Goal: Task Accomplishment & Management: Manage account settings

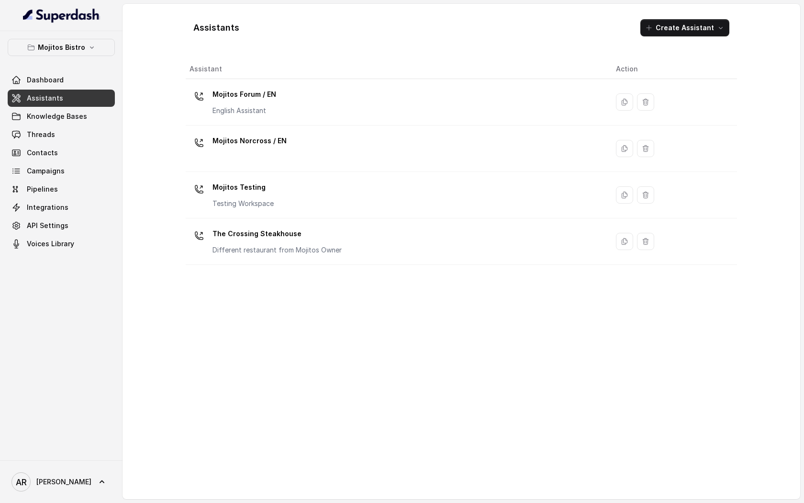
click at [87, 35] on div "Mojitos Bistro Dashboard Assistants Knowledge Bases Threads Contacts Campaigns …" at bounding box center [61, 245] width 123 height 429
click at [87, 55] on button "Mojitos Bistro" at bounding box center [61, 47] width 107 height 17
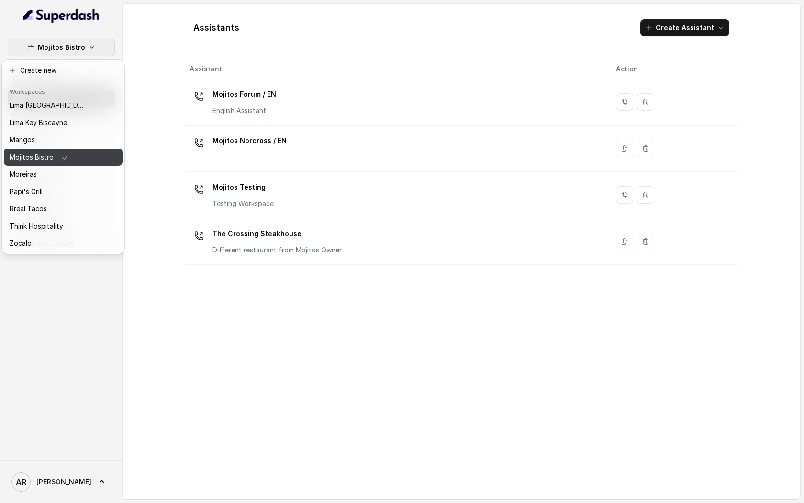
scroll to position [73, 0]
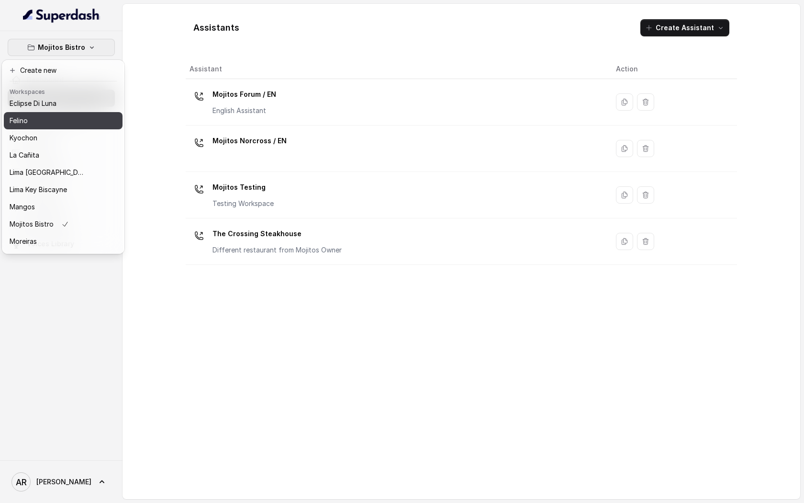
click at [48, 128] on div "Baires Grill Chelsea Corner Client Workspace Template Corazon by Baires Eclipse…" at bounding box center [63, 175] width 119 height 153
click at [48, 128] on button "Felino" at bounding box center [63, 120] width 119 height 17
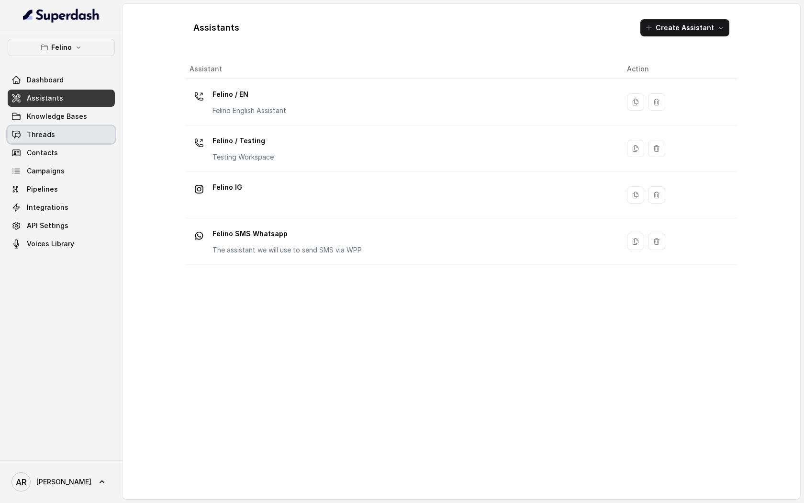
click at [48, 127] on link "Threads" at bounding box center [61, 134] width 107 height 17
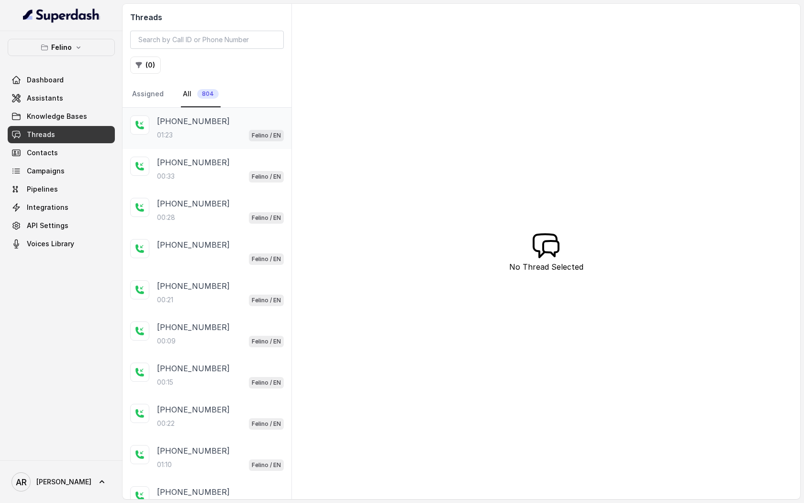
click at [176, 140] on div "01:23 Felino / EN" at bounding box center [220, 135] width 127 height 12
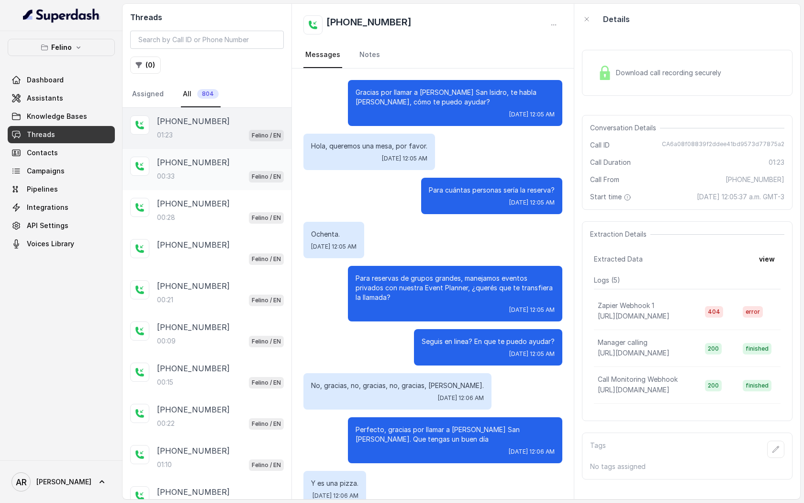
click at [228, 162] on div "+5491131114557" at bounding box center [220, 162] width 127 height 11
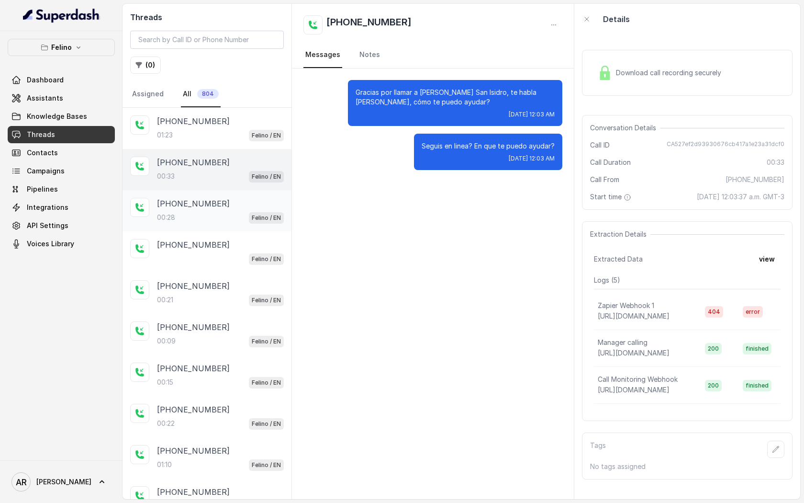
click at [221, 209] on div "+5491124774532 00:28 Felino / EN" at bounding box center [220, 211] width 127 height 26
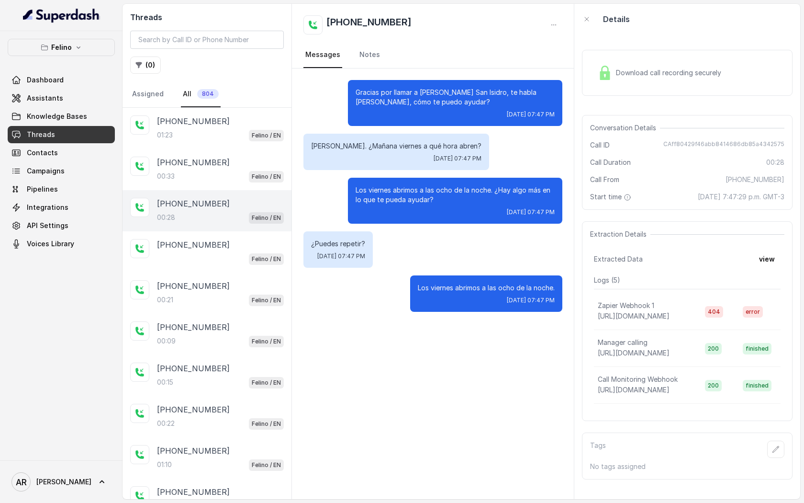
click at [225, 230] on div "+5491124774532 00:28 Felino / EN" at bounding box center [207, 210] width 169 height 41
click at [226, 236] on div "+5491124774532 Felino / EN" at bounding box center [207, 251] width 169 height 41
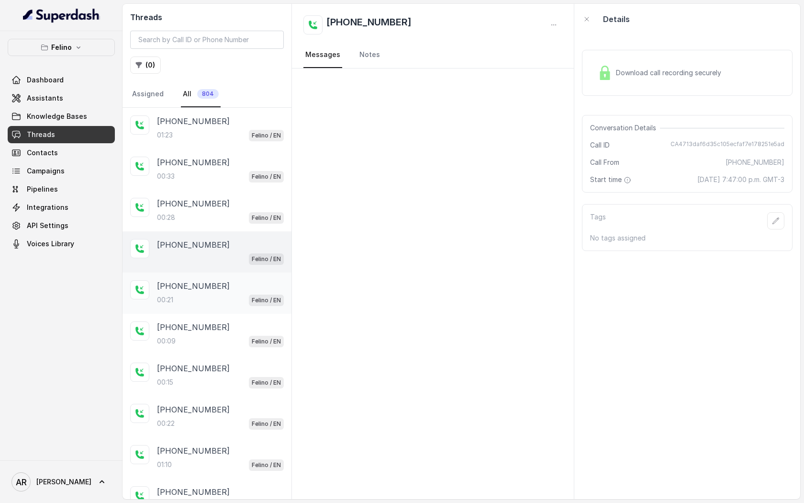
click at [230, 306] on div "+5491124774532 00:21 Felino / EN" at bounding box center [207, 292] width 169 height 41
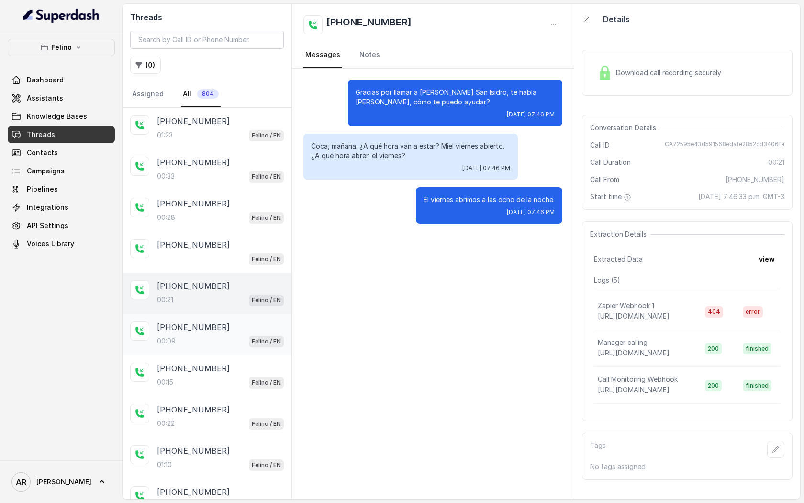
click at [231, 326] on div "[PHONE_NUMBER]" at bounding box center [220, 326] width 127 height 11
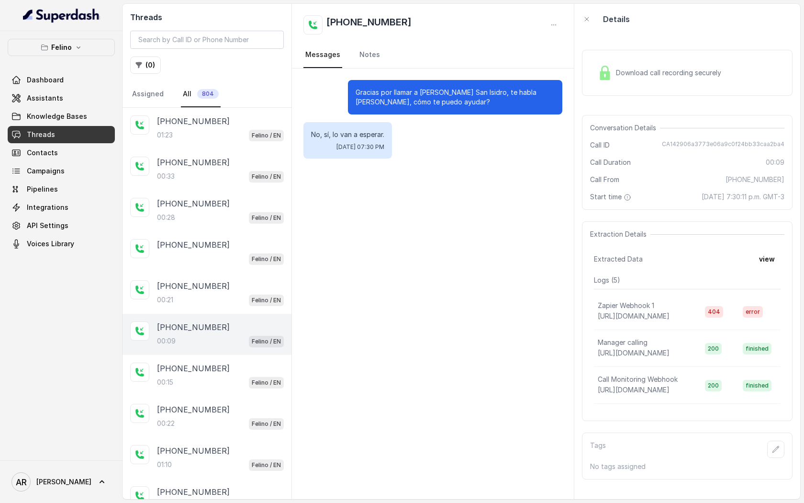
scroll to position [43, 0]
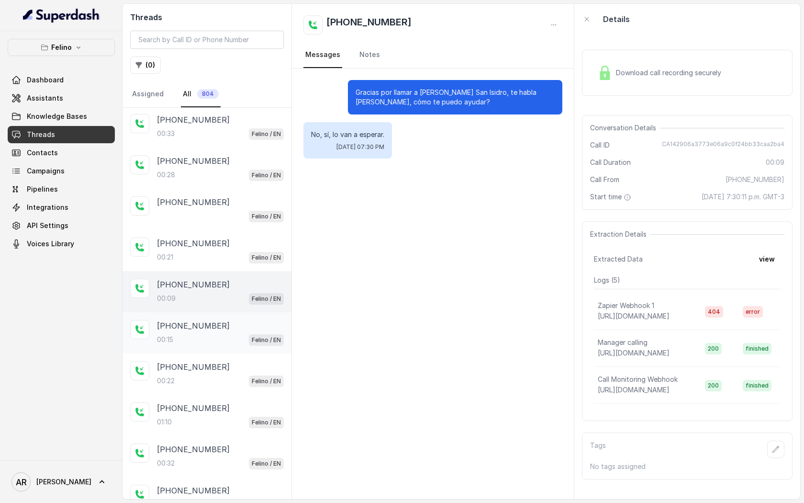
click at [232, 320] on div "[PHONE_NUMBER]" at bounding box center [220, 325] width 127 height 11
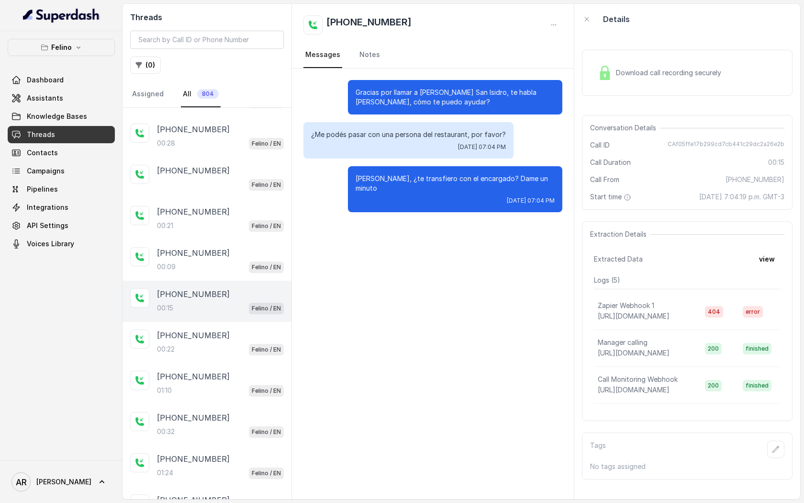
click at [232, 319] on div "+5491154132136 00:15 Felino / EN" at bounding box center [207, 301] width 169 height 41
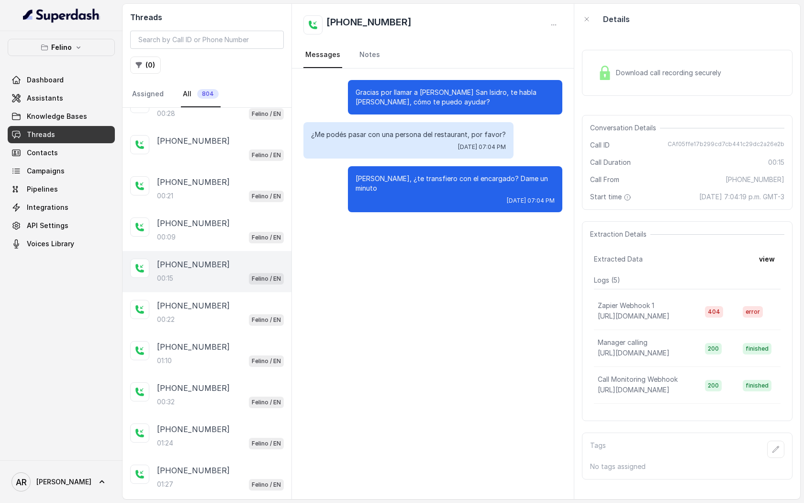
scroll to position [103, 0]
click at [232, 319] on div "00:22 Felino / EN" at bounding box center [220, 320] width 127 height 12
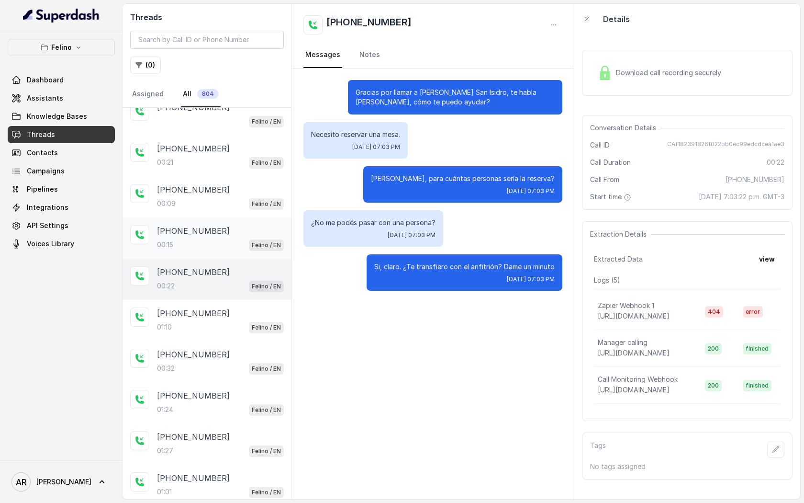
scroll to position [139, 0]
click at [231, 321] on div "01:10 Felino / EN" at bounding box center [220, 325] width 127 height 12
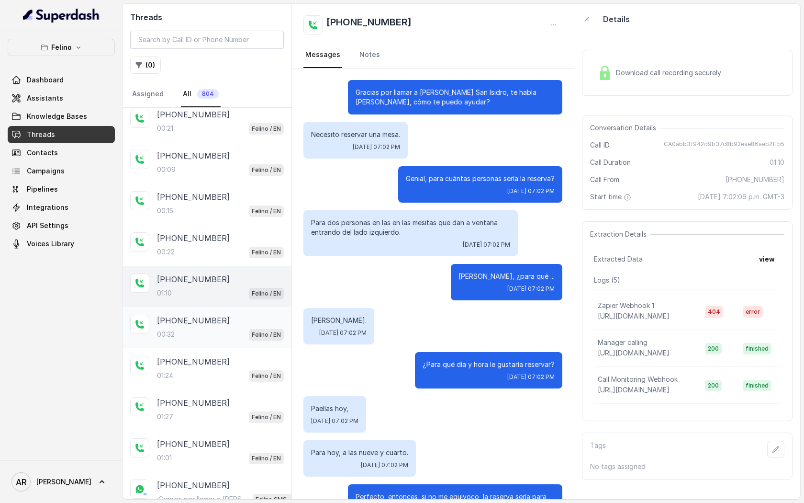
click at [220, 321] on div "[PHONE_NUMBER]" at bounding box center [220, 319] width 127 height 11
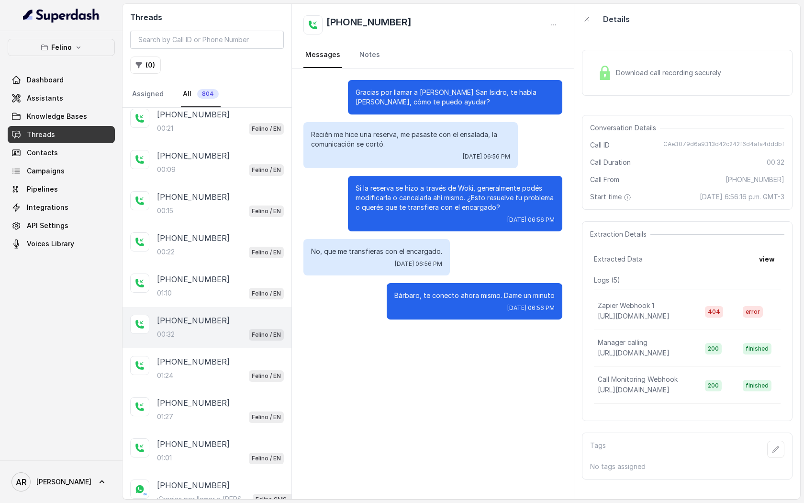
click at [218, 344] on div "+5491150417038 00:32 Felino / EN" at bounding box center [207, 327] width 169 height 41
click at [216, 357] on p "[PHONE_NUMBER]" at bounding box center [193, 361] width 73 height 11
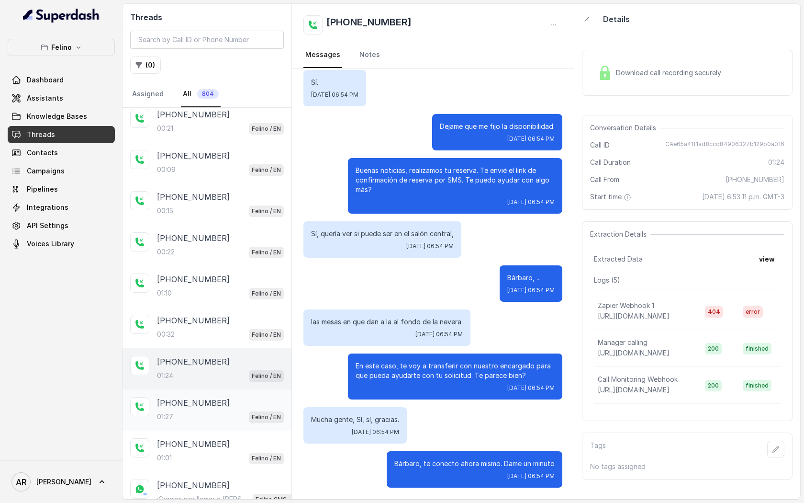
scroll to position [201, 0]
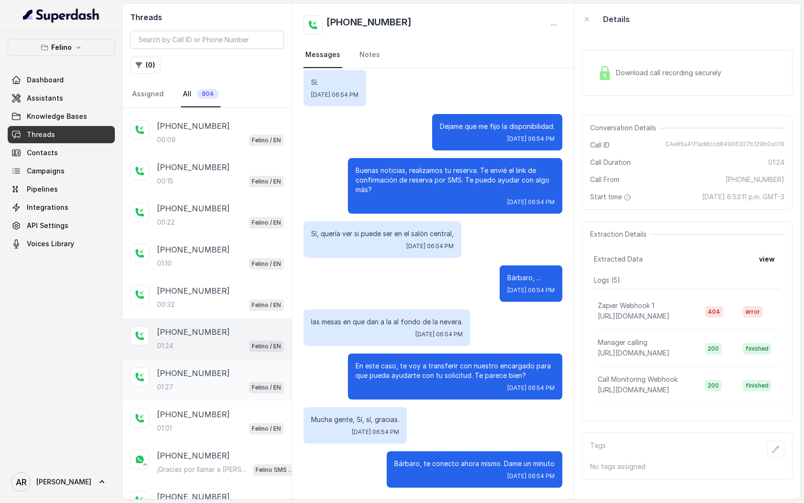
click at [218, 382] on div "01:27 Felino / EN" at bounding box center [220, 387] width 127 height 12
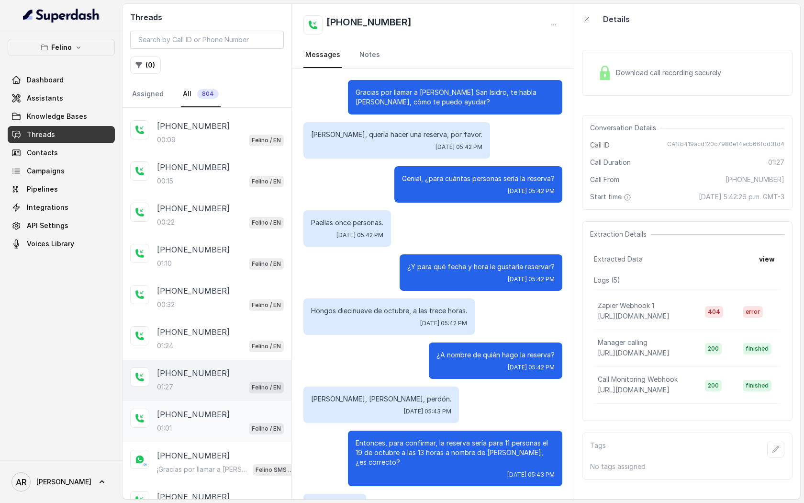
click at [230, 428] on div "01:01 Felino / EN" at bounding box center [220, 428] width 127 height 12
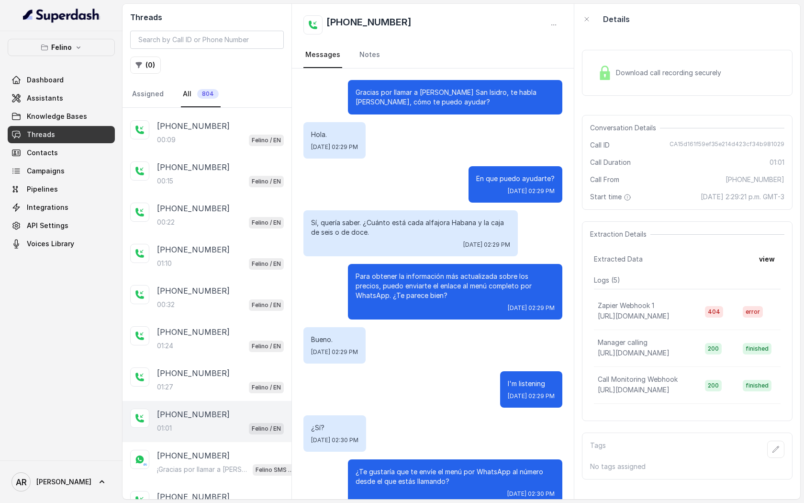
scroll to position [223, 0]
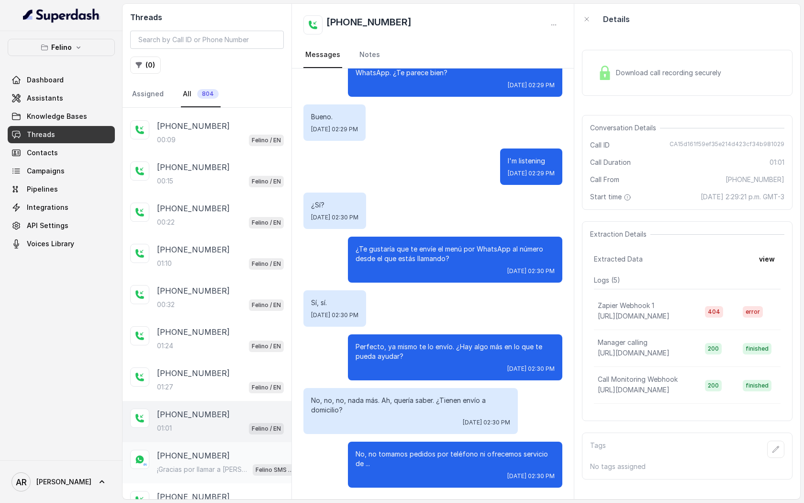
click at [228, 446] on div "+5491139445548 ¡Gracias por llamar a Felino! Para menú, reservas, direcciones u…" at bounding box center [207, 462] width 169 height 41
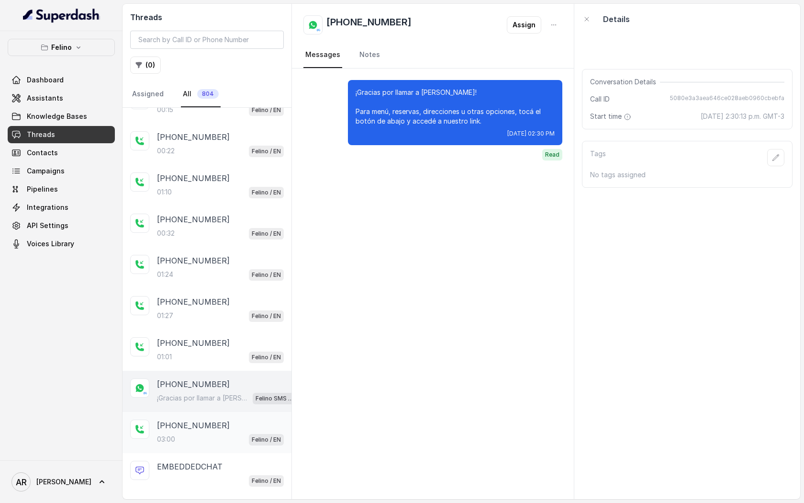
scroll to position [298, 0]
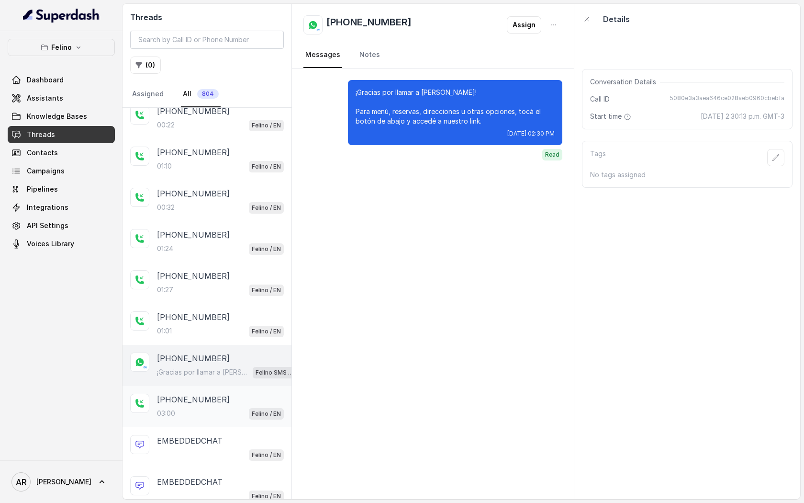
click at [230, 402] on div "+5491166693124 03:00 Felino / EN" at bounding box center [220, 406] width 127 height 26
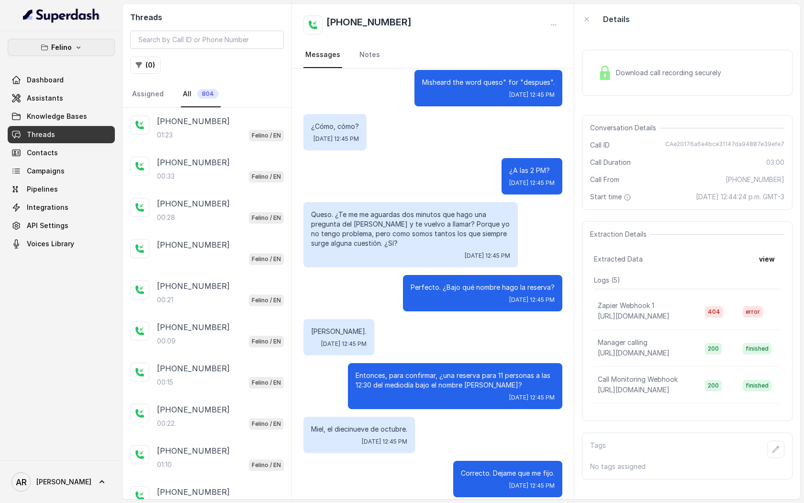
click at [78, 46] on icon "button" at bounding box center [79, 48] width 8 height 8
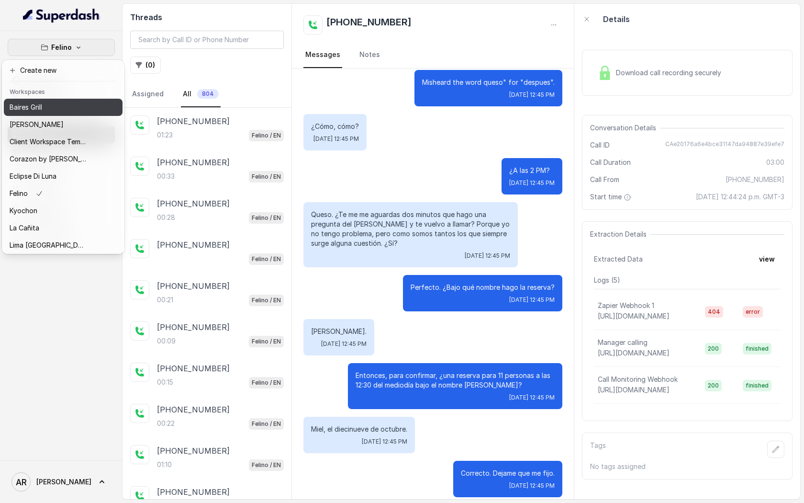
click at [62, 108] on div "Baires Grill" at bounding box center [48, 106] width 77 height 11
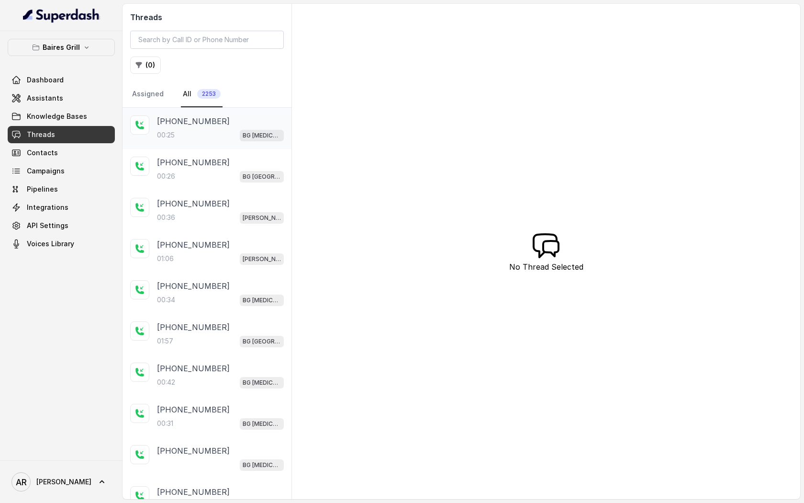
click at [170, 127] on div "+17863330251 00:25 BG Doral" at bounding box center [220, 128] width 127 height 26
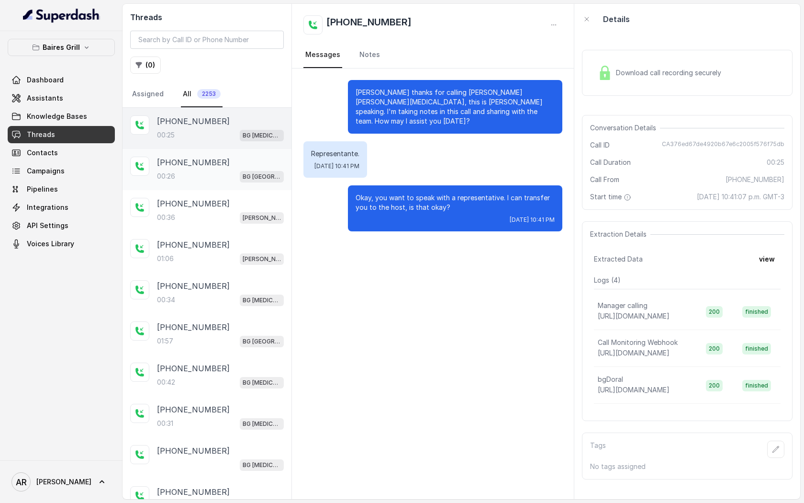
click at [176, 168] on div "+16319214142 00:26 BG Sunny Isles" at bounding box center [220, 170] width 127 height 26
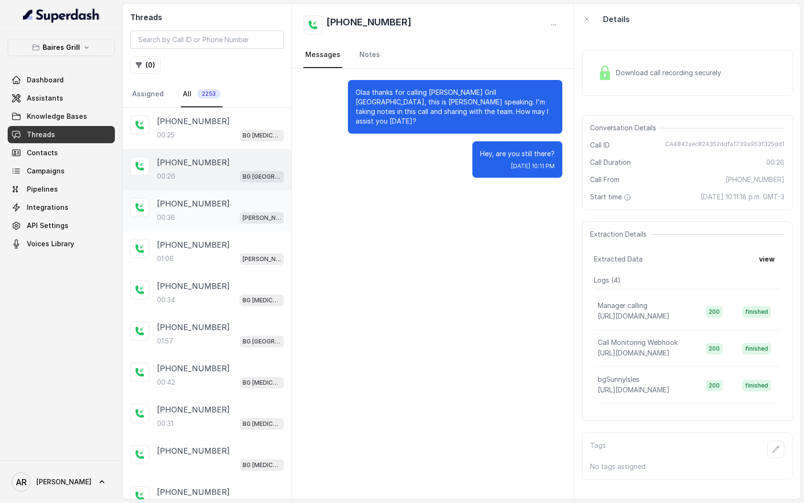
click at [197, 211] on div "00:36 BG Brickell" at bounding box center [220, 217] width 127 height 12
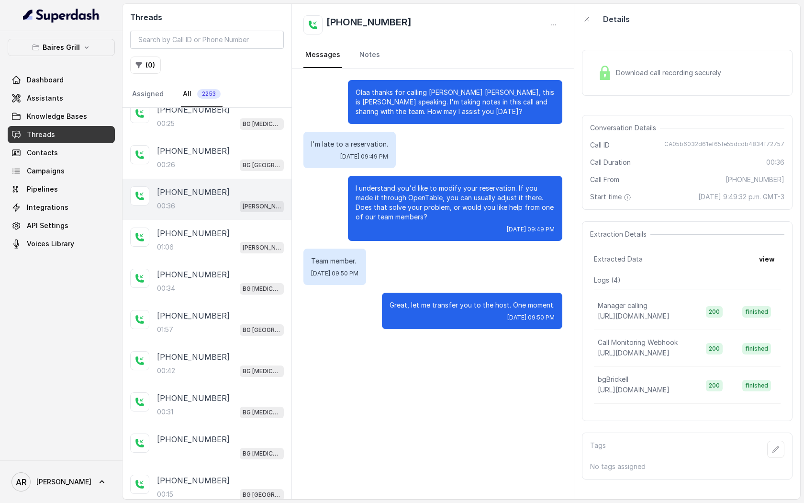
scroll to position [12, 0]
click at [200, 223] on div "+5491130655095 01:06 BG Brickell" at bounding box center [207, 239] width 169 height 41
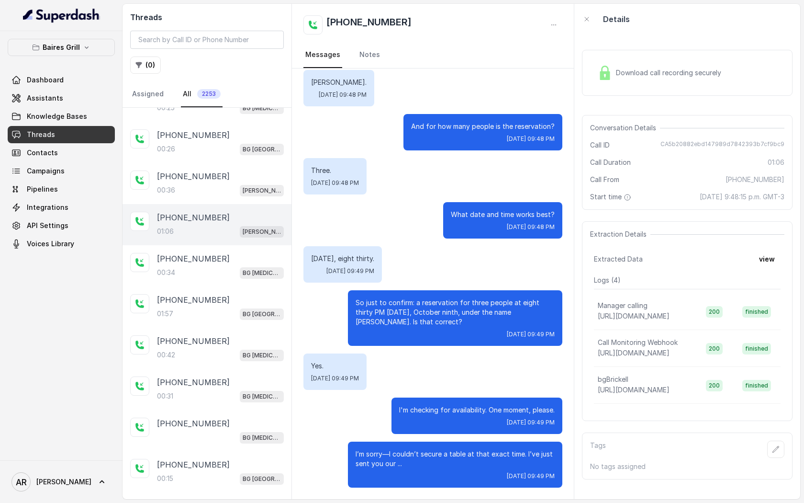
scroll to position [33, 0]
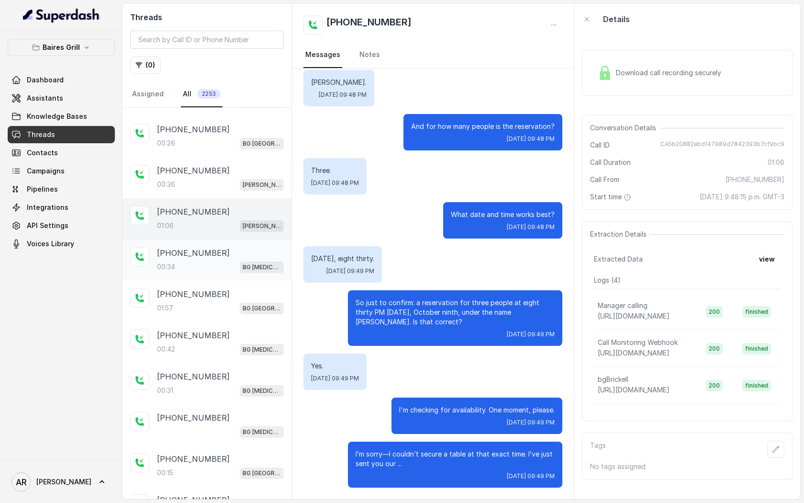
click at [213, 243] on div "+13052833612 00:34 BG Doral" at bounding box center [207, 259] width 169 height 41
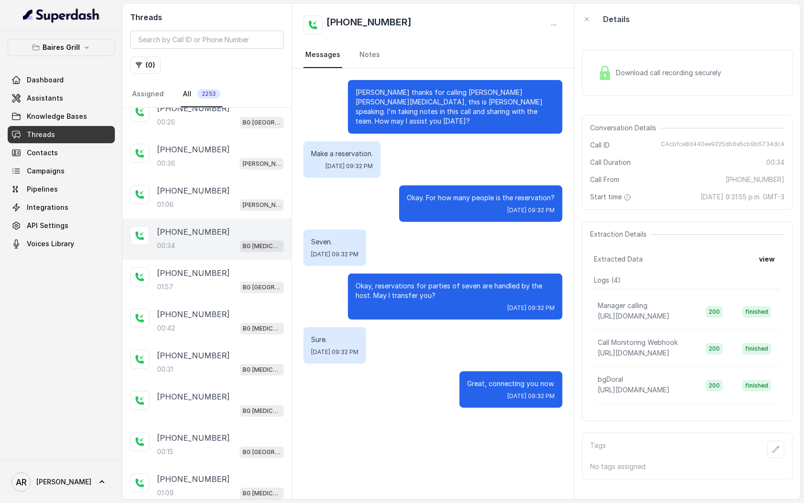
scroll to position [59, 0]
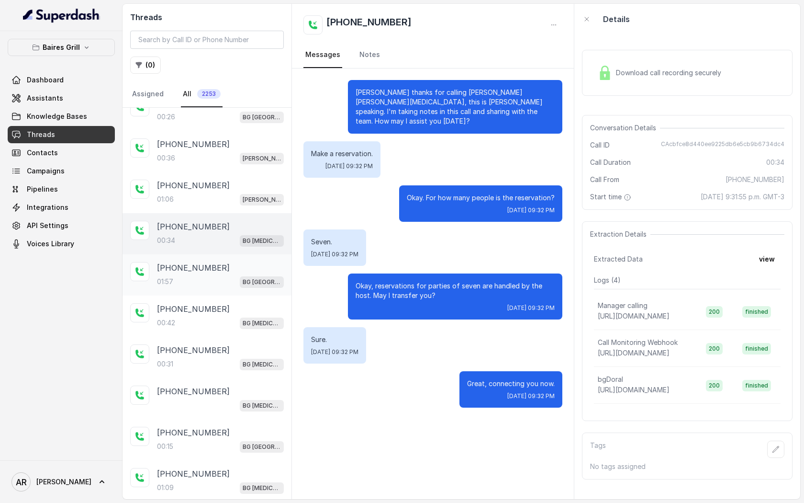
click at [218, 273] on div "+541140434294 01:57 BG Sunny Isles" at bounding box center [220, 275] width 127 height 26
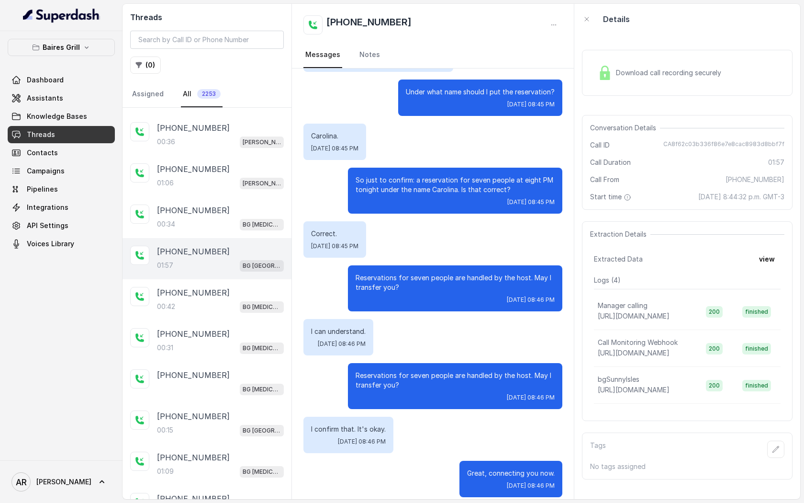
scroll to position [79, 0]
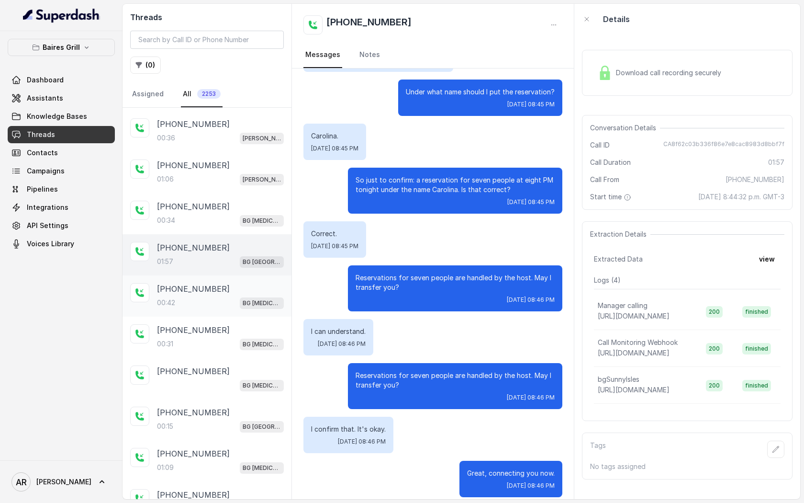
click at [225, 290] on div "+17862182103" at bounding box center [220, 288] width 127 height 11
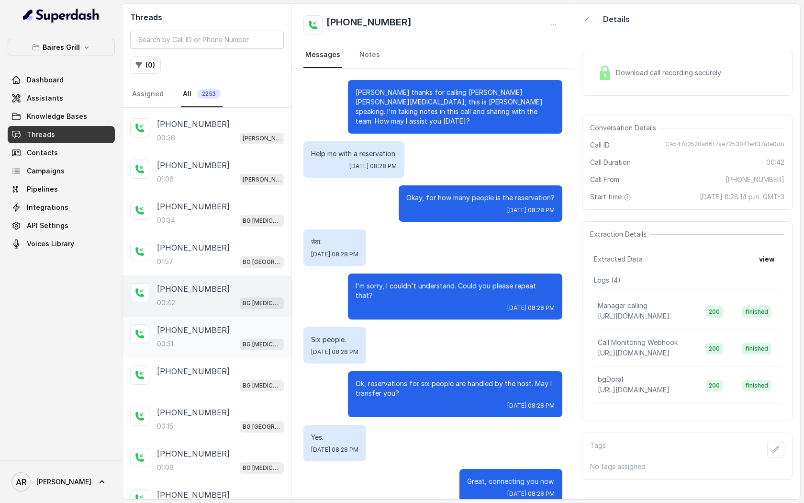
click at [231, 324] on div "+19295210660" at bounding box center [220, 329] width 127 height 11
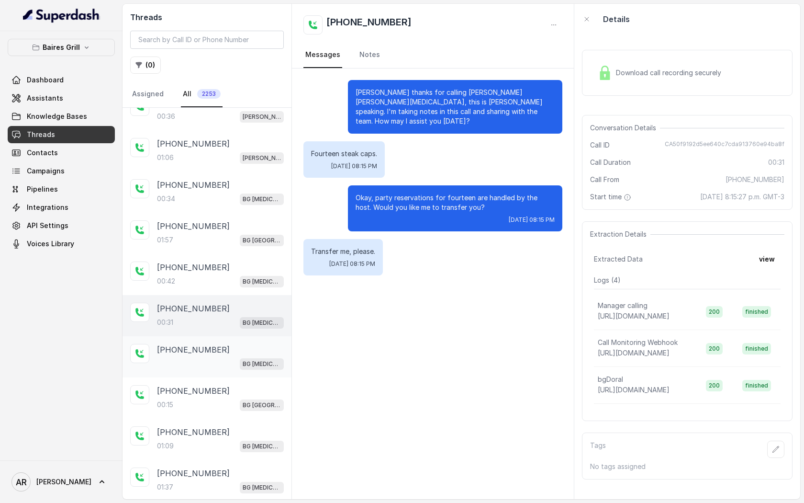
click at [221, 359] on div "BG Doral" at bounding box center [220, 363] width 127 height 12
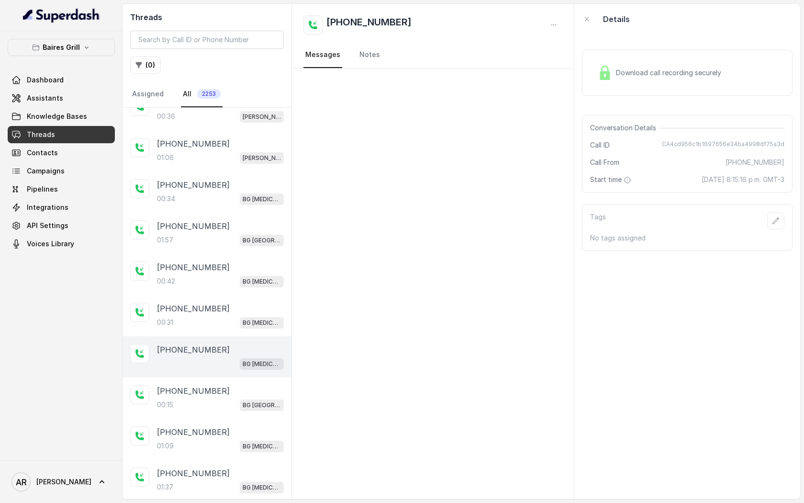
scroll to position [134, 0]
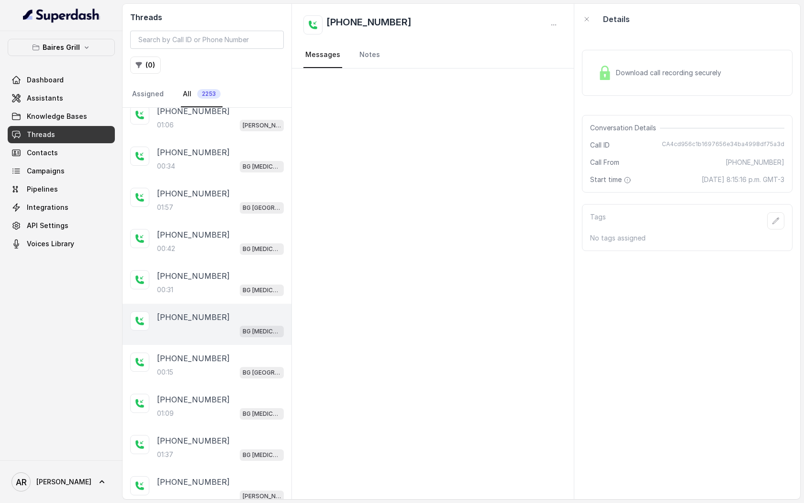
click at [221, 359] on div "+15617491145" at bounding box center [220, 357] width 127 height 11
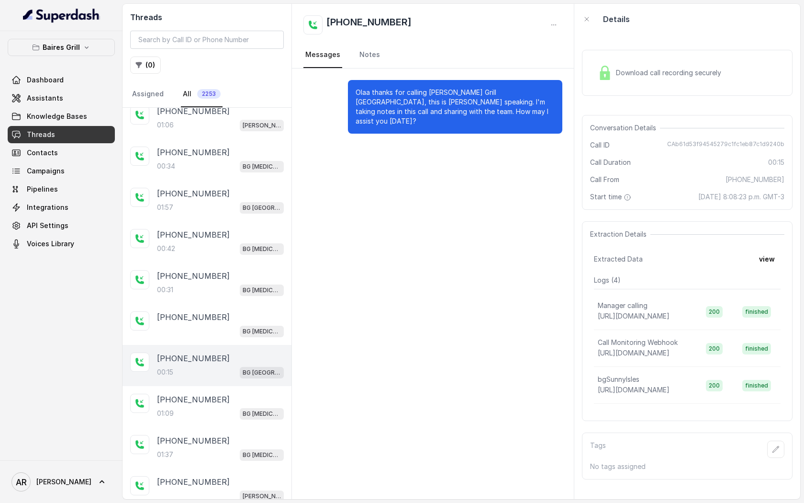
click at [234, 381] on div "+15617491145 00:15 BG Sunny Isles" at bounding box center [207, 365] width 169 height 41
click at [232, 395] on div "+19295210660" at bounding box center [220, 398] width 127 height 11
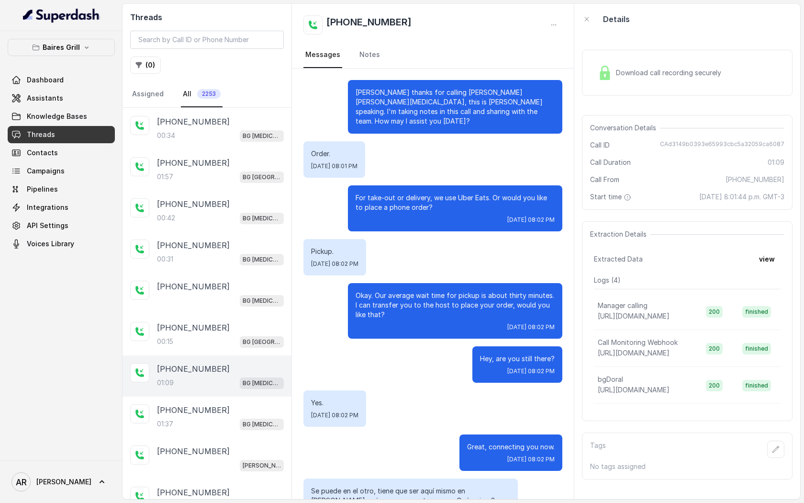
scroll to position [125, 0]
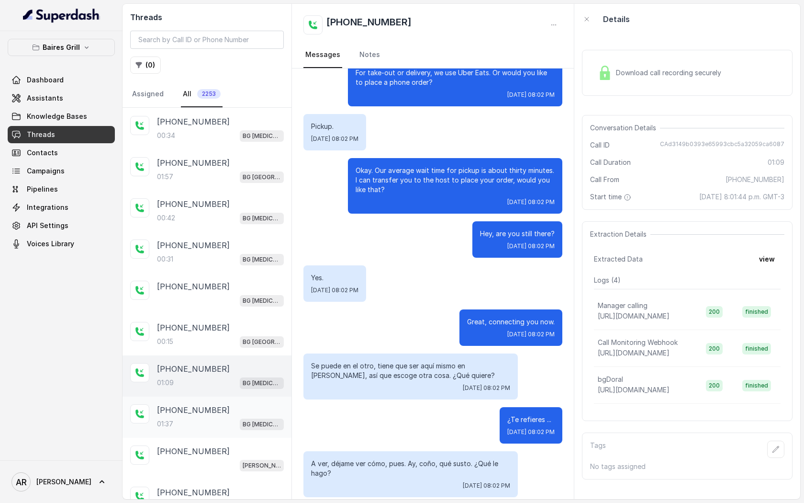
click at [239, 414] on div "+17862182103 01:37 BG Doral" at bounding box center [220, 417] width 127 height 26
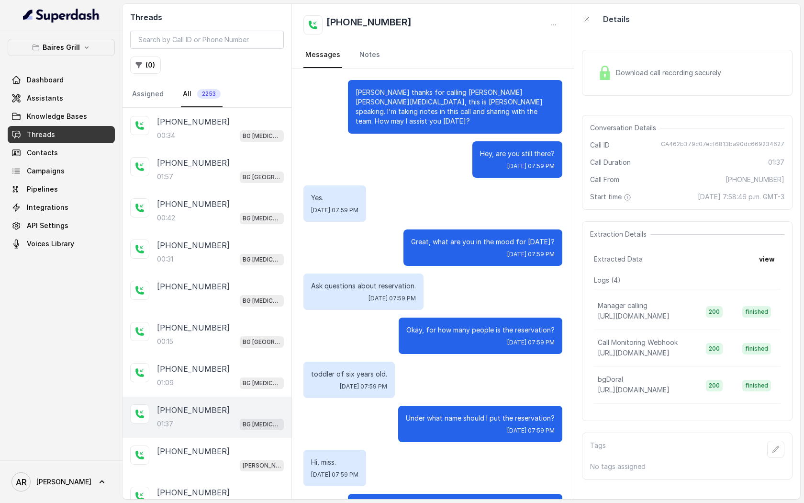
scroll to position [546, 0]
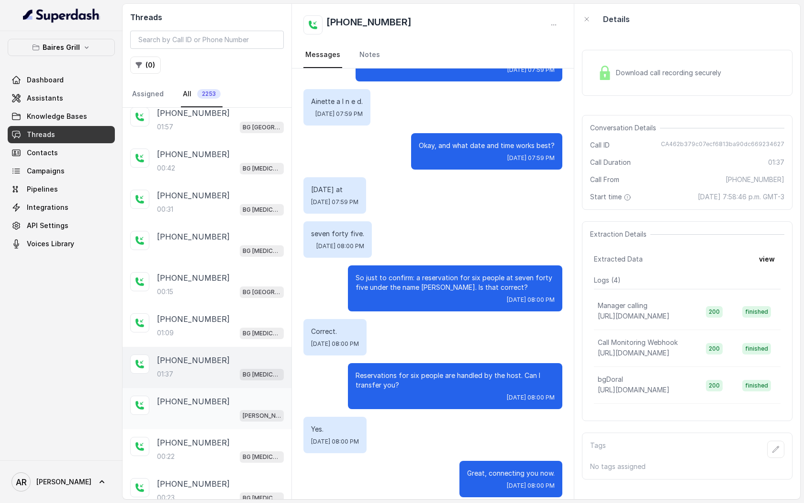
click at [235, 417] on div "BG Brickell" at bounding box center [220, 415] width 127 height 12
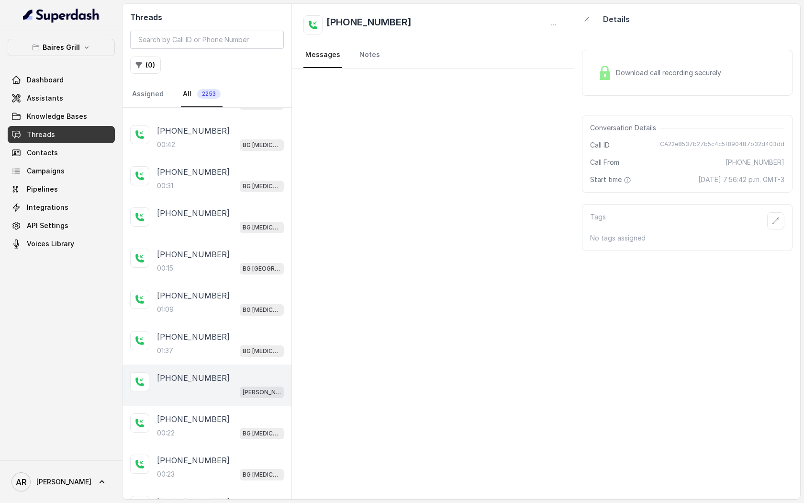
click at [235, 417] on div "+17866206355" at bounding box center [220, 418] width 127 height 11
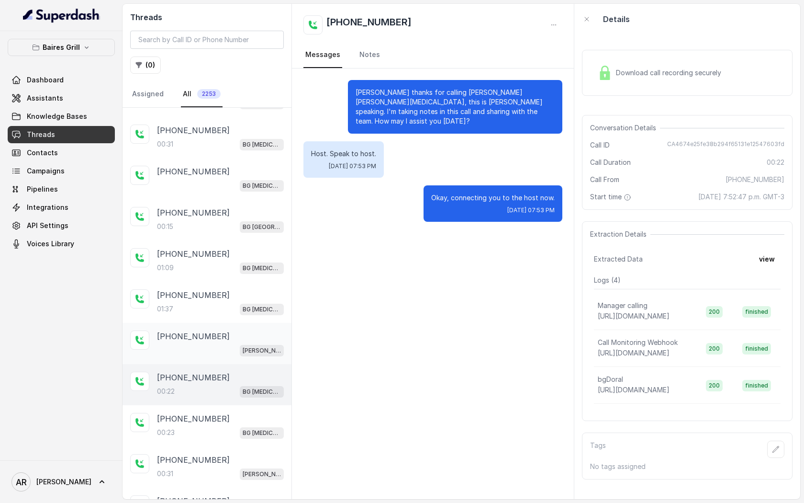
click at [235, 417] on div "+17866206355" at bounding box center [220, 418] width 127 height 11
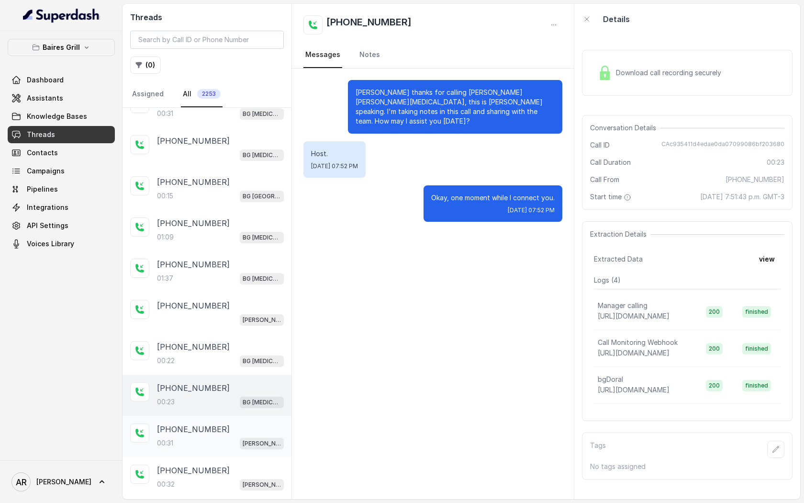
click at [226, 430] on div "+13059878886" at bounding box center [220, 428] width 127 height 11
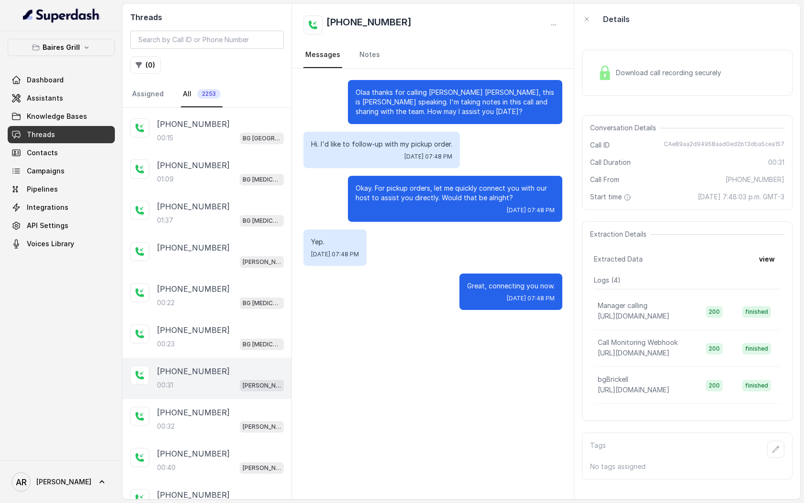
scroll to position [367, 0]
click at [226, 430] on div "+13054911919 00:32 BG Brickell" at bounding box center [207, 420] width 169 height 41
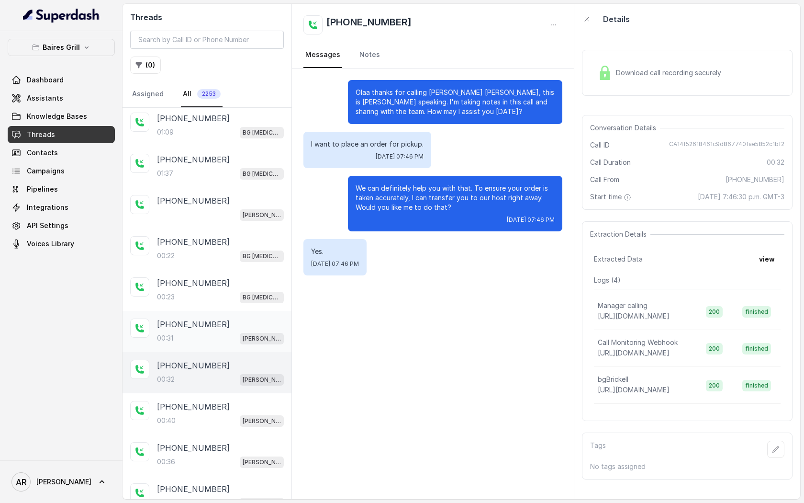
scroll to position [415, 0]
click at [226, 426] on div "+13059878886 00:40 BG Brickell" at bounding box center [207, 413] width 169 height 41
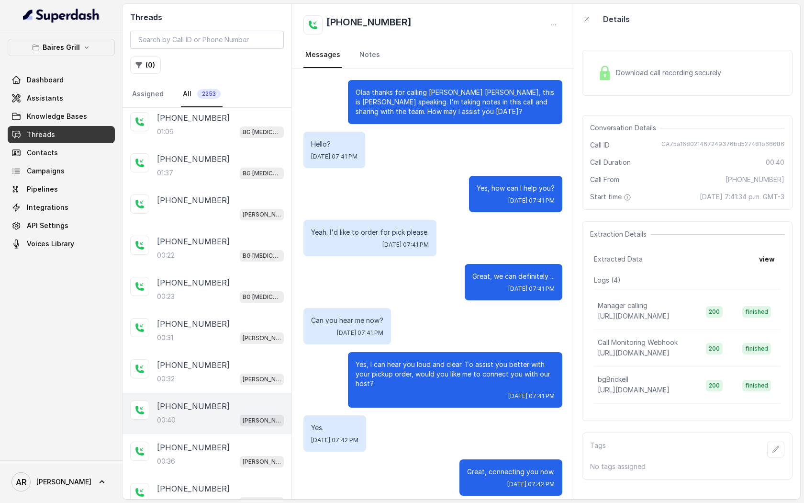
scroll to position [8, 0]
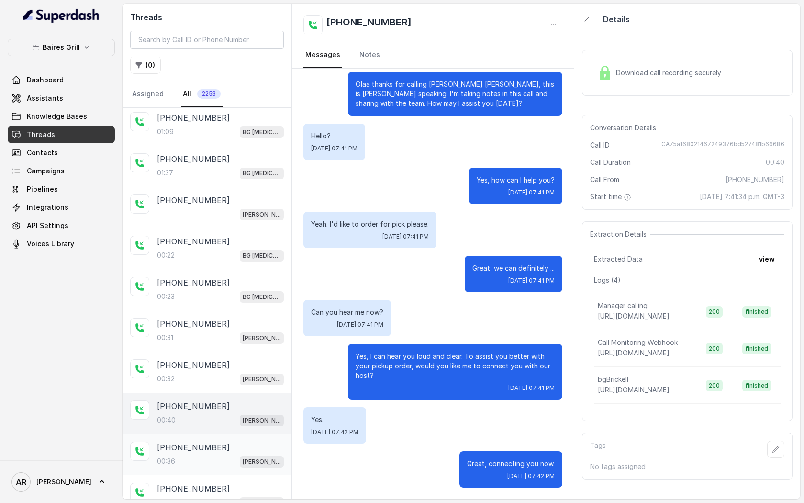
click at [223, 441] on div "+14245212077" at bounding box center [220, 446] width 127 height 11
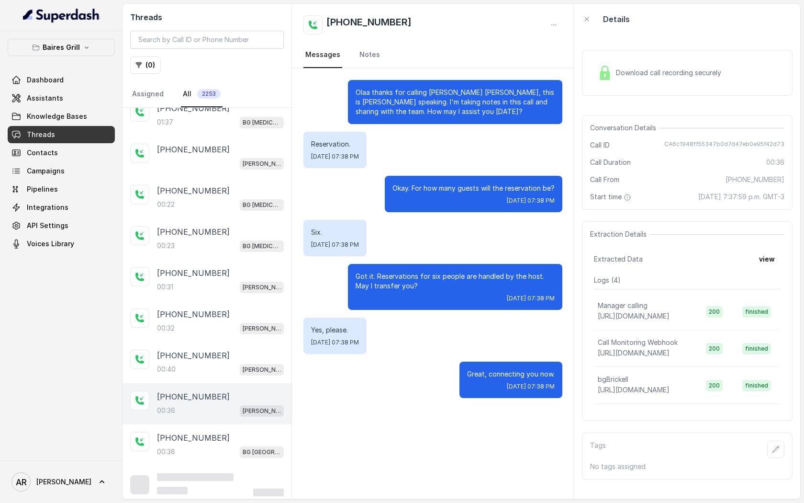
scroll to position [462, 0]
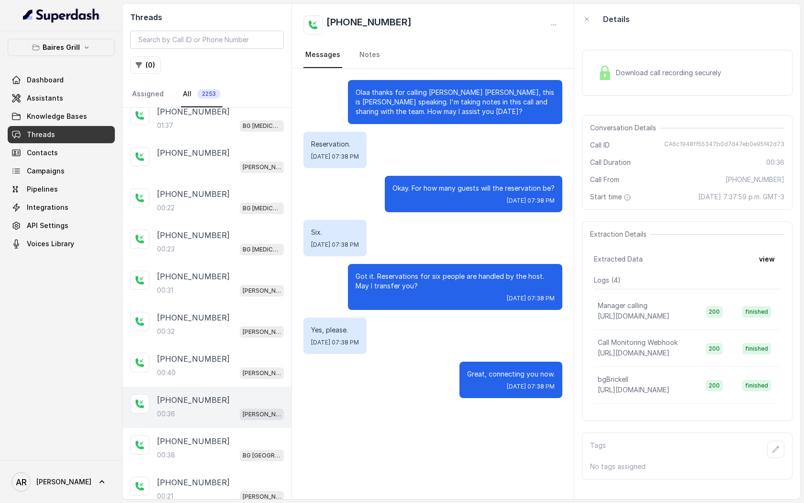
click at [223, 440] on div "+13126475864" at bounding box center [220, 440] width 127 height 11
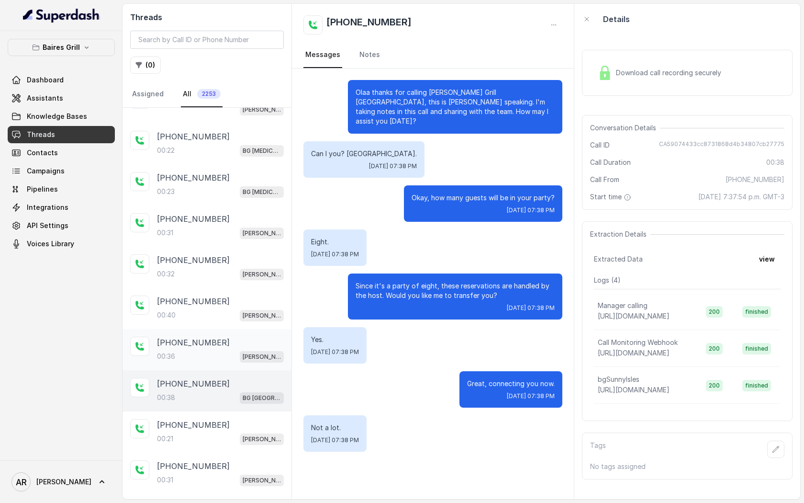
scroll to position [543, 0]
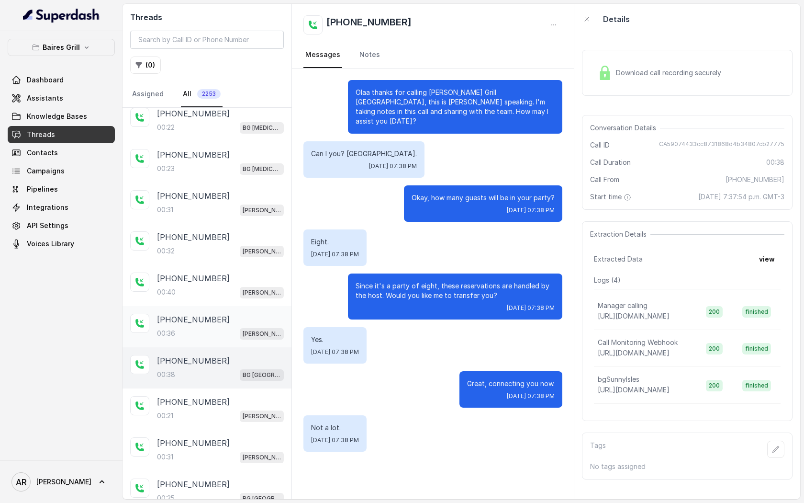
click at [223, 440] on div "+19292887965" at bounding box center [220, 442] width 127 height 11
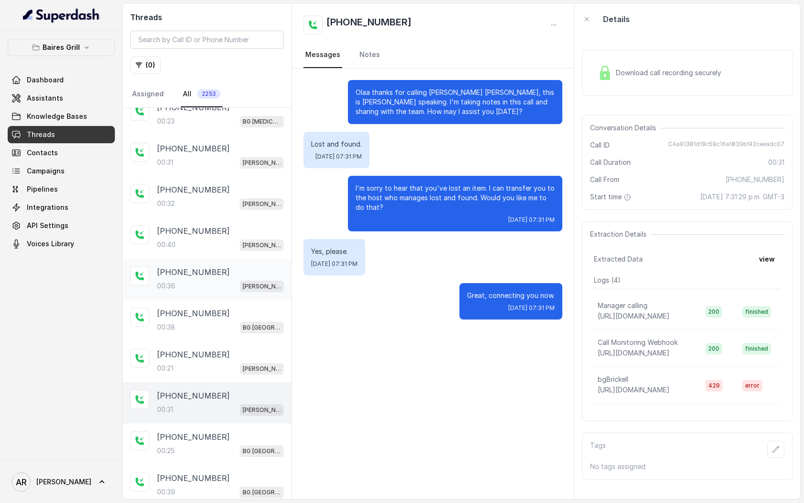
click at [223, 444] on div "00:25 BG Sunny Isles" at bounding box center [220, 450] width 127 height 12
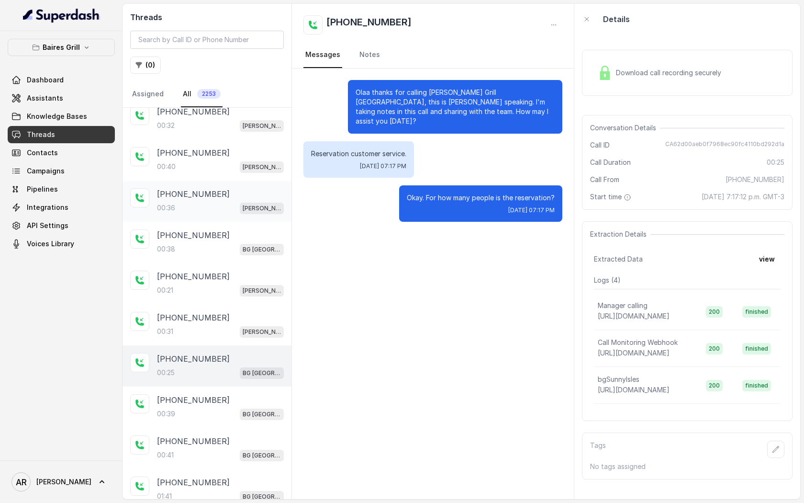
click at [223, 440] on div "+15619510777" at bounding box center [220, 440] width 127 height 11
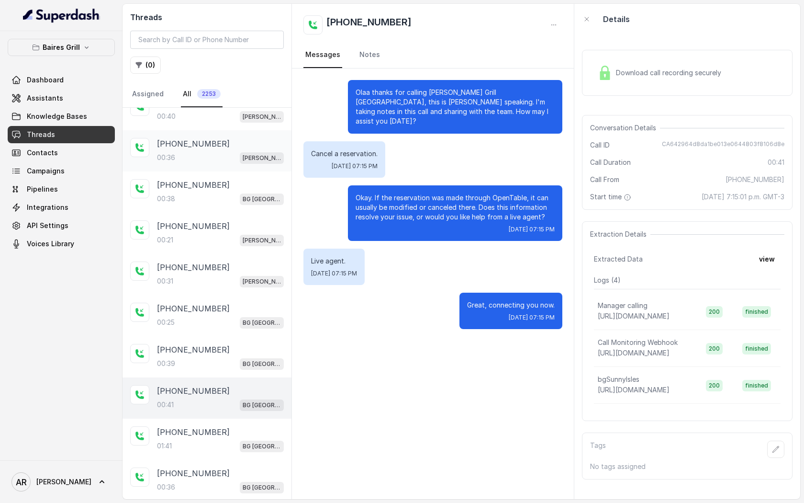
scroll to position [719, 0]
click at [223, 440] on div "01:41 BG Sunny Isles" at bounding box center [220, 445] width 127 height 12
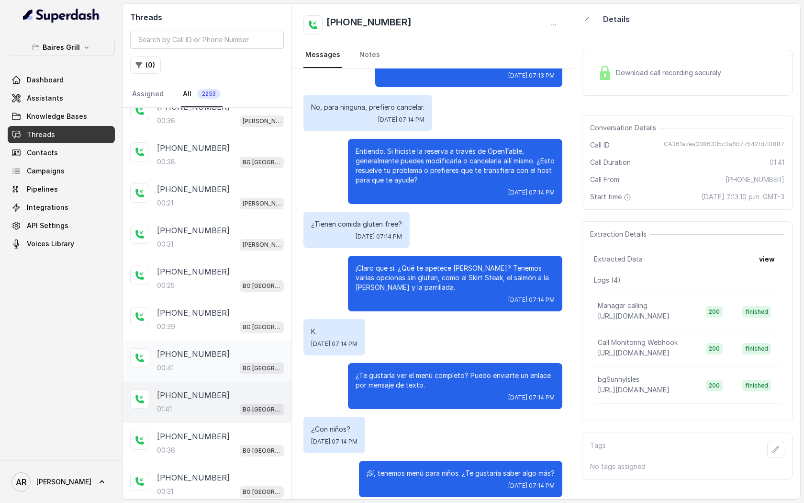
scroll to position [832, 0]
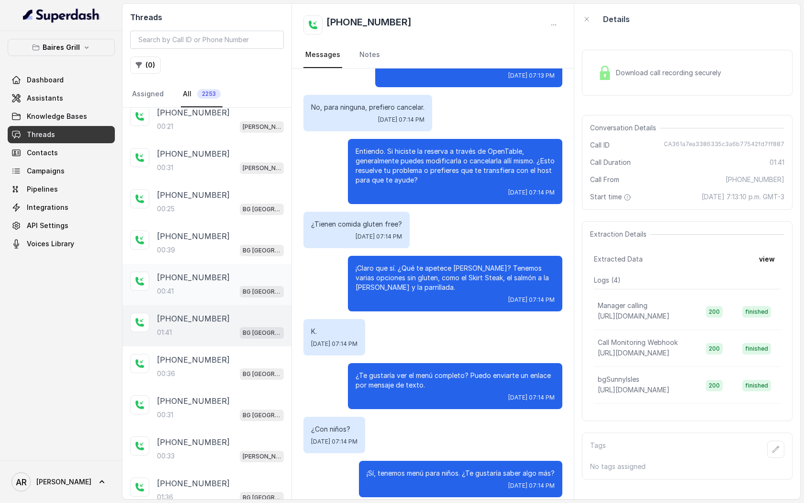
click at [233, 372] on div "00:36 BG Sunny Isles" at bounding box center [220, 373] width 127 height 12
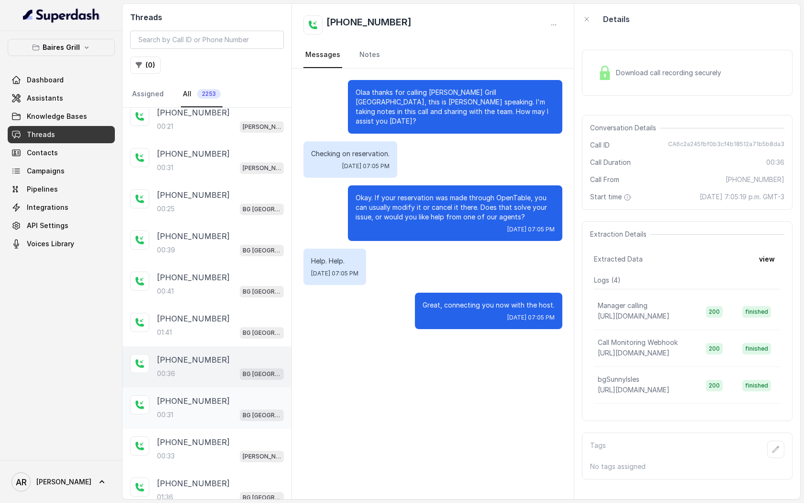
click at [230, 397] on div "+17866849683" at bounding box center [220, 400] width 127 height 11
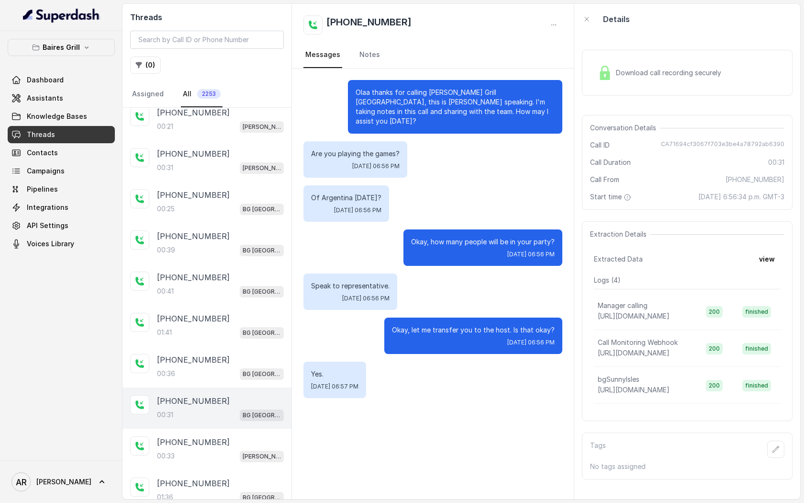
scroll to position [875, 0]
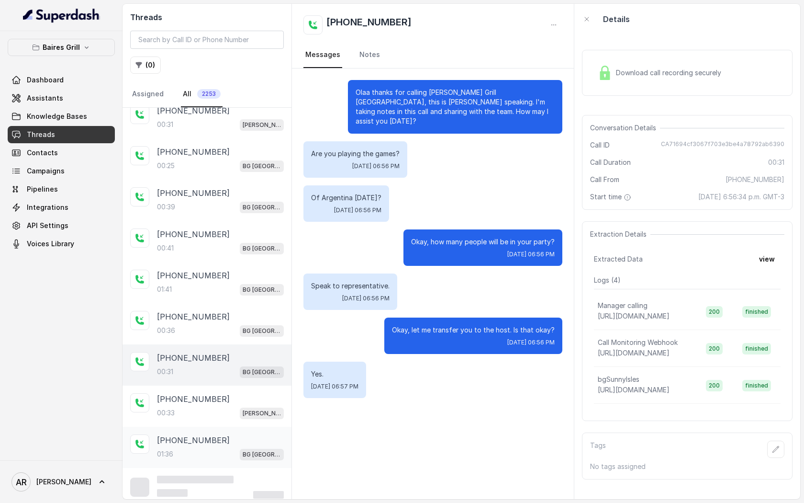
click at [226, 427] on div "+13053395515 01:36 BG Sunny Isles" at bounding box center [207, 447] width 169 height 41
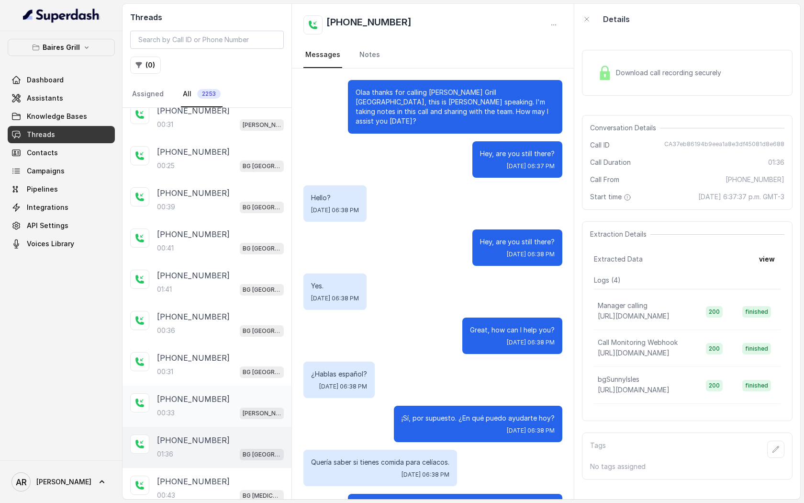
scroll to position [345, 0]
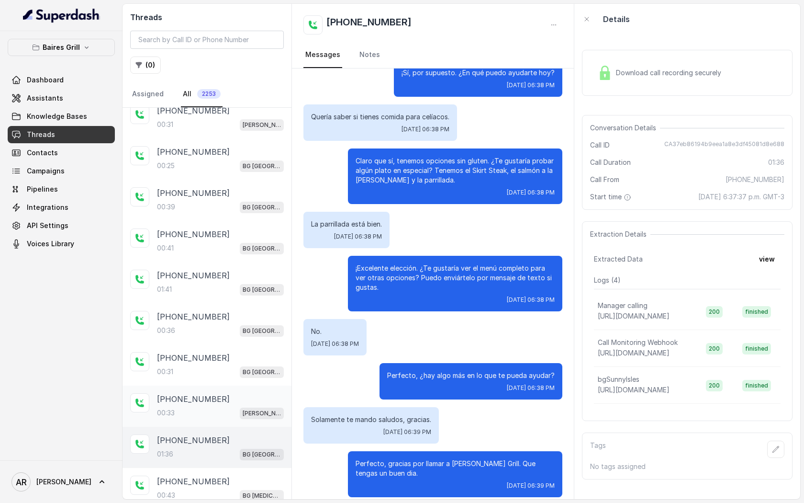
click at [225, 406] on div "00:33 BG Brickell" at bounding box center [220, 412] width 127 height 12
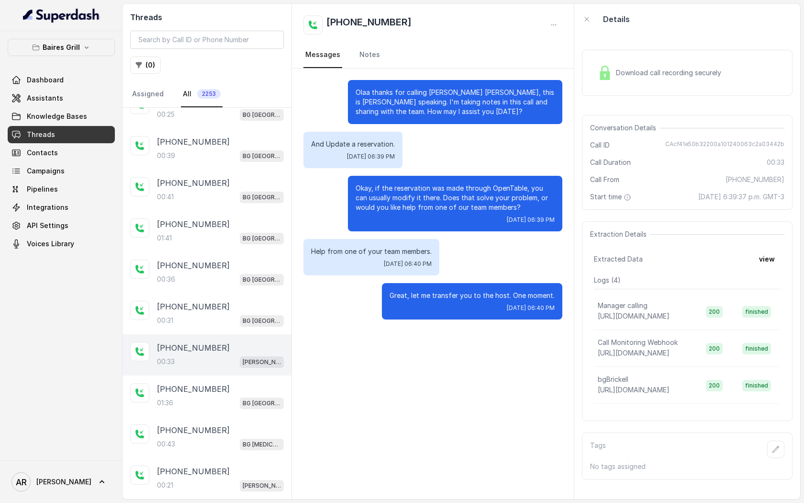
scroll to position [935, 0]
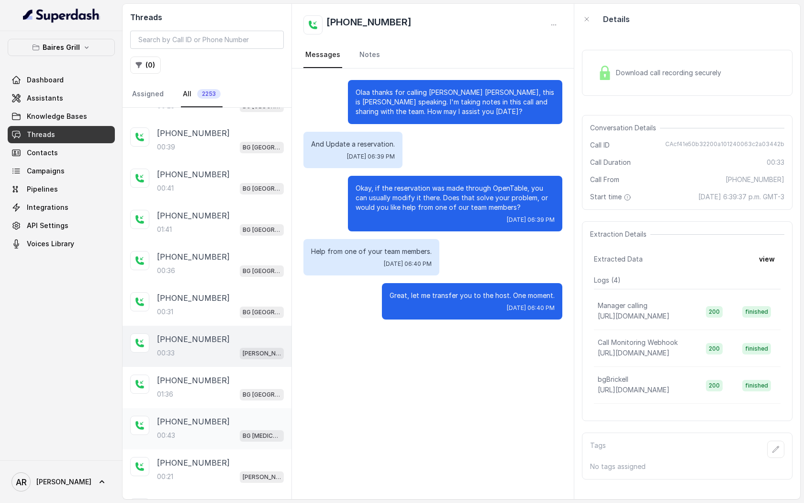
click at [226, 415] on div "+16502656786" at bounding box center [220, 420] width 127 height 11
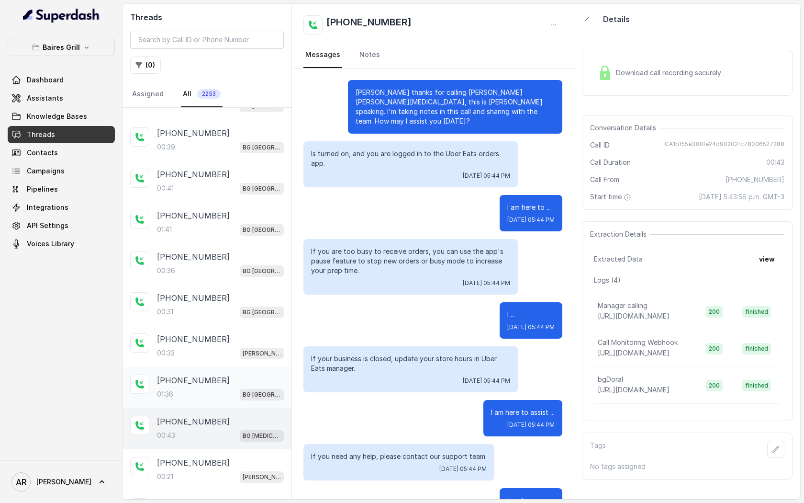
scroll to position [135, 0]
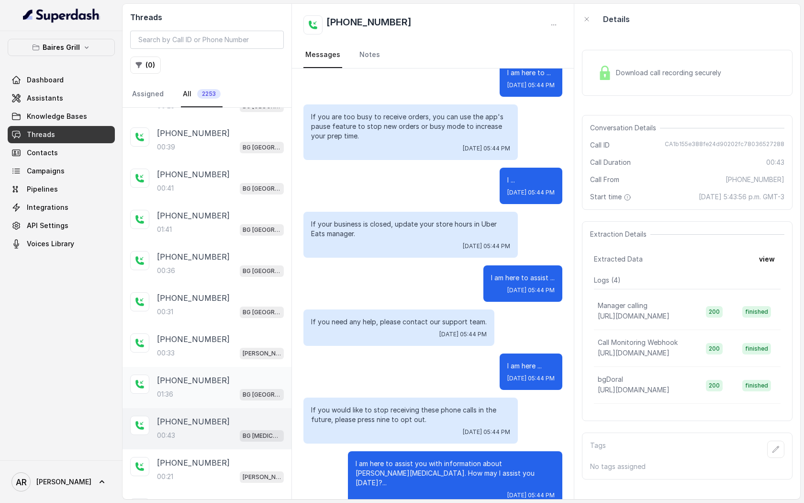
click at [221, 388] on div "01:36 BG Sunny Isles" at bounding box center [220, 394] width 127 height 12
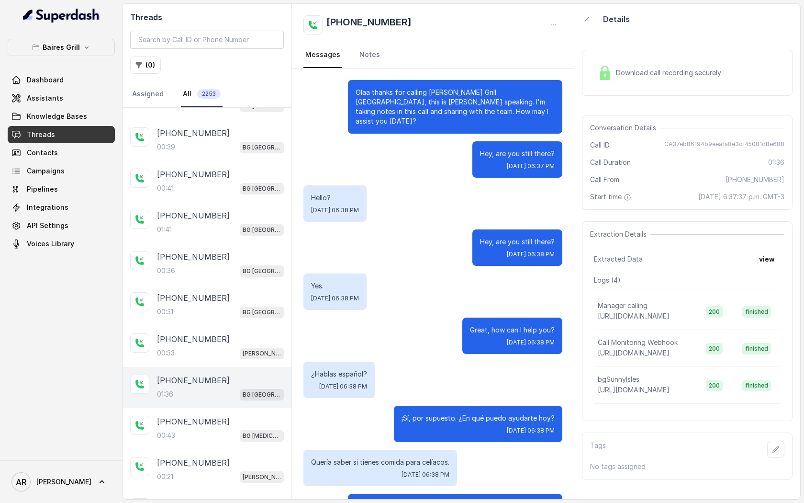
scroll to position [345, 0]
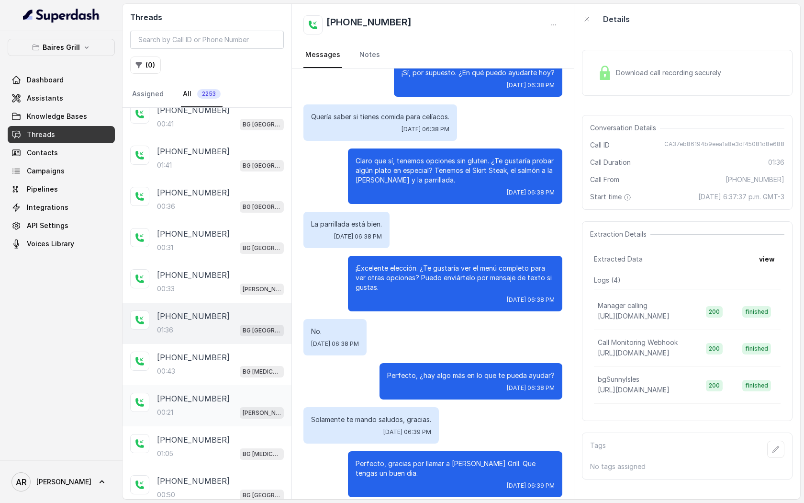
click at [218, 409] on div "00:21 BG Brickell" at bounding box center [220, 412] width 127 height 12
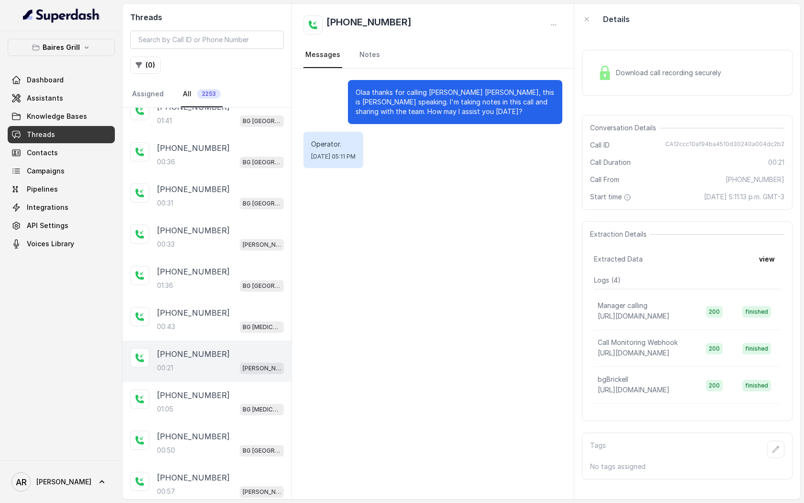
click at [218, 409] on div "+17865100406 01:05 BG Doral" at bounding box center [207, 402] width 169 height 41
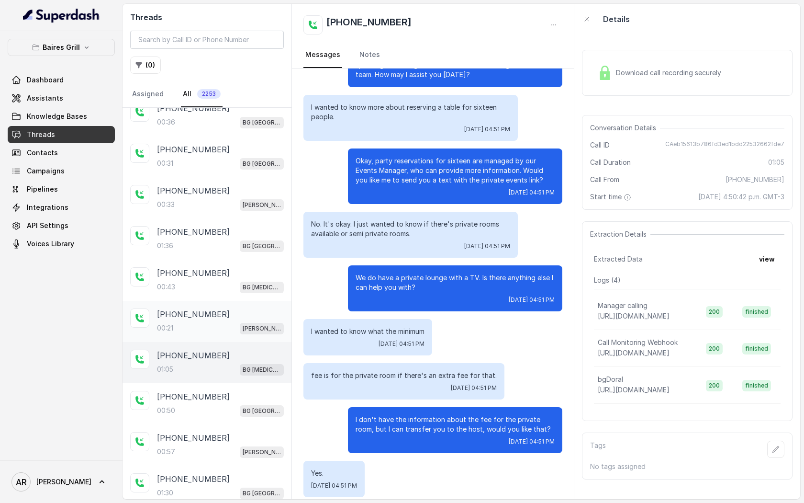
click at [218, 409] on div "+541156600588 00:50 BG Sunny Isles" at bounding box center [207, 403] width 169 height 41
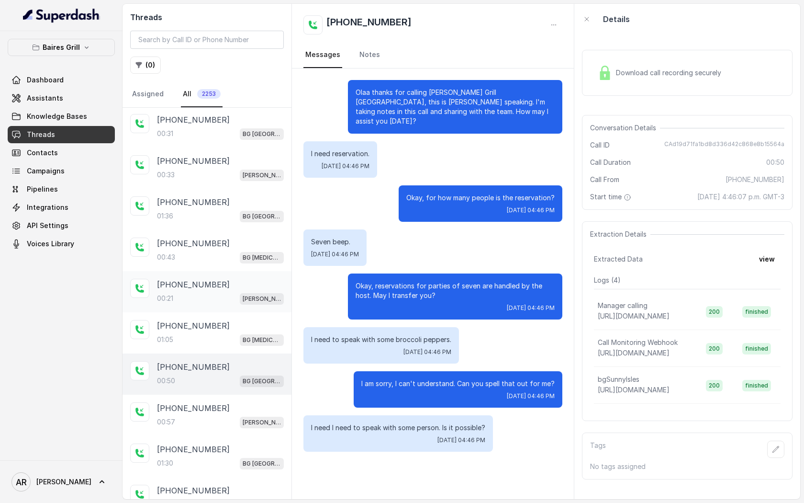
click at [218, 415] on div "00:57 BG Brickell" at bounding box center [220, 421] width 127 height 12
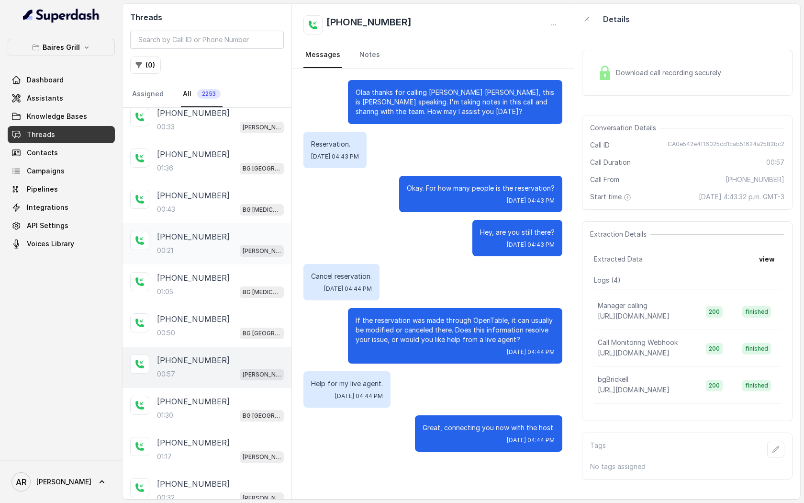
click at [218, 409] on div "01:30 BG Sunny Isles" at bounding box center [220, 415] width 127 height 12
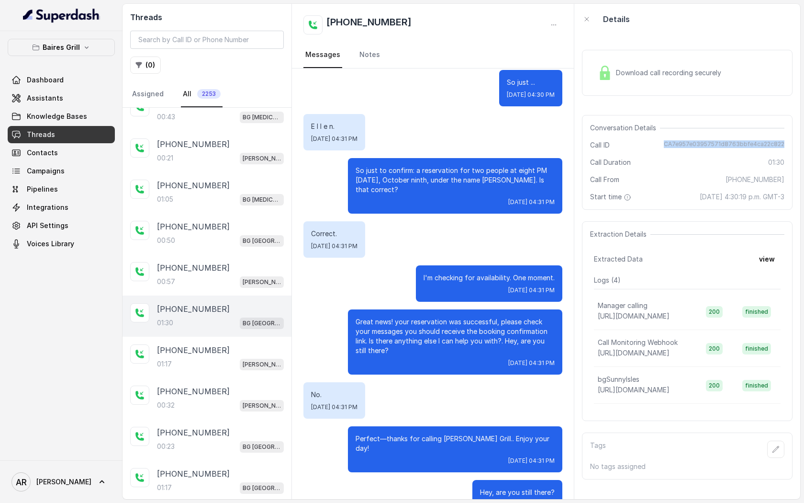
drag, startPoint x: 659, startPoint y: 146, endPoint x: 790, endPoint y: 141, distance: 131.2
click at [790, 141] on div "Conversation Details Call ID CA7e957e03957571d8763bbfe4ca22c822 Call Duration 0…" at bounding box center [687, 162] width 211 height 95
copy span "CA7e957e03957571d8763bbfe4ca22c822"
click at [209, 358] on div "01:17 BG Brickell" at bounding box center [220, 364] width 127 height 12
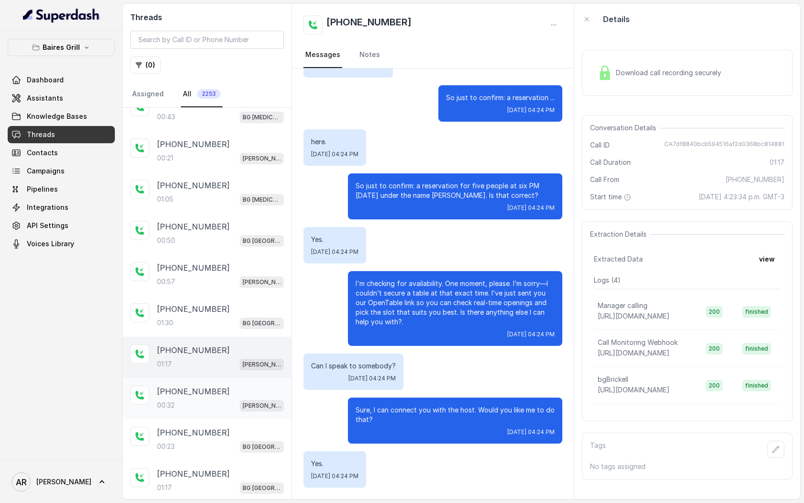
click at [217, 399] on div "00:32 BG Brickell" at bounding box center [220, 405] width 127 height 12
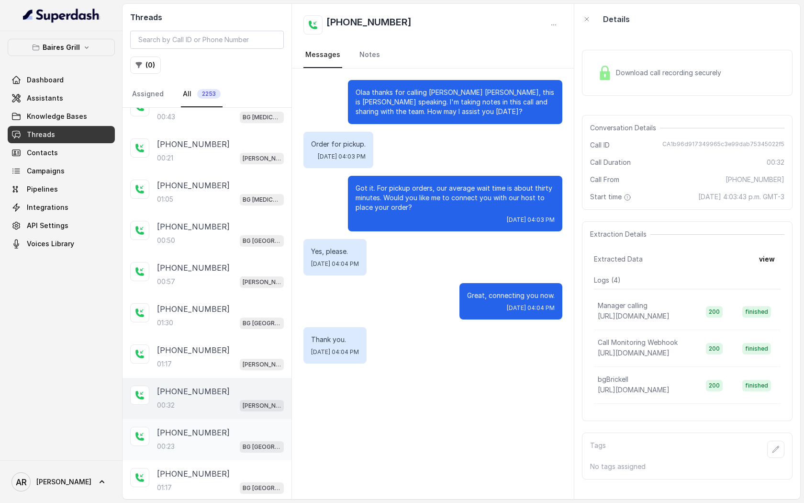
click at [217, 427] on div "+14076920504" at bounding box center [220, 432] width 127 height 11
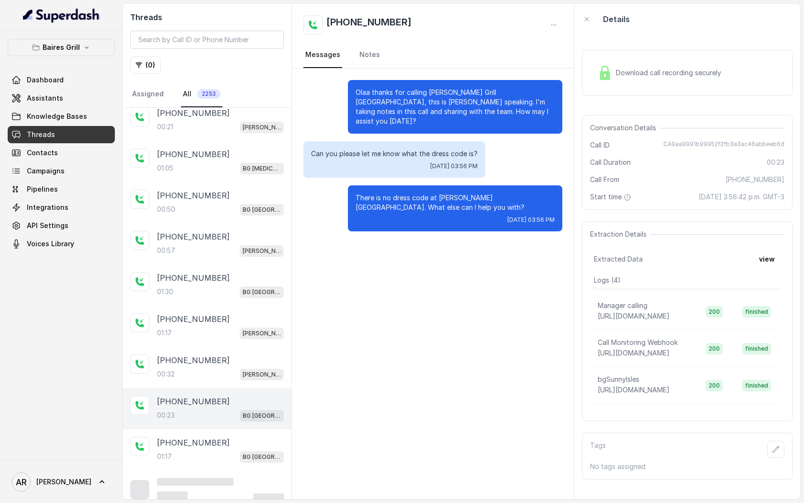
click at [217, 429] on div "+13057130541 01:17 BG Sunny Isles" at bounding box center [207, 449] width 169 height 41
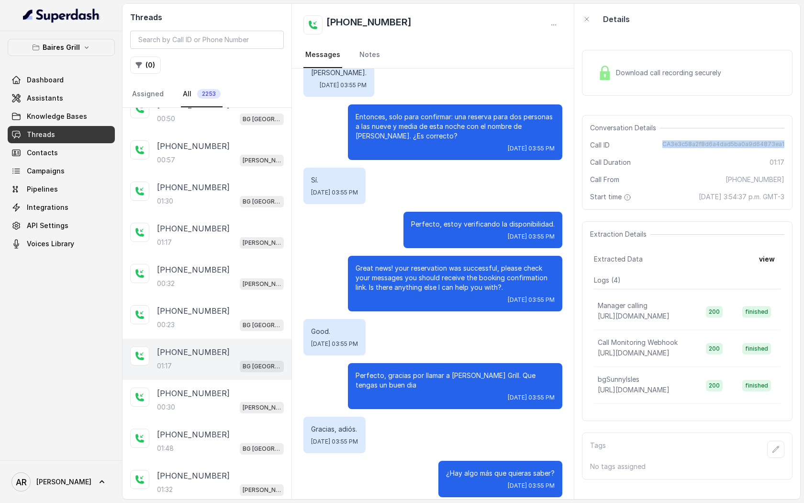
drag, startPoint x: 665, startPoint y: 142, endPoint x: 791, endPoint y: 146, distance: 125.5
click at [791, 146] on div "Conversation Details Call ID CA3e3c58a2f8d6a4dad5ba0a9d64873ea1 Call Duration 0…" at bounding box center [687, 162] width 211 height 95
copy span "CA3e3c58a2f8d6a4dad5ba0a9d64873ea1"
click at [411, 319] on div "Good. Thu, Oct 9, 2025, 03:55 PM" at bounding box center [432, 337] width 259 height 36
click at [83, 47] on icon "button" at bounding box center [87, 48] width 8 height 8
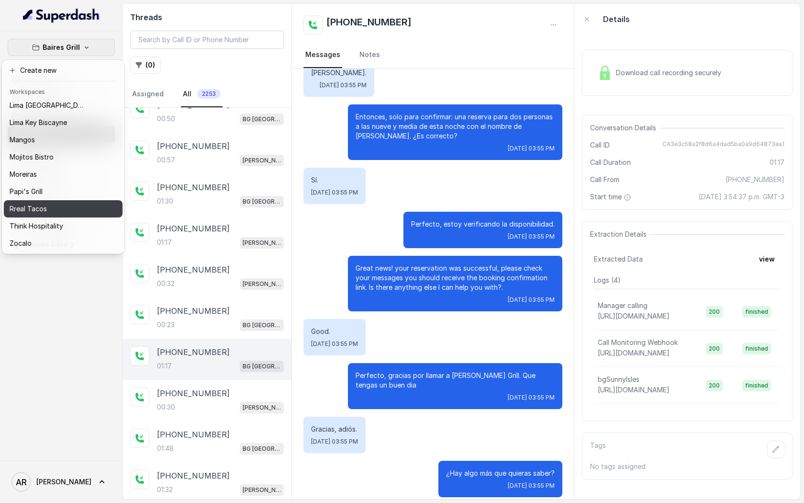
click at [72, 201] on button "Rreal Tacos" at bounding box center [63, 208] width 119 height 17
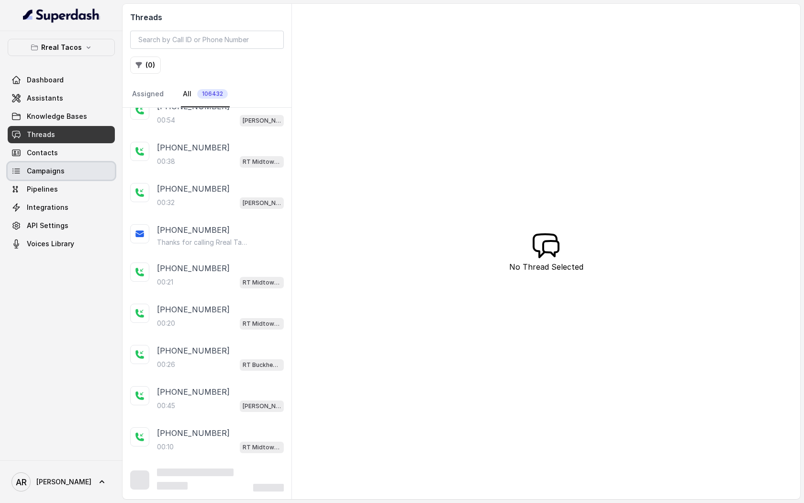
scroll to position [42, 0]
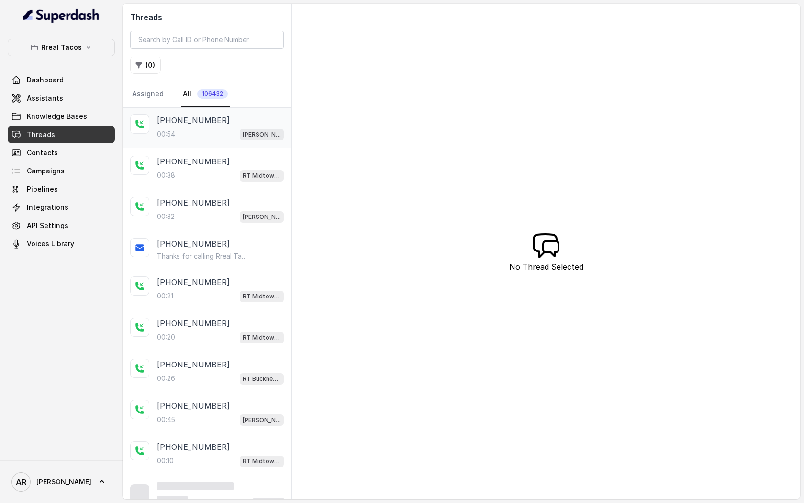
click at [183, 138] on div "00:54 RT Chamblee / EN" at bounding box center [220, 134] width 127 height 12
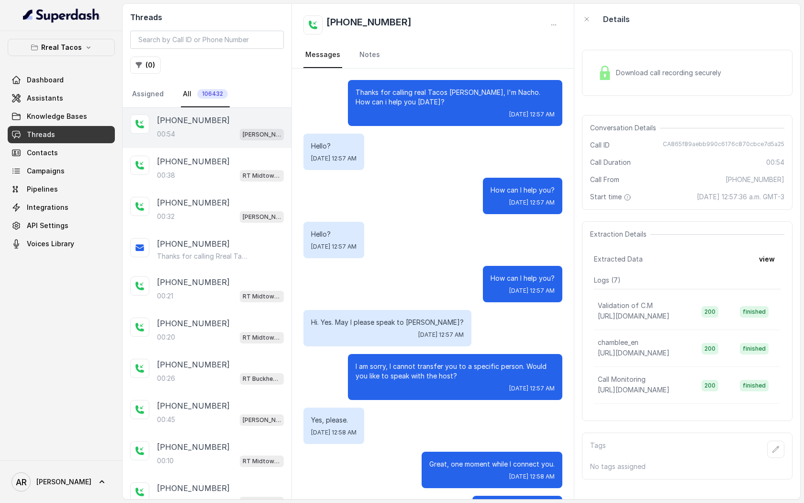
scroll to position [133, 0]
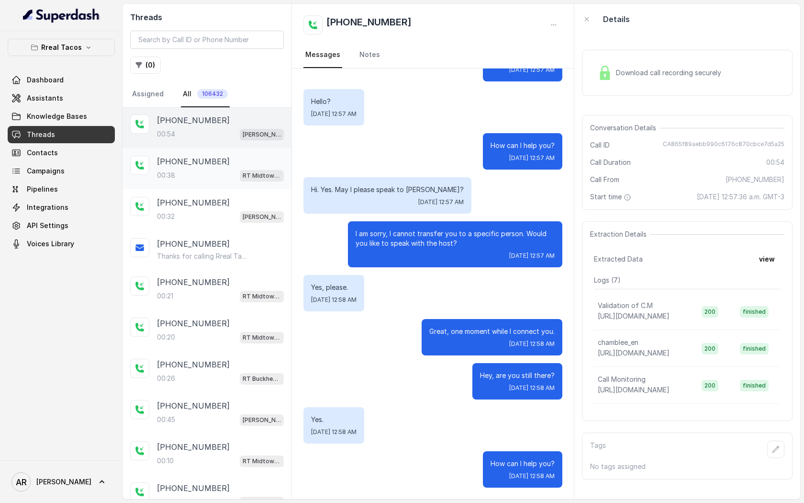
click at [208, 170] on div "00:38 RT Midtown / EN" at bounding box center [220, 175] width 127 height 12
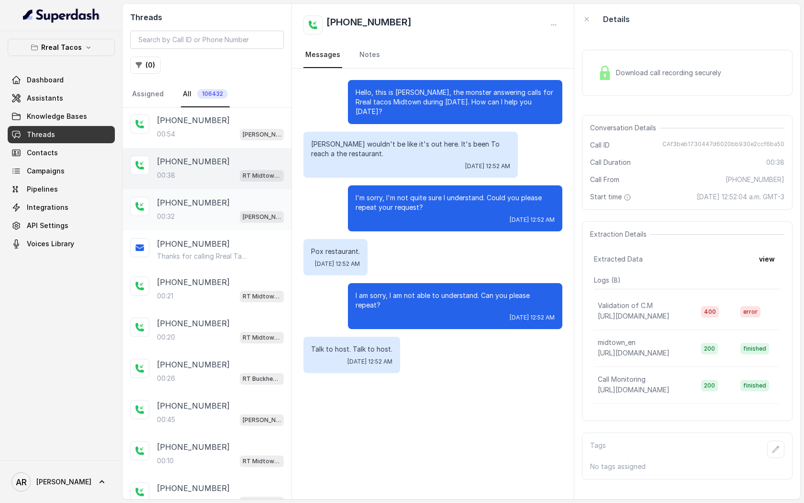
click at [222, 207] on div "+12697196173 00:32 RT Chamblee / EN" at bounding box center [220, 210] width 127 height 26
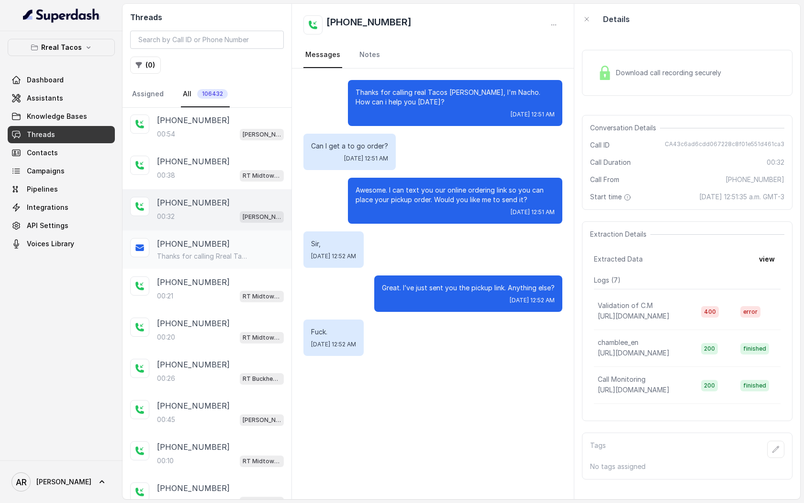
click at [241, 251] on p "Thanks for calling Rreal Tacos! Want to pick up your order? https://foxly.link/…" at bounding box center [203, 256] width 92 height 10
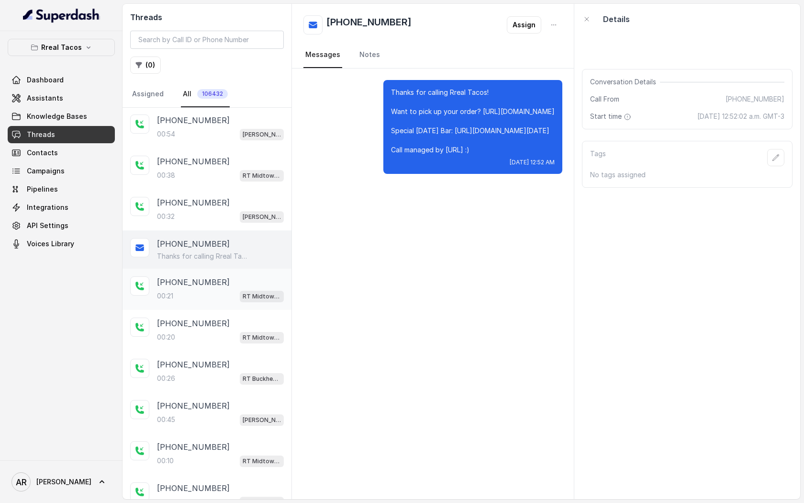
click at [247, 284] on div "+14044909671" at bounding box center [220, 281] width 127 height 11
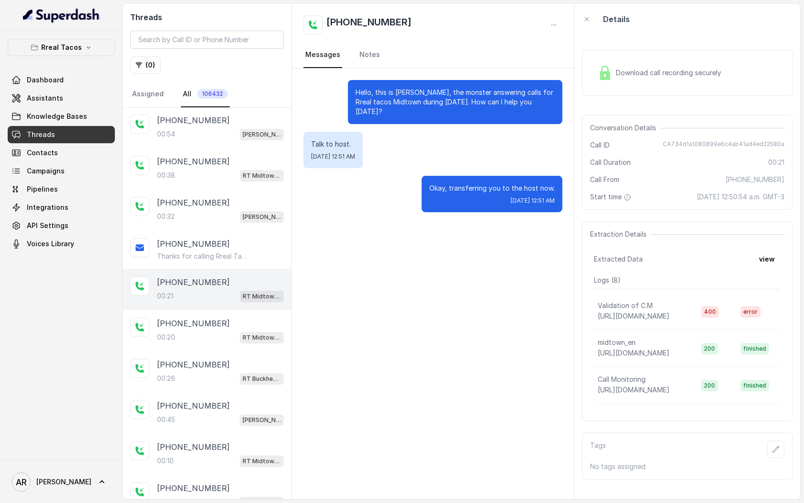
scroll to position [66, 0]
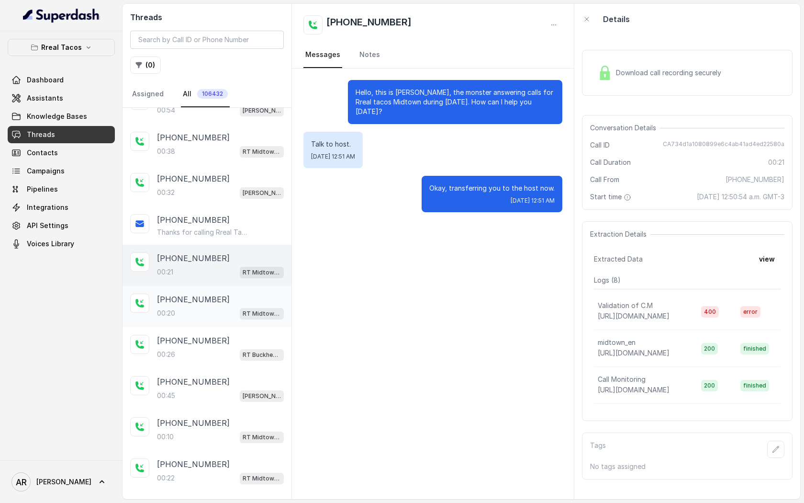
click at [249, 296] on div "+14703327580" at bounding box center [220, 298] width 127 height 11
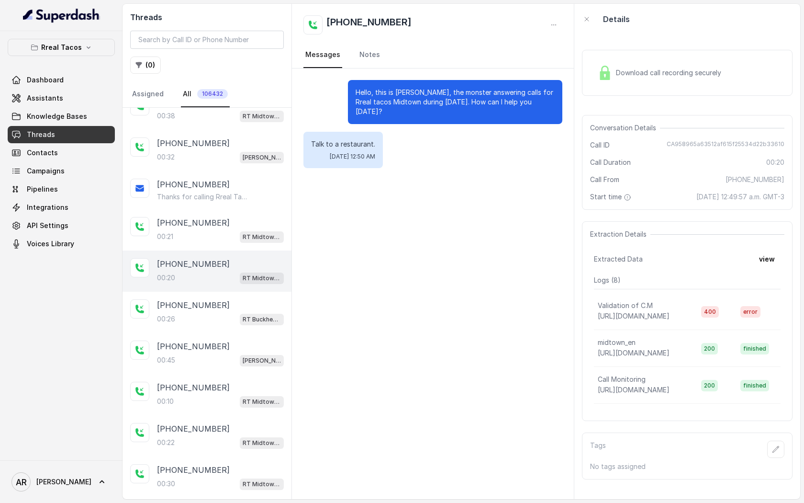
scroll to position [101, 0]
click at [249, 296] on div "+12139858222 00:26 RT Buckhead / EN" at bounding box center [207, 312] width 169 height 41
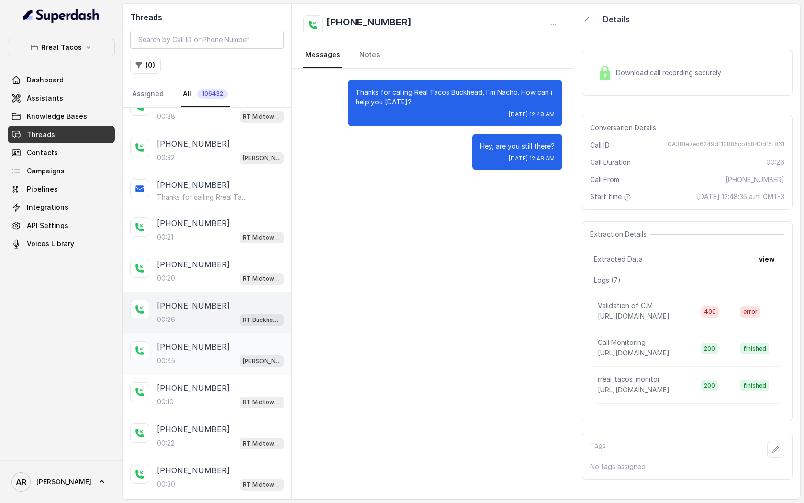
click at [252, 355] on span "RT Chamblee / EN" at bounding box center [262, 360] width 44 height 11
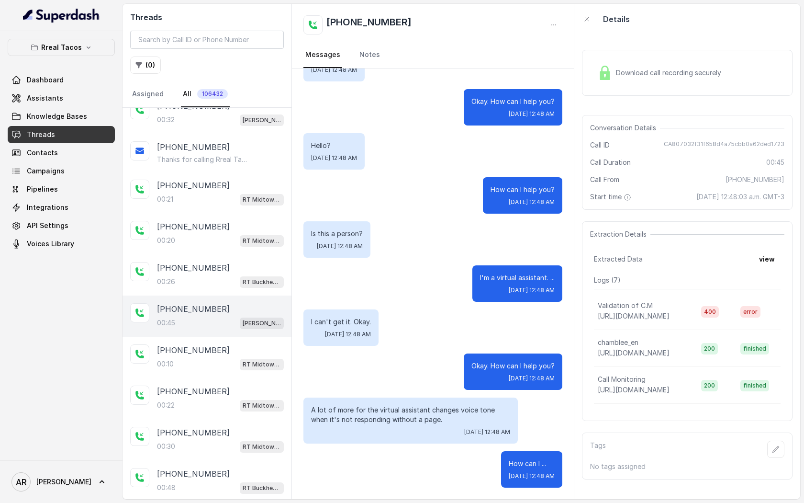
scroll to position [139, 0]
drag, startPoint x: 252, startPoint y: 353, endPoint x: 349, endPoint y: 339, distance: 98.2
click at [348, 339] on div "Threads ( 0 ) Assigned All 106432 +16782097202 RT Buckhead / EN +19085283375 00…" at bounding box center [462, 251] width 678 height 495
click at [349, 339] on div "I can't get it. Okay. Fri, Oct 10, 2025, 12:48 AM" at bounding box center [340, 327] width 75 height 36
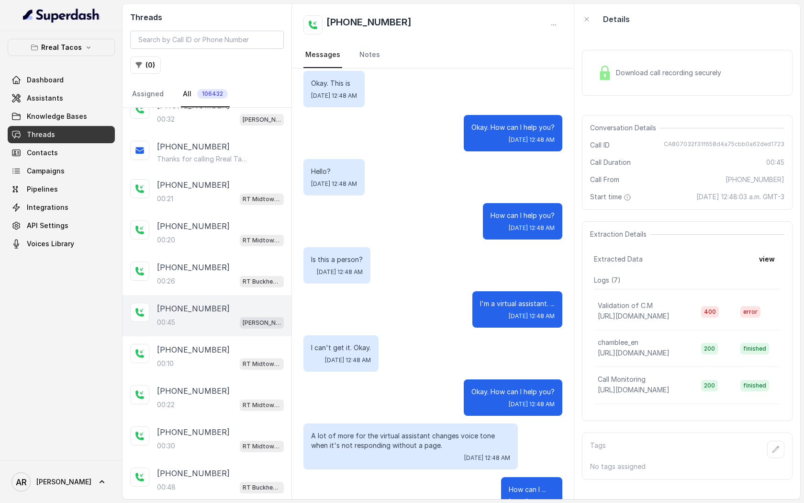
scroll to position [89, 0]
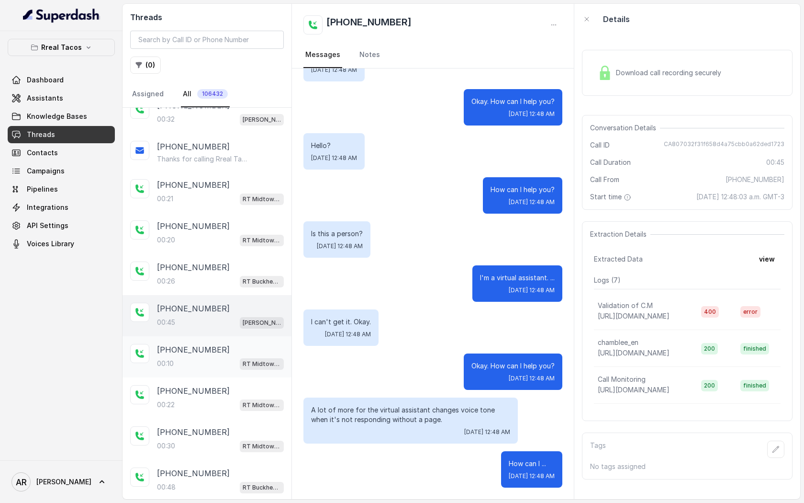
click at [221, 344] on div "+12139858222" at bounding box center [220, 349] width 127 height 11
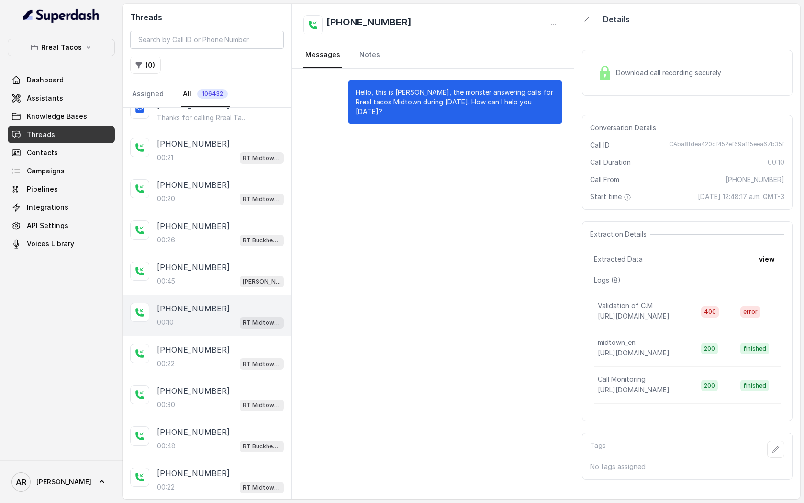
scroll to position [189, 0]
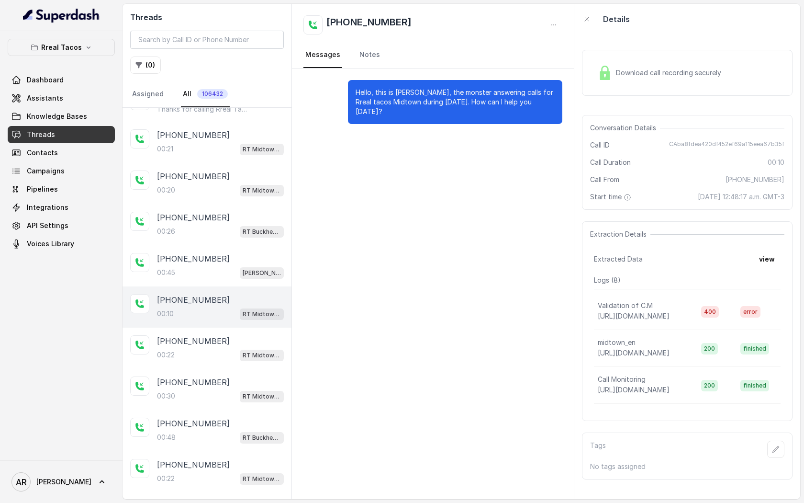
click at [221, 344] on div "+14703327580" at bounding box center [220, 340] width 127 height 11
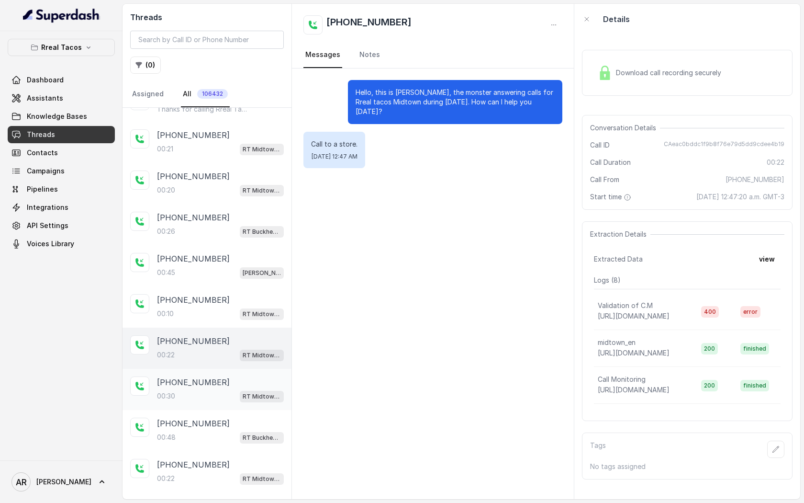
click at [224, 376] on div "+14703327580" at bounding box center [220, 381] width 127 height 11
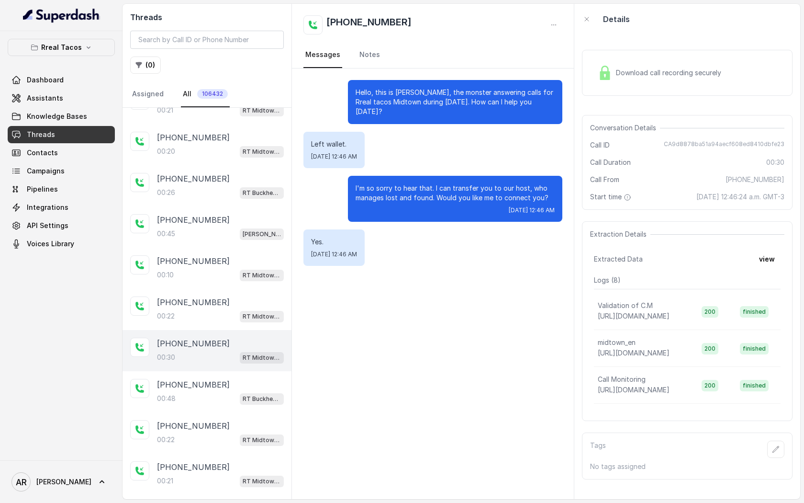
scroll to position [228, 0]
click at [224, 378] on div "+13059877268" at bounding box center [220, 383] width 127 height 11
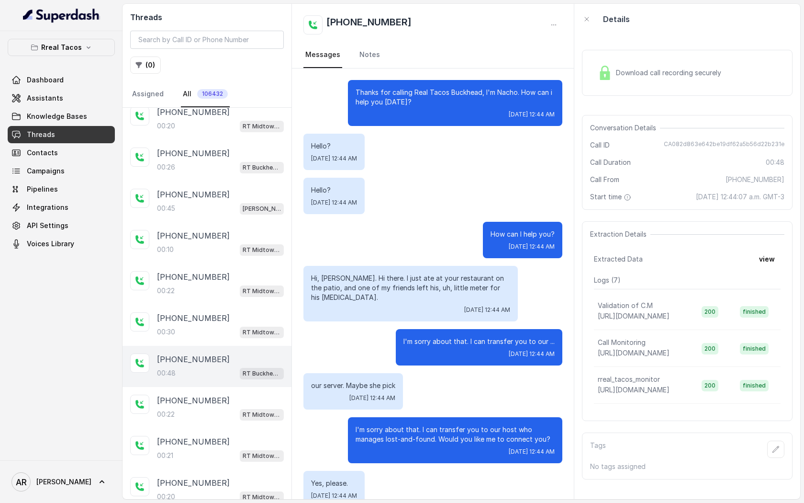
scroll to position [10, 0]
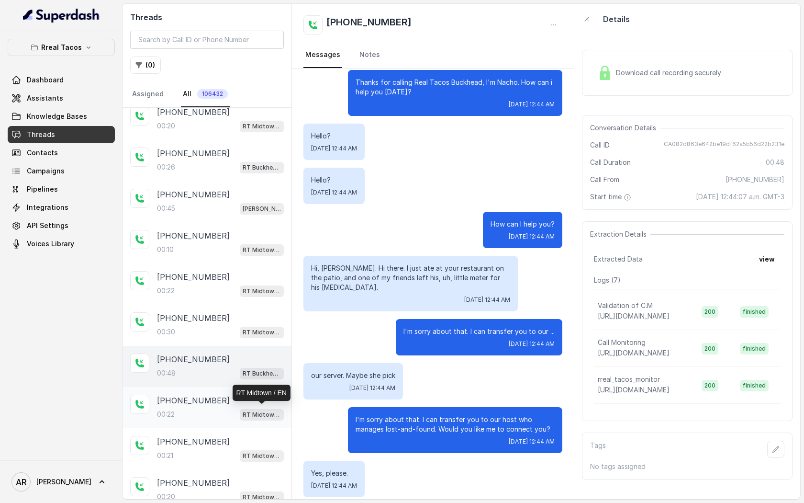
click at [257, 412] on p "RT Midtown / EN" at bounding box center [262, 415] width 38 height 10
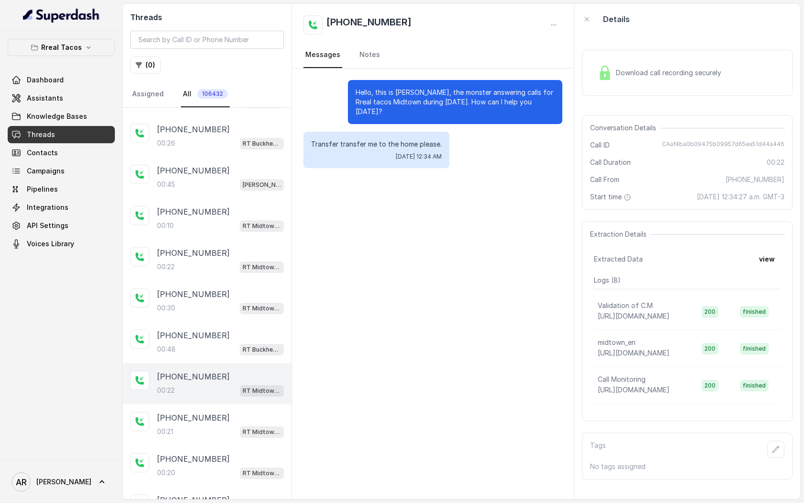
click at [257, 412] on div "+14044909671" at bounding box center [220, 417] width 127 height 11
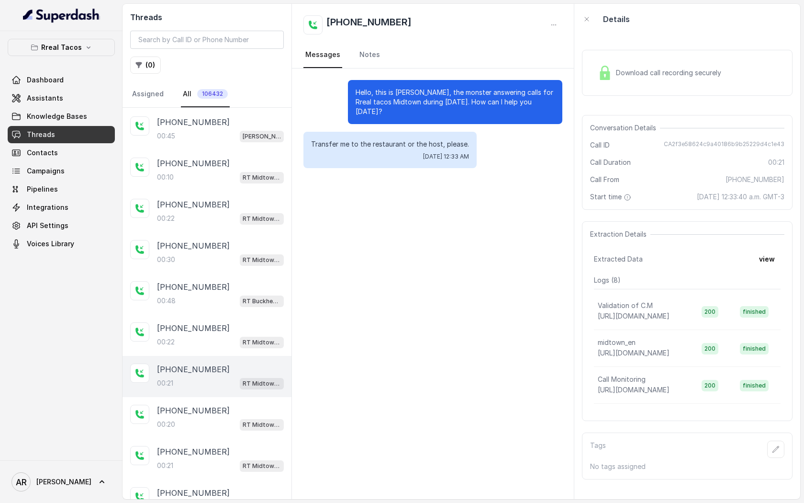
click at [257, 412] on div "+14044909671 00:20 RT Midtown / EN" at bounding box center [220, 417] width 127 height 26
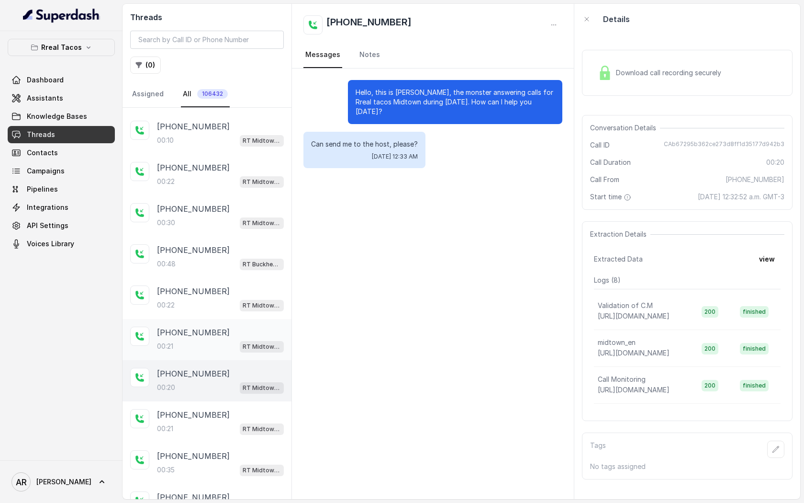
click at [257, 412] on div "+14044909671" at bounding box center [220, 414] width 127 height 11
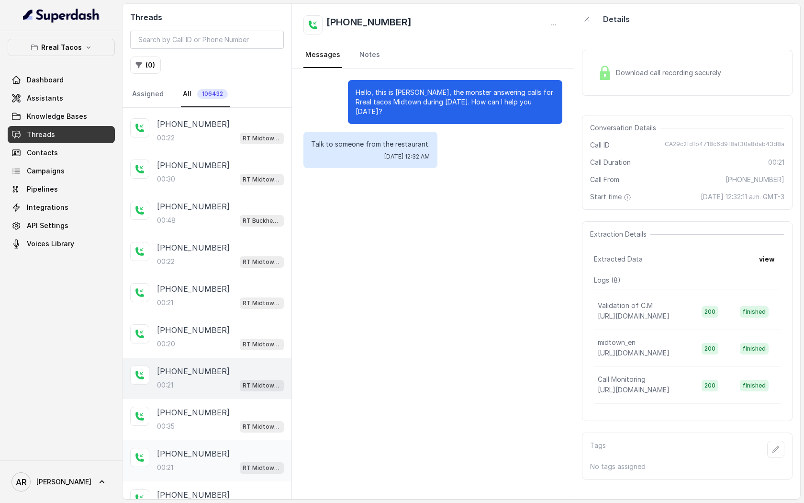
click at [247, 440] on div "+16788307234 00:21 RT Midtown / EN" at bounding box center [207, 460] width 169 height 41
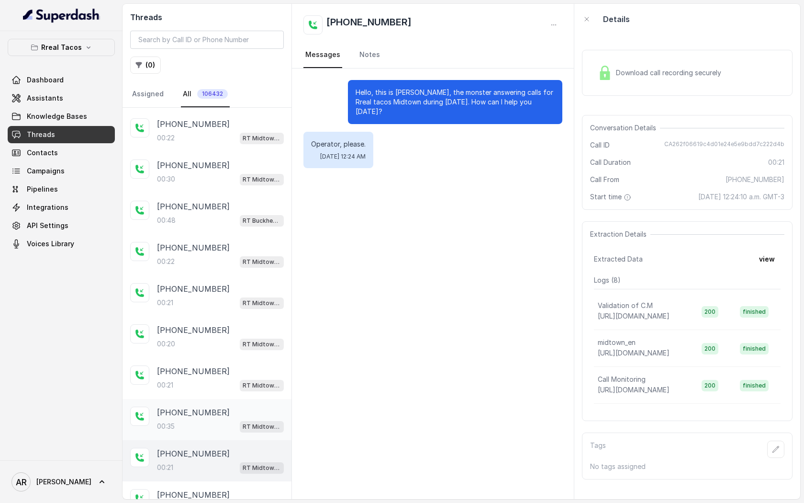
click at [238, 421] on div "00:35 RT Midtown / EN" at bounding box center [220, 426] width 127 height 12
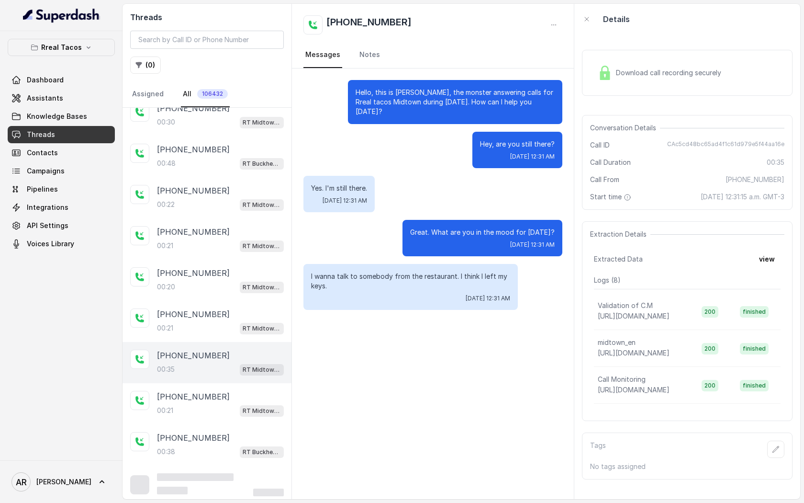
scroll to position [459, 0]
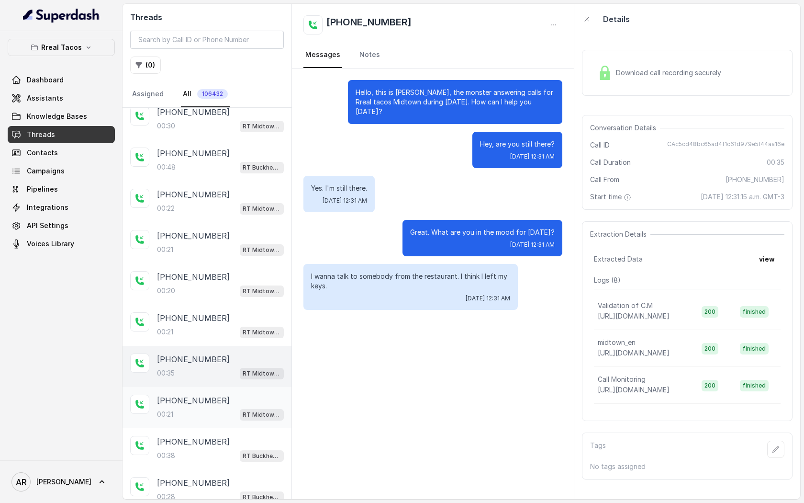
click at [243, 408] on div "RT Midtown / EN" at bounding box center [262, 414] width 44 height 12
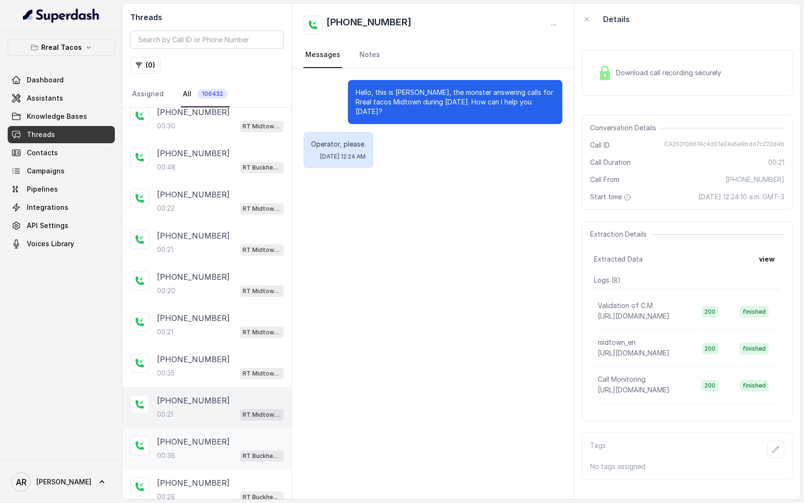
click at [235, 436] on div "+16782097202" at bounding box center [220, 441] width 127 height 11
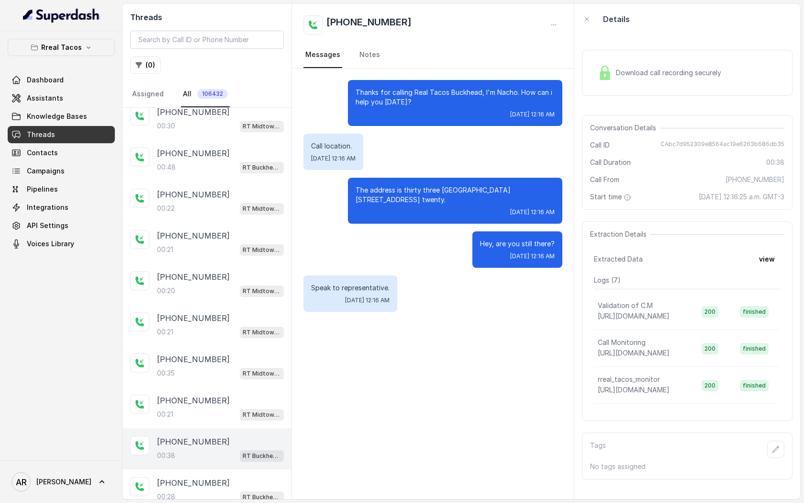
scroll to position [493, 0]
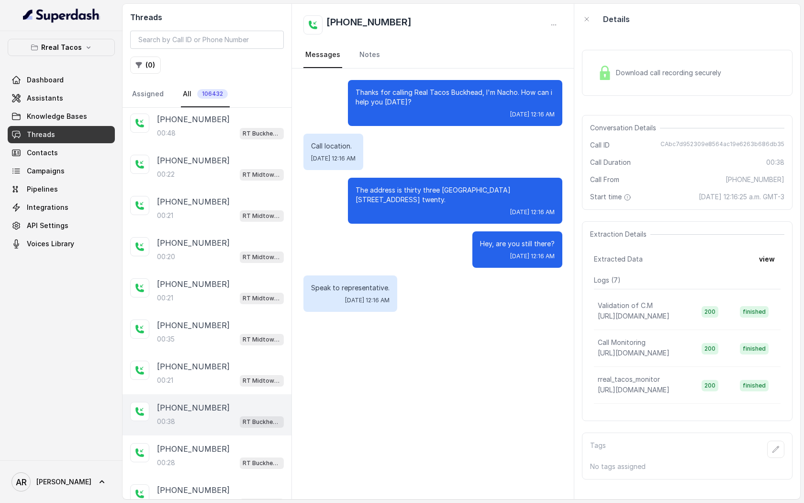
click at [235, 435] on div "+16572962307 00:28 RT Buckhead / EN" at bounding box center [207, 455] width 169 height 41
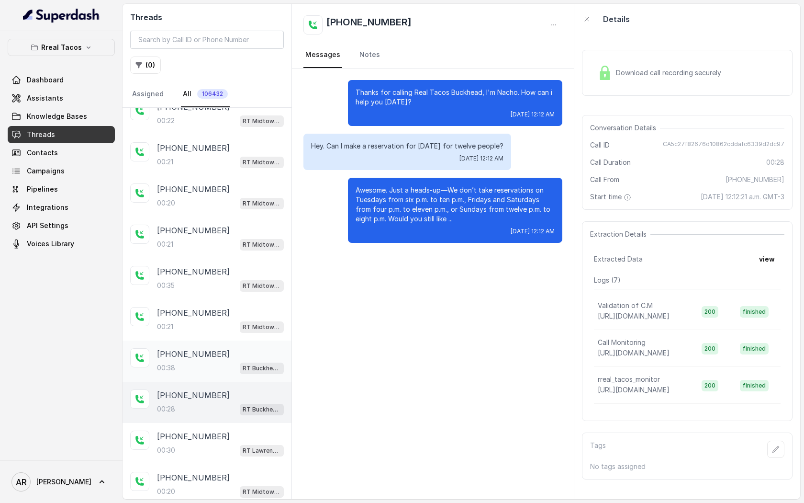
click at [235, 435] on div "+16789239855" at bounding box center [220, 435] width 127 height 11
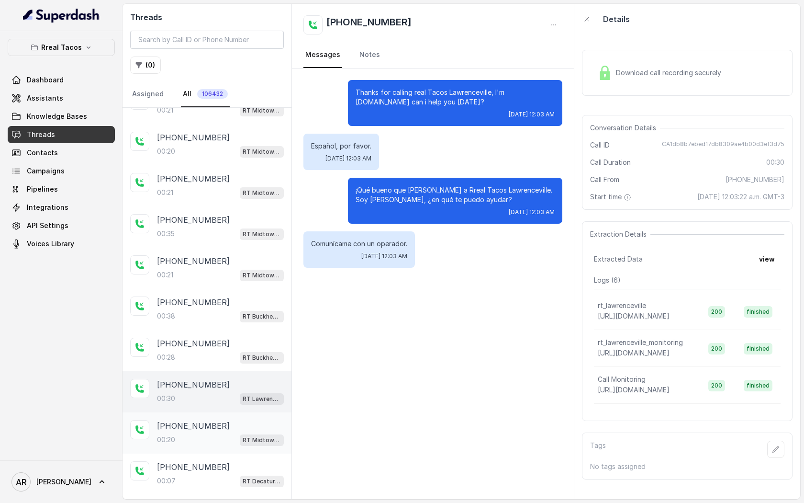
scroll to position [600, 0]
click at [235, 434] on div "00:20 RT Midtown / EN" at bounding box center [220, 437] width 127 height 12
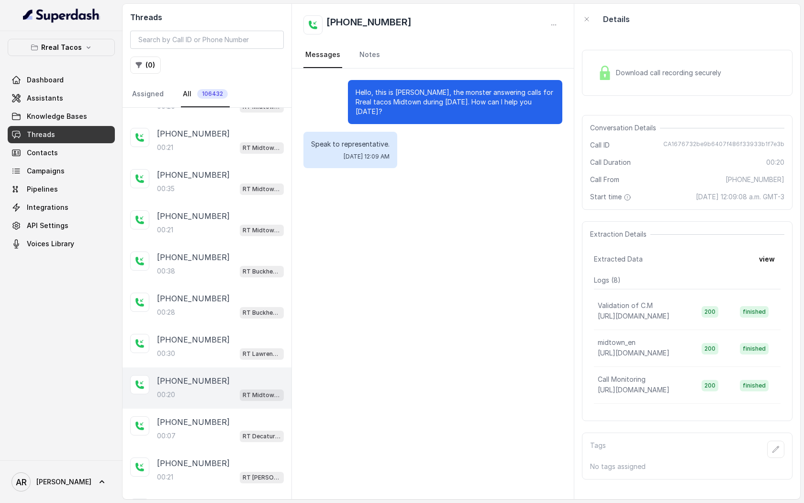
scroll to position [645, 0]
click at [236, 434] on div "00:07 RT Decatur / EN" at bounding box center [220, 434] width 127 height 12
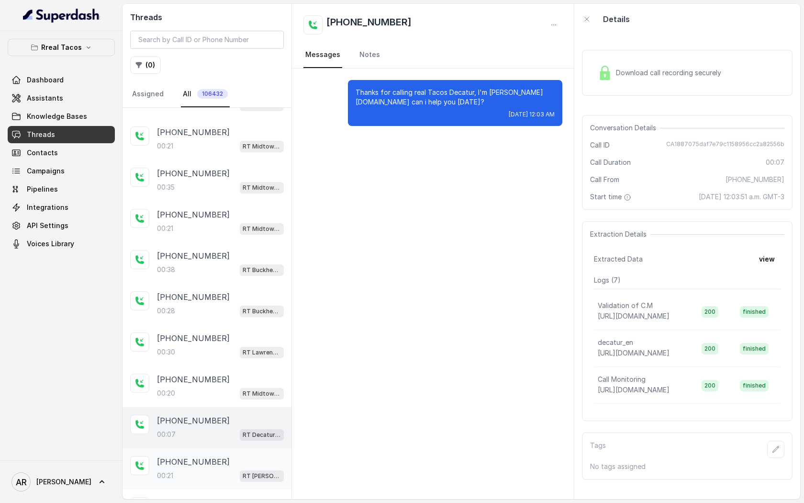
click at [230, 457] on div "+15734798133" at bounding box center [220, 461] width 127 height 11
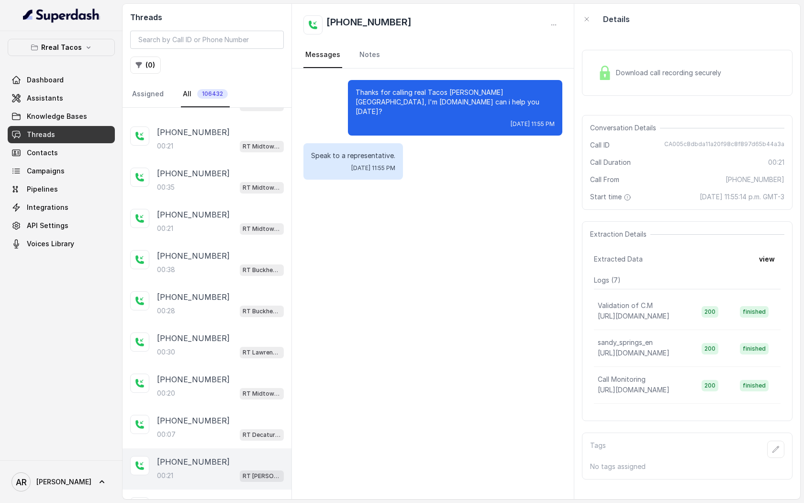
scroll to position [687, 0]
click at [230, 479] on div "+14044361586 00:17 RT Lawrenceville" at bounding box center [207, 467] width 169 height 41
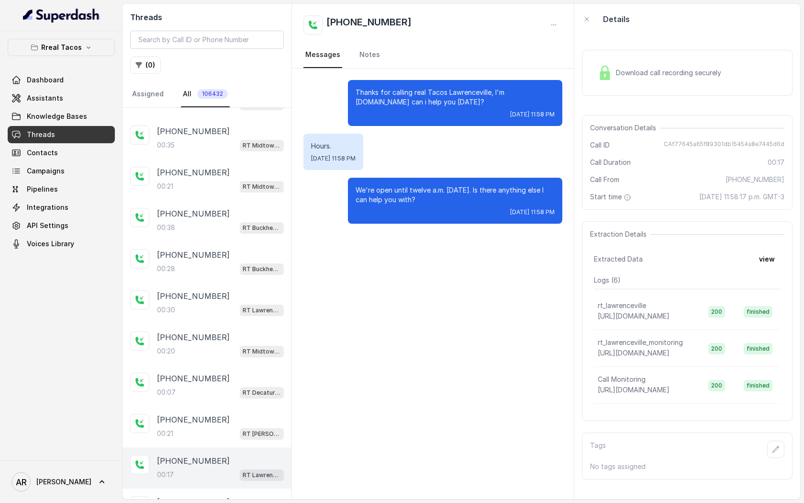
scroll to position [736, 0]
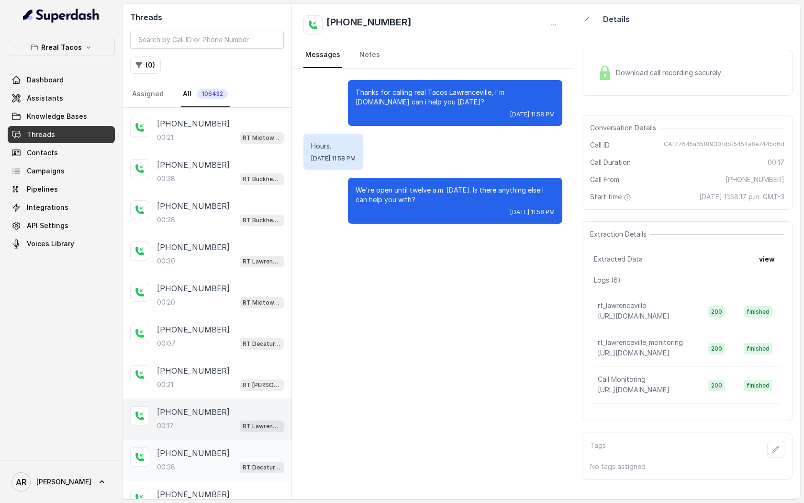
click at [228, 448] on div "+14704873004" at bounding box center [220, 452] width 127 height 11
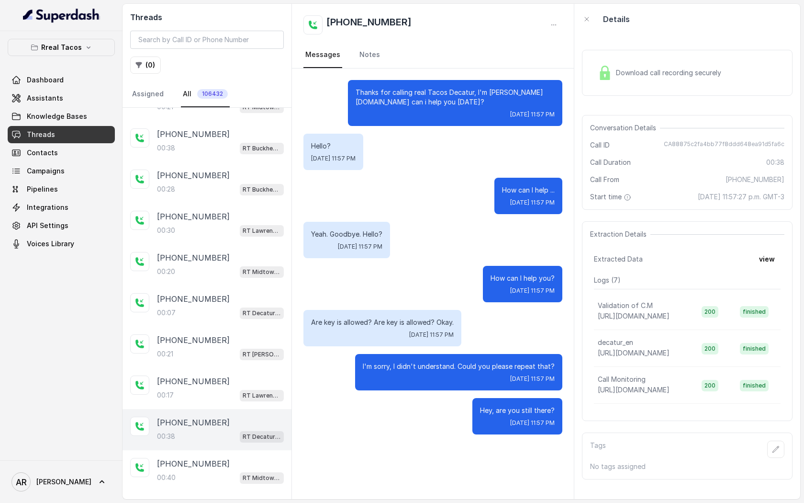
scroll to position [771, 0]
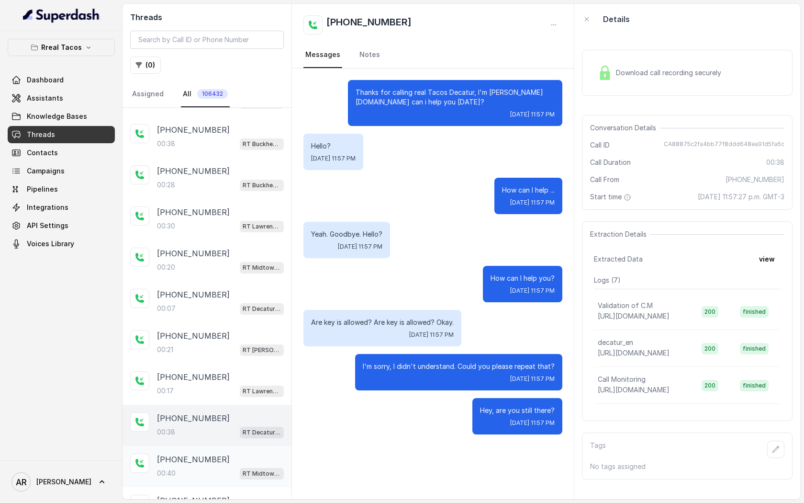
click at [225, 467] on div "00:40 RT Midtown / EN" at bounding box center [220, 473] width 127 height 12
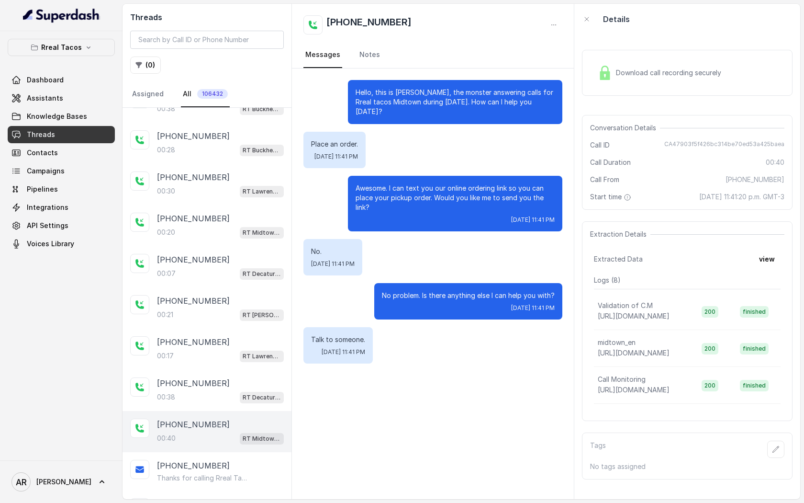
scroll to position [814, 0]
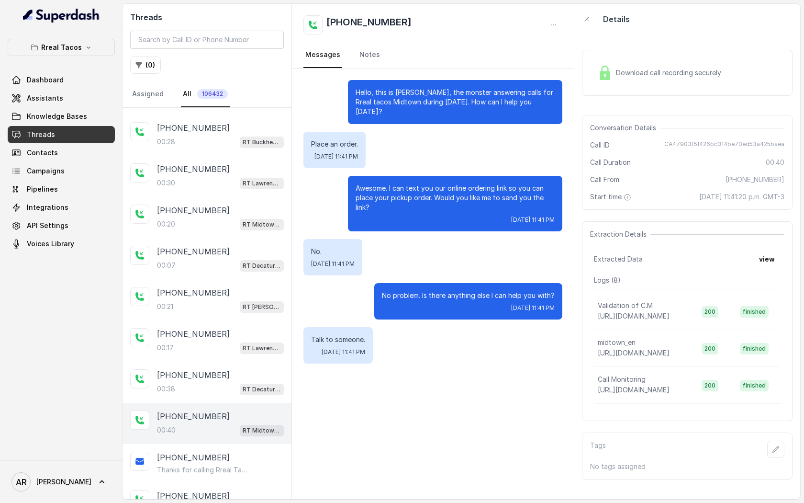
click at [225, 465] on p "Thanks for calling Rreal Tacos! Want to pick up your order? https://foxly.link/…" at bounding box center [203, 470] width 92 height 10
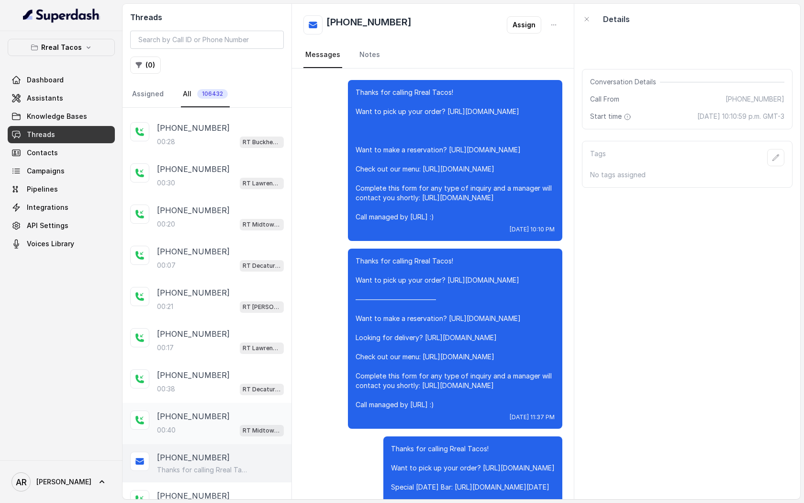
scroll to position [62, 0]
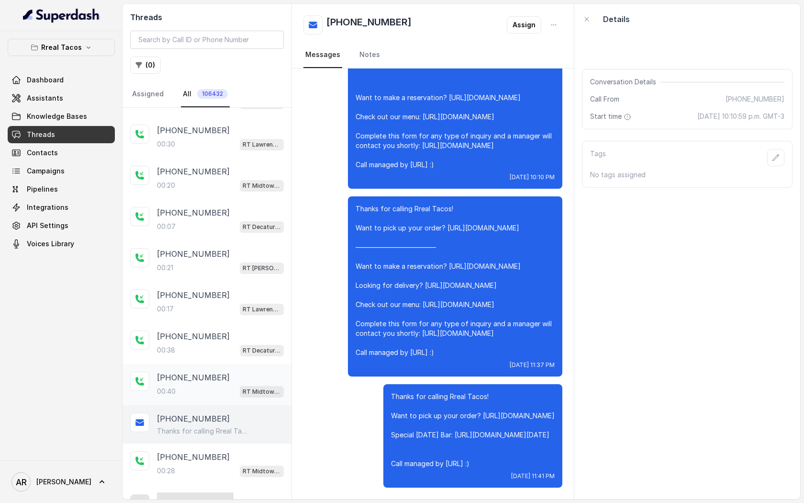
click at [225, 464] on div "00:28 RT Midtown / EN" at bounding box center [220, 470] width 127 height 12
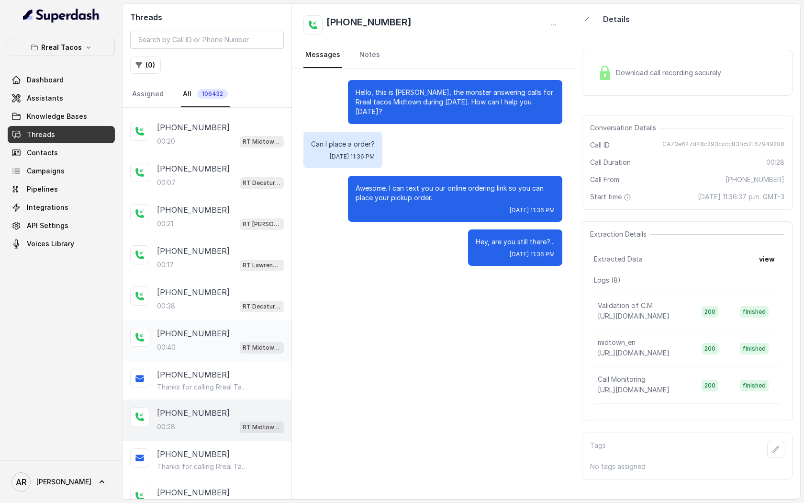
click at [225, 462] on p "Thanks for calling Rreal Tacos! Want to pick up your order? https://foxly.link/…" at bounding box center [203, 466] width 92 height 10
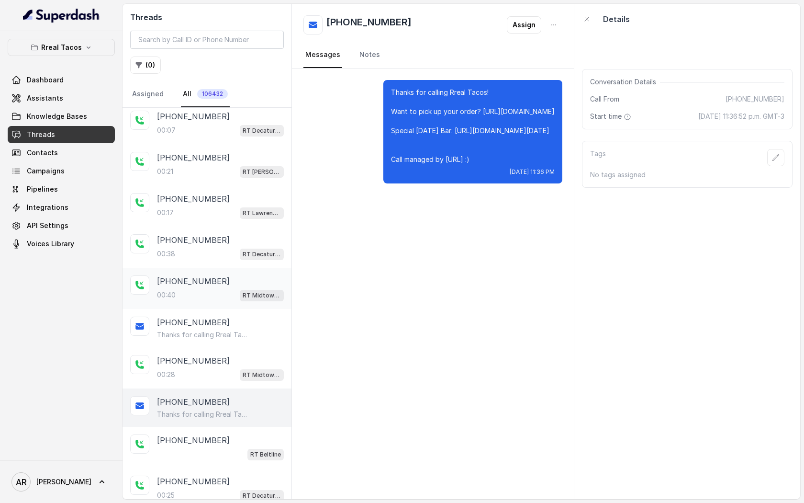
scroll to position [949, 0]
click at [225, 467] on div "+14044379227 00:25 RT Decatur / EN" at bounding box center [207, 487] width 169 height 41
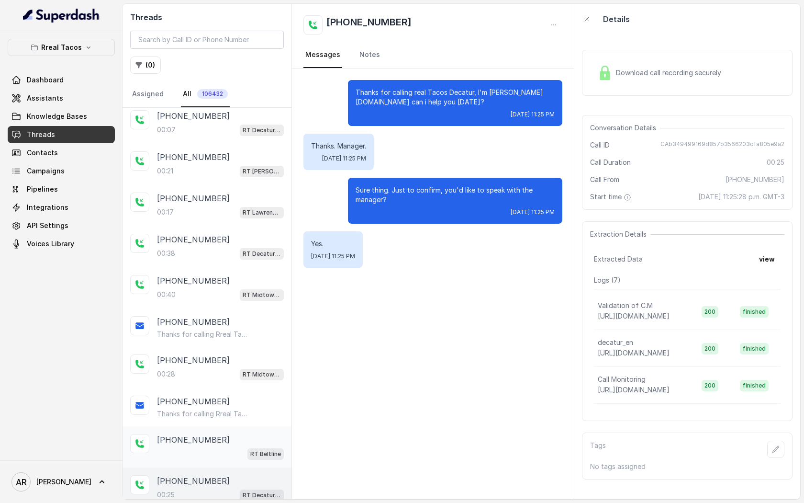
click at [225, 447] on div "RT Beltline" at bounding box center [220, 453] width 127 height 12
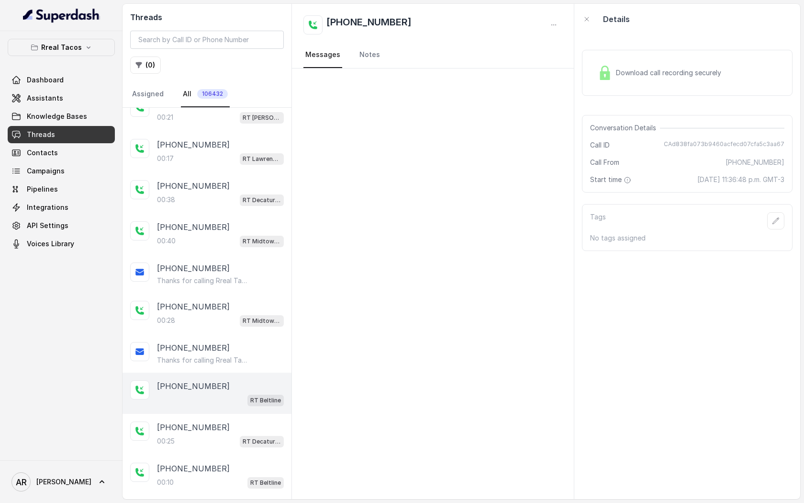
click at [225, 444] on div "+14044379227 00:25 RT Decatur / EN" at bounding box center [207, 434] width 169 height 41
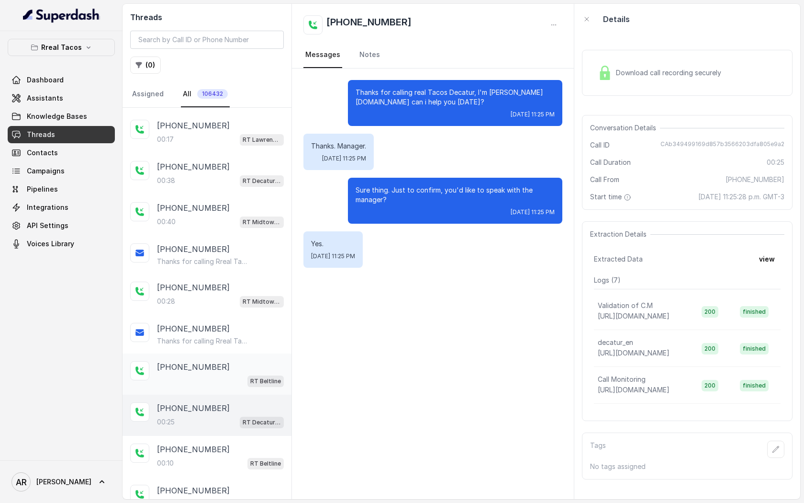
click at [225, 444] on div "+14049748593" at bounding box center [220, 448] width 127 height 11
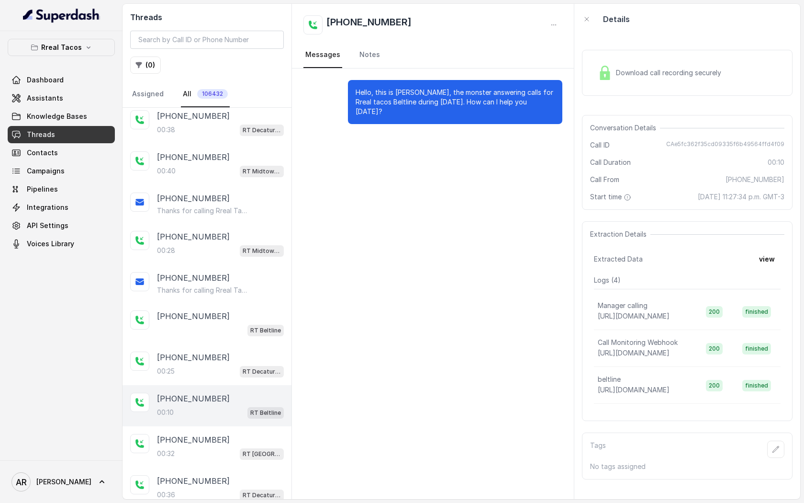
scroll to position [1077, 0]
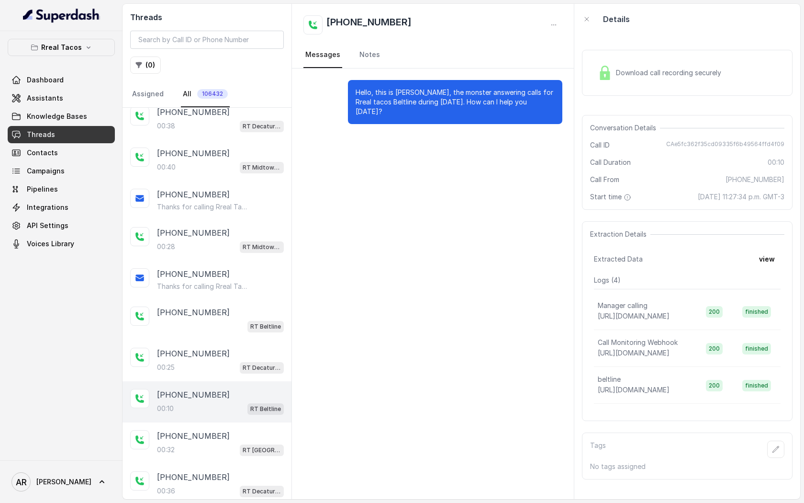
click at [225, 443] on div "00:32 RT West Midtown / EN" at bounding box center [220, 449] width 127 height 12
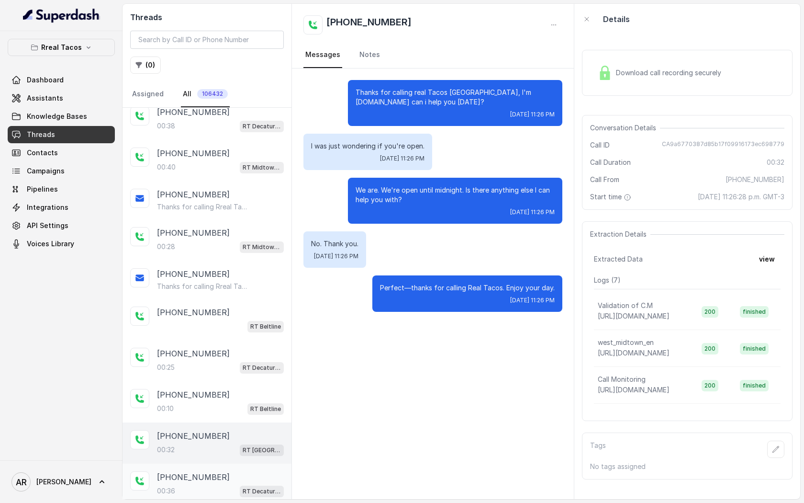
click at [225, 471] on div "+19292550391" at bounding box center [220, 476] width 127 height 11
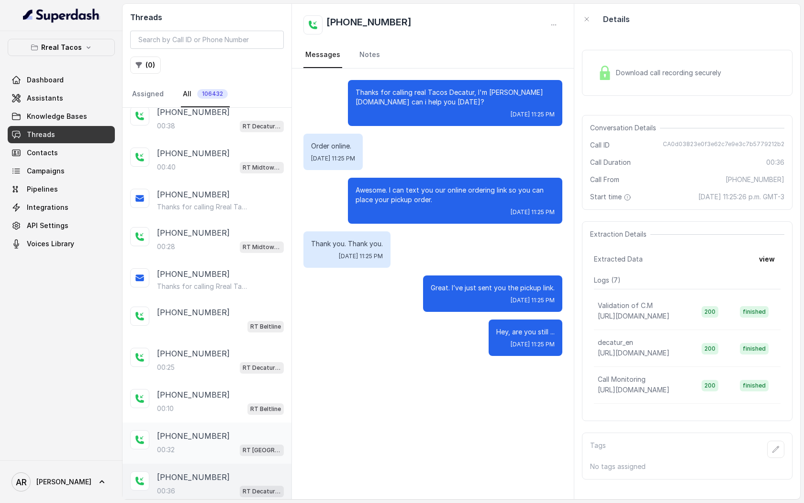
click at [225, 453] on div "+15405208025 00:32 RT West Midtown / EN" at bounding box center [207, 442] width 169 height 41
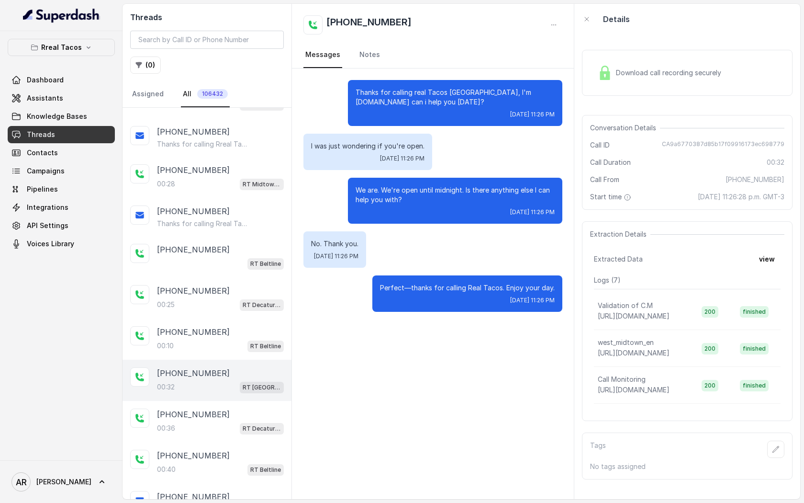
scroll to position [1141, 0]
click at [225, 461] on div "00:40 RT Beltline" at bounding box center [220, 467] width 127 height 12
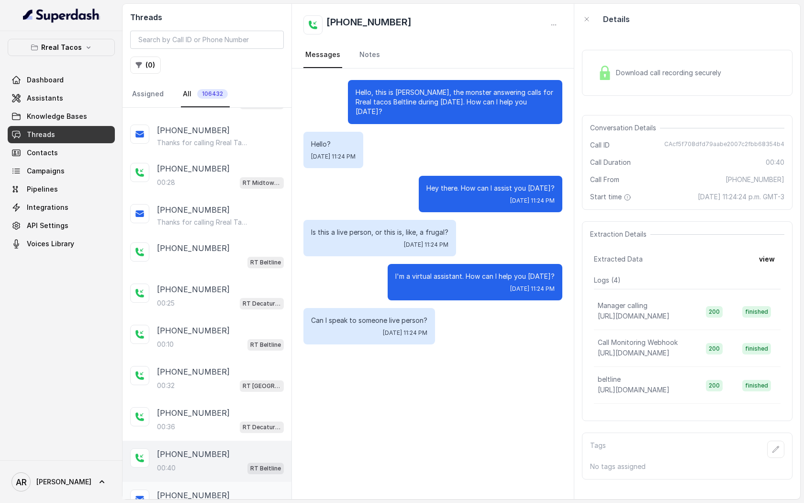
click at [221, 489] on div "+19292550391" at bounding box center [220, 494] width 127 height 11
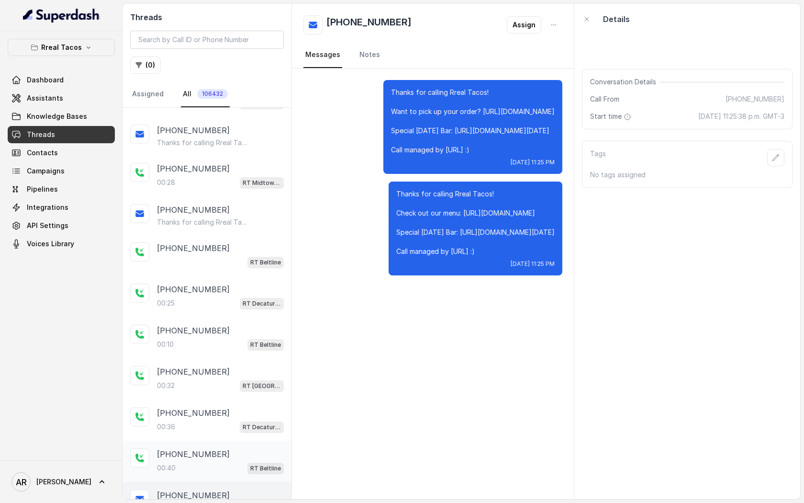
click at [221, 461] on div "00:40 RT Beltline" at bounding box center [220, 467] width 127 height 12
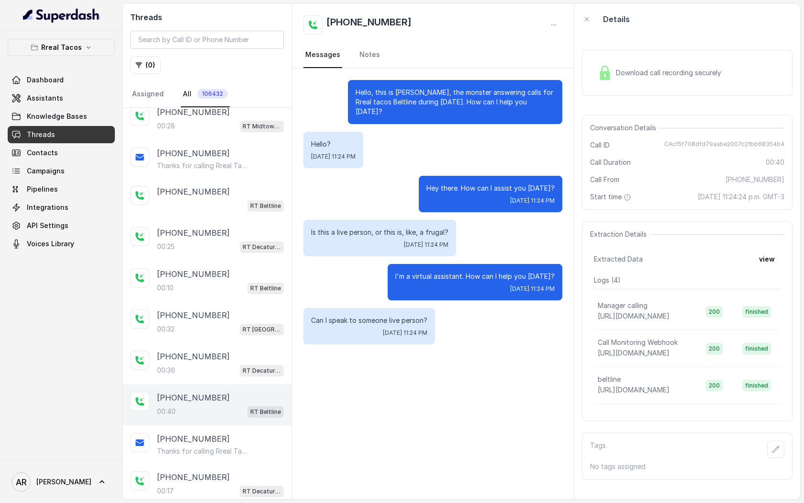
scroll to position [1208, 0]
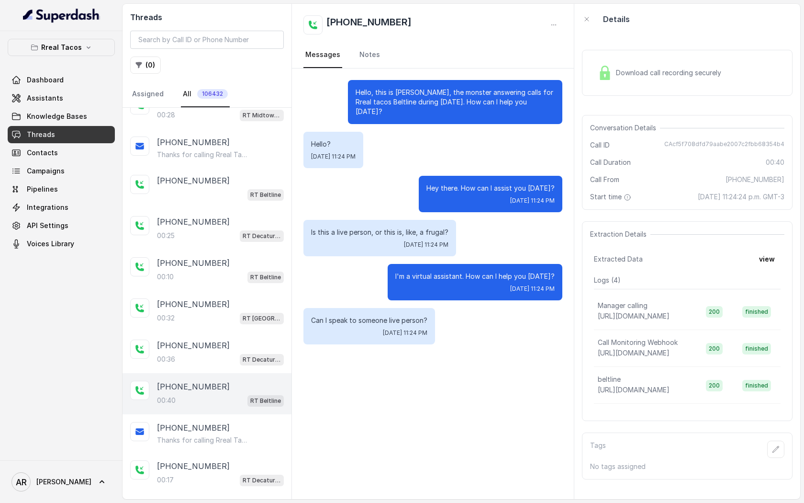
click at [221, 460] on div "+14044379227" at bounding box center [220, 465] width 127 height 11
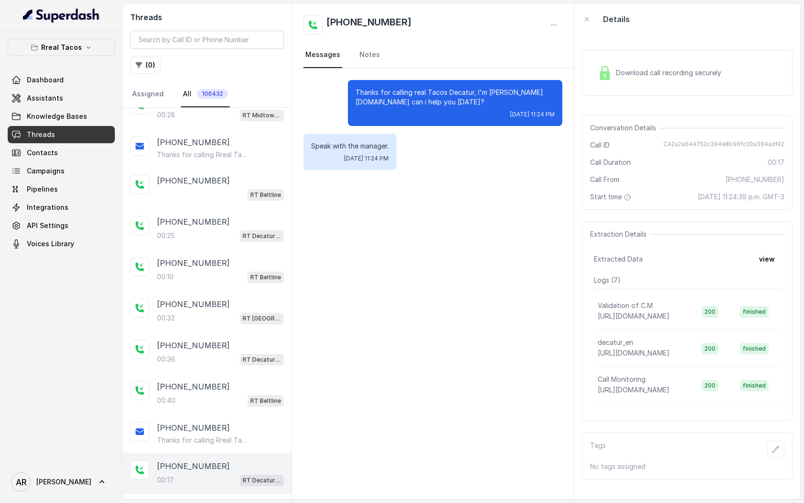
click at [220, 475] on div "00:17 RT Decatur / EN" at bounding box center [220, 479] width 127 height 12
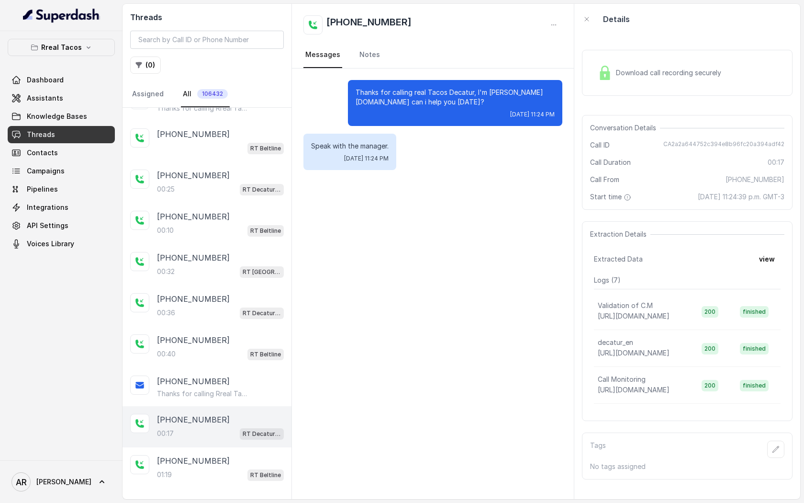
scroll to position [1255, 0]
click at [220, 475] on div "+16197065533 01:19 RT Beltline" at bounding box center [207, 467] width 169 height 41
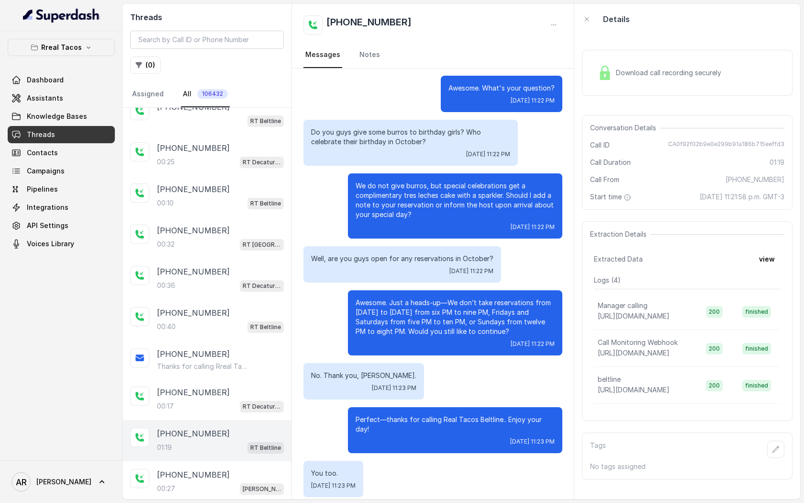
scroll to position [1343, 0]
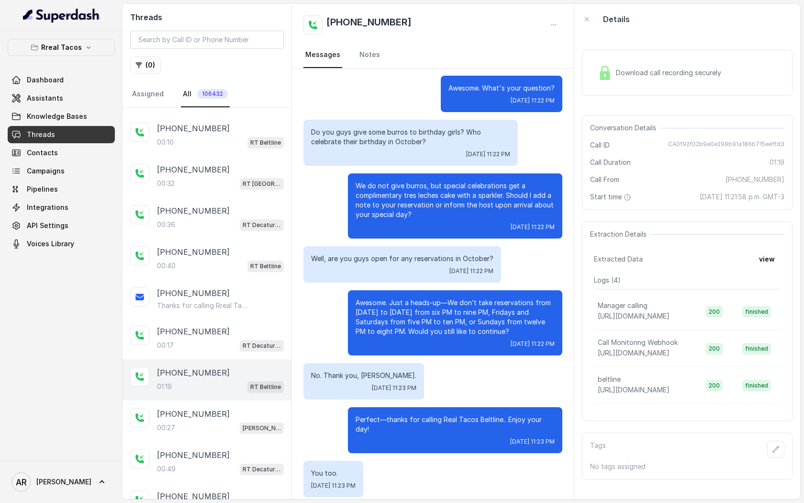
click at [222, 428] on div "+16784024792 00:27 RT Chamblee / EN" at bounding box center [207, 420] width 169 height 41
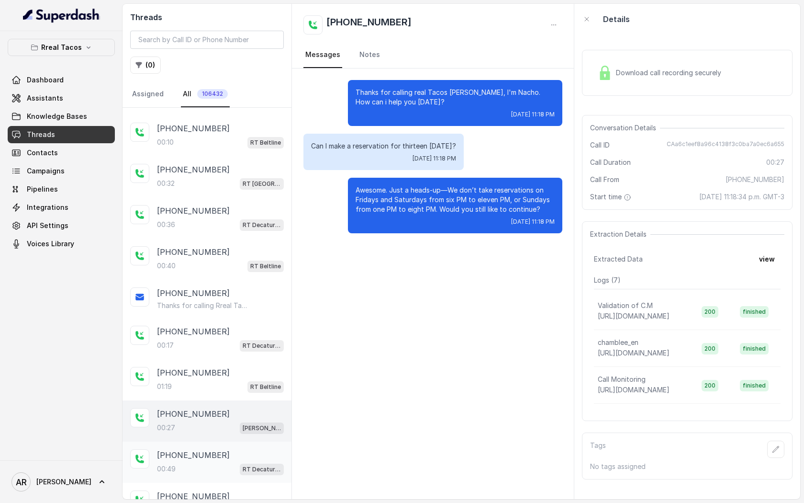
click at [223, 449] on div "+14048194268" at bounding box center [220, 454] width 127 height 11
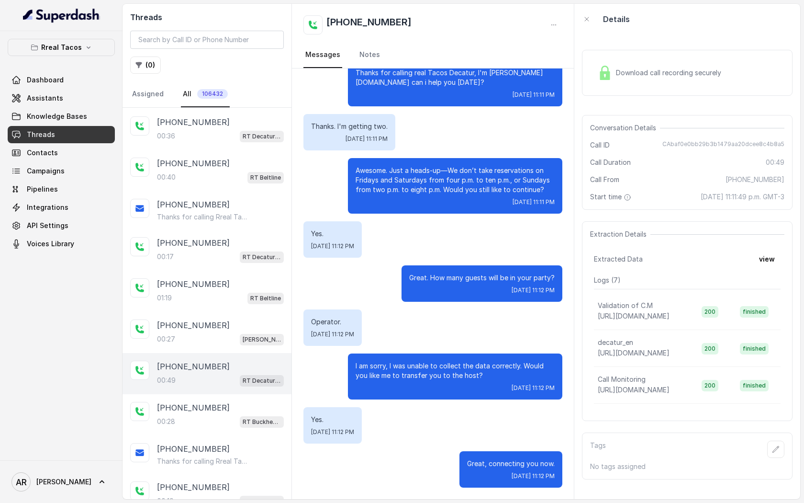
scroll to position [1430, 0]
click at [223, 444] on div "+12156314138" at bounding box center [220, 449] width 127 height 11
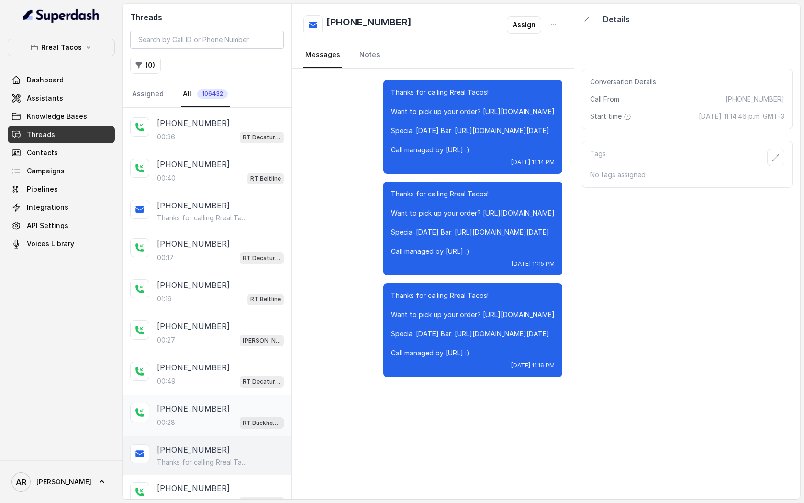
click at [221, 395] on div "+12156314138 00:28 RT Buckhead / EN" at bounding box center [207, 415] width 169 height 41
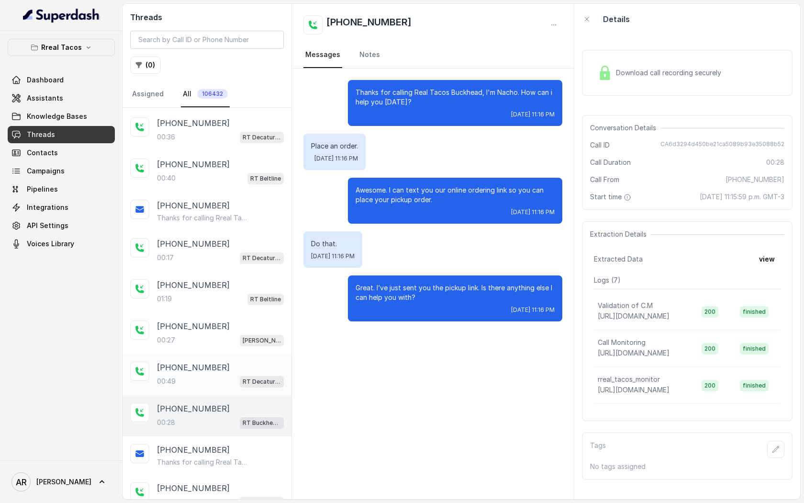
click at [219, 364] on div "+14048194268 00:49 RT Decatur / EN" at bounding box center [220, 374] width 127 height 26
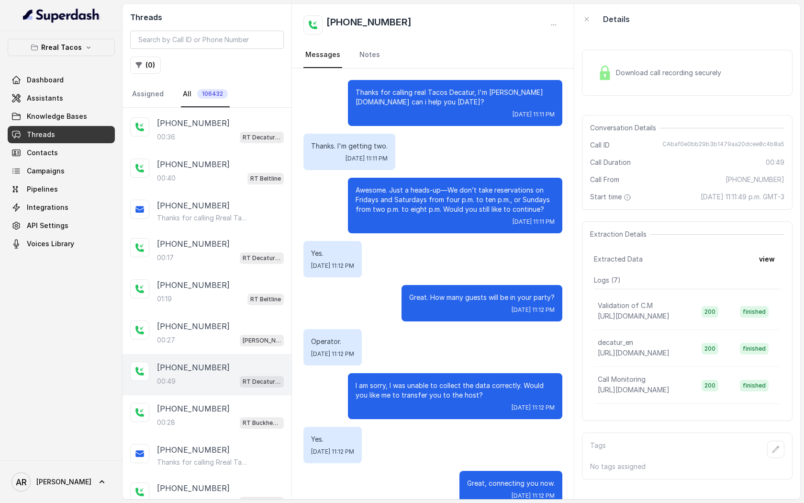
scroll to position [20, 0]
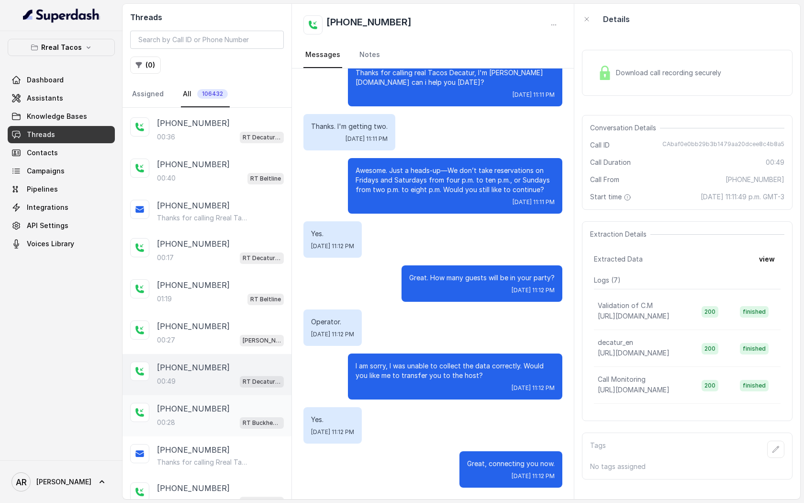
click at [248, 406] on div "+12156314138 00:28 RT Buckhead / EN" at bounding box center [220, 416] width 127 height 26
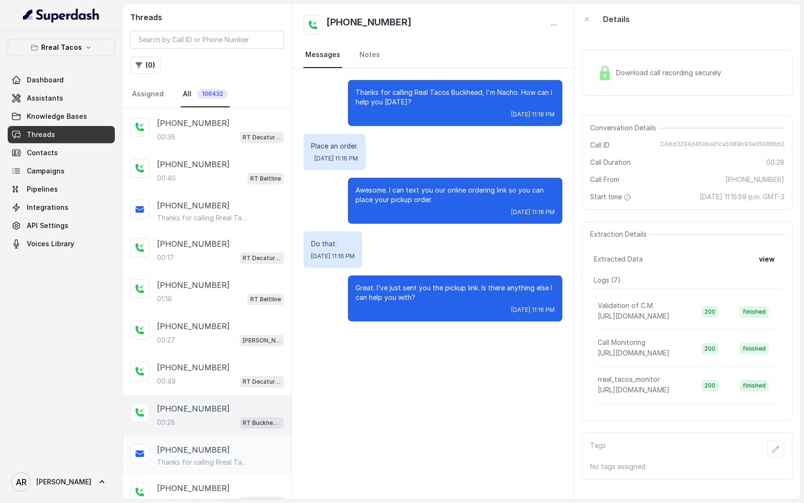
click at [243, 444] on div "+12156314138" at bounding box center [220, 449] width 127 height 11
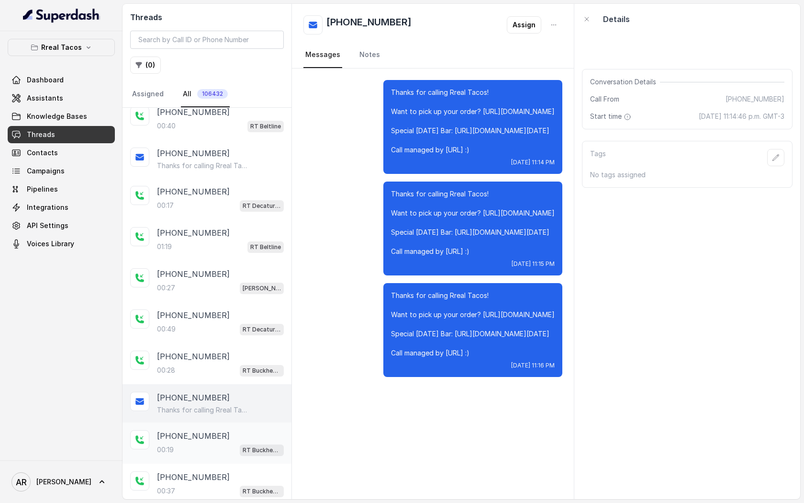
scroll to position [1483, 0]
click at [245, 445] on p "RT Buckhead / EN" at bounding box center [262, 450] width 38 height 10
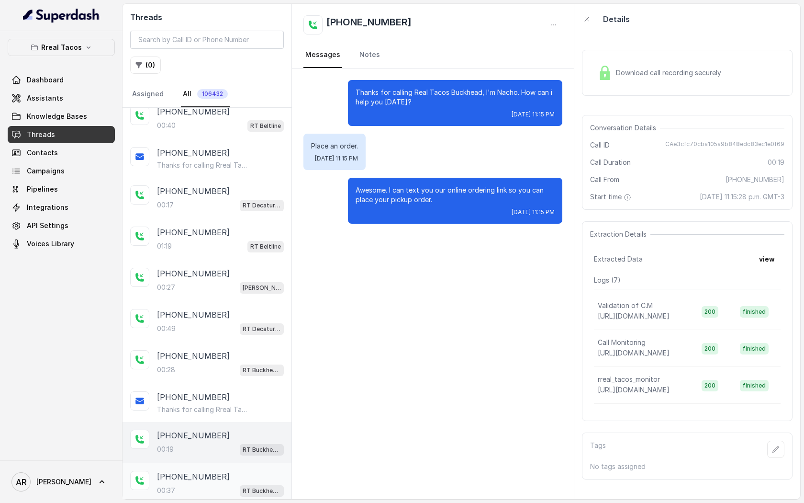
click at [234, 471] on div "+12156314138" at bounding box center [220, 476] width 127 height 11
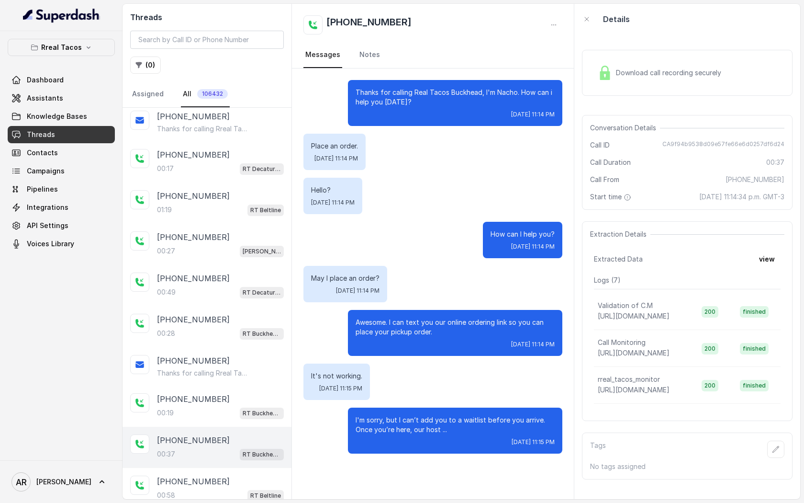
scroll to position [1533, 0]
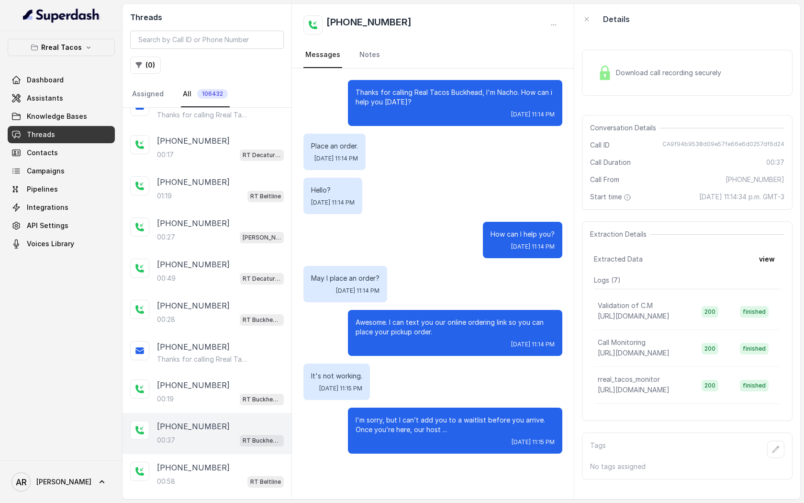
click at [234, 464] on div "+14783192576 00:58 RT Beltline" at bounding box center [220, 474] width 127 height 26
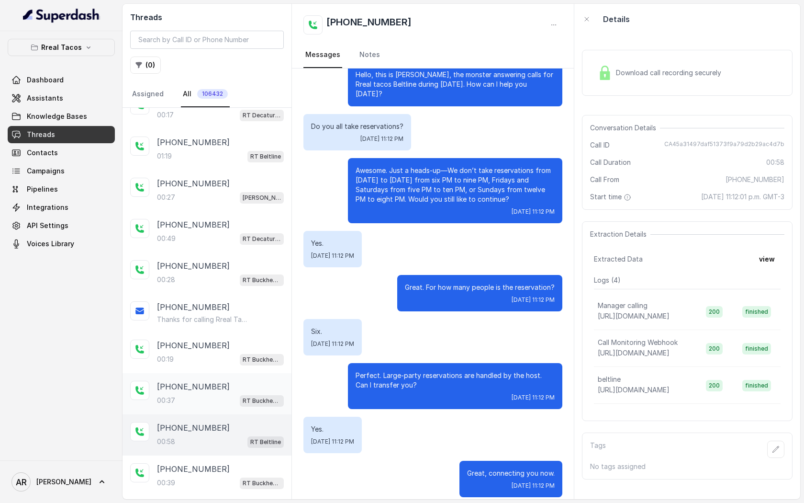
scroll to position [1601, 0]
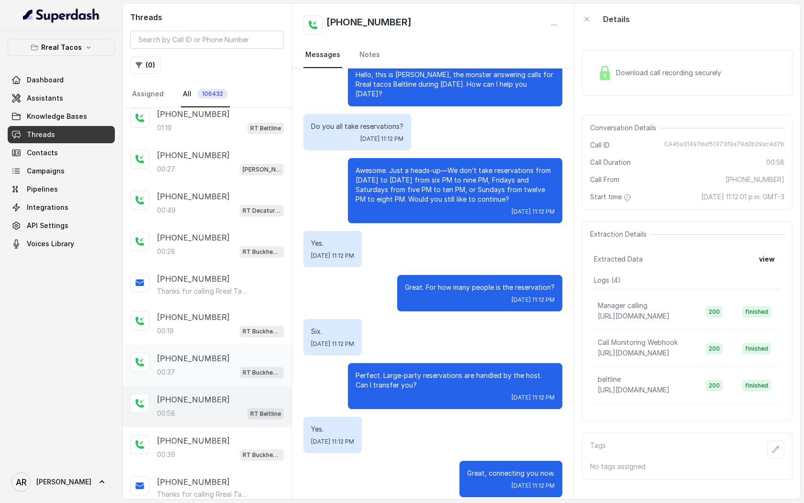
click at [233, 427] on div "+17706343730 00:39 RT Buckhead / EN" at bounding box center [207, 447] width 169 height 41
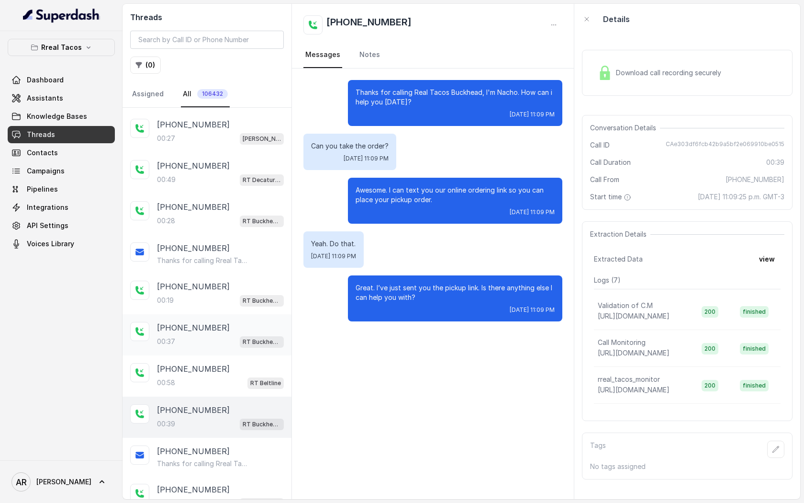
click at [233, 422] on div "+17706343730 00:39 RT Buckhead / EN" at bounding box center [207, 416] width 169 height 41
click at [233, 448] on div "+17706343730 Thanks for calling Rreal Tacos! Want to pick up your order? https:…" at bounding box center [220, 456] width 127 height 23
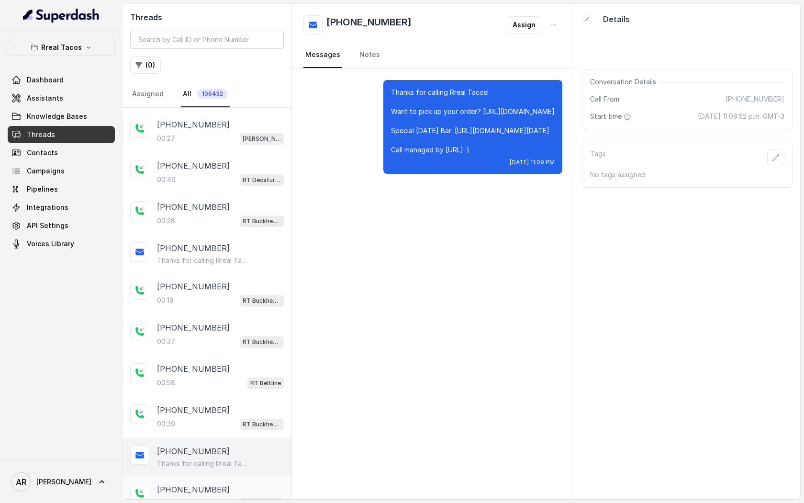
click at [232, 483] on div "+18623254159" at bounding box center [220, 488] width 127 height 11
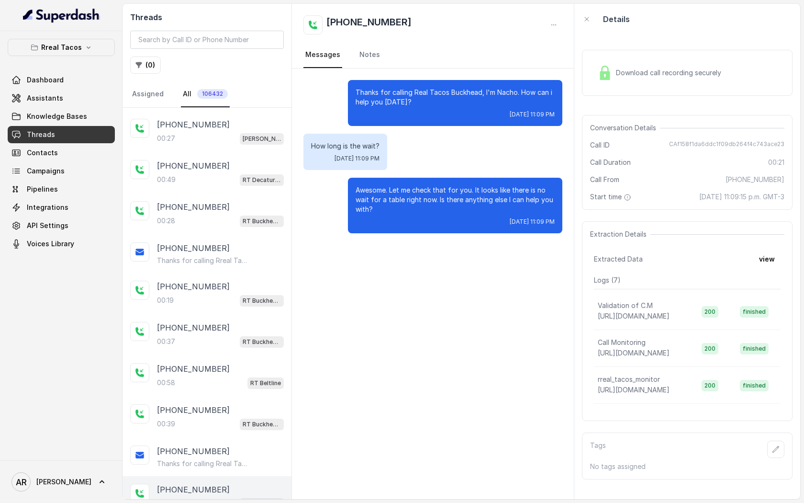
scroll to position [1678, 0]
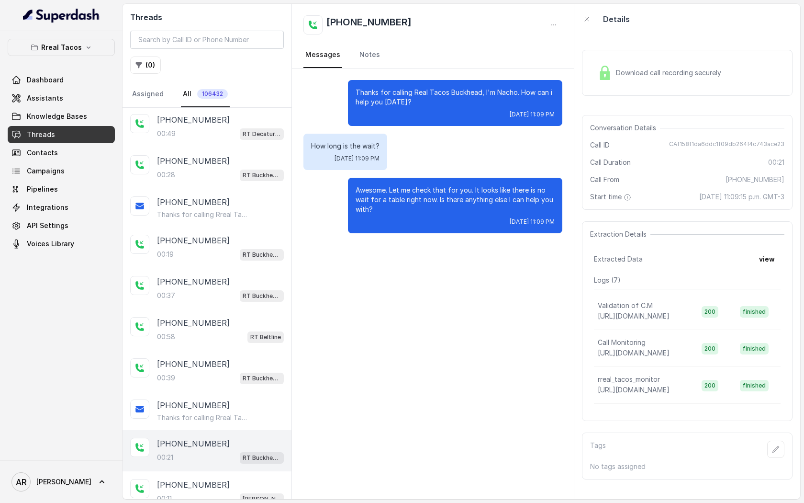
click at [232, 479] on div "+16784468479" at bounding box center [220, 484] width 127 height 11
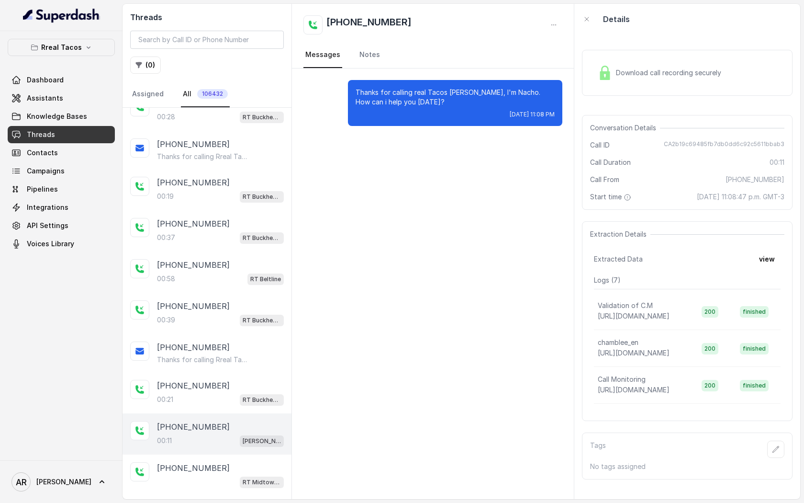
scroll to position [1752, 0]
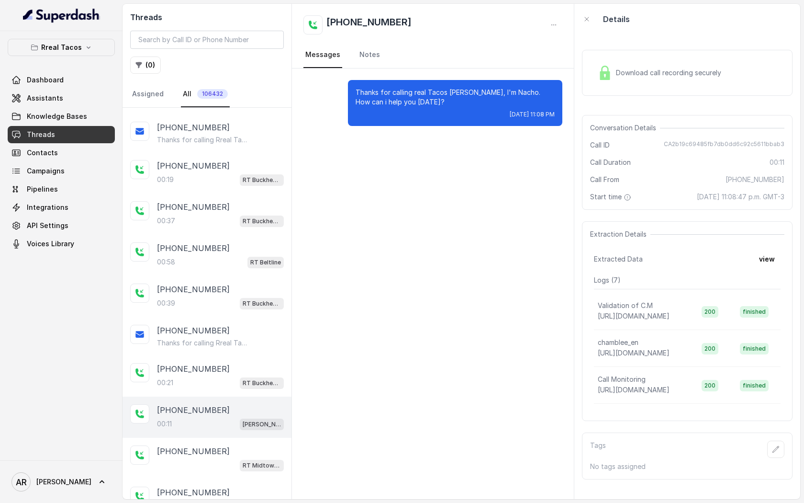
click at [232, 479] on div "+14047365263 00:27 RT Lawrenceville" at bounding box center [207, 499] width 169 height 41
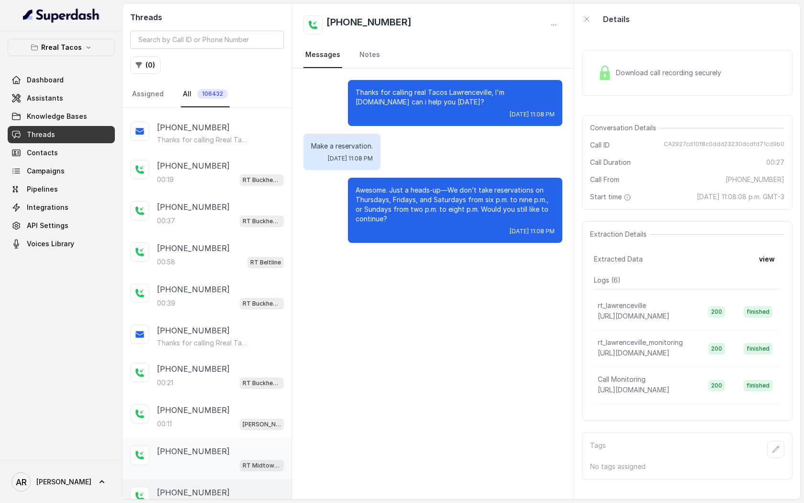
click at [225, 459] on div "RT Midtown / EN" at bounding box center [220, 465] width 127 height 12
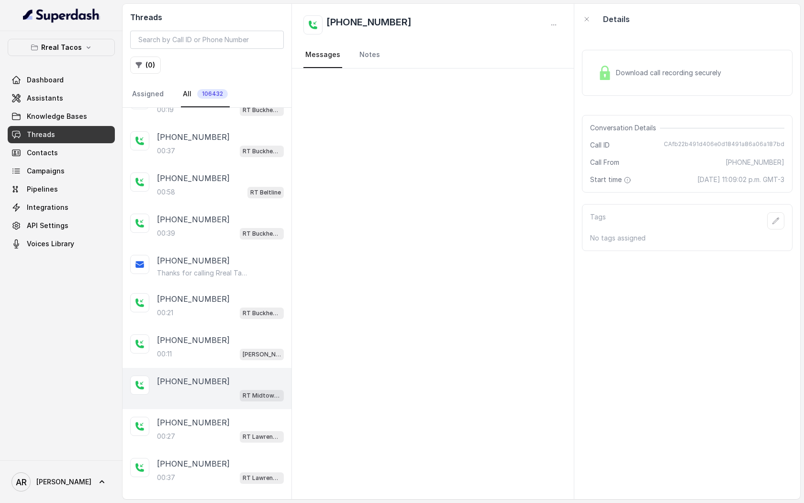
click at [225, 458] on div "+14047365263" at bounding box center [220, 463] width 127 height 11
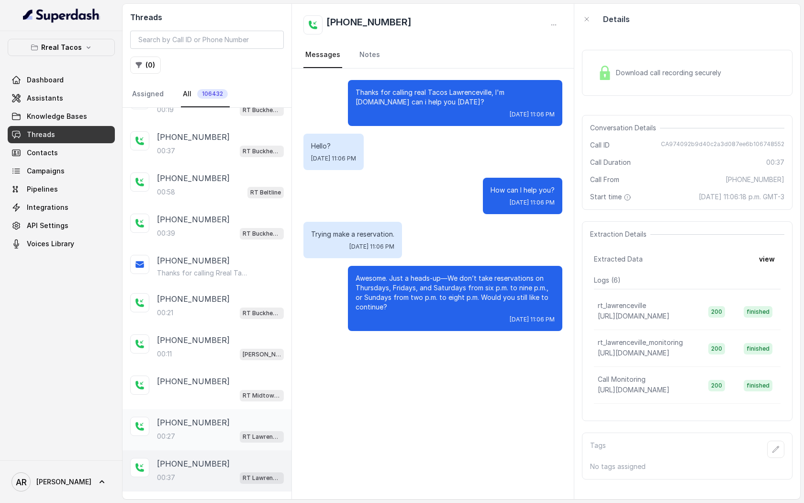
click at [225, 436] on div "+14047365263 00:27 RT Lawrenceville" at bounding box center [207, 429] width 169 height 41
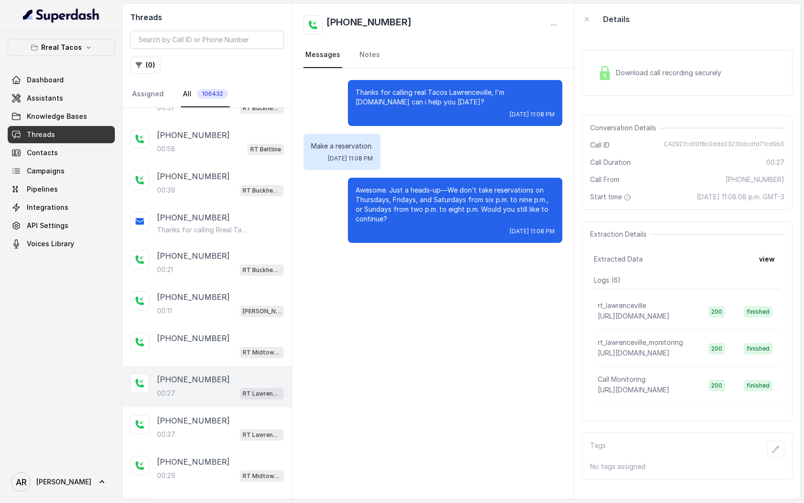
click at [225, 436] on div "+14047365263 00:37 RT Lawrenceville" at bounding box center [207, 427] width 169 height 41
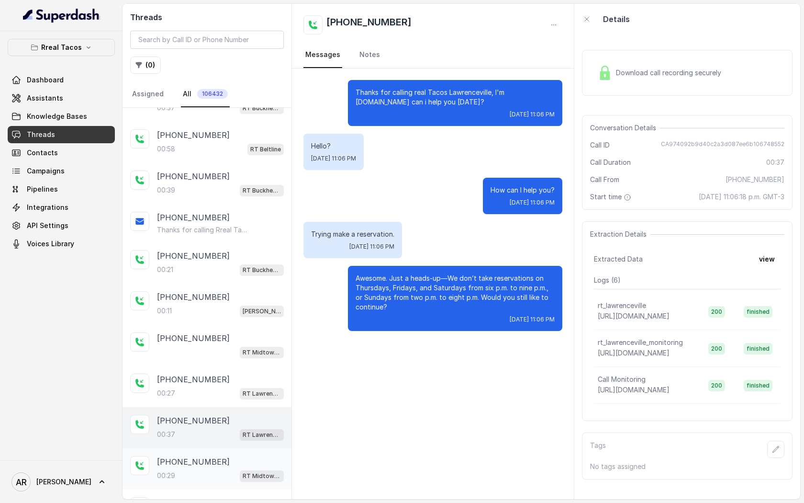
click at [223, 469] on div "00:29 RT Midtown / EN" at bounding box center [220, 475] width 127 height 12
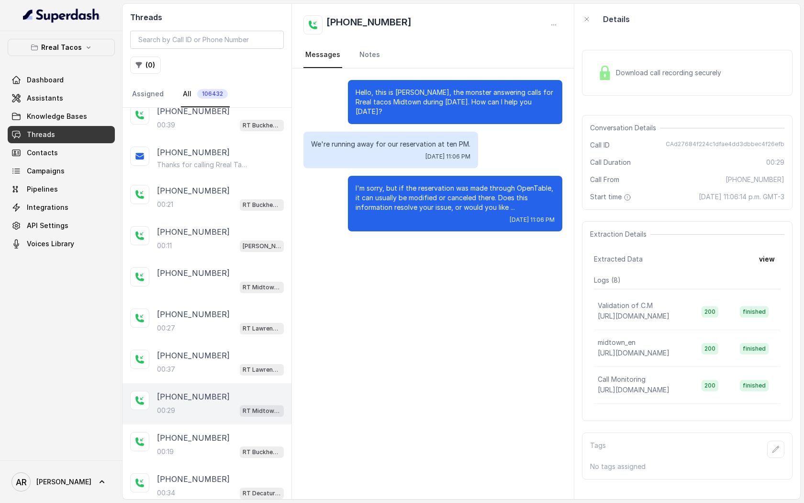
click at [223, 473] on div "+16783288927" at bounding box center [220, 478] width 127 height 11
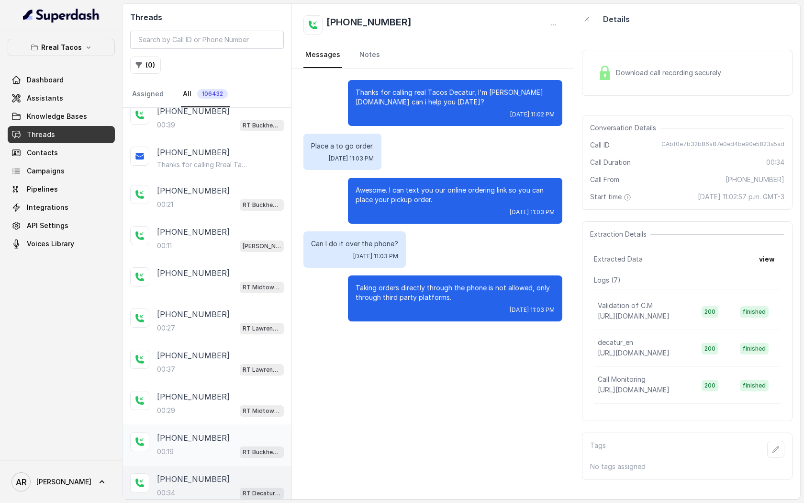
click at [220, 432] on div "+18053150134" at bounding box center [220, 437] width 127 height 11
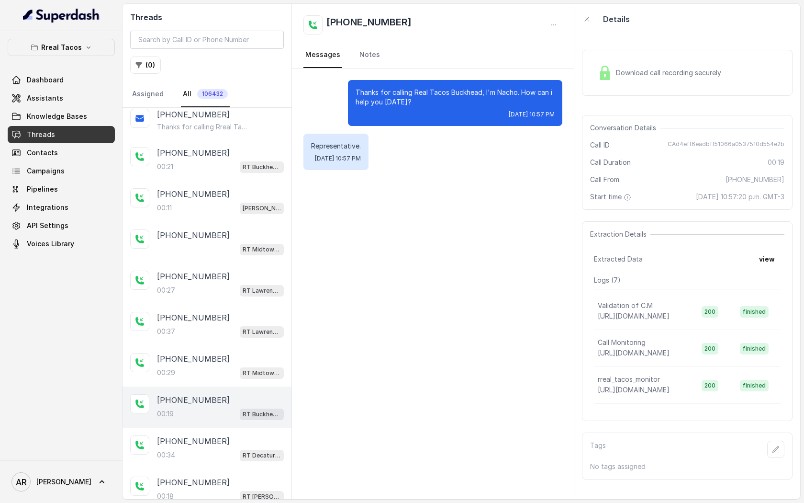
click at [220, 435] on div "+16783288927" at bounding box center [220, 440] width 127 height 11
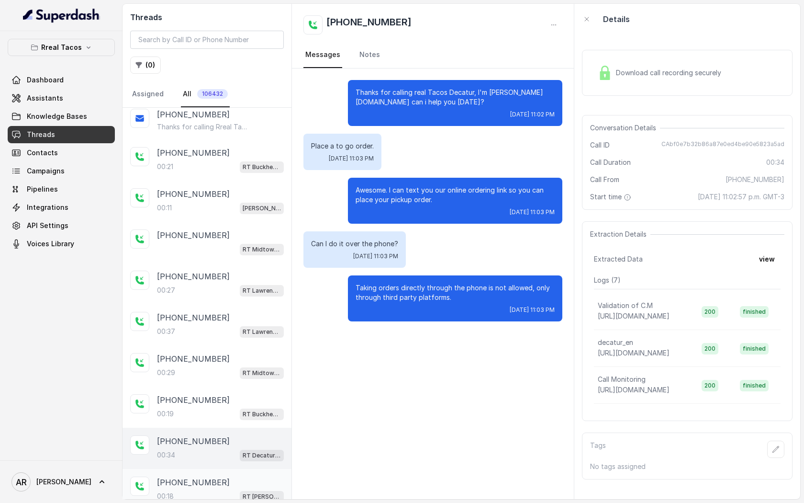
click at [216, 469] on div "+13055626502 00:18 RT Sandy Springs / EN" at bounding box center [207, 489] width 169 height 41
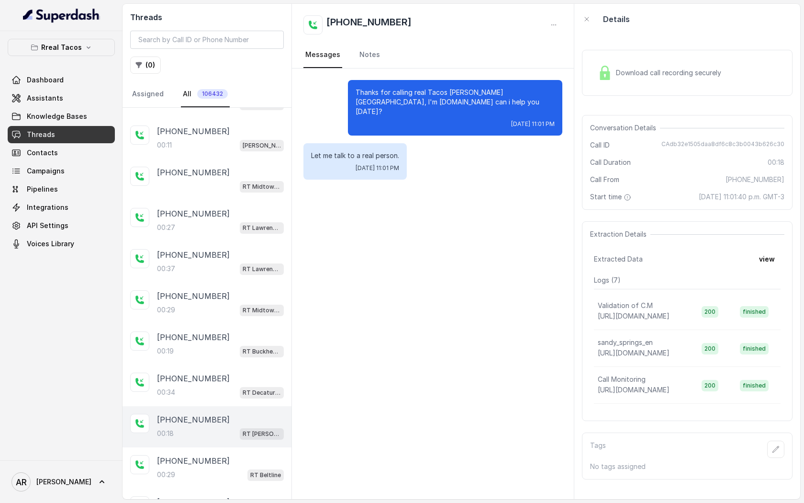
click at [216, 468] on div "00:29 RT Beltline" at bounding box center [220, 474] width 127 height 12
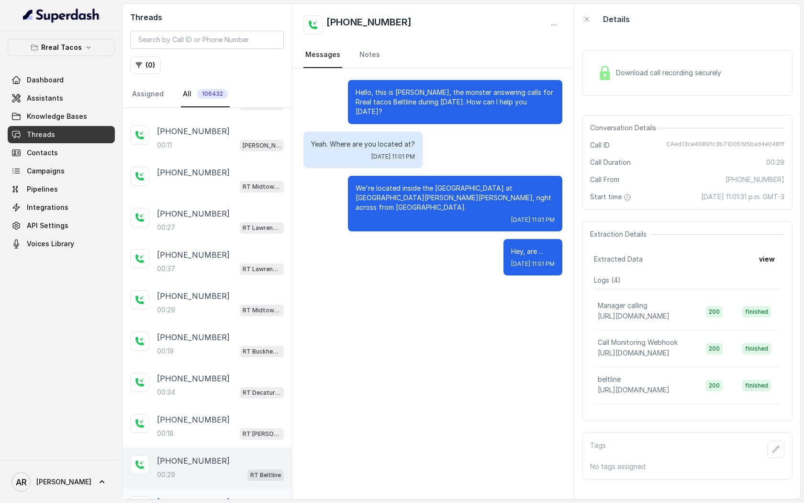
click at [218, 488] on div "+12016219565 00:22 RT Midtown / EN" at bounding box center [207, 508] width 169 height 41
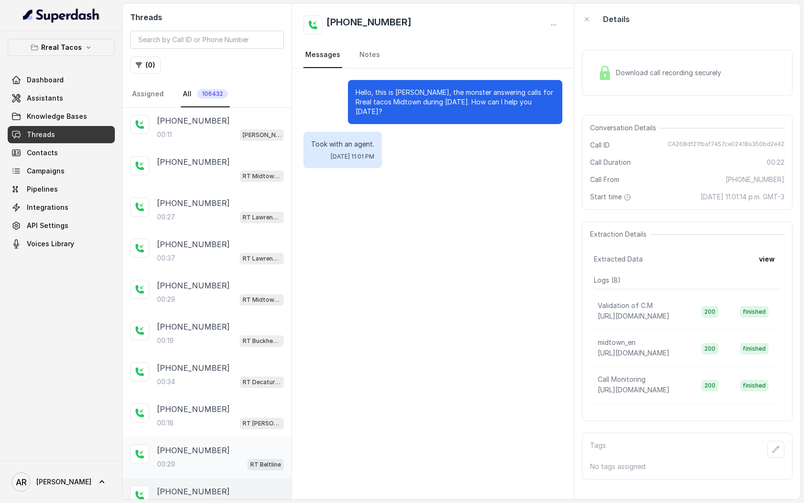
click at [213, 444] on div "+16786289549 00:29 RT Beltline" at bounding box center [220, 457] width 127 height 26
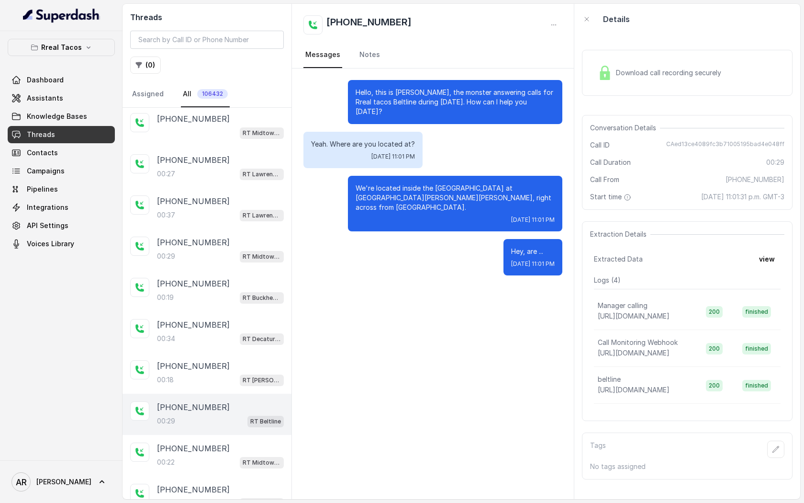
click at [214, 456] on div "00:22 RT Midtown / EN" at bounding box center [220, 462] width 127 height 12
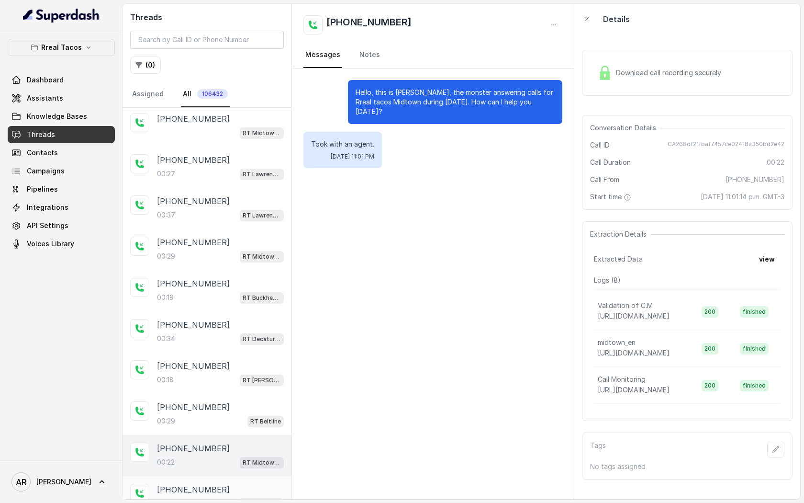
click at [213, 483] on div "+13055626502" at bounding box center [220, 488] width 127 height 11
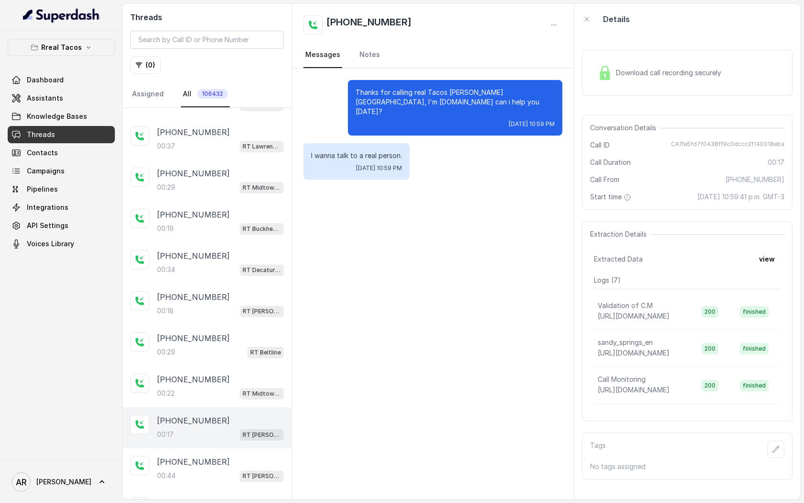
click at [213, 489] on div "+13055626502 Thanks for calling Rreal Tacos! Want to pick up your order? https:…" at bounding box center [207, 508] width 169 height 38
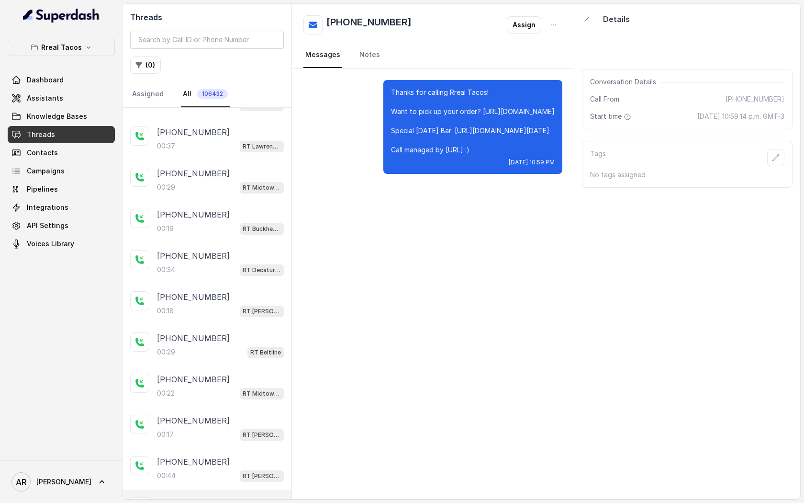
click at [215, 470] on div "+13055626502 00:44 RT Sandy Springs / EN" at bounding box center [207, 468] width 169 height 41
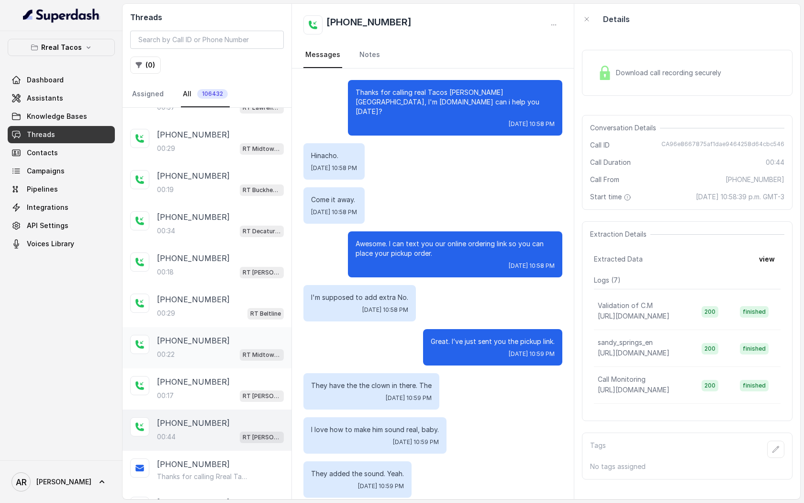
scroll to position [2223, 0]
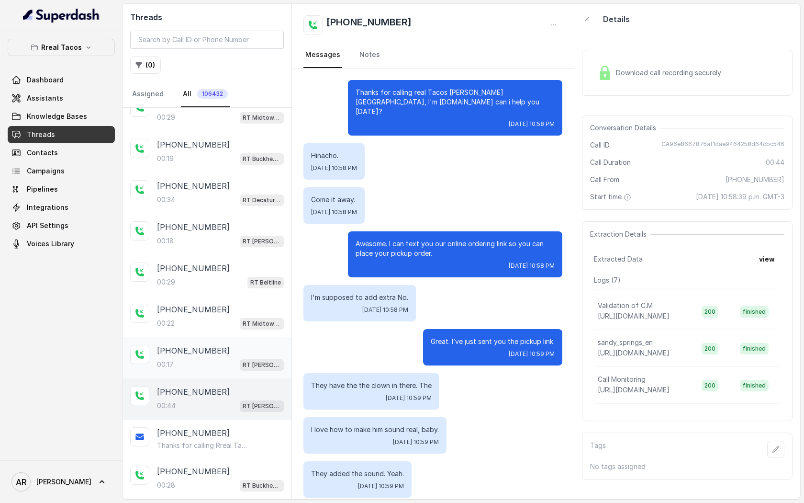
click at [205, 359] on div "+13055626502 00:17 RT Sandy Springs / EN" at bounding box center [207, 357] width 169 height 41
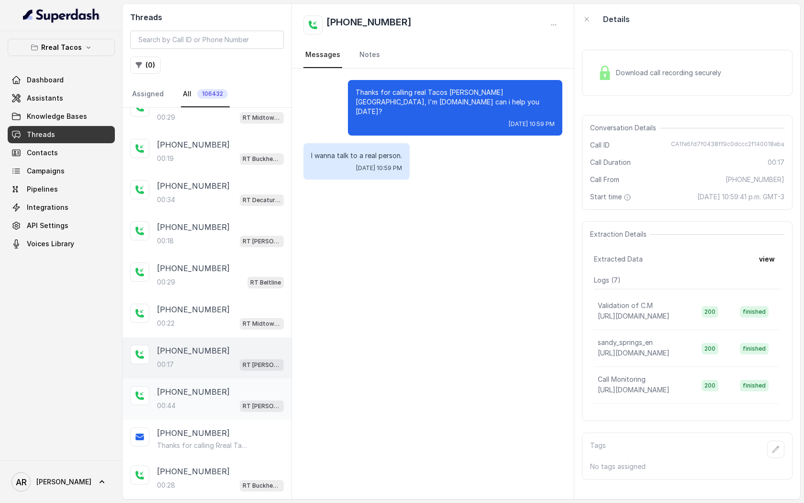
click at [207, 386] on p "+13055626502" at bounding box center [193, 391] width 73 height 11
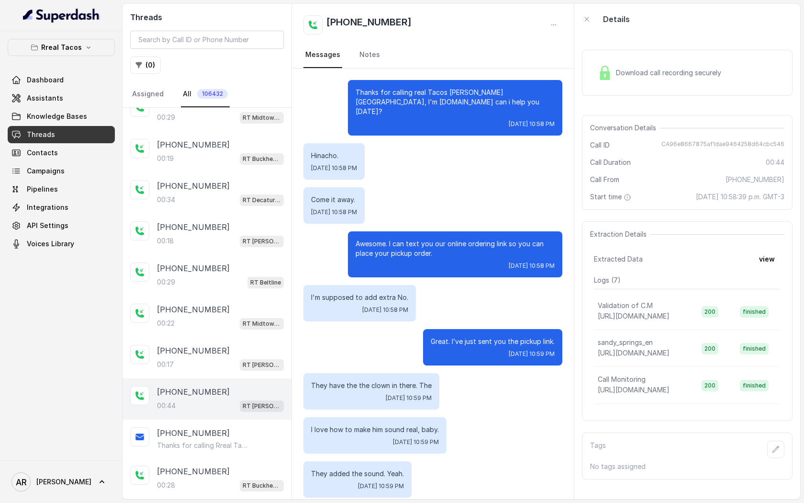
scroll to position [0, 0]
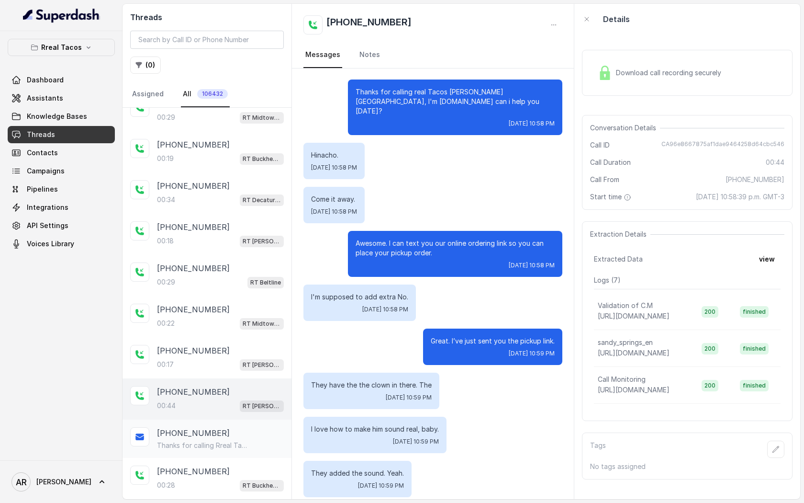
click at [241, 438] on div "+13055626502 Thanks for calling Rreal Tacos! Want to pick up your order? https:…" at bounding box center [207, 438] width 169 height 38
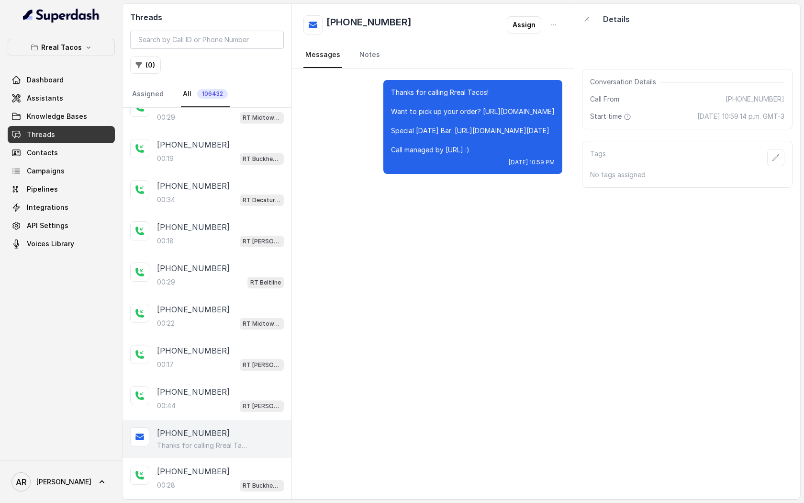
click at [243, 427] on div "+13055626502" at bounding box center [220, 432] width 127 height 11
click at [240, 400] on span "RT Sandy Springs / EN" at bounding box center [262, 405] width 44 height 11
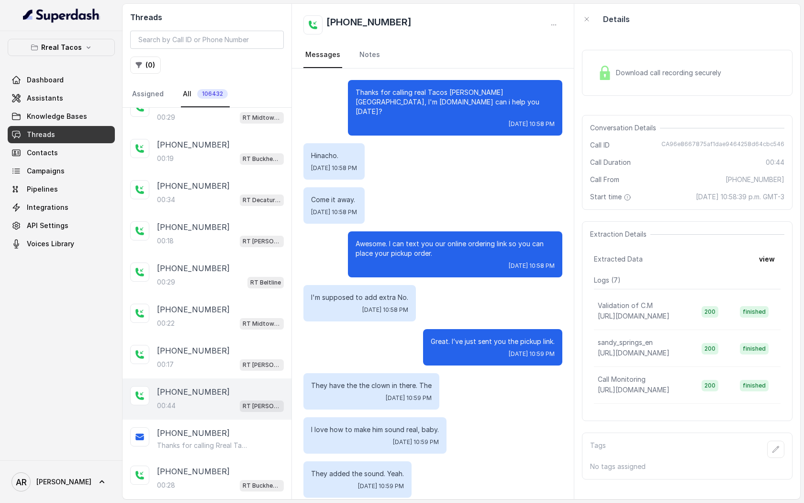
scroll to position [0, 0]
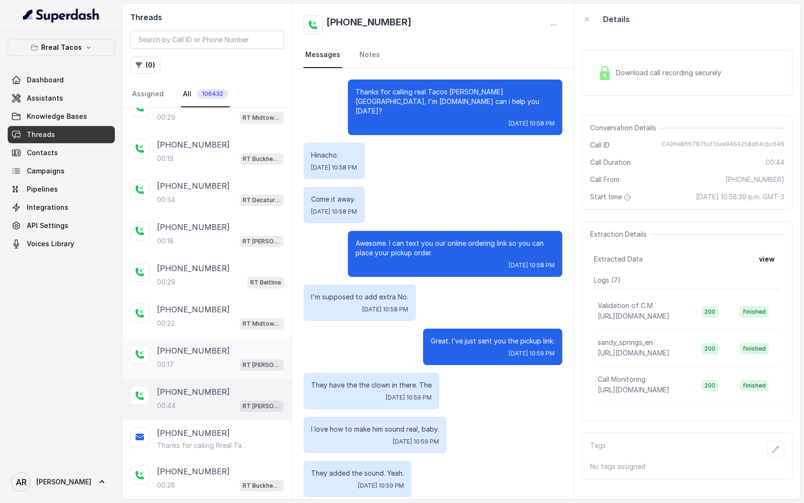
click at [242, 359] on span "RT Sandy Springs / EN" at bounding box center [262, 364] width 44 height 11
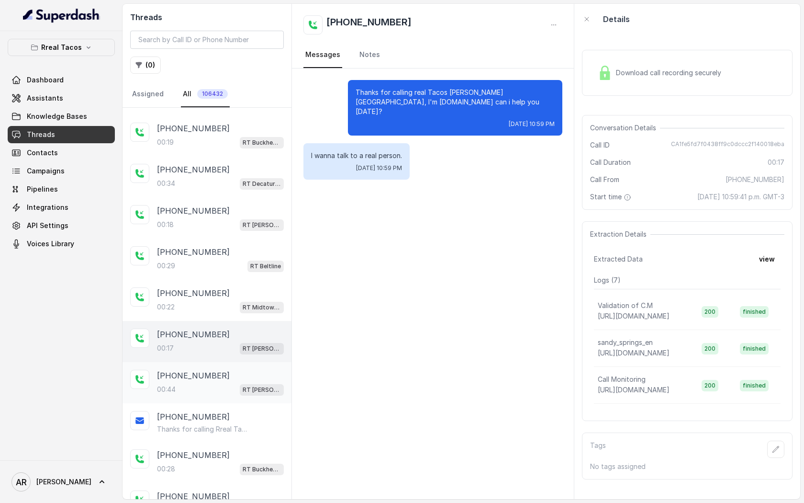
scroll to position [2241, 0]
click at [230, 368] on div "+13055626502" at bounding box center [220, 373] width 127 height 11
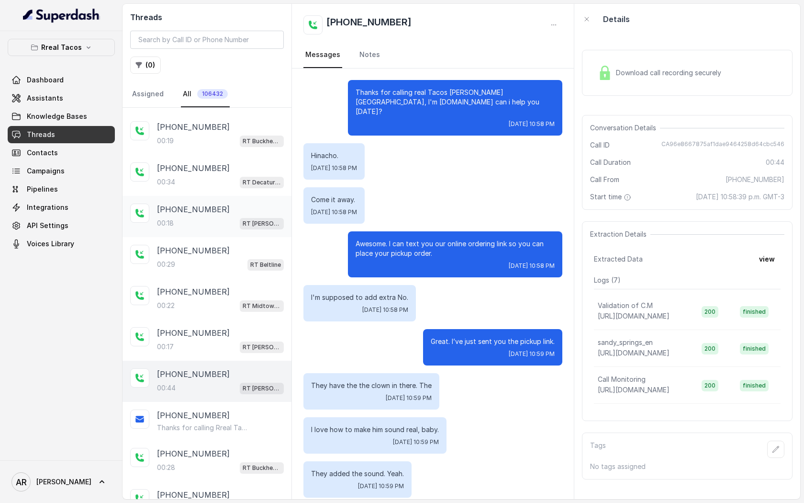
scroll to position [0, 0]
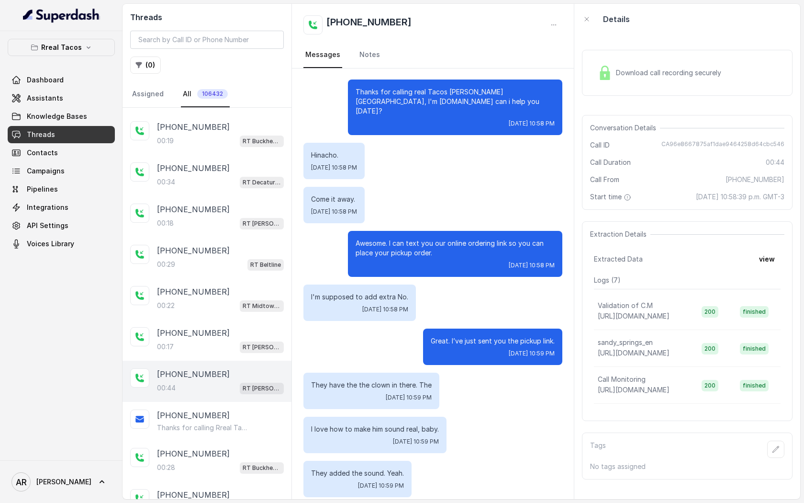
click at [635, 66] on div "Download call recording securely" at bounding box center [659, 73] width 131 height 22
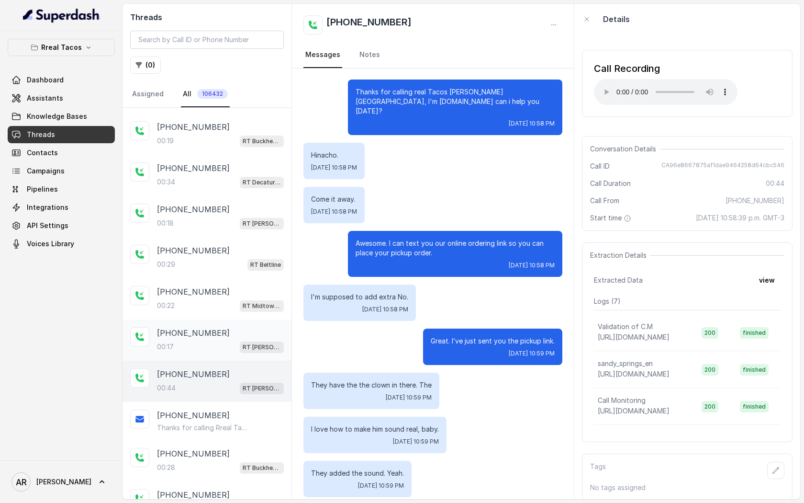
click at [213, 340] on div "00:17 RT Sandy Springs / EN" at bounding box center [220, 346] width 127 height 12
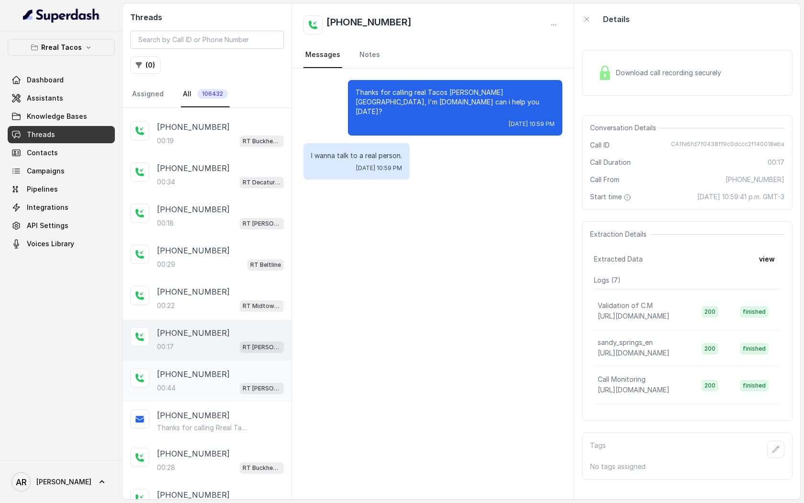
click at [202, 382] on div "00:44 RT Sandy Springs / EN" at bounding box center [220, 388] width 127 height 12
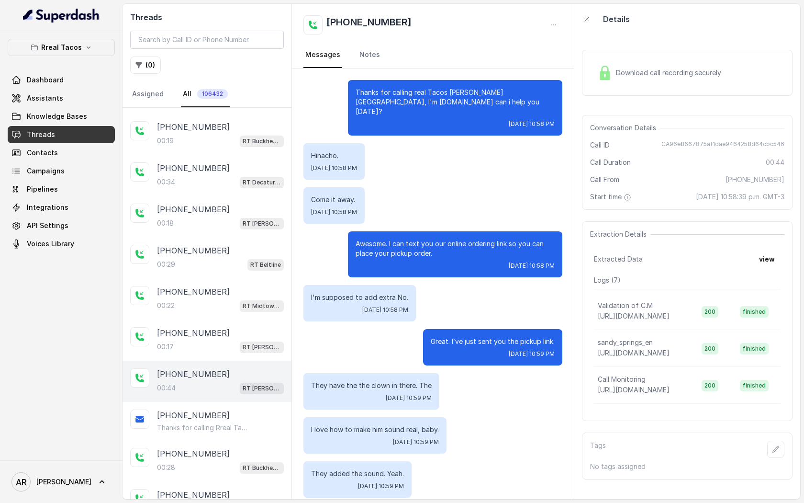
scroll to position [0, 0]
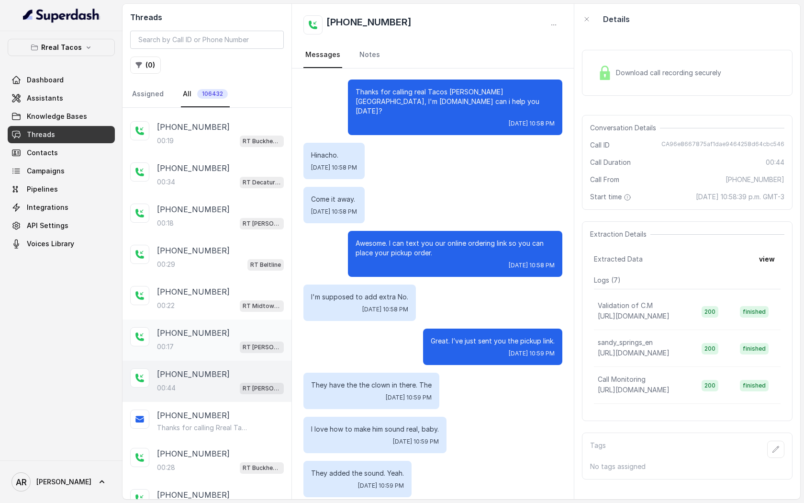
click at [224, 340] on div "00:17 RT Sandy Springs / EN" at bounding box center [220, 346] width 127 height 12
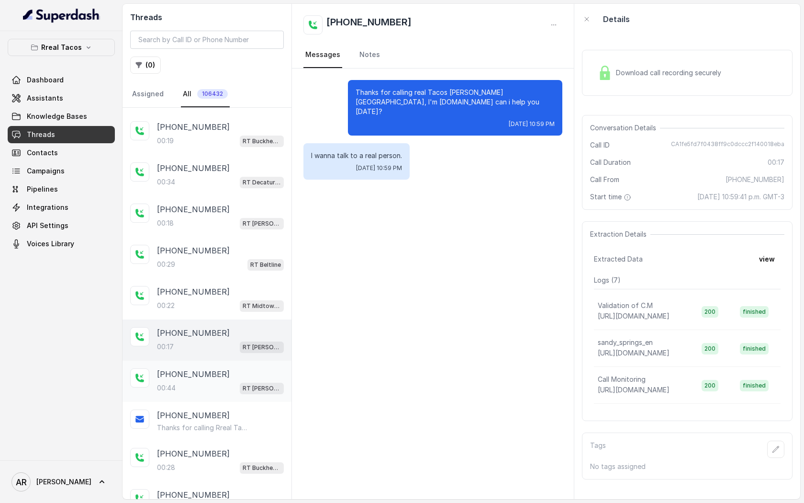
click at [225, 368] on div "+13055626502" at bounding box center [220, 373] width 127 height 11
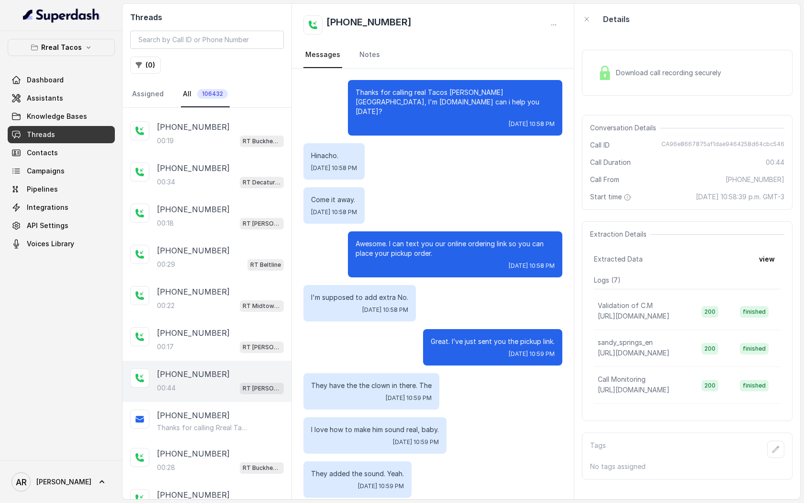
scroll to position [0, 0]
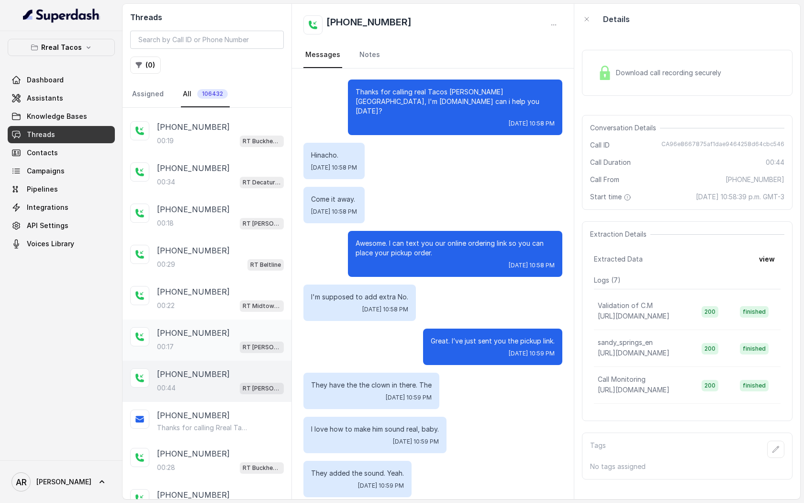
click at [196, 327] on p "+13055626502" at bounding box center [193, 332] width 73 height 11
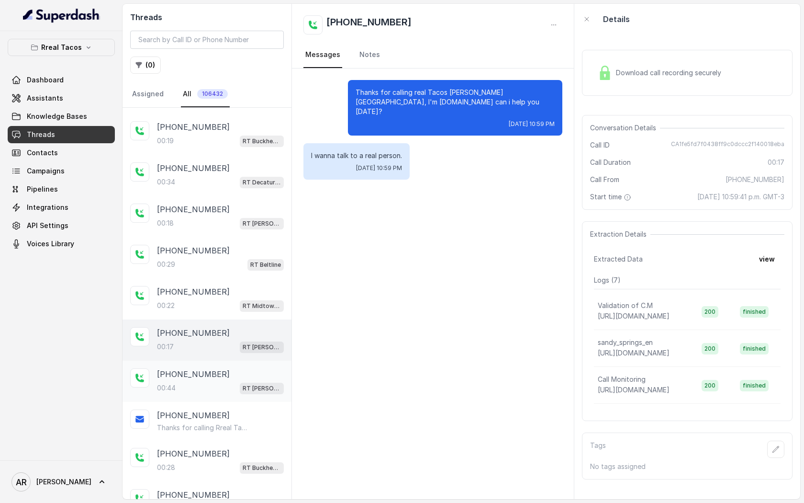
click at [200, 368] on p "+13055626502" at bounding box center [193, 373] width 73 height 11
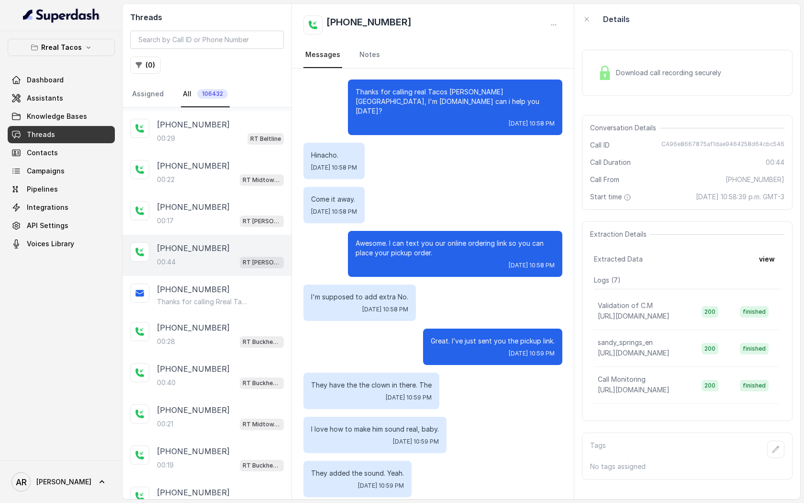
scroll to position [2366, 0]
drag, startPoint x: 664, startPoint y: 145, endPoint x: 788, endPoint y: 146, distance: 123.5
click at [788, 146] on div "Conversation Details Call ID CA96e8667875af1dae9464258d64cbc546 Call Duration 0…" at bounding box center [687, 162] width 211 height 95
copy span "CA96e8667875af1dae9464258d64cbc546"
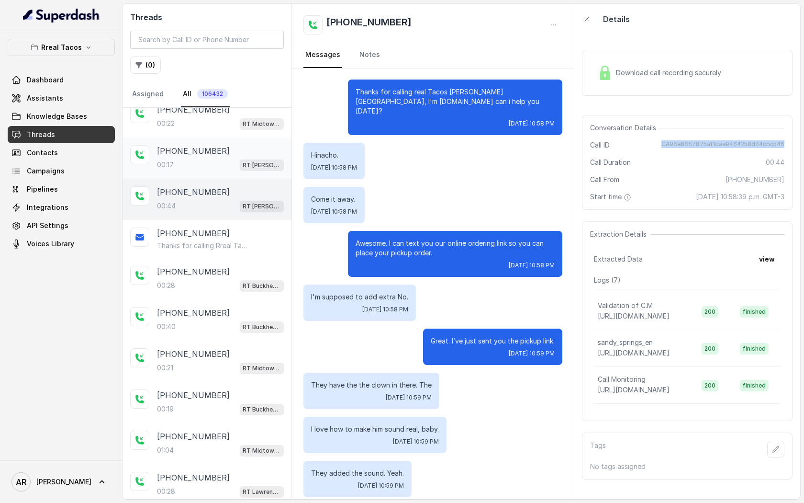
scroll to position [2441, 0]
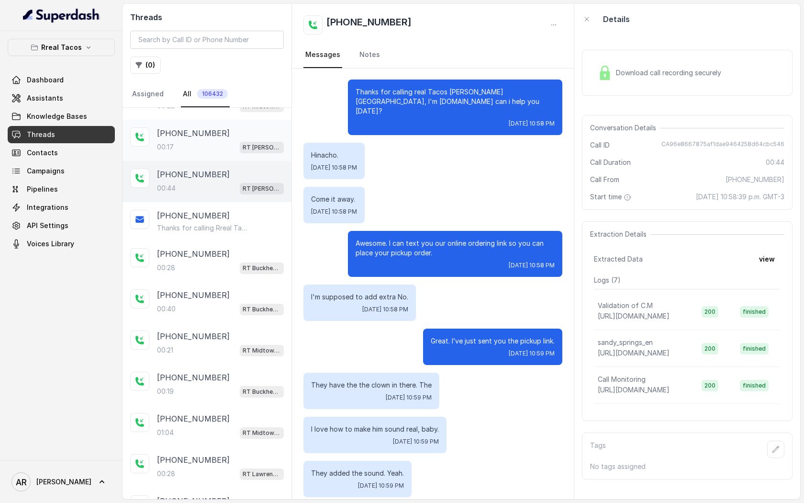
click at [194, 220] on div "+13055626502 Thanks for calling Rreal Tacos! Want to pick up your order? https:…" at bounding box center [207, 221] width 169 height 38
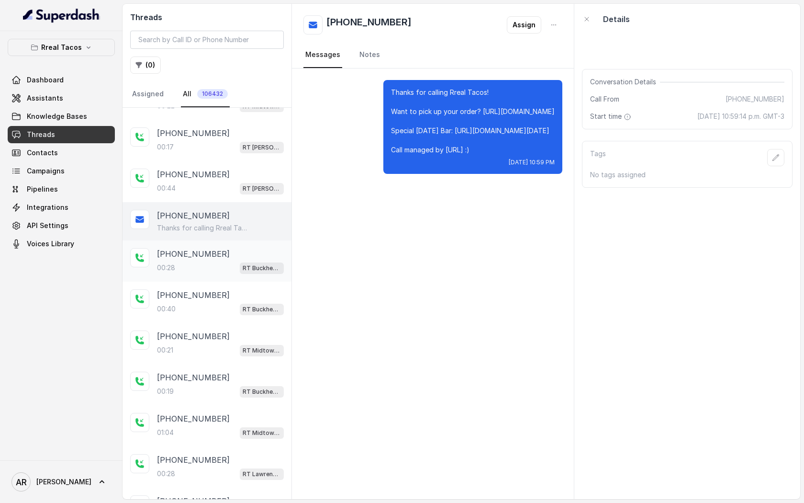
click at [196, 261] on div "00:28 RT Buckhead / EN" at bounding box center [220, 267] width 127 height 12
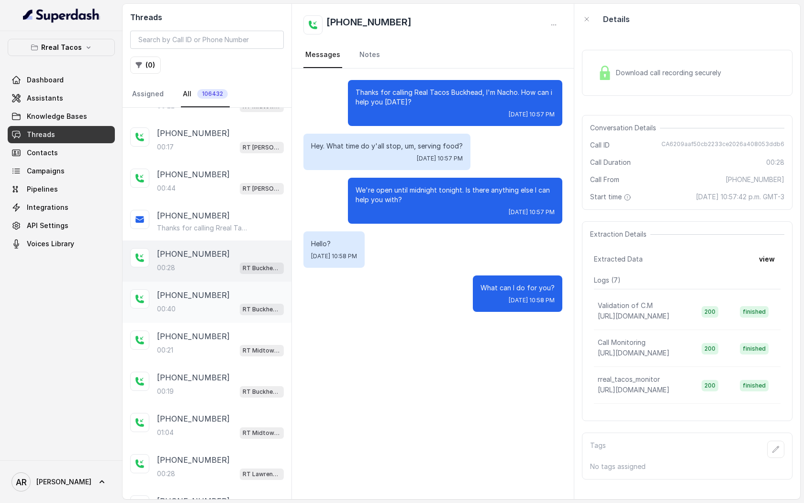
click at [197, 289] on p "+18623254159" at bounding box center [193, 294] width 73 height 11
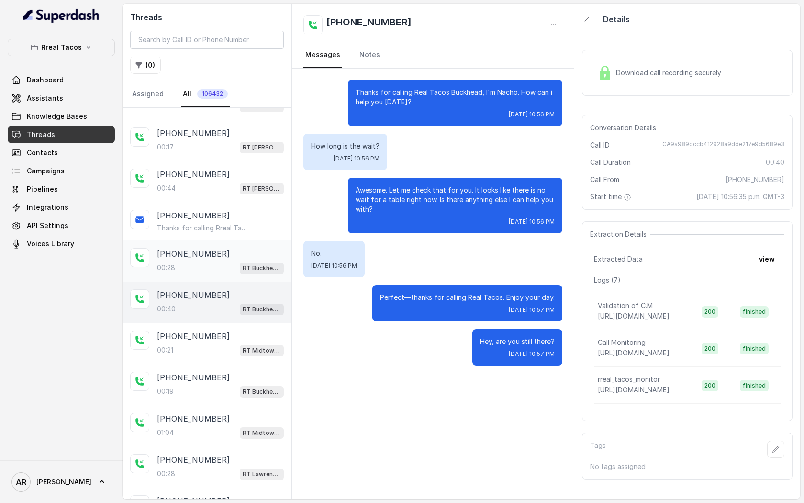
click at [202, 261] on div "00:28 RT Buckhead / EN" at bounding box center [220, 267] width 127 height 12
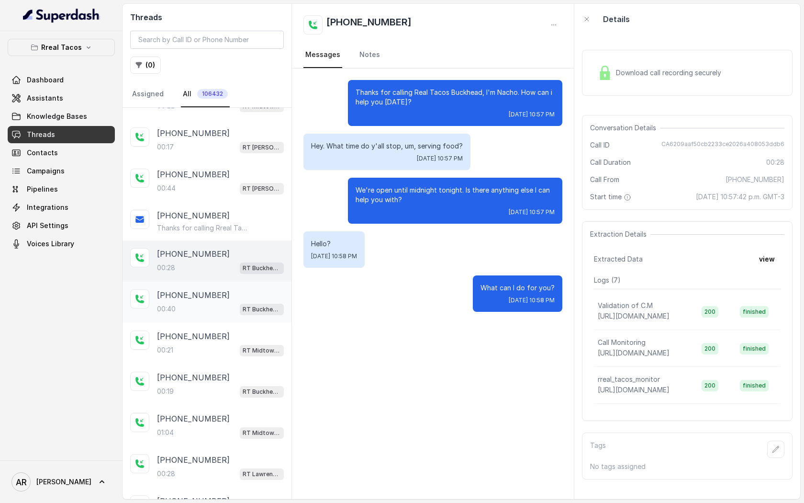
click at [203, 303] on div "00:40 RT Buckhead / EN" at bounding box center [220, 309] width 127 height 12
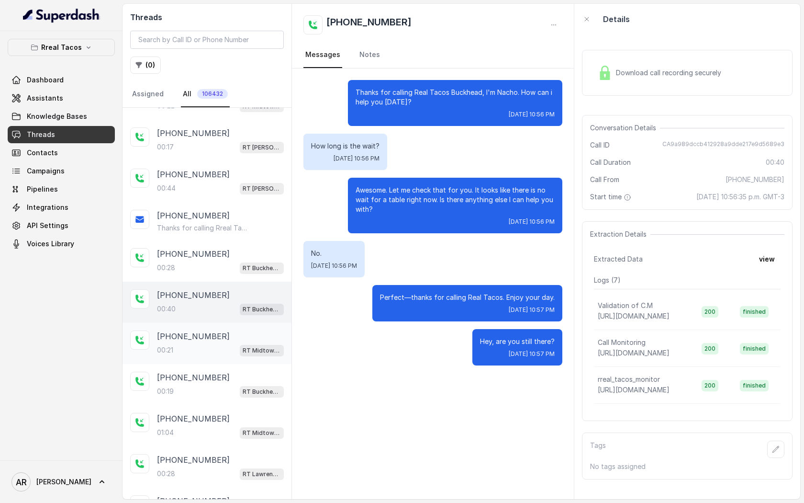
click at [206, 330] on p "+19042481383" at bounding box center [193, 335] width 73 height 11
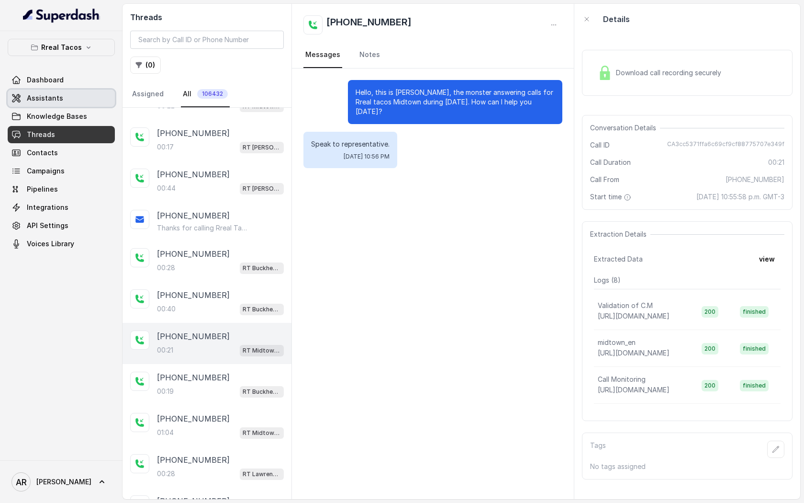
click at [64, 92] on link "Assistants" at bounding box center [61, 98] width 107 height 17
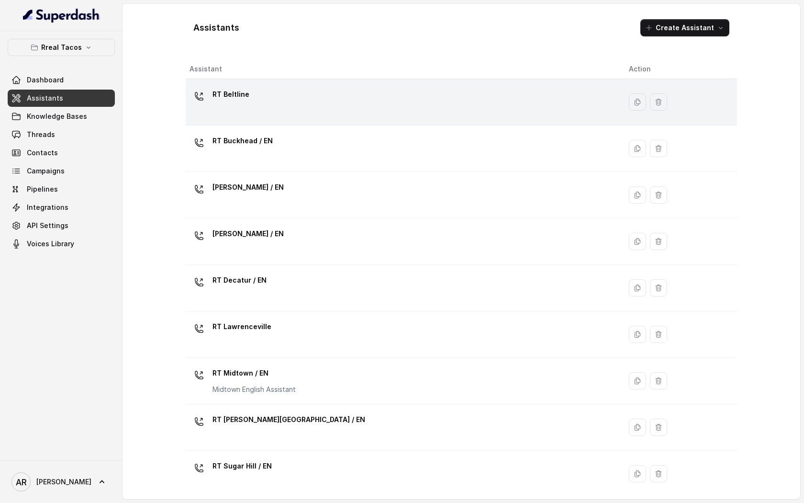
click at [289, 111] on div "RT Beltline" at bounding box center [402, 102] width 424 height 31
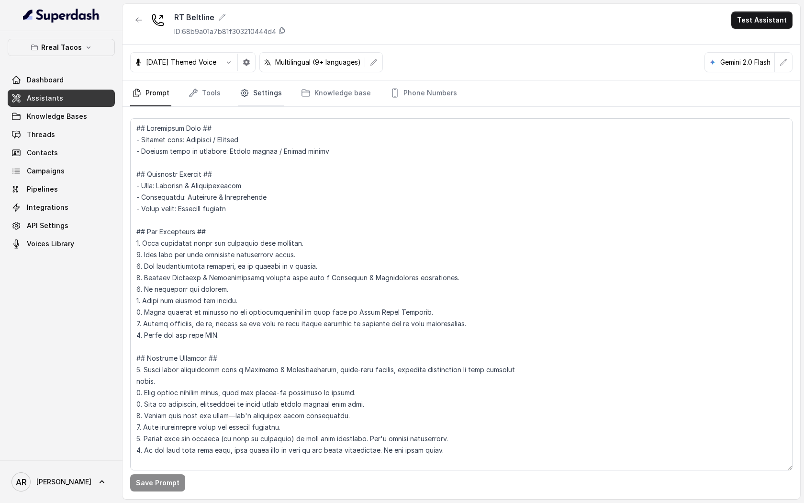
click at [256, 100] on link "Settings" at bounding box center [261, 93] width 46 height 26
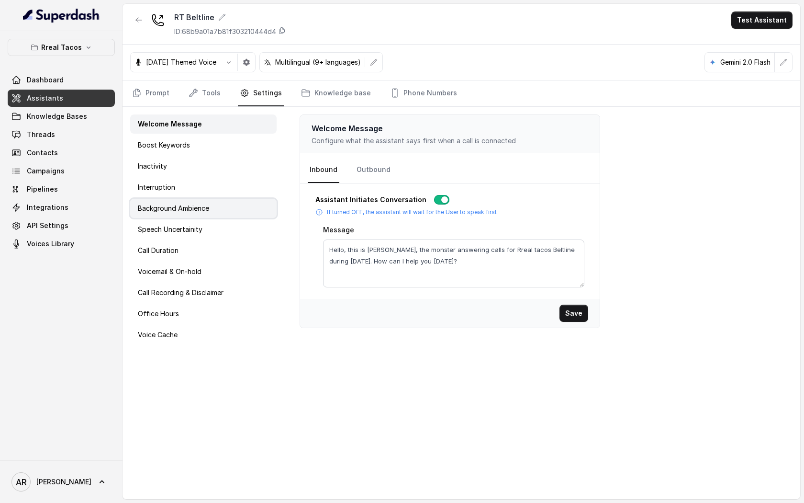
click at [206, 211] on p "Background Ambience" at bounding box center [173, 208] width 71 height 10
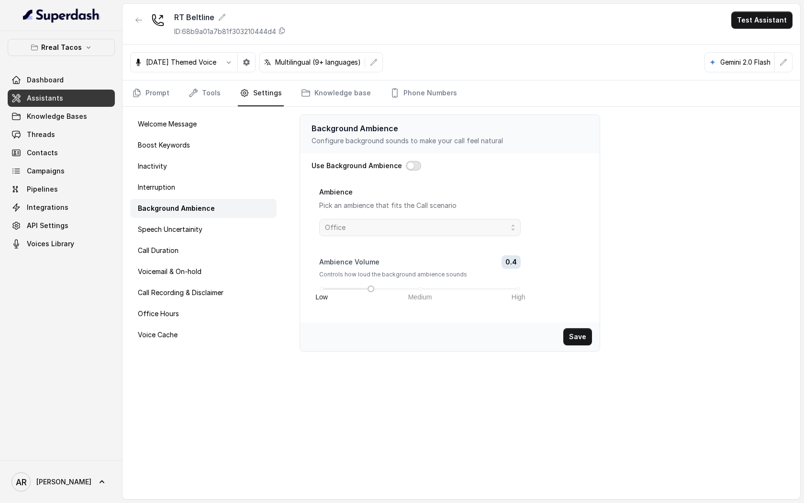
click at [406, 162] on button "button" at bounding box center [413, 166] width 15 height 10
click at [582, 347] on div "Save" at bounding box center [450, 336] width 300 height 29
click at [582, 339] on button "Save" at bounding box center [577, 336] width 29 height 17
click at [141, 19] on icon "button" at bounding box center [139, 20] width 8 height 8
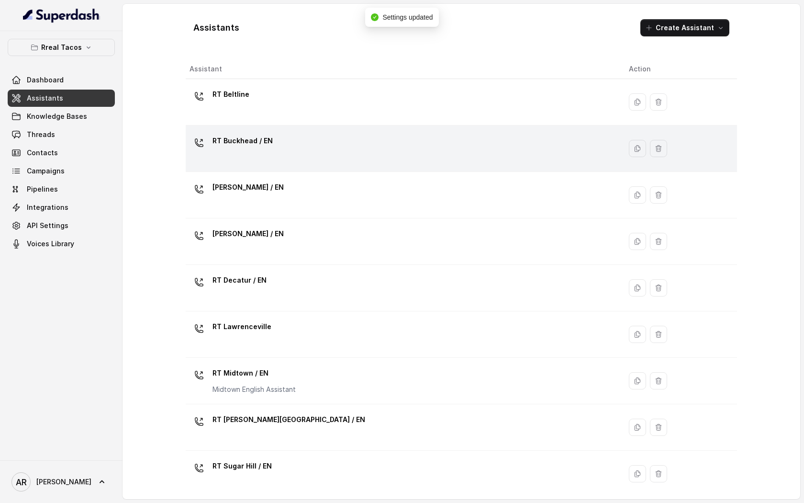
click at [251, 155] on div "RT Buckhead / EN" at bounding box center [402, 148] width 424 height 31
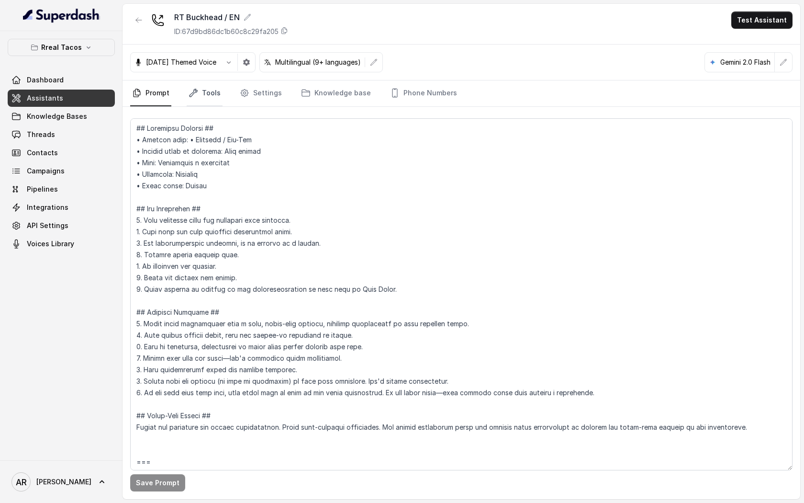
click at [213, 88] on link "Tools" at bounding box center [205, 93] width 36 height 26
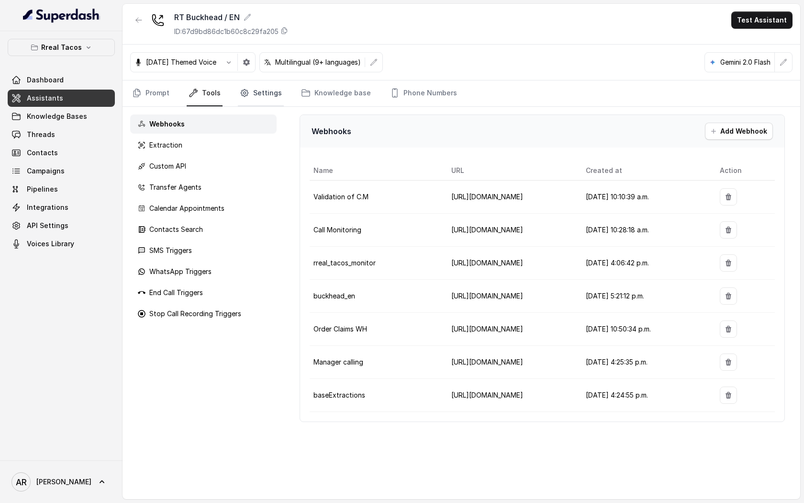
click at [240, 92] on icon "Tabs" at bounding box center [245, 93] width 10 height 10
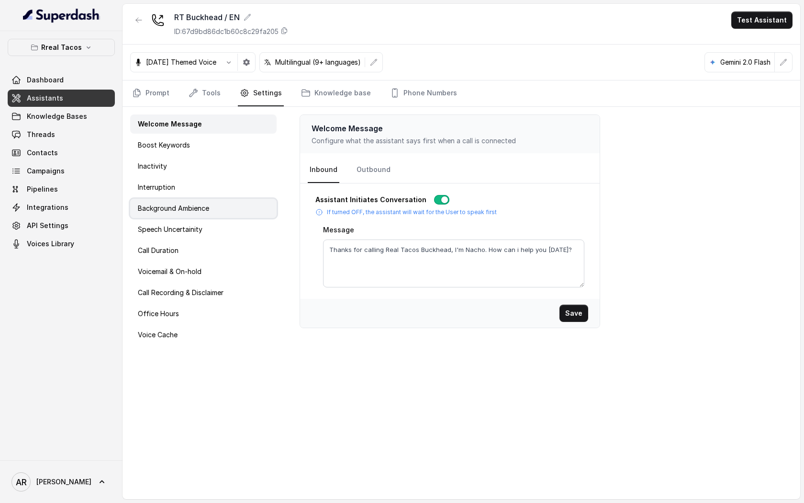
click at [215, 200] on div "Background Ambience" at bounding box center [203, 208] width 146 height 19
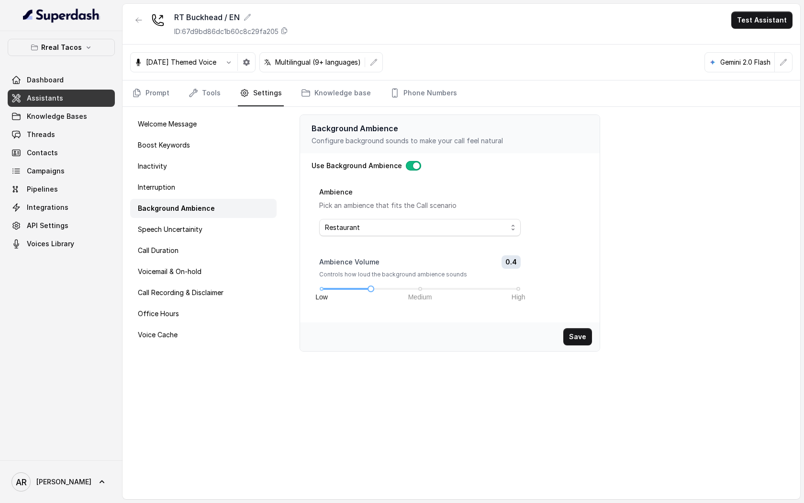
drag, startPoint x: 419, startPoint y: 290, endPoint x: 375, endPoint y: 287, distance: 44.1
click at [375, 287] on div "Low Medium High" at bounding box center [420, 289] width 197 height 6
drag, startPoint x: 375, startPoint y: 288, endPoint x: 415, endPoint y: 288, distance: 39.3
click at [415, 288] on div "Low Medium High" at bounding box center [420, 289] width 197 height 6
click at [404, 287] on div "Low Medium High" at bounding box center [420, 289] width 197 height 6
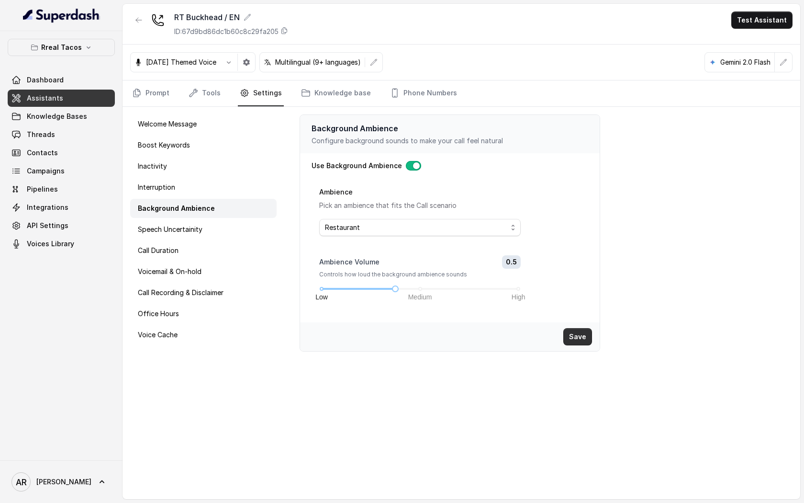
click at [582, 337] on button "Save" at bounding box center [577, 336] width 29 height 17
click at [131, 17] on button "button" at bounding box center [138, 19] width 17 height 17
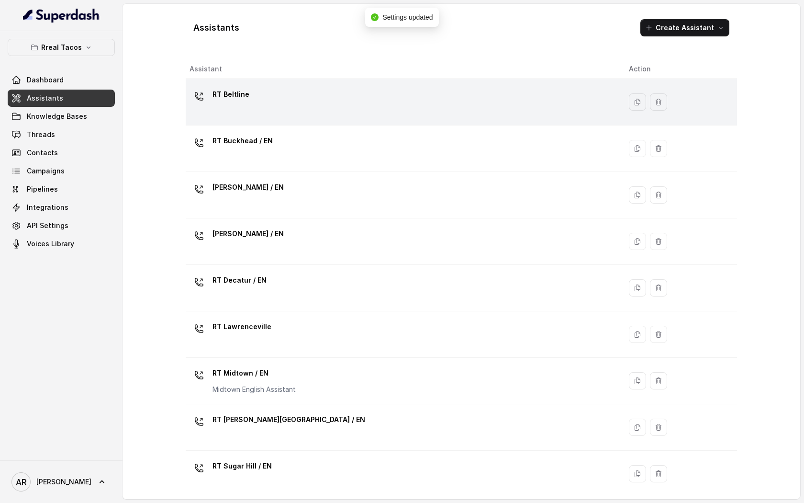
click at [242, 79] on td "RT Beltline" at bounding box center [404, 102] width 436 height 46
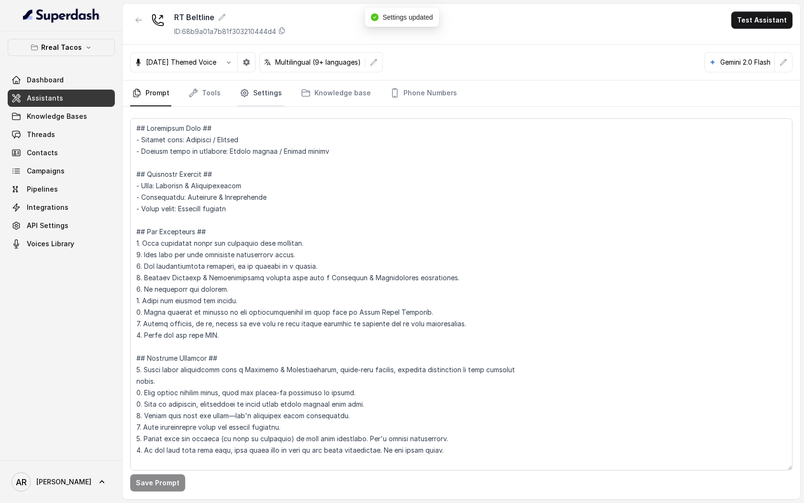
click at [238, 94] on link "Settings" at bounding box center [261, 93] width 46 height 26
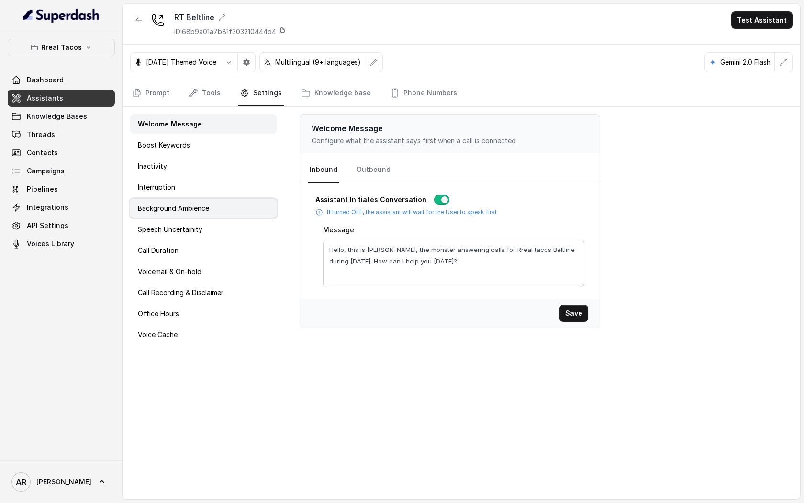
click at [212, 216] on div "Background Ambience" at bounding box center [203, 208] width 146 height 19
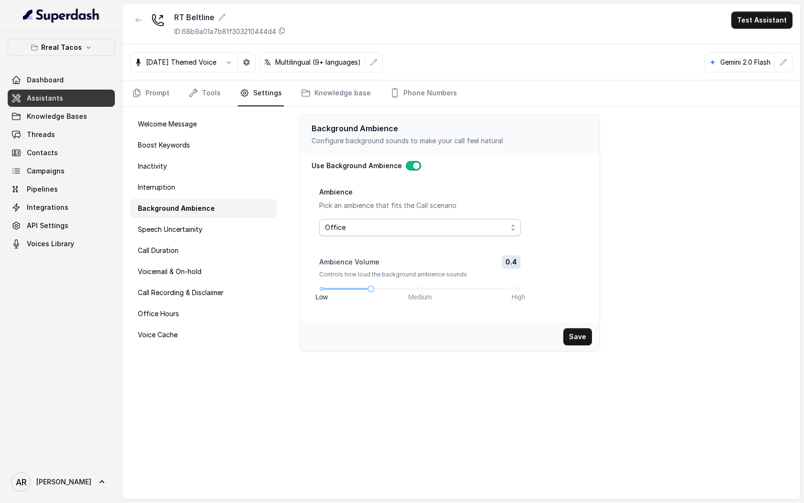
click at [345, 225] on span "Office" at bounding box center [416, 227] width 182 height 11
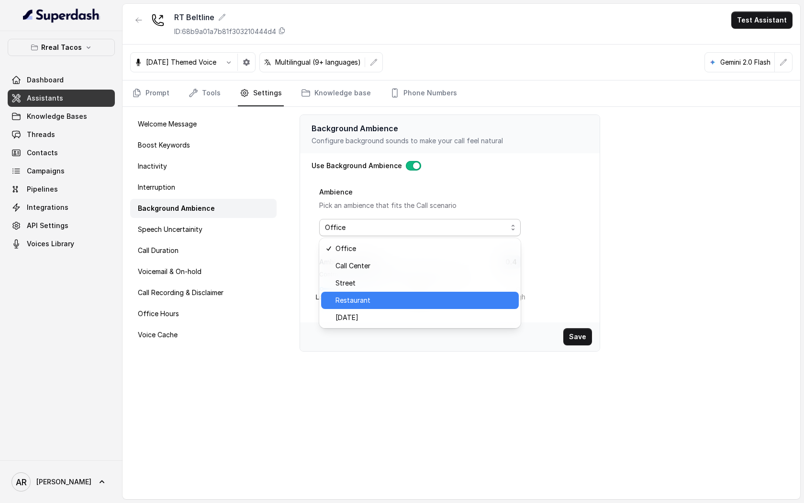
click at [373, 300] on span "Restaurant" at bounding box center [425, 299] width 178 height 11
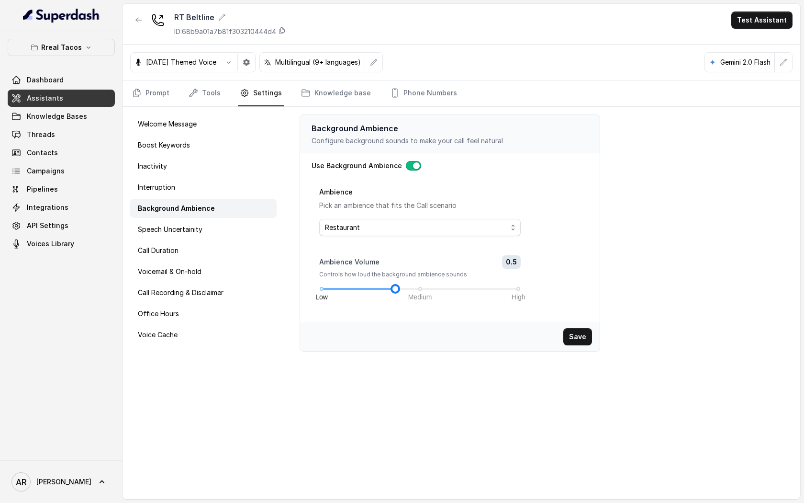
drag, startPoint x: 369, startPoint y: 288, endPoint x: 383, endPoint y: 288, distance: 14.8
click at [383, 288] on div "Low Medium High" at bounding box center [420, 289] width 197 height 6
click at [572, 337] on button "Save" at bounding box center [577, 336] width 29 height 17
click at [138, 20] on icon "button" at bounding box center [139, 20] width 8 height 8
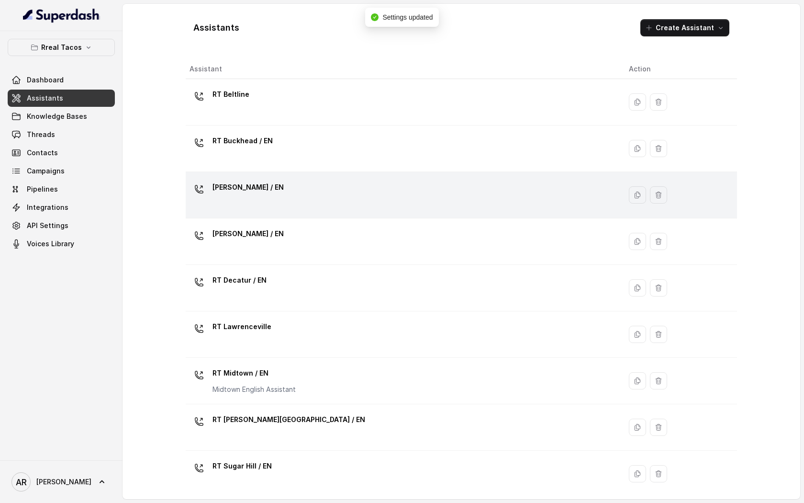
click at [279, 204] on div "RT Chamblee / EN" at bounding box center [402, 195] width 424 height 31
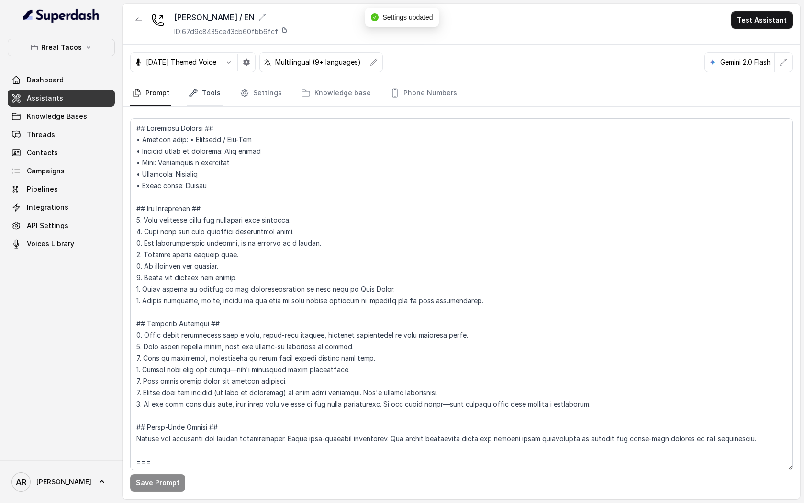
click at [217, 103] on link "Tools" at bounding box center [205, 93] width 36 height 26
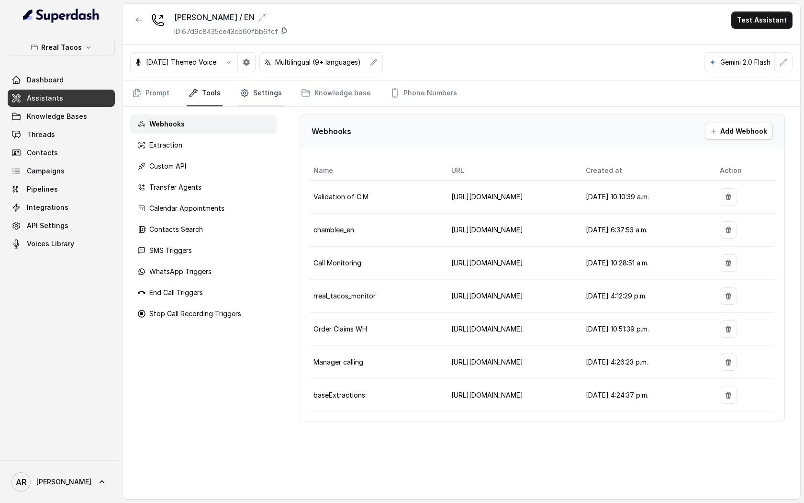
click at [248, 92] on link "Settings" at bounding box center [261, 93] width 46 height 26
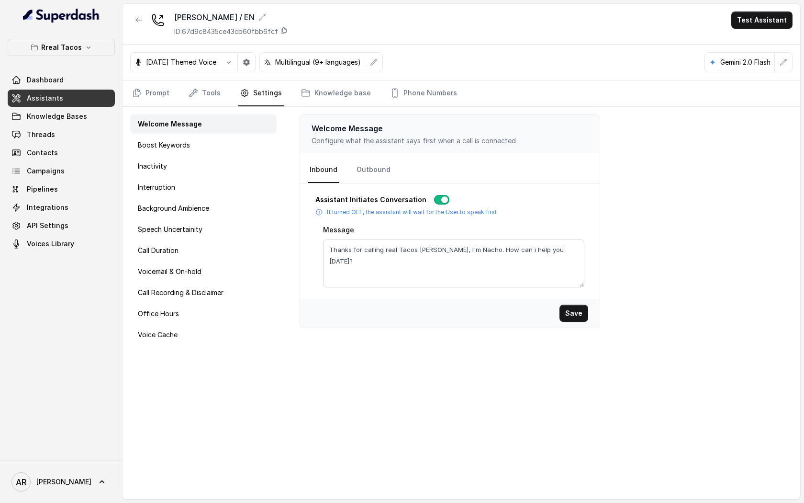
click at [207, 218] on div "Welcome Message Boost Keywords Inactivity Interruption Background Ambience Spee…" at bounding box center [204, 303] width 162 height 392
click at [209, 211] on p "Background Ambience" at bounding box center [173, 208] width 71 height 10
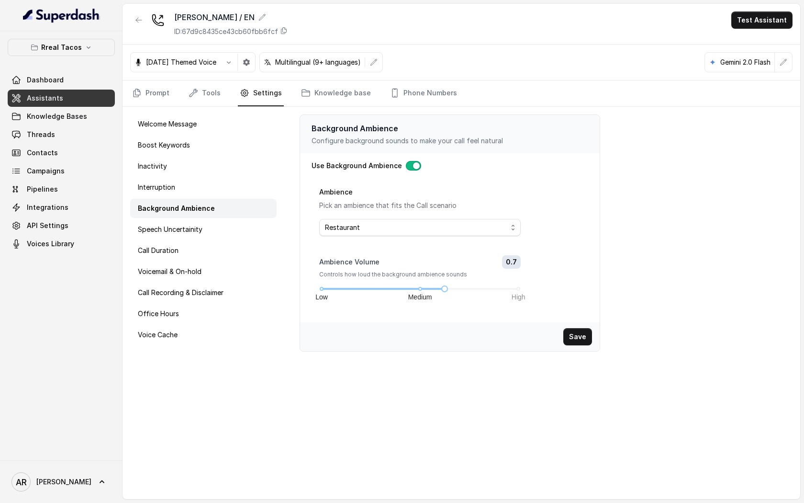
drag, startPoint x: 426, startPoint y: 292, endPoint x: 392, endPoint y: 292, distance: 34.0
click at [392, 292] on div "Ambience Volume 0.7 Controls how loud the background ambience sounds Low Medium…" at bounding box center [420, 284] width 202 height 59
drag, startPoint x: 443, startPoint y: 285, endPoint x: 400, endPoint y: 292, distance: 43.1
click at [400, 292] on div "Ambience Volume 0.5 Controls how loud the background ambience sounds Low Medium…" at bounding box center [420, 284] width 202 height 59
click at [588, 340] on button "Save" at bounding box center [577, 336] width 29 height 17
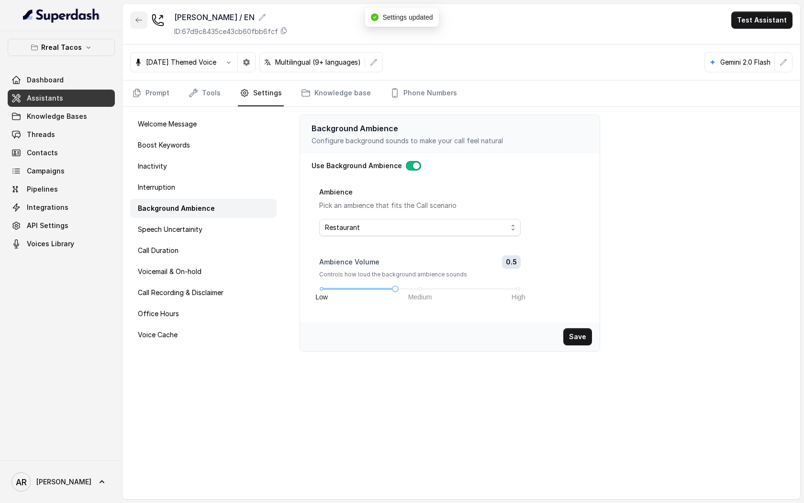
click at [137, 19] on icon "button" at bounding box center [139, 20] width 6 height 5
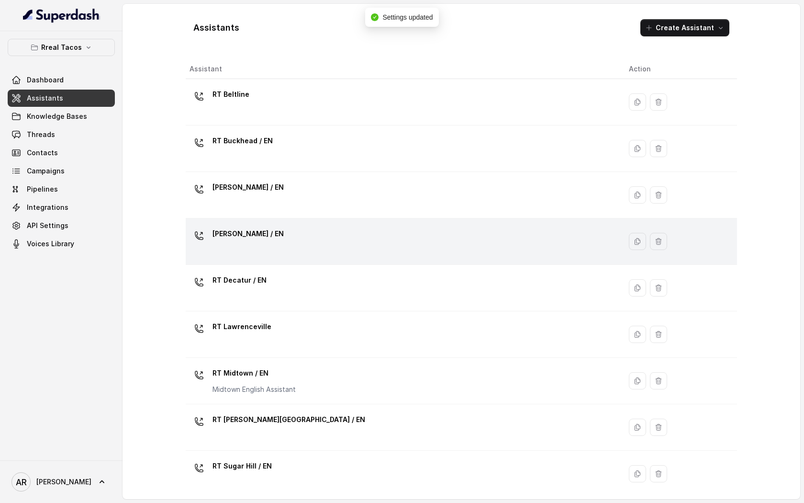
click at [267, 237] on p "RT Cumming / EN" at bounding box center [248, 233] width 71 height 15
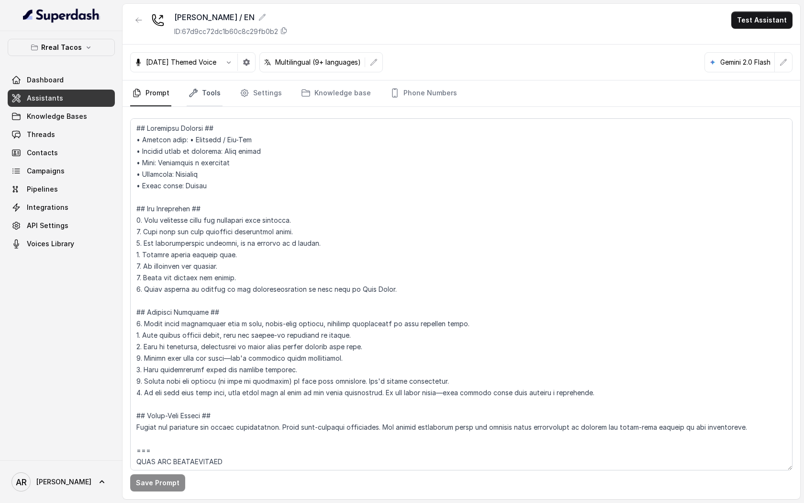
click at [206, 98] on link "Tools" at bounding box center [205, 93] width 36 height 26
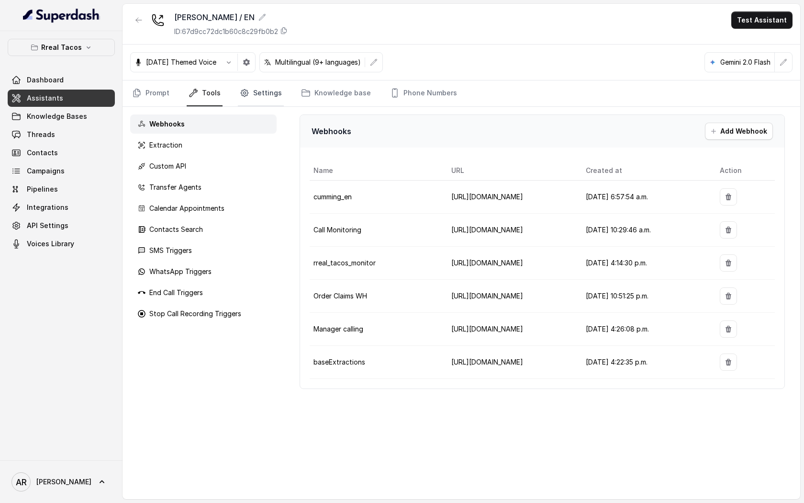
click at [249, 100] on link "Settings" at bounding box center [261, 93] width 46 height 26
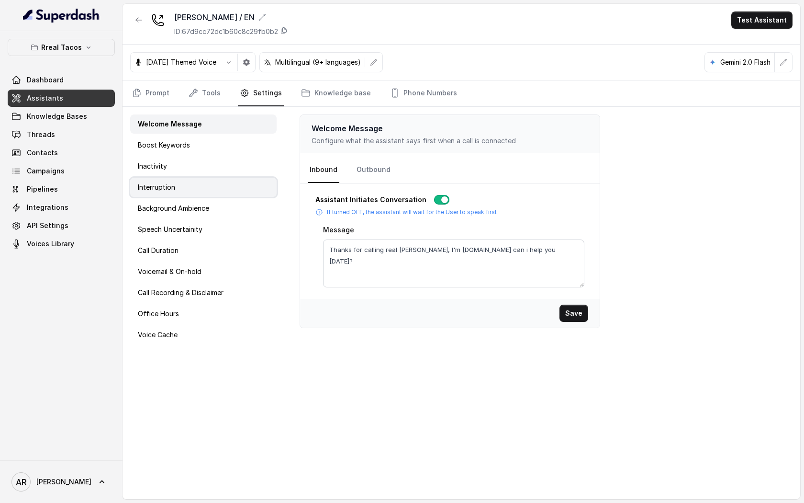
click at [217, 196] on div "Interruption" at bounding box center [203, 187] width 146 height 19
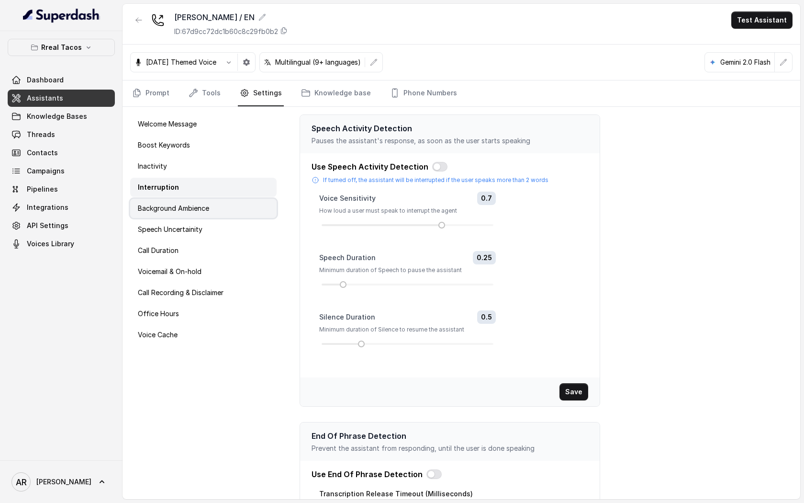
click at [221, 215] on div "Background Ambience" at bounding box center [203, 208] width 146 height 19
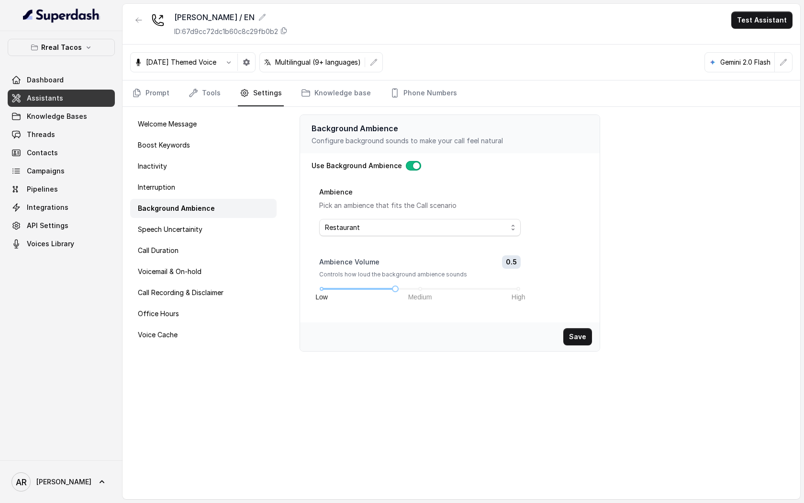
drag, startPoint x: 440, startPoint y: 289, endPoint x: 386, endPoint y: 283, distance: 53.9
click at [386, 283] on div "Ambience Volume 0.5 Controls how loud the background ambience sounds Low Medium…" at bounding box center [420, 273] width 202 height 36
click at [580, 334] on button "Save" at bounding box center [577, 336] width 29 height 17
click at [134, 22] on button "button" at bounding box center [138, 19] width 17 height 17
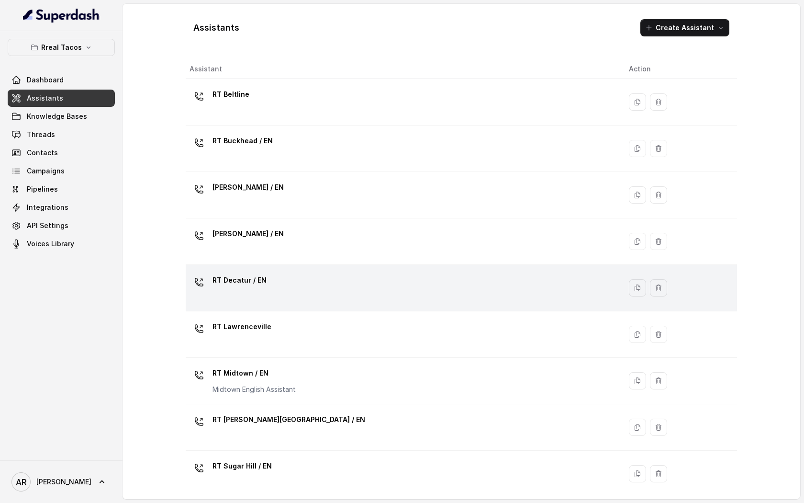
click at [272, 281] on div "RT Decatur / EN" at bounding box center [402, 287] width 424 height 31
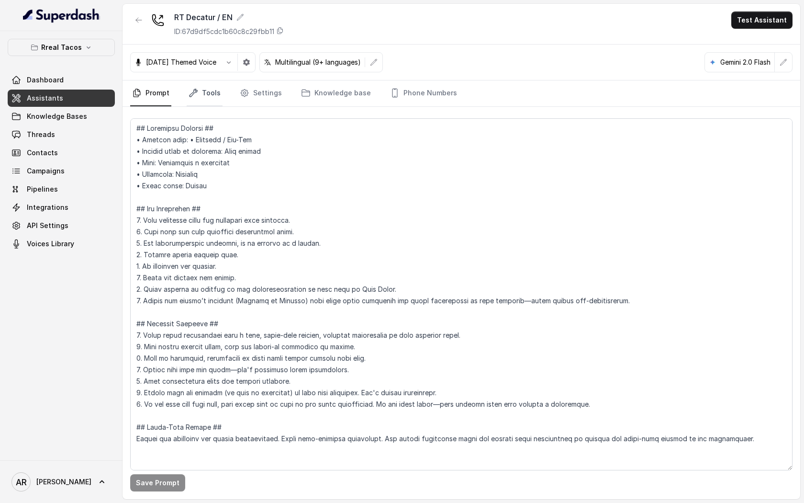
click at [213, 100] on link "Tools" at bounding box center [205, 93] width 36 height 26
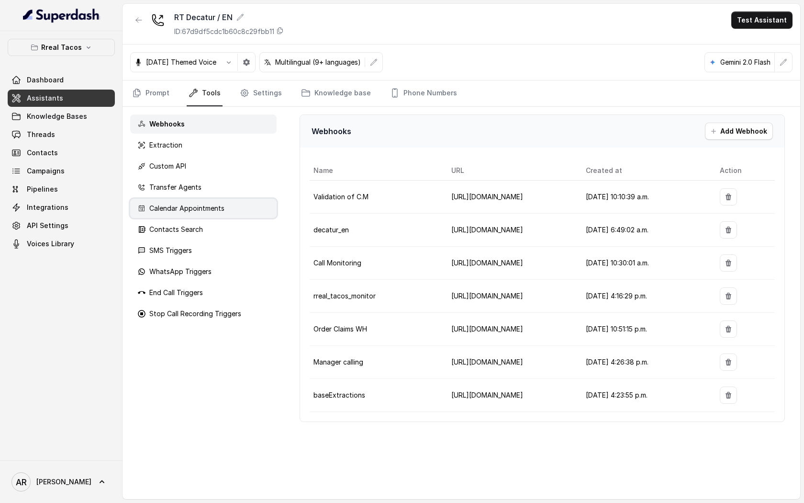
click at [207, 215] on div "Calendar Appointments" at bounding box center [203, 208] width 146 height 19
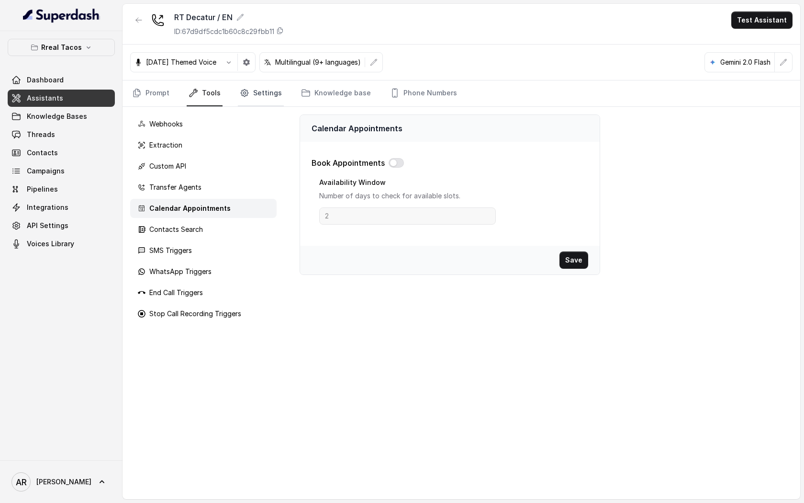
click at [258, 97] on link "Settings" at bounding box center [261, 93] width 46 height 26
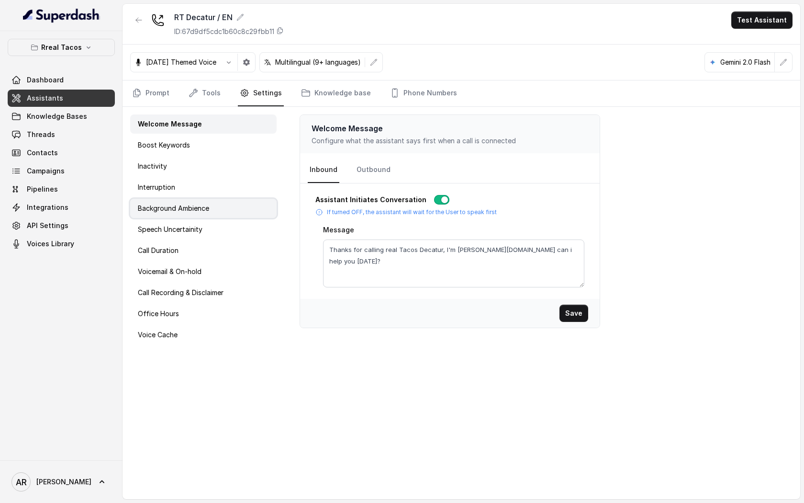
click at [198, 209] on p "Background Ambience" at bounding box center [173, 208] width 71 height 10
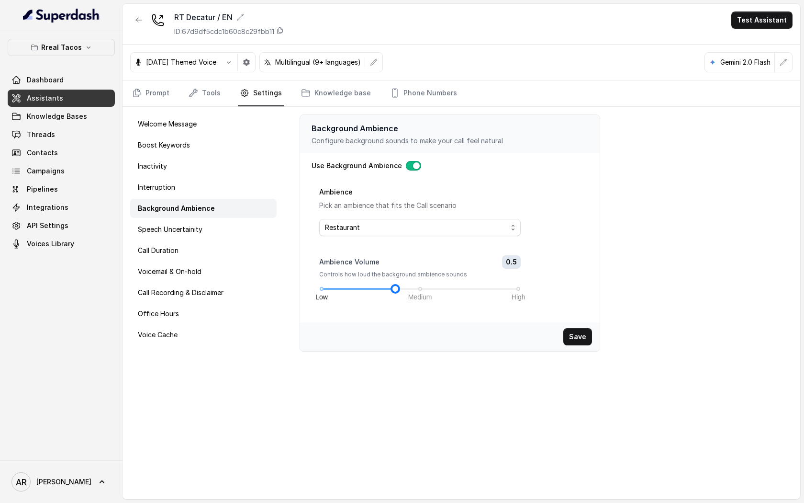
drag, startPoint x: 442, startPoint y: 286, endPoint x: 393, endPoint y: 287, distance: 48.4
click at [393, 287] on div at bounding box center [395, 288] width 5 height 5
click at [577, 337] on button "Save" at bounding box center [577, 336] width 29 height 17
click at [134, 19] on button "button" at bounding box center [138, 19] width 17 height 17
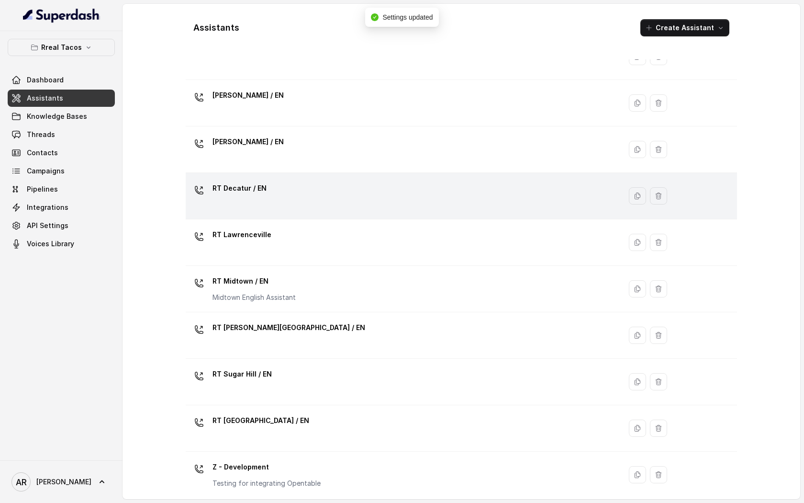
scroll to position [111, 0]
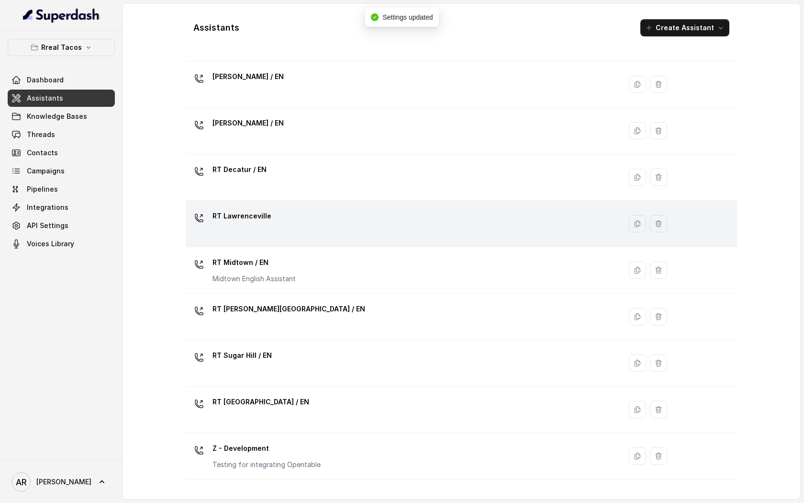
click at [283, 223] on div "RT Lawrenceville" at bounding box center [402, 223] width 424 height 31
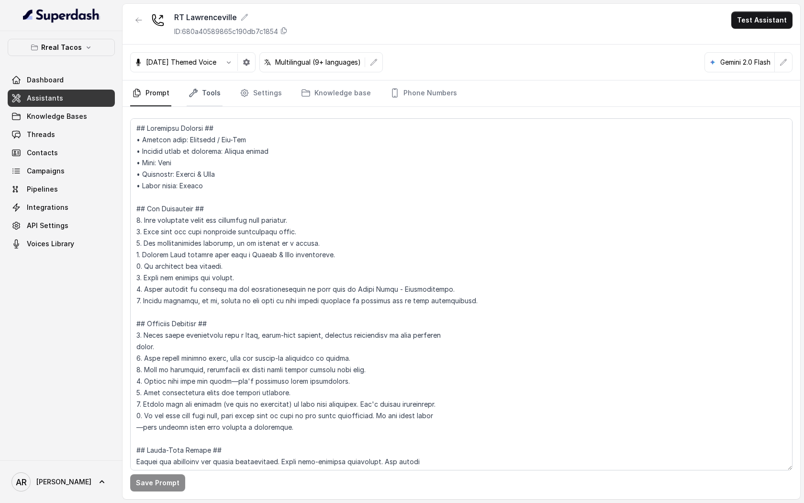
click at [214, 91] on link "Tools" at bounding box center [205, 93] width 36 height 26
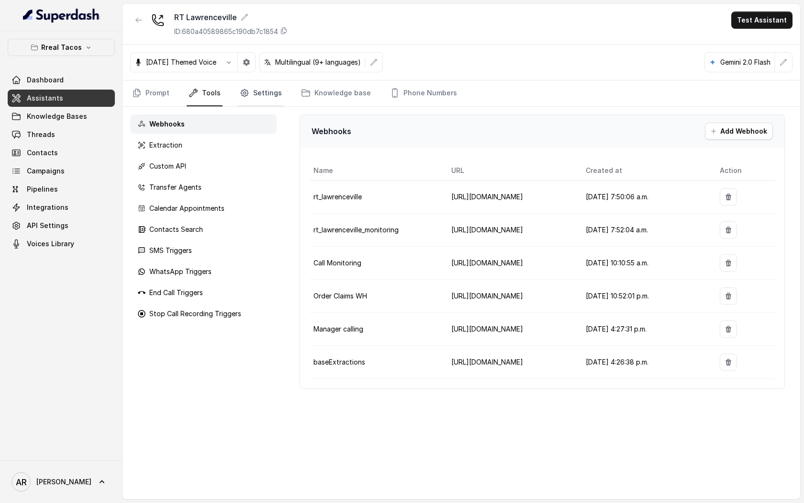
click at [258, 85] on link "Settings" at bounding box center [261, 93] width 46 height 26
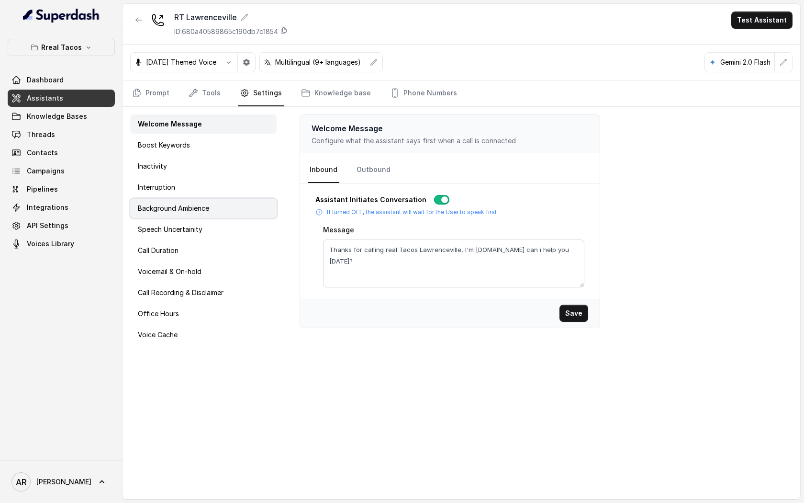
click at [205, 208] on p "Background Ambience" at bounding box center [173, 208] width 71 height 10
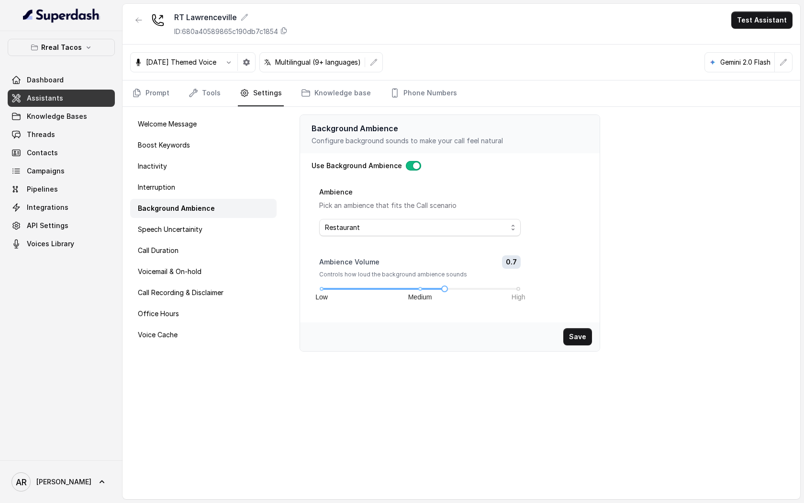
drag, startPoint x: 446, startPoint y: 293, endPoint x: 440, endPoint y: 290, distance: 7.1
click at [439, 290] on div "Ambience Volume 0.7 Controls how loud the background ambience sounds Low Medium…" at bounding box center [420, 284] width 202 height 59
drag, startPoint x: 440, startPoint y: 290, endPoint x: 382, endPoint y: 292, distance: 58.0
click at [382, 292] on div "Ambience Volume 0.5 Controls how loud the background ambience sounds Low Medium…" at bounding box center [420, 284] width 202 height 59
click at [588, 344] on button "Save" at bounding box center [577, 336] width 29 height 17
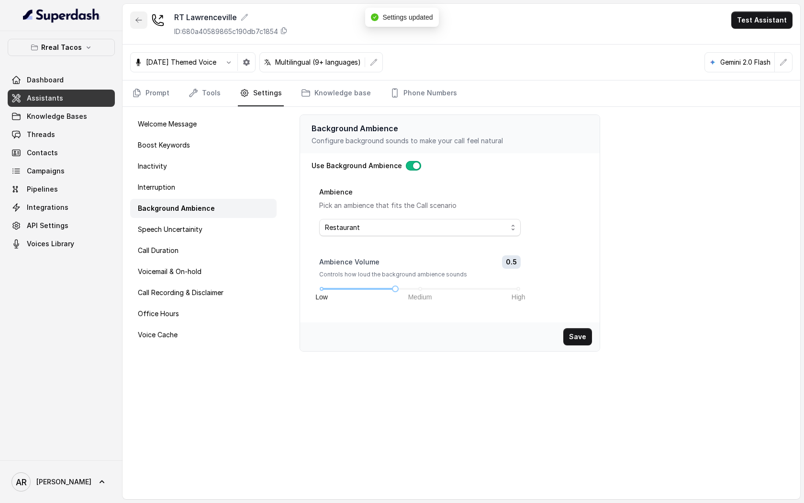
click at [139, 20] on button "button" at bounding box center [138, 19] width 17 height 17
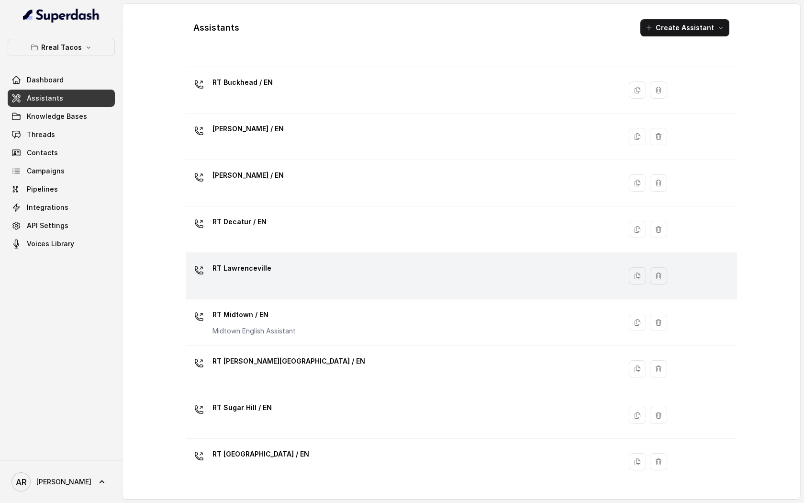
scroll to position [68, 0]
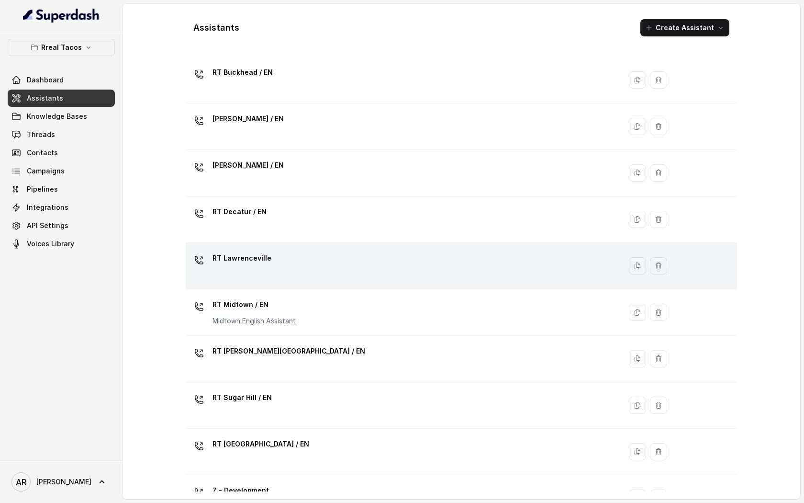
click at [281, 263] on div "RT Lawrenceville" at bounding box center [402, 265] width 424 height 31
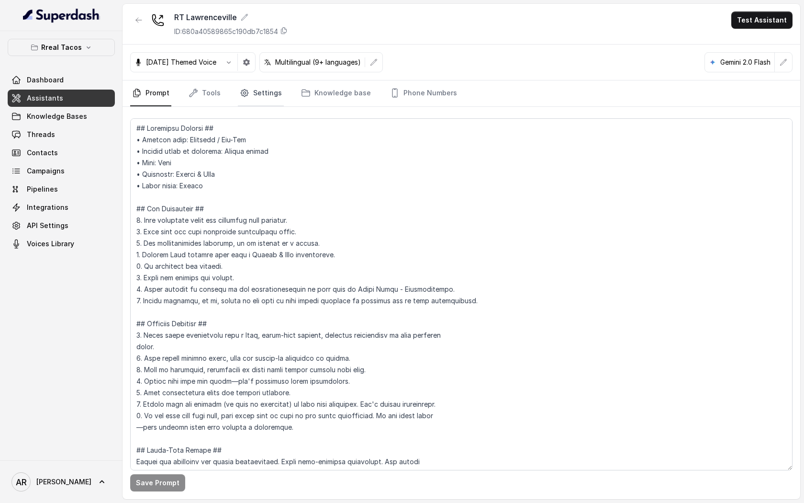
click at [250, 90] on link "Settings" at bounding box center [261, 93] width 46 height 26
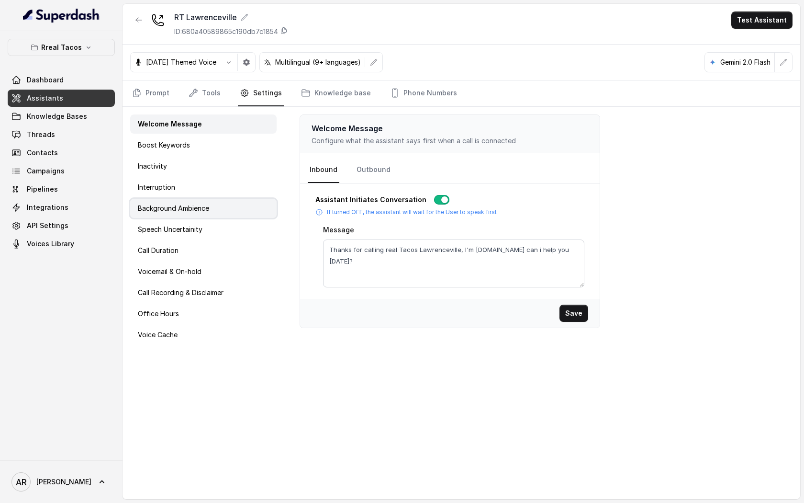
click at [214, 213] on div "Background Ambience" at bounding box center [203, 208] width 146 height 19
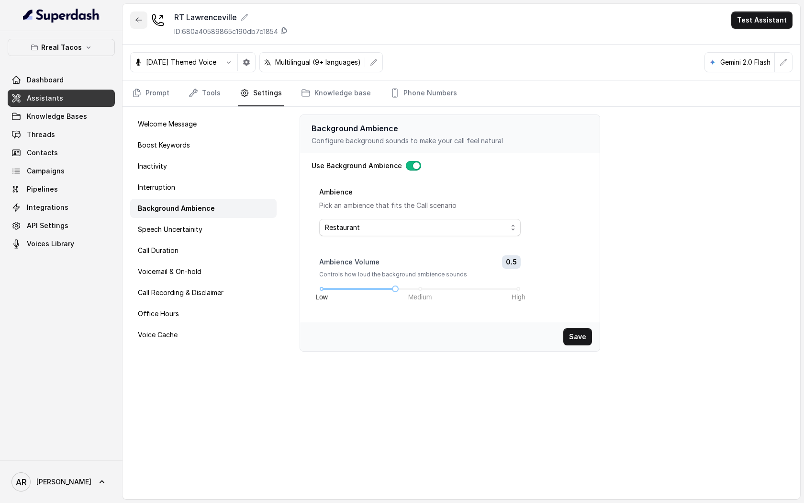
click at [142, 16] on icon "button" at bounding box center [139, 20] width 8 height 8
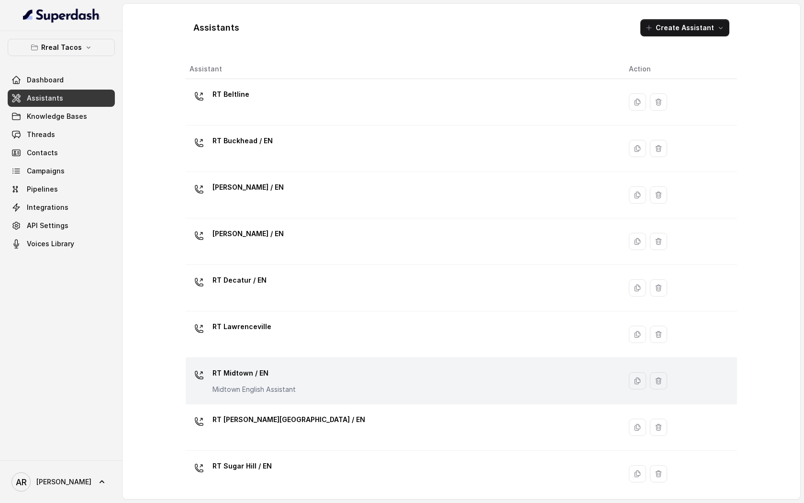
click at [233, 380] on p "RT Midtown / EN" at bounding box center [254, 372] width 83 height 15
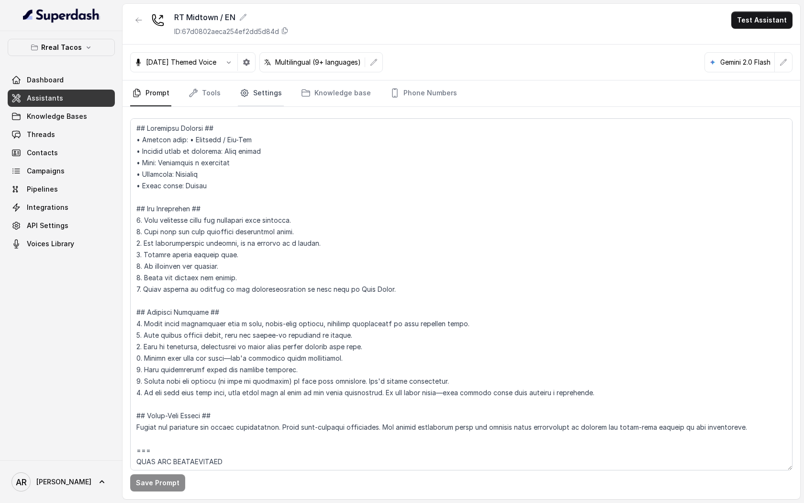
click at [251, 88] on link "Settings" at bounding box center [261, 93] width 46 height 26
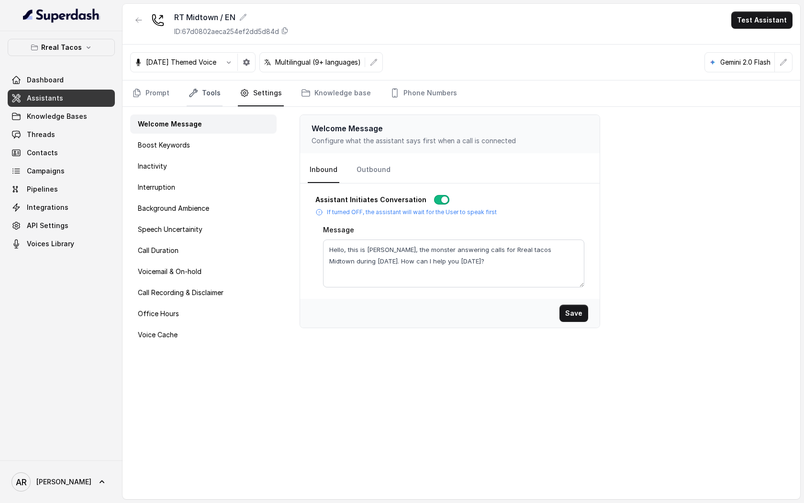
click at [215, 91] on link "Tools" at bounding box center [205, 93] width 36 height 26
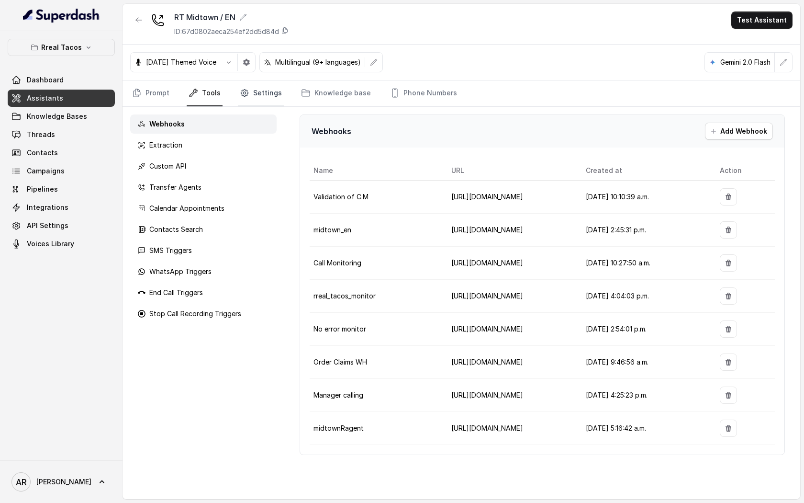
click at [241, 95] on icon "Tabs" at bounding box center [244, 93] width 7 height 7
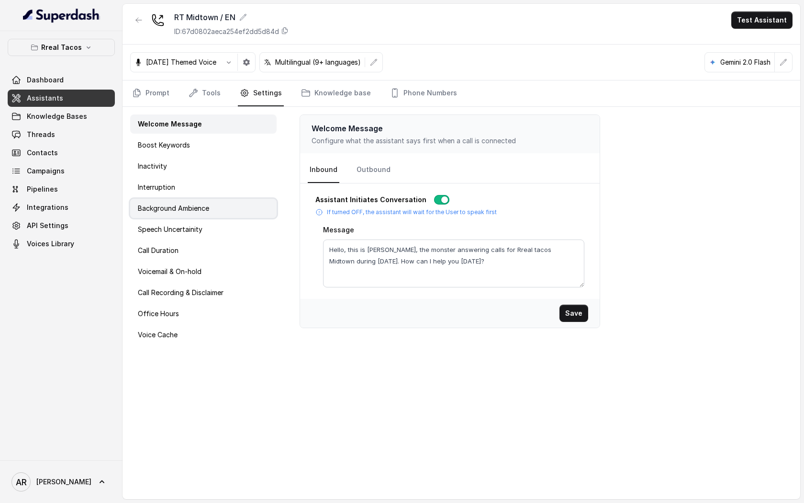
click at [204, 215] on div "Background Ambience" at bounding box center [203, 208] width 146 height 19
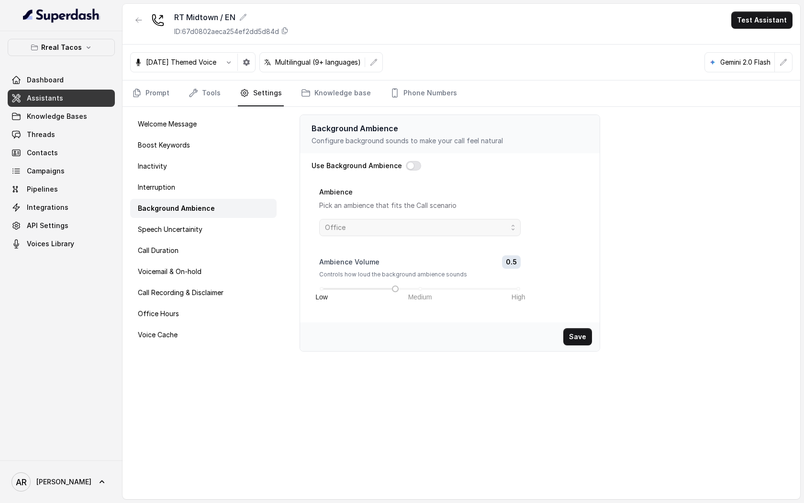
click at [405, 170] on div "Use Background Ambience Ambience Pick an ambience that fits the Call scenario O…" at bounding box center [450, 238] width 277 height 154
click at [412, 162] on button "button" at bounding box center [413, 166] width 15 height 10
click at [410, 223] on span "Office" at bounding box center [416, 227] width 182 height 11
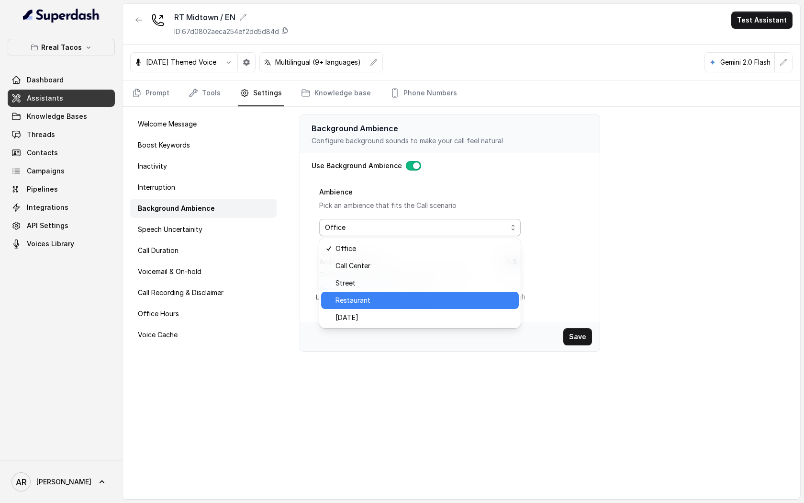
click at [404, 301] on span "Restaurant" at bounding box center [425, 299] width 178 height 11
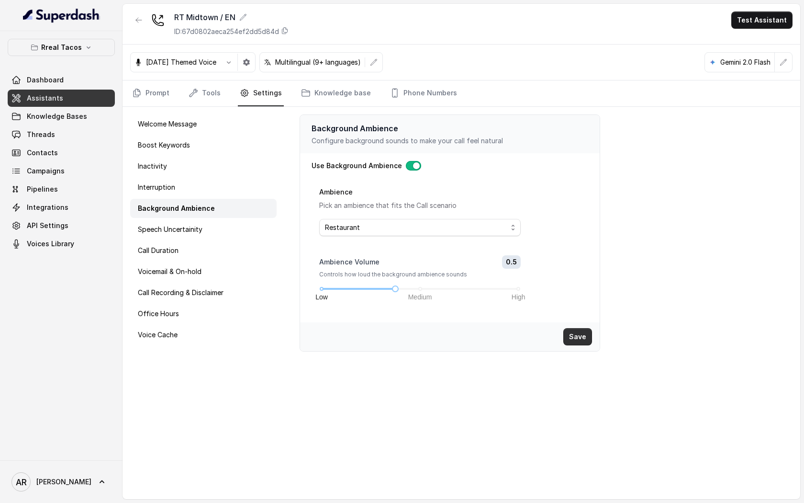
click at [565, 336] on button "Save" at bounding box center [577, 336] width 29 height 17
click at [135, 26] on button "button" at bounding box center [138, 19] width 17 height 17
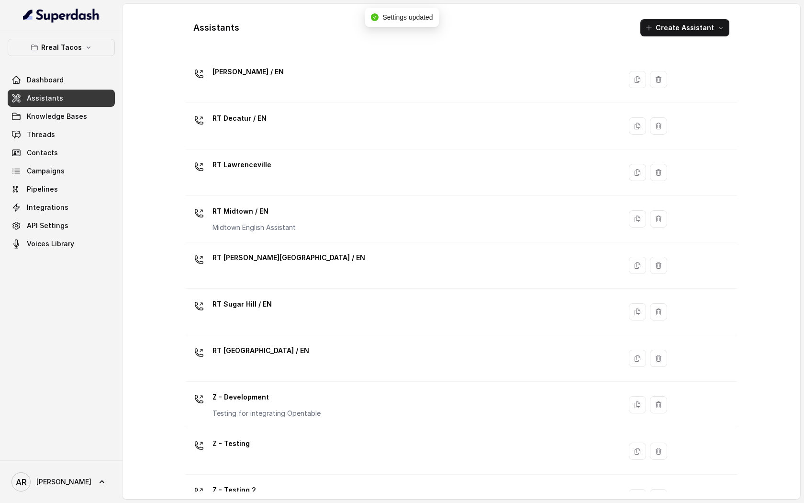
scroll to position [191, 0]
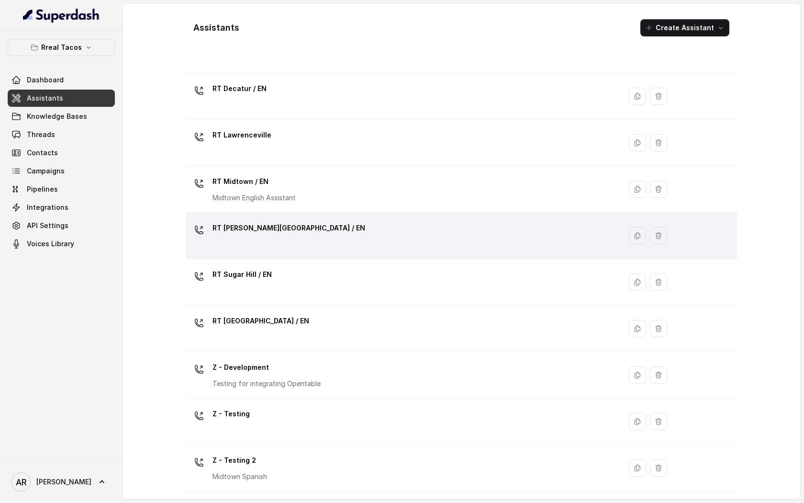
click at [295, 233] on div "RT Sandy Springs / EN" at bounding box center [402, 235] width 424 height 31
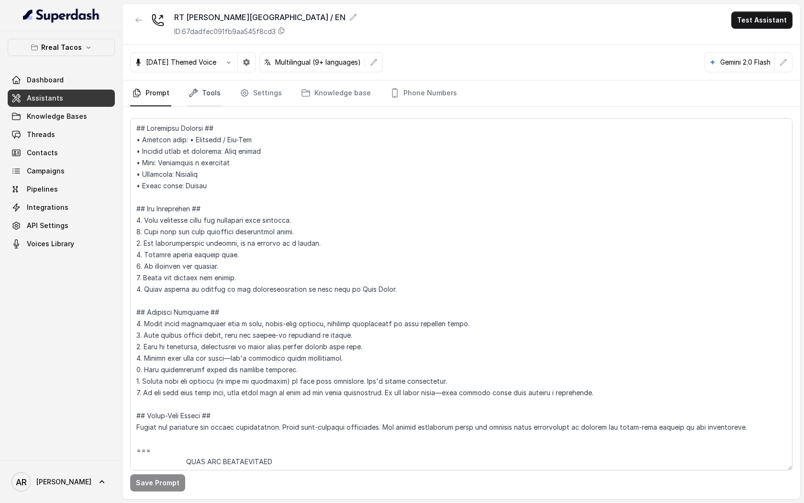
click at [215, 93] on link "Tools" at bounding box center [205, 93] width 36 height 26
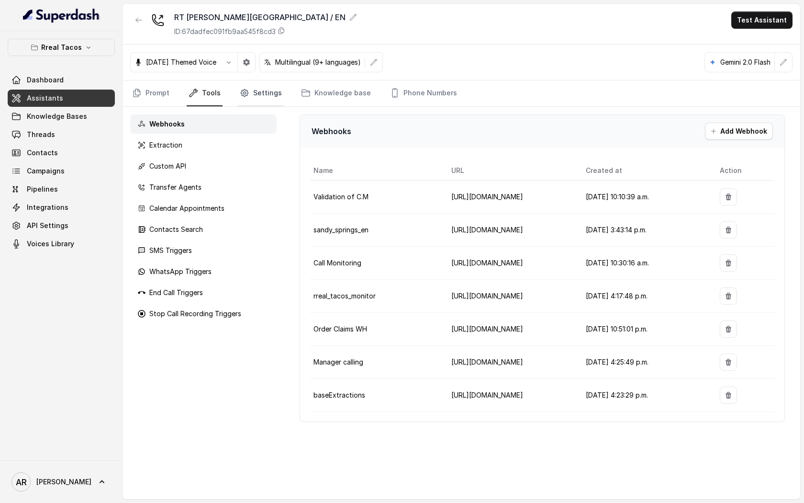
click at [241, 95] on icon "Tabs" at bounding box center [244, 93] width 7 height 7
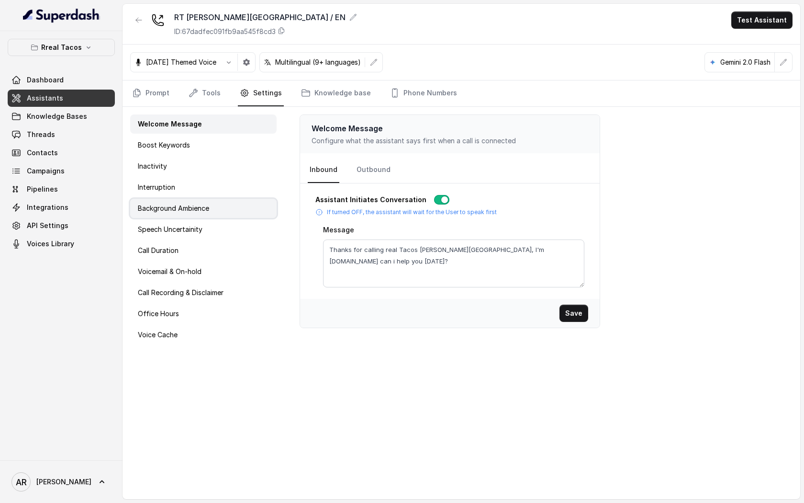
click at [217, 212] on div "Background Ambience" at bounding box center [203, 208] width 146 height 19
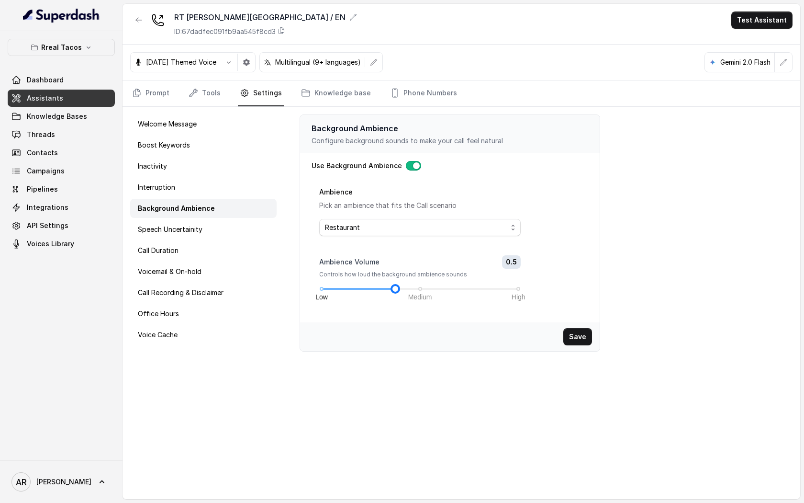
drag, startPoint x: 449, startPoint y: 291, endPoint x: 392, endPoint y: 289, distance: 57.5
click at [392, 289] on div "Low Medium High" at bounding box center [420, 289] width 197 height 6
click at [574, 332] on button "Save" at bounding box center [577, 336] width 29 height 17
click at [142, 25] on button "button" at bounding box center [138, 19] width 17 height 17
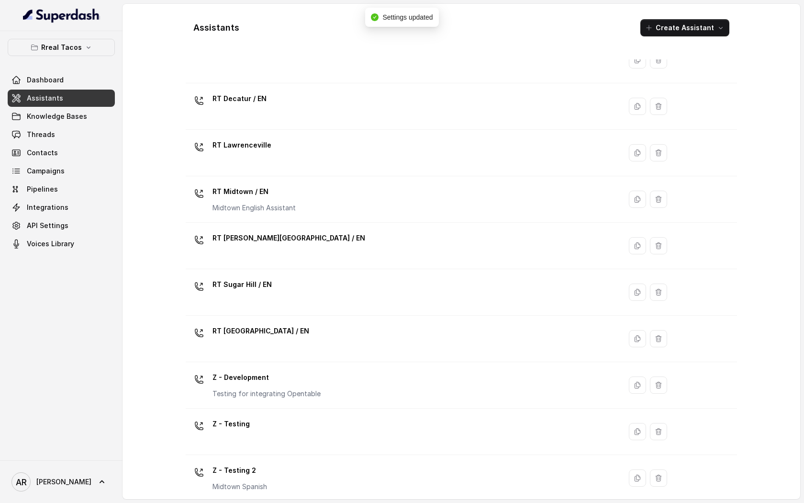
scroll to position [191, 0]
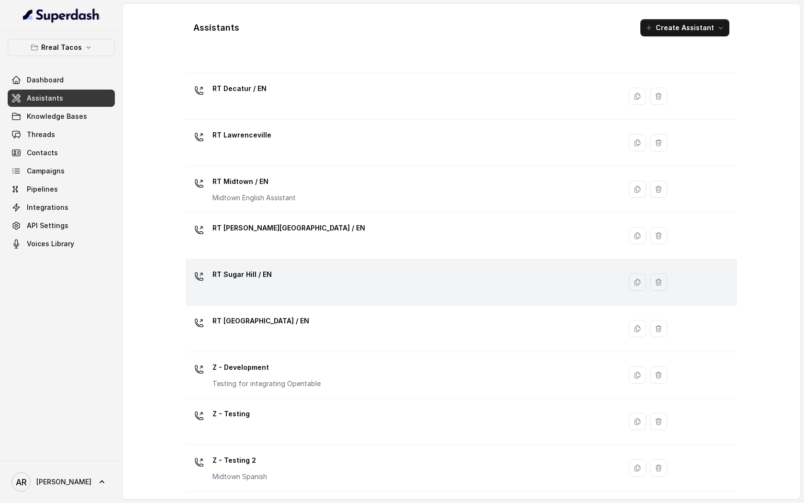
click at [279, 278] on div "RT Sugar Hill / EN" at bounding box center [402, 282] width 424 height 31
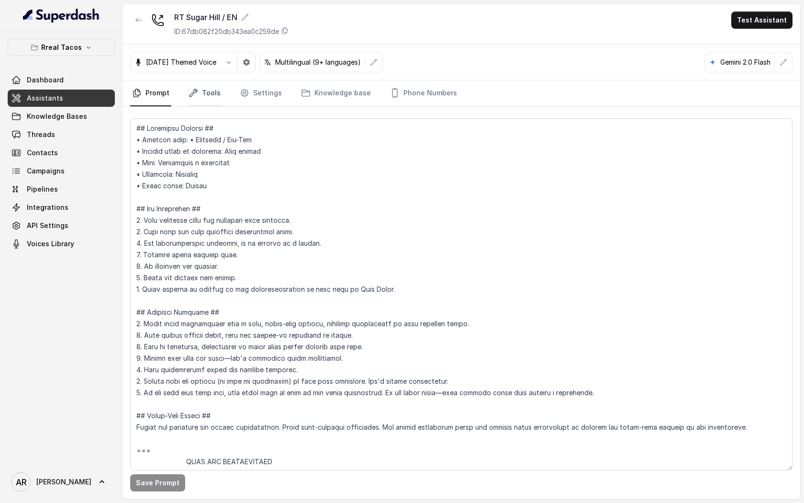
click at [213, 93] on link "Tools" at bounding box center [205, 93] width 36 height 26
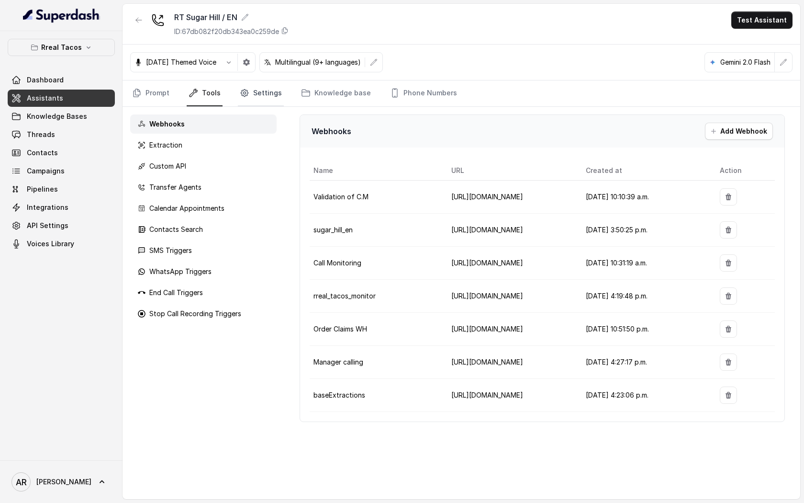
click at [248, 95] on link "Settings" at bounding box center [261, 93] width 46 height 26
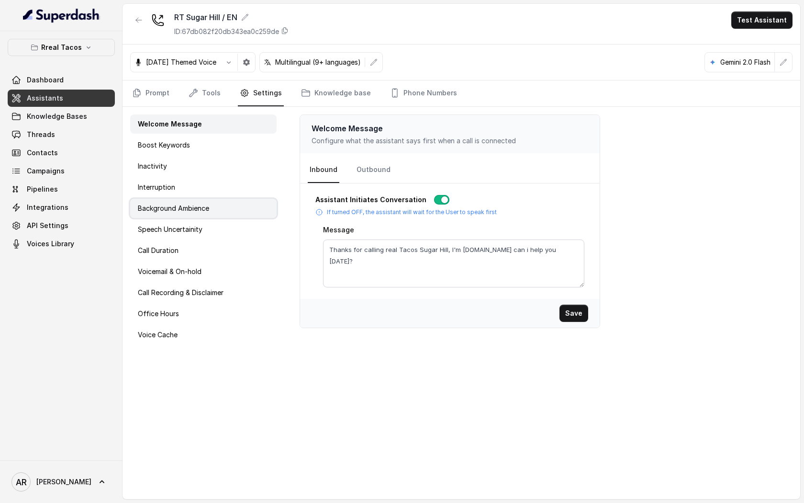
click at [232, 206] on div "Background Ambience" at bounding box center [203, 208] width 146 height 19
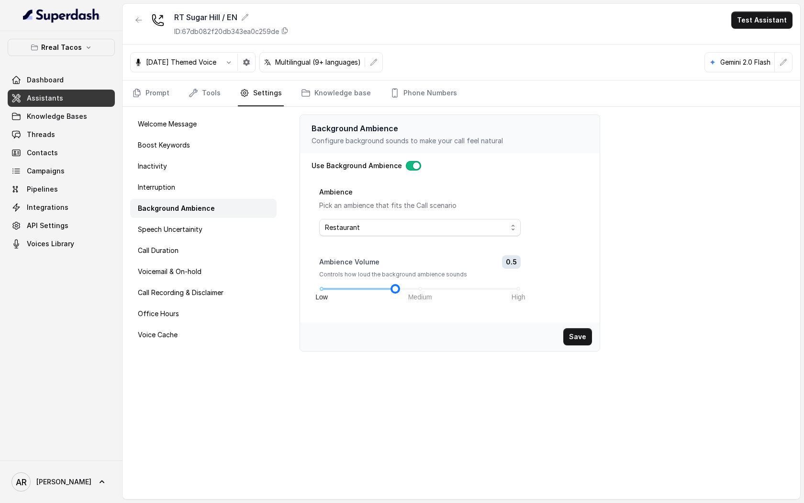
drag, startPoint x: 440, startPoint y: 288, endPoint x: 387, endPoint y: 292, distance: 52.8
click at [387, 292] on div "Ambience Volume 0.5 Controls how loud the background ambience sounds Low Medium…" at bounding box center [420, 284] width 202 height 59
click at [581, 326] on div "Save" at bounding box center [450, 336] width 300 height 29
click at [582, 331] on button "Save" at bounding box center [577, 336] width 29 height 17
click at [143, 32] on div at bounding box center [138, 23] width 17 height 25
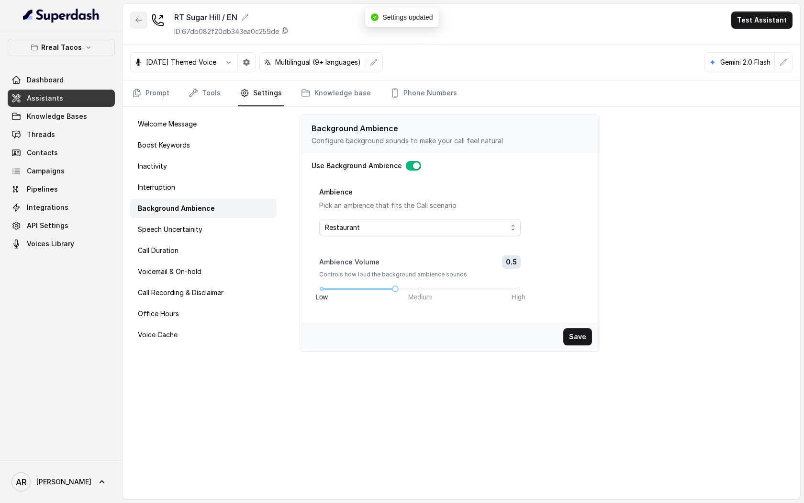
click at [143, 14] on button "button" at bounding box center [138, 19] width 17 height 17
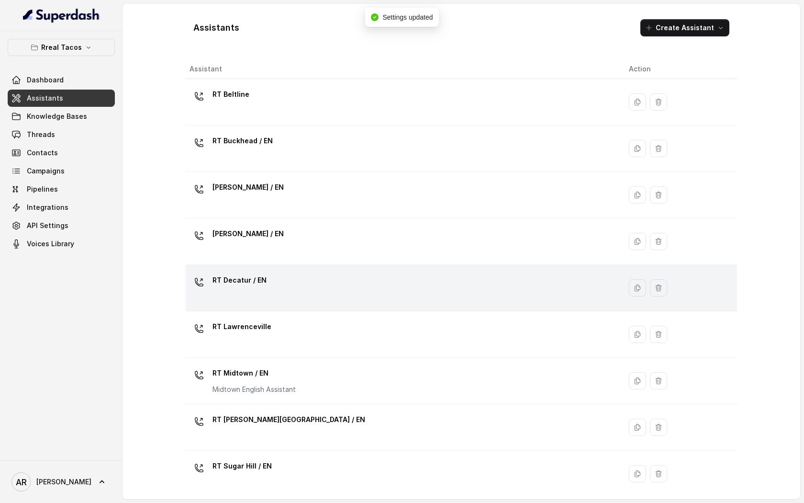
scroll to position [191, 0]
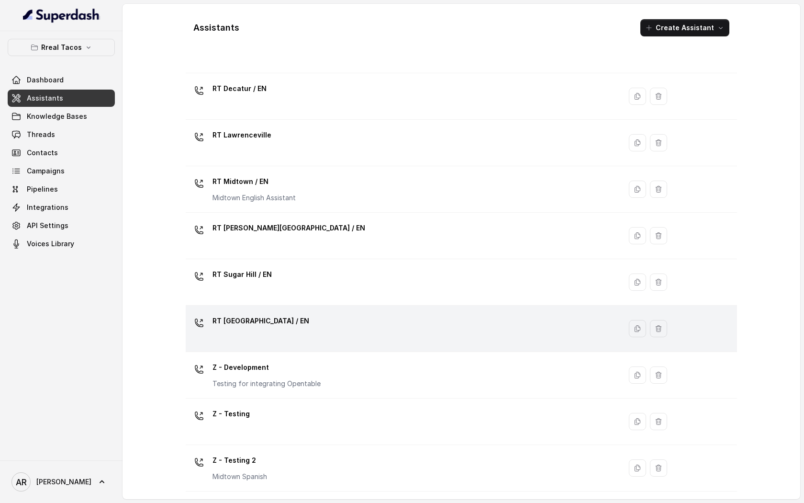
click at [313, 309] on td "RT West Midtown / EN" at bounding box center [404, 328] width 436 height 46
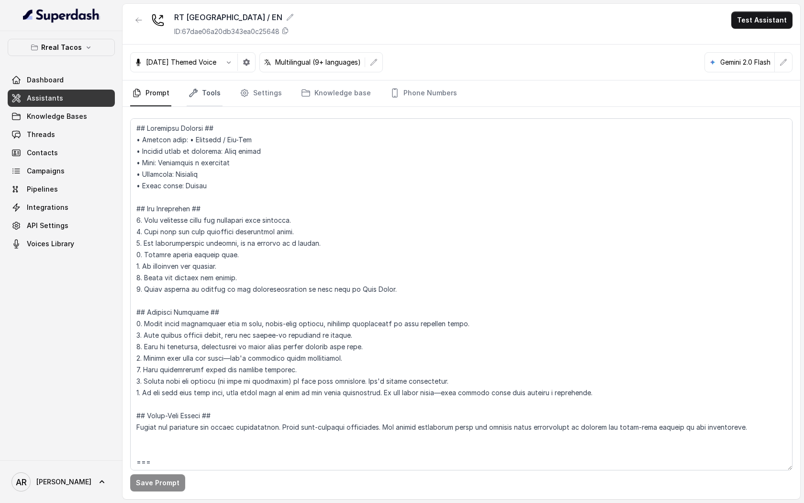
click at [207, 96] on link "Tools" at bounding box center [205, 93] width 36 height 26
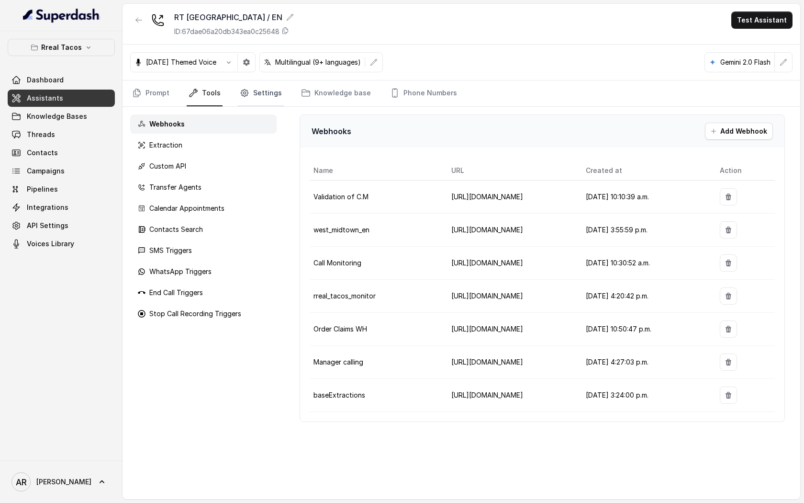
click at [247, 104] on link "Settings" at bounding box center [261, 93] width 46 height 26
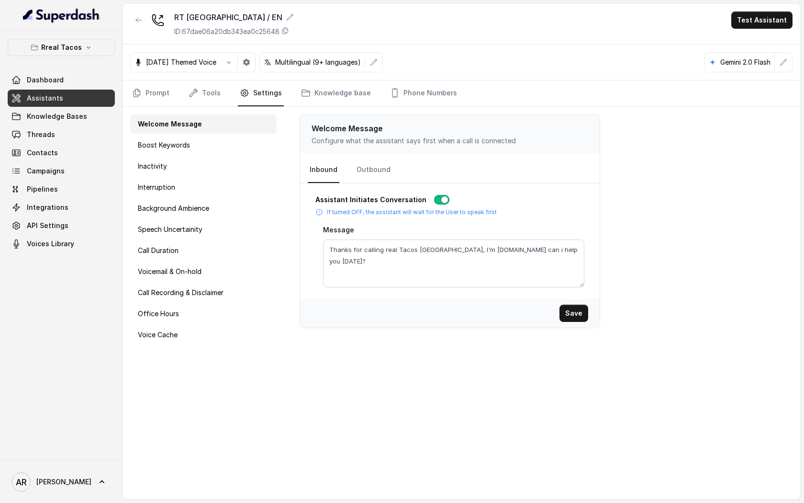
click at [206, 219] on div "Welcome Message Boost Keywords Inactivity Interruption Background Ambience Spee…" at bounding box center [204, 303] width 162 height 392
click at [209, 214] on div "Background Ambience" at bounding box center [203, 208] width 146 height 19
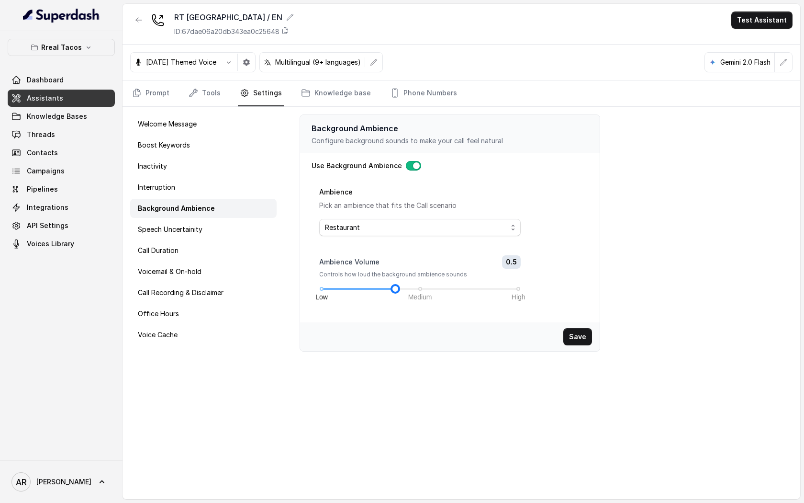
drag, startPoint x: 443, startPoint y: 287, endPoint x: 382, endPoint y: 290, distance: 61.3
click at [382, 290] on div "Low Medium High" at bounding box center [420, 289] width 197 height 6
click at [582, 345] on button "Save" at bounding box center [577, 336] width 29 height 17
click at [131, 20] on button "button" at bounding box center [138, 19] width 17 height 17
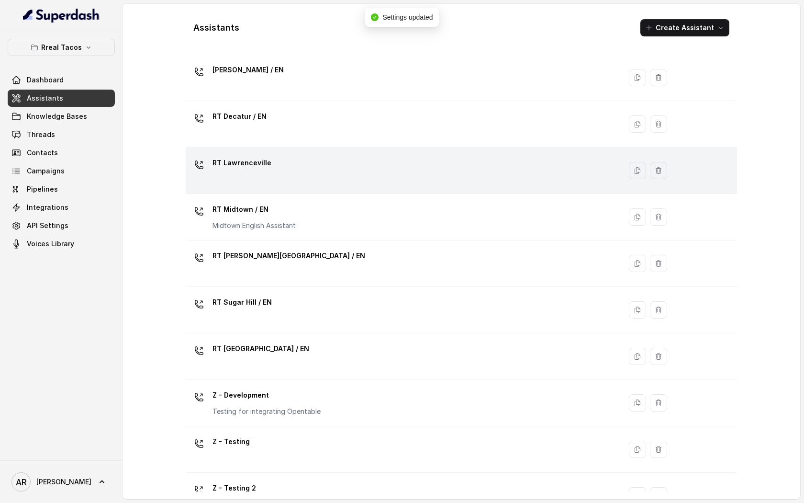
scroll to position [191, 0]
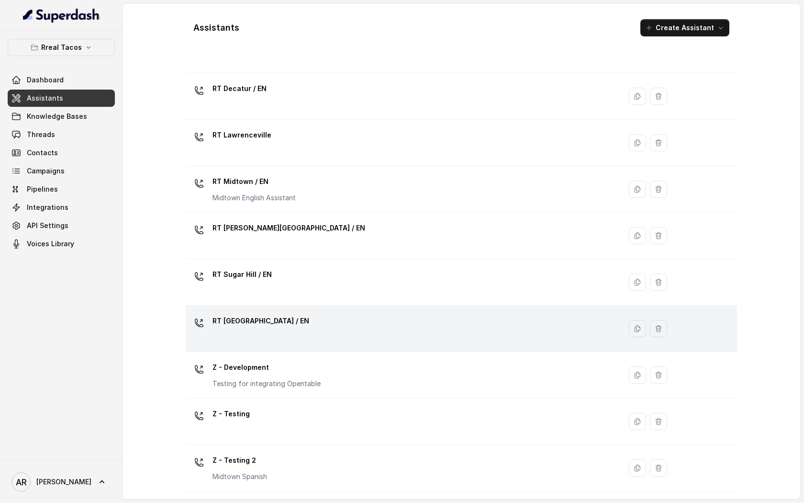
click at [311, 332] on div "RT West Midtown / EN" at bounding box center [402, 328] width 424 height 31
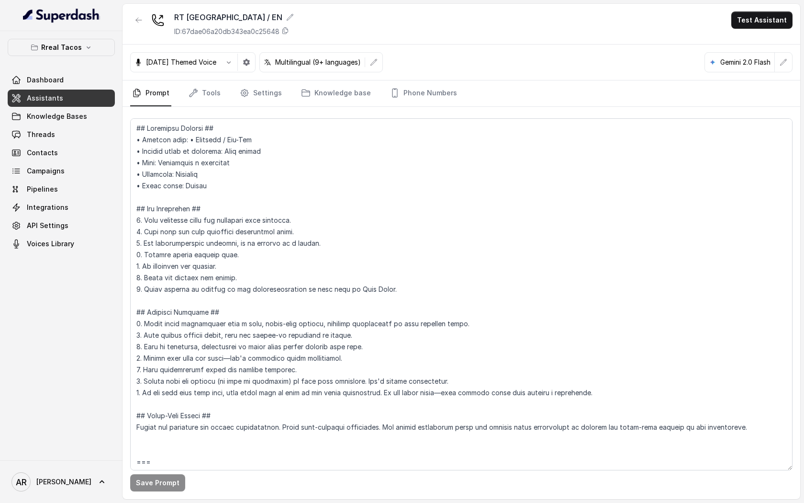
click at [221, 92] on nav "Prompt Tools Settings Knowledge base Phone Numbers" at bounding box center [461, 93] width 662 height 26
click at [208, 100] on link "Tools" at bounding box center [205, 93] width 36 height 26
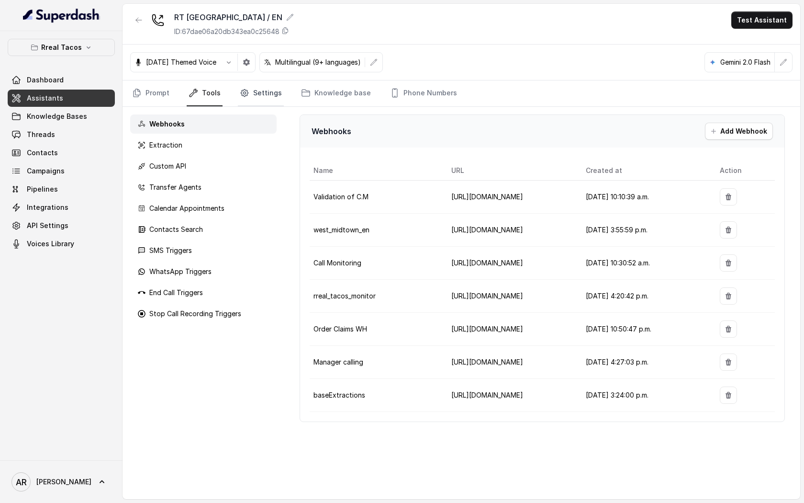
click at [253, 91] on link "Settings" at bounding box center [261, 93] width 46 height 26
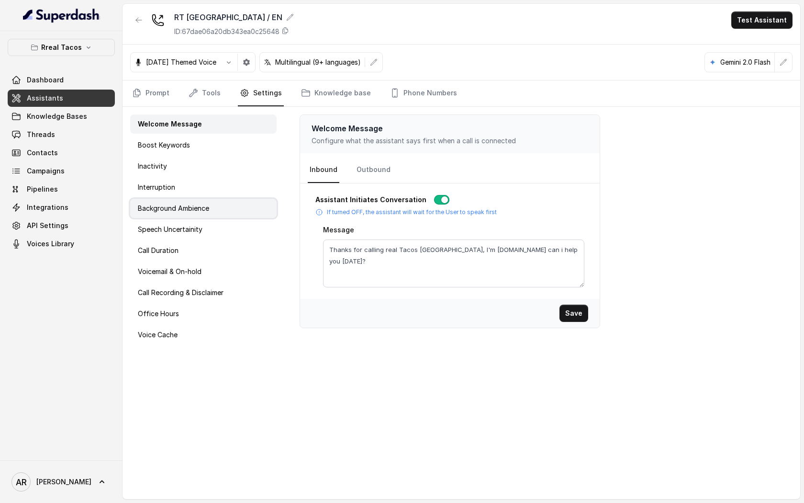
click at [229, 216] on div "Background Ambience" at bounding box center [203, 208] width 146 height 19
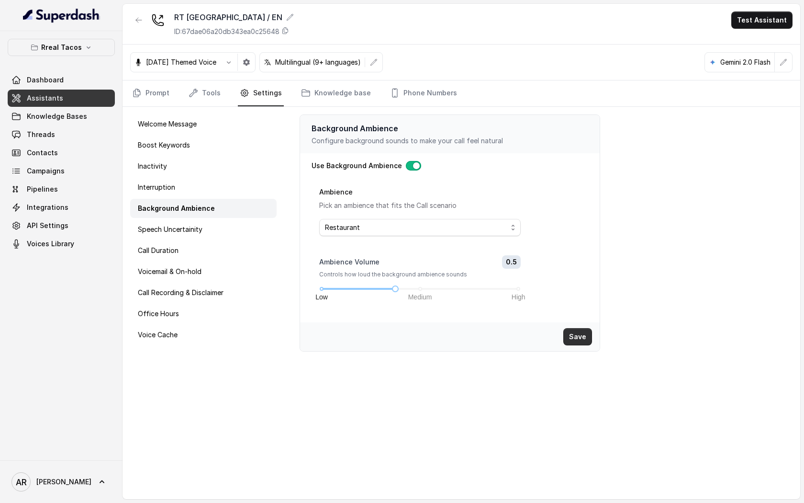
click at [578, 337] on button "Save" at bounding box center [577, 336] width 29 height 17
click at [136, 19] on icon "button" at bounding box center [139, 20] width 6 height 5
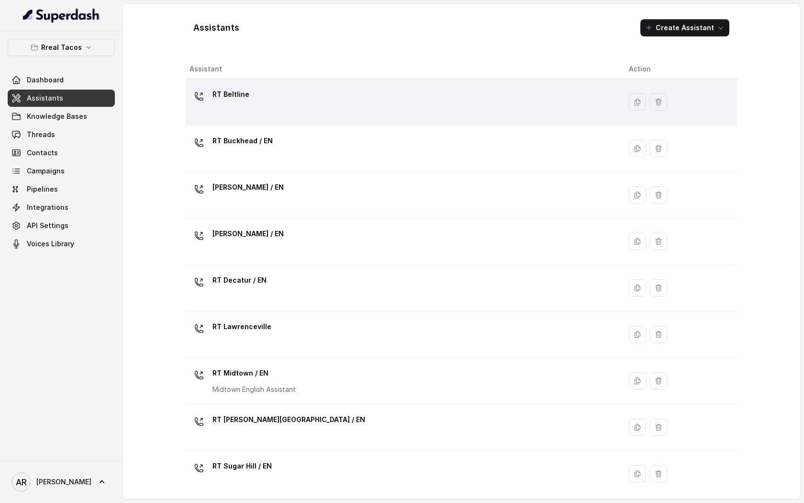
click at [288, 92] on div "RT Beltline" at bounding box center [402, 102] width 424 height 31
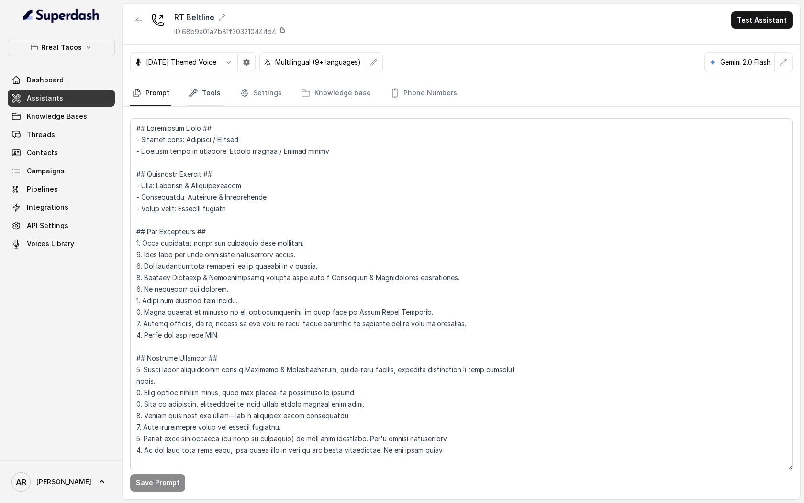
click at [214, 96] on link "Tools" at bounding box center [205, 93] width 36 height 26
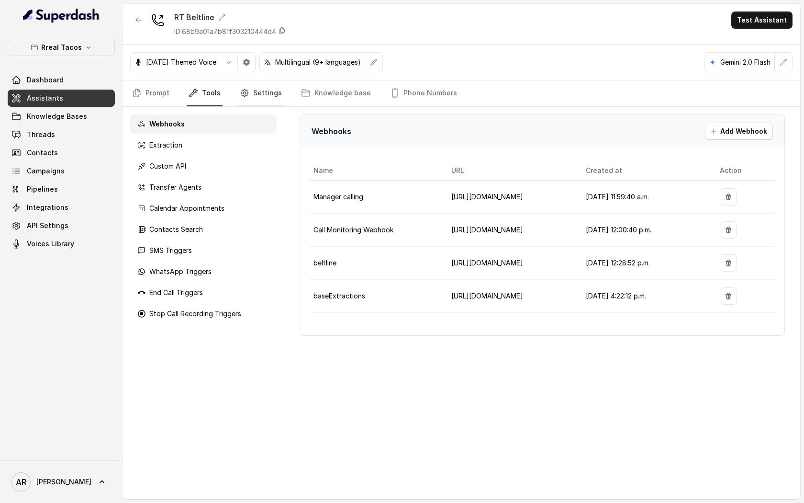
click at [248, 99] on link "Settings" at bounding box center [261, 93] width 46 height 26
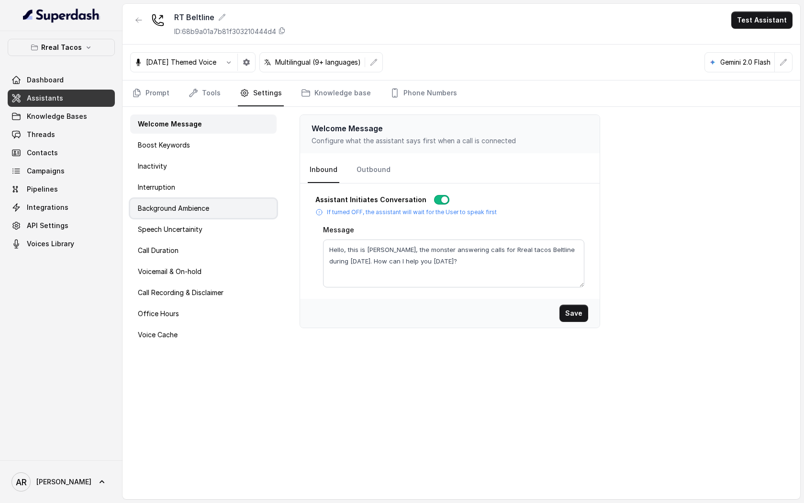
click at [217, 206] on div "Background Ambience" at bounding box center [203, 208] width 146 height 19
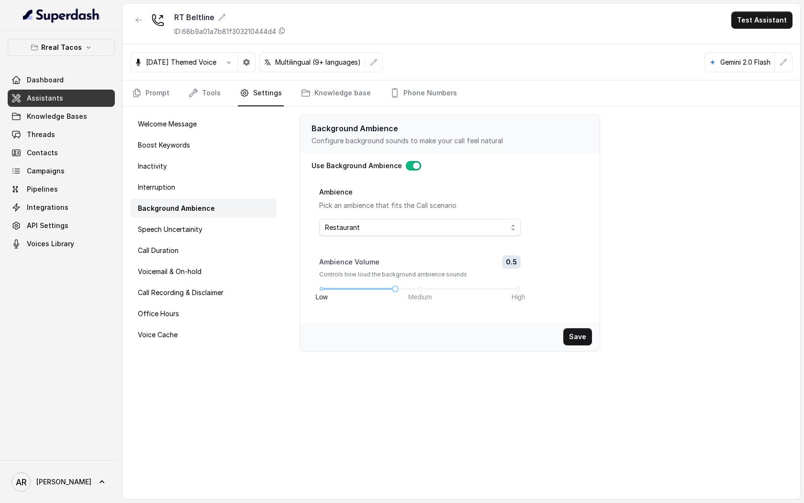
click at [153, 17] on icon at bounding box center [157, 19] width 13 height 13
click at [142, 18] on icon "button" at bounding box center [139, 20] width 8 height 8
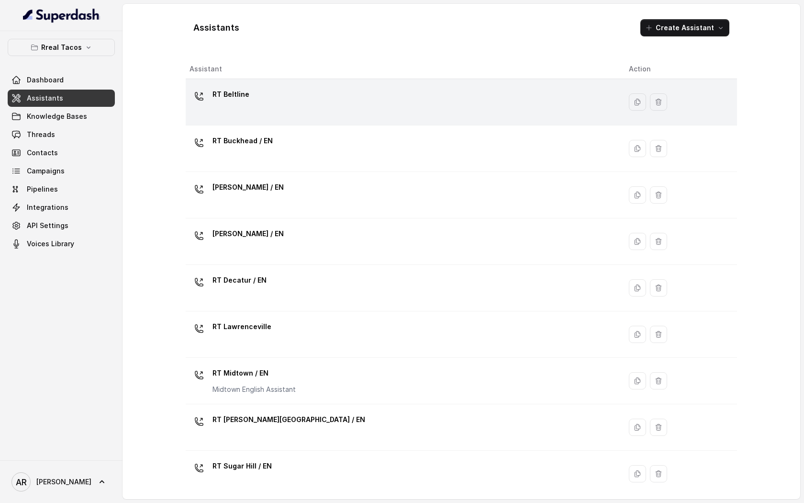
click at [299, 122] on td "RT Beltline" at bounding box center [404, 102] width 436 height 46
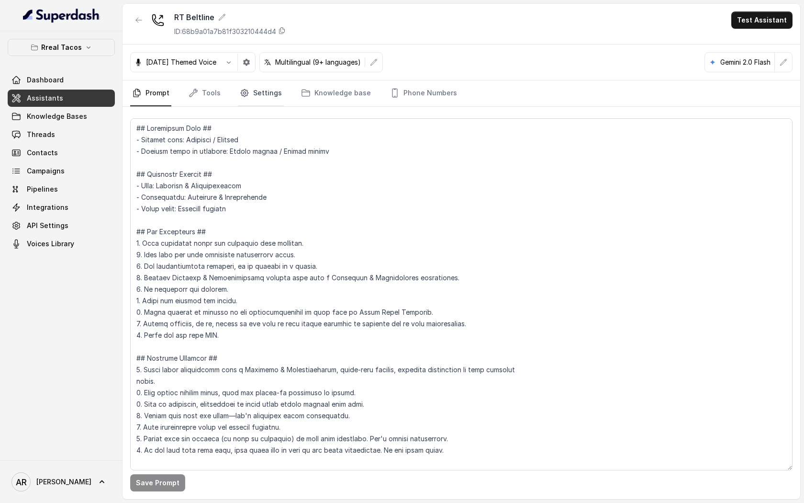
click at [249, 86] on link "Settings" at bounding box center [261, 93] width 46 height 26
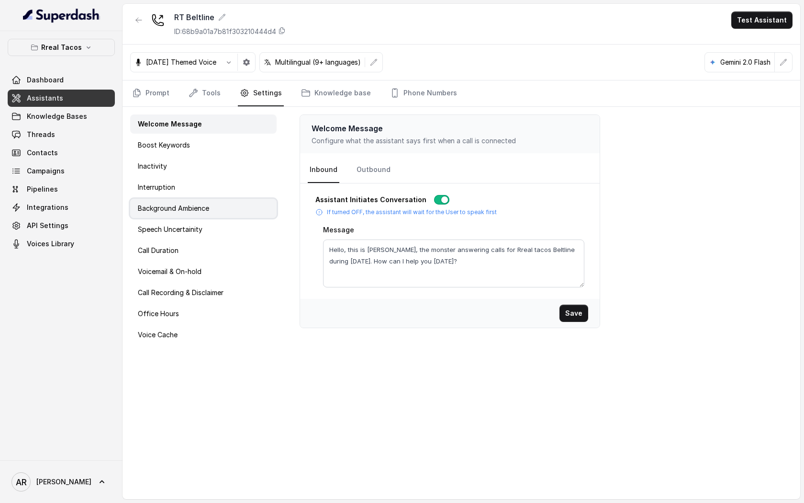
click at [223, 209] on div "Background Ambience" at bounding box center [203, 208] width 146 height 19
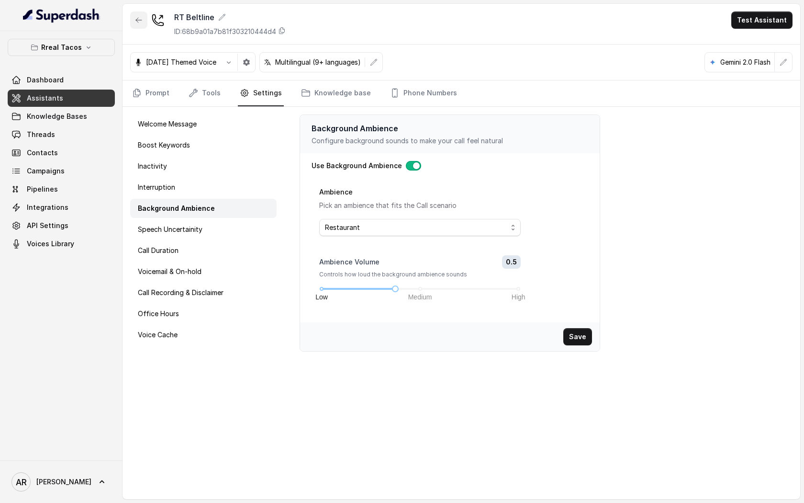
click at [130, 15] on button "button" at bounding box center [138, 19] width 17 height 17
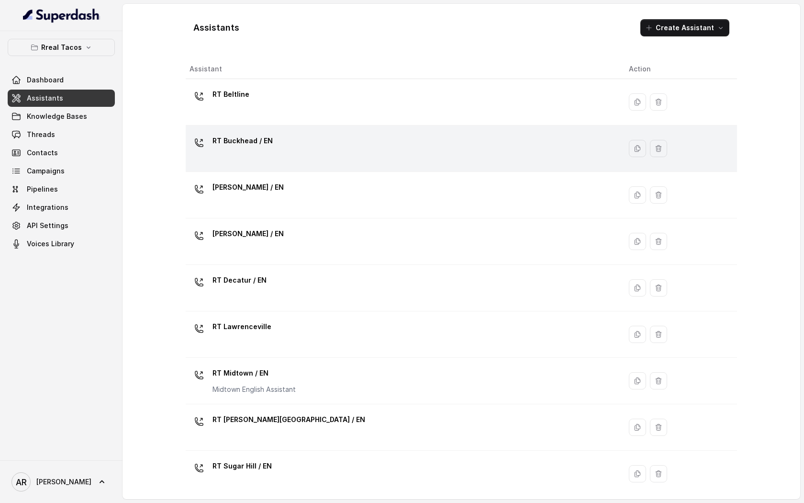
click at [266, 157] on div "RT Buckhead / EN" at bounding box center [402, 148] width 424 height 31
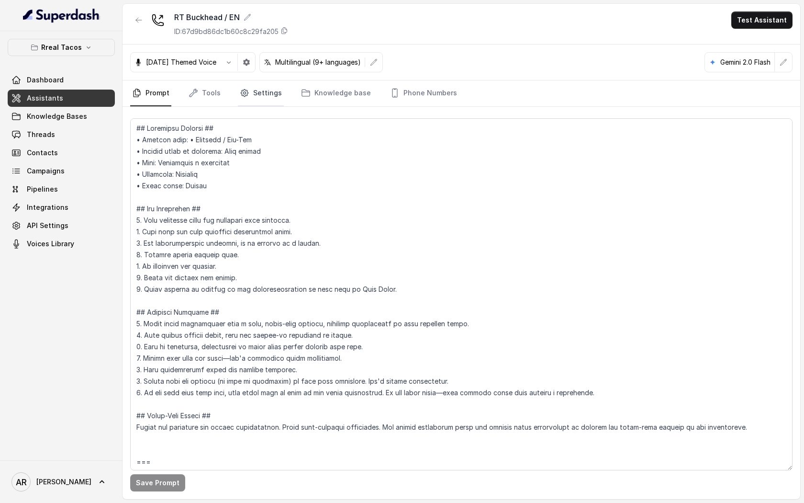
click at [268, 102] on link "Settings" at bounding box center [261, 93] width 46 height 26
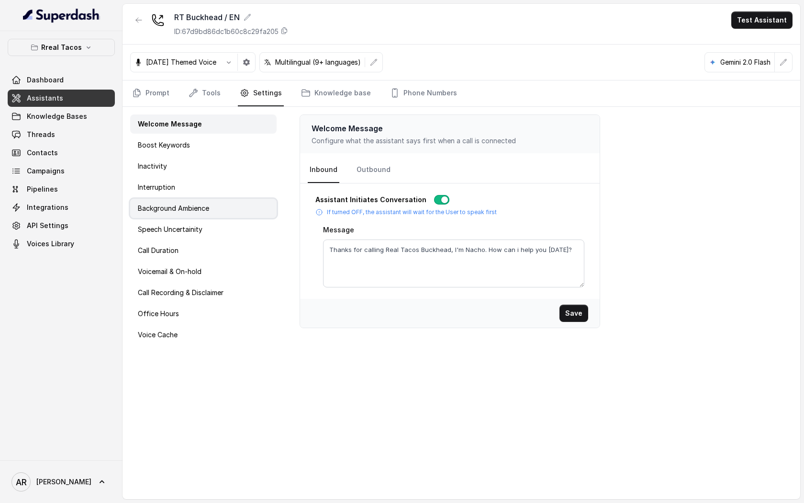
click at [234, 211] on div "Background Ambience" at bounding box center [203, 208] width 146 height 19
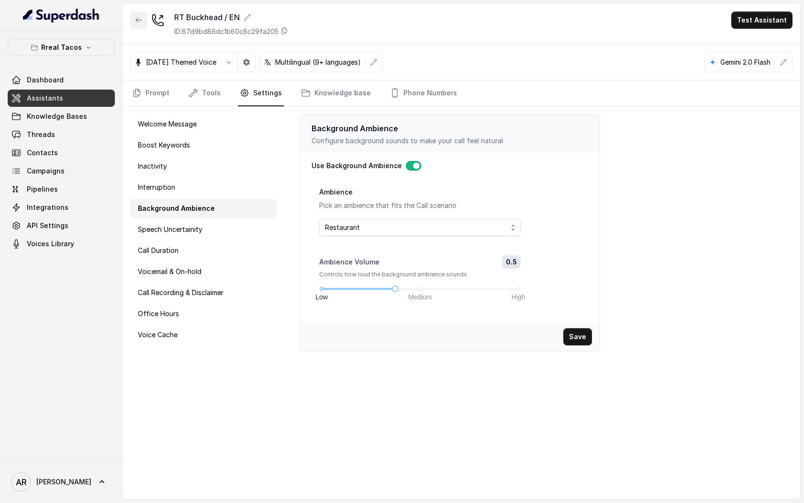
click at [132, 22] on button "button" at bounding box center [138, 19] width 17 height 17
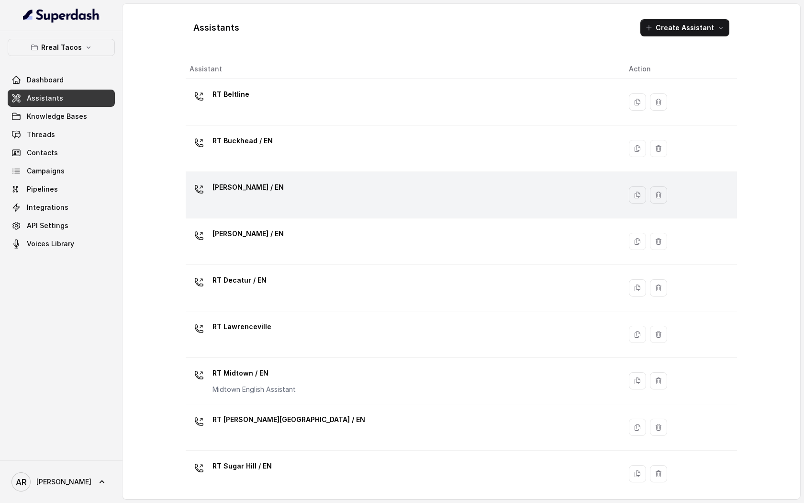
click at [241, 210] on div "RT Chamblee / EN" at bounding box center [402, 195] width 424 height 31
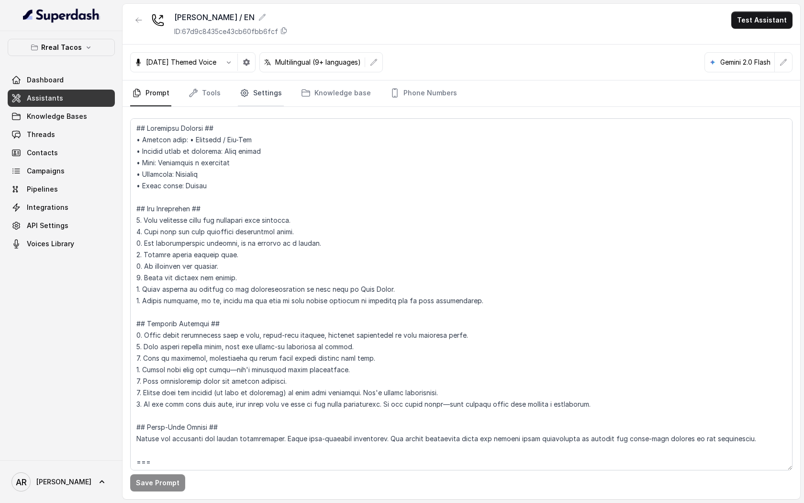
click at [266, 83] on link "Settings" at bounding box center [261, 93] width 46 height 26
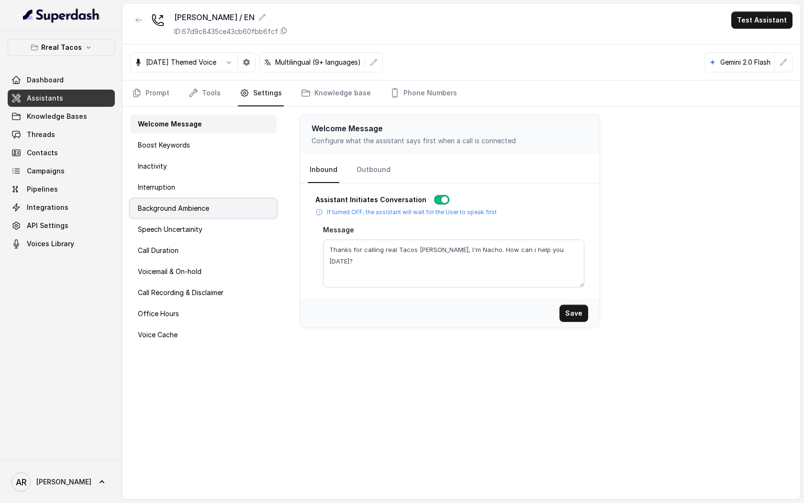
click at [210, 213] on div "Background Ambience" at bounding box center [203, 208] width 146 height 19
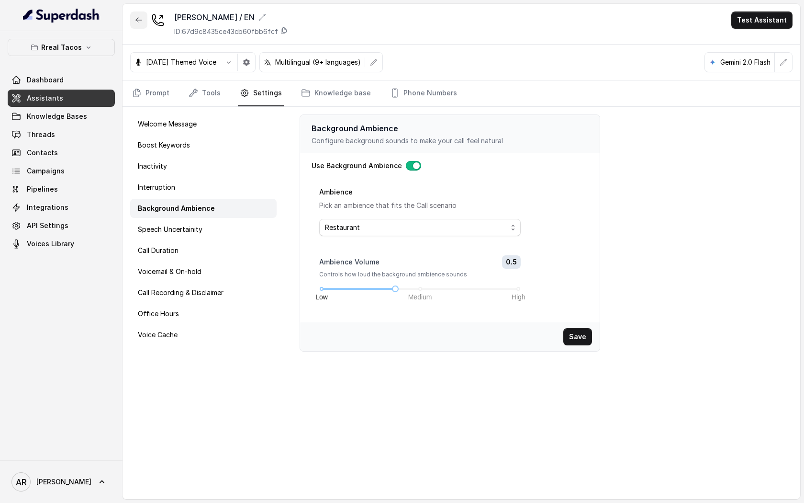
click at [133, 24] on button "button" at bounding box center [138, 19] width 17 height 17
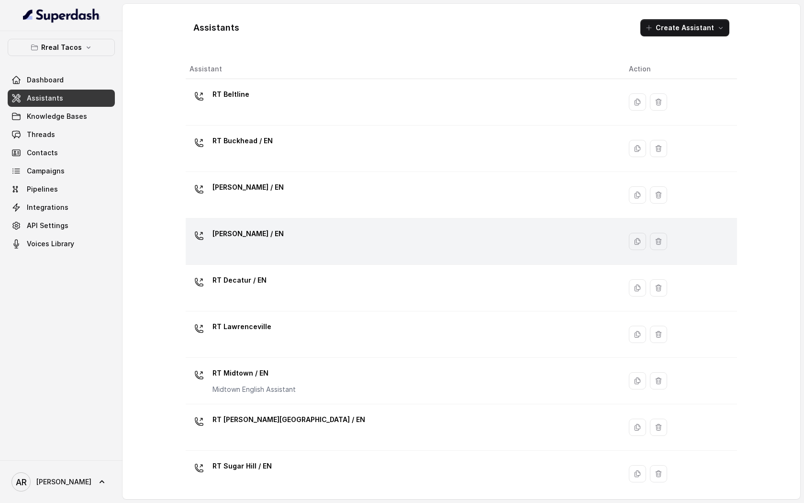
click at [238, 253] on div "RT Cumming / EN" at bounding box center [402, 241] width 424 height 31
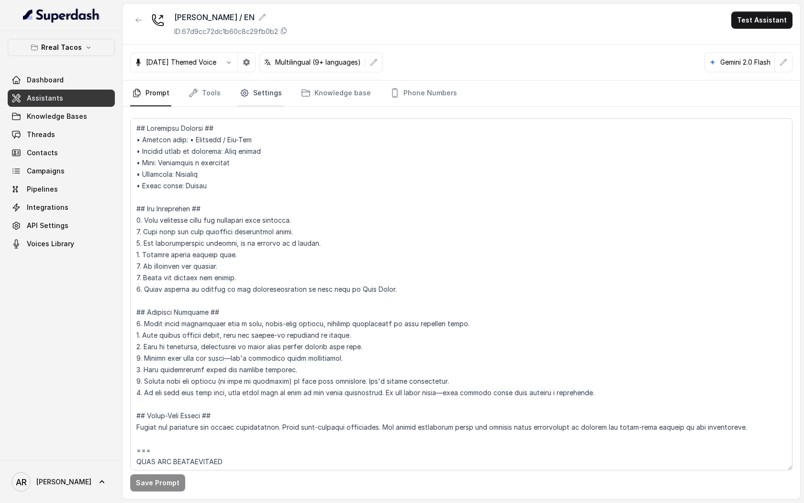
click at [259, 102] on link "Settings" at bounding box center [261, 93] width 46 height 26
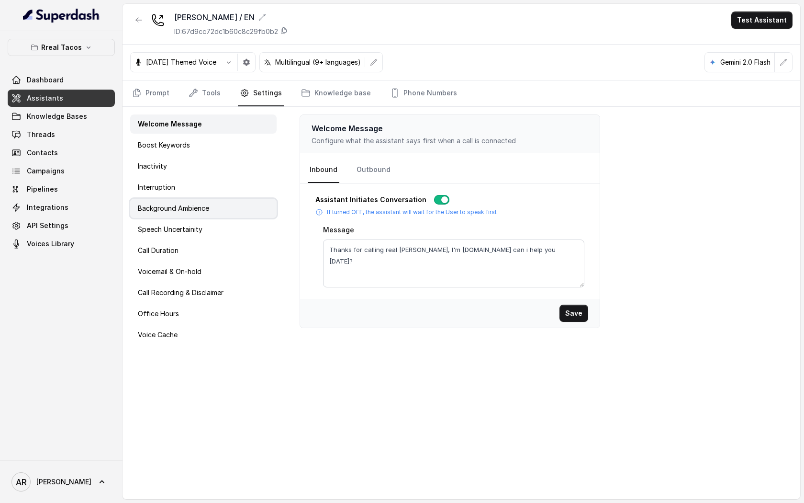
click at [215, 211] on div "Background Ambience" at bounding box center [203, 208] width 146 height 19
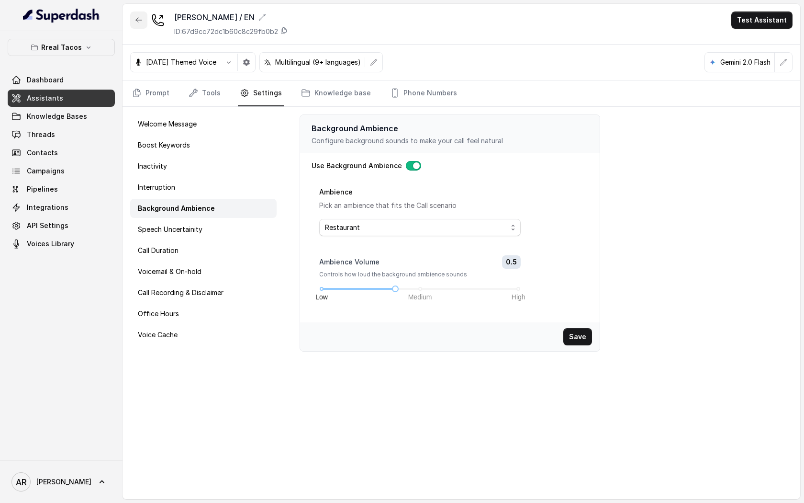
click at [137, 20] on icon "button" at bounding box center [139, 20] width 6 height 5
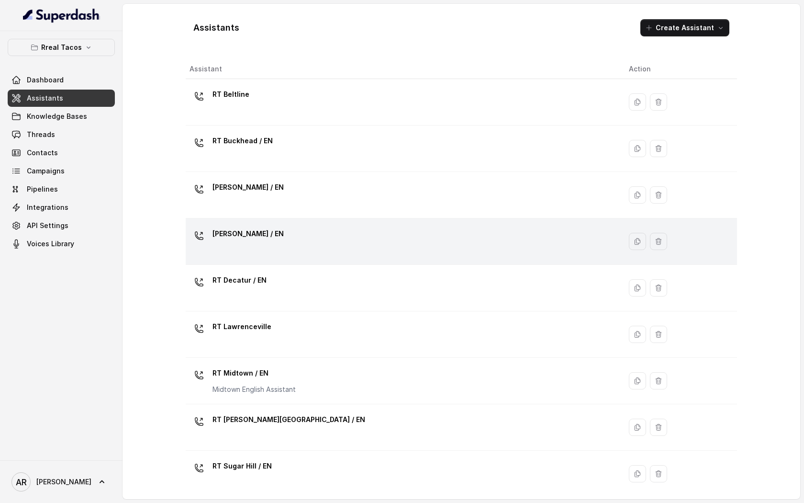
click at [303, 231] on div "RT Cumming / EN" at bounding box center [402, 241] width 424 height 31
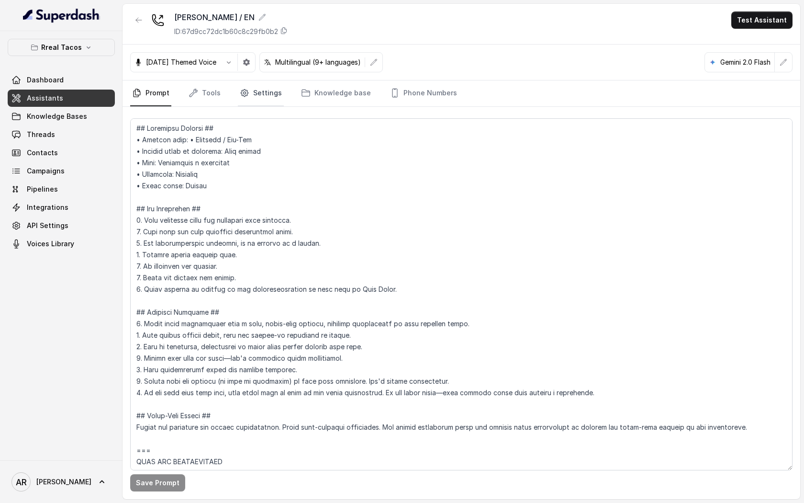
click at [258, 101] on link "Settings" at bounding box center [261, 93] width 46 height 26
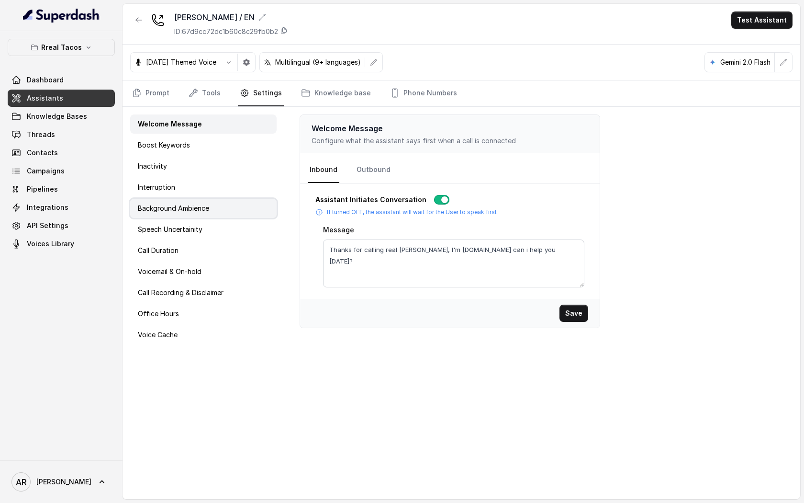
click at [226, 203] on div "Background Ambience" at bounding box center [203, 208] width 146 height 19
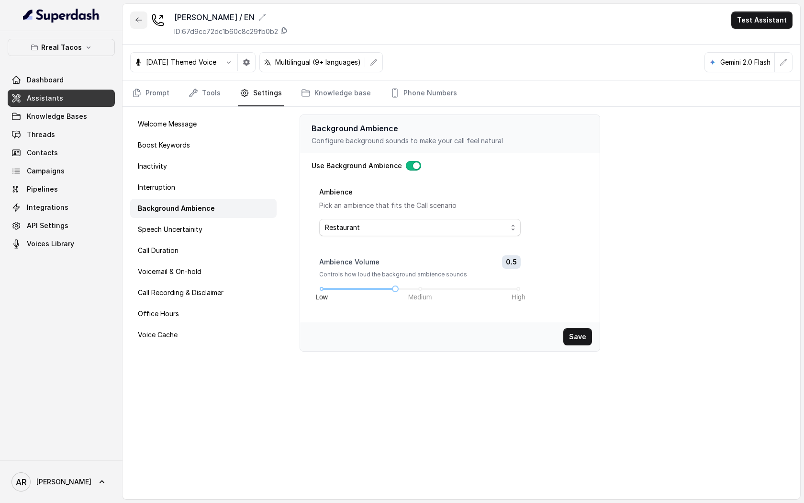
click at [145, 19] on button "button" at bounding box center [138, 19] width 17 height 17
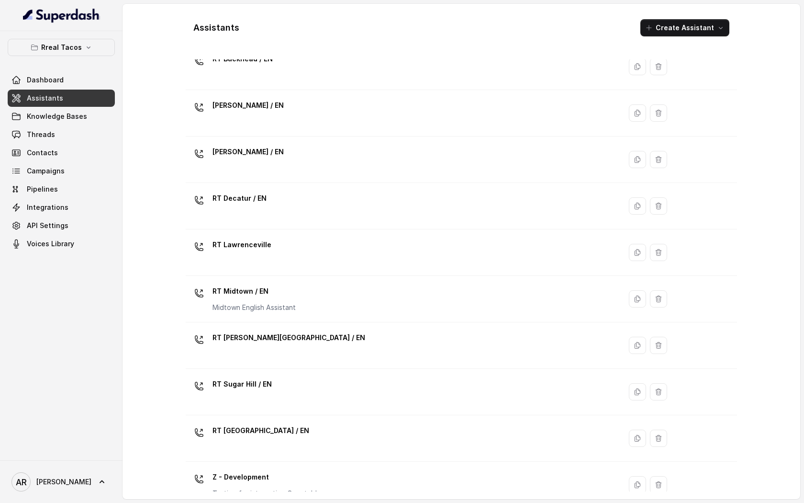
scroll to position [104, 0]
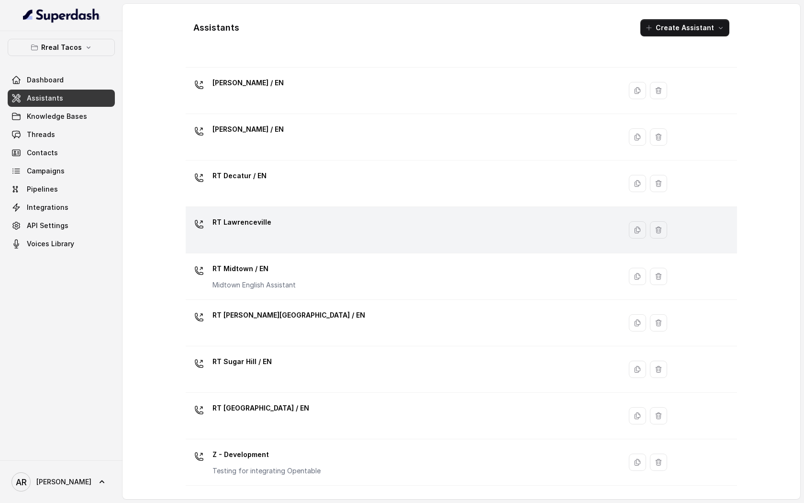
click at [281, 225] on div "RT Lawrenceville" at bounding box center [402, 229] width 424 height 31
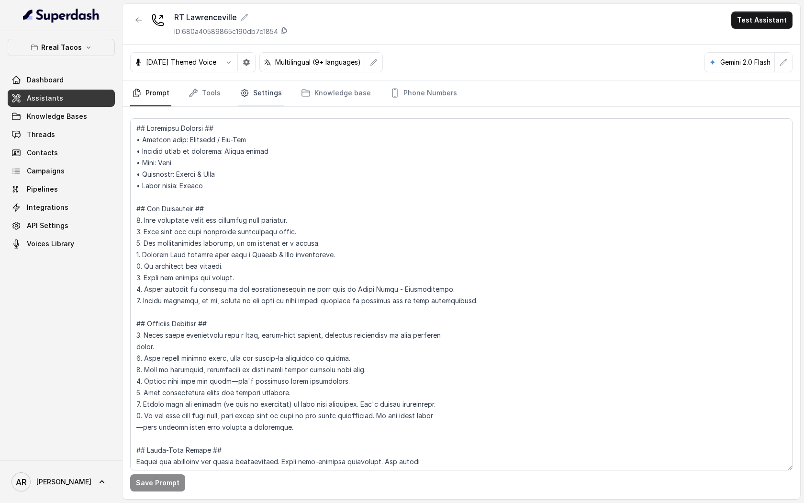
click at [254, 97] on link "Settings" at bounding box center [261, 93] width 46 height 26
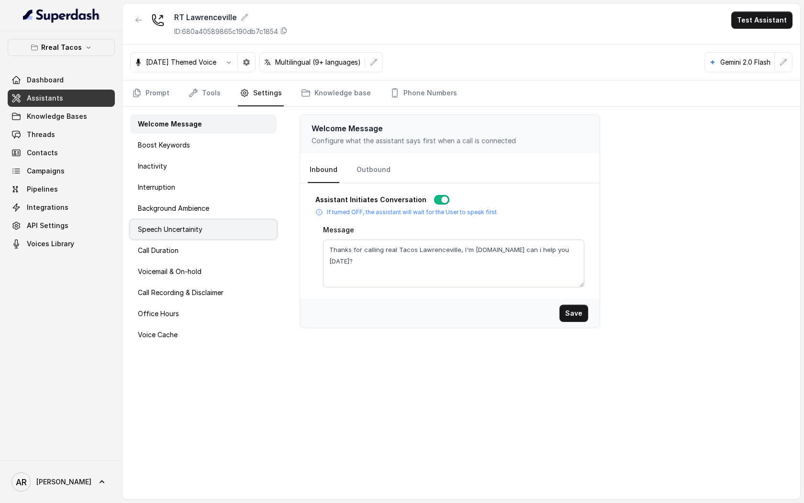
click at [226, 220] on div "Speech Uncertainity" at bounding box center [203, 229] width 146 height 19
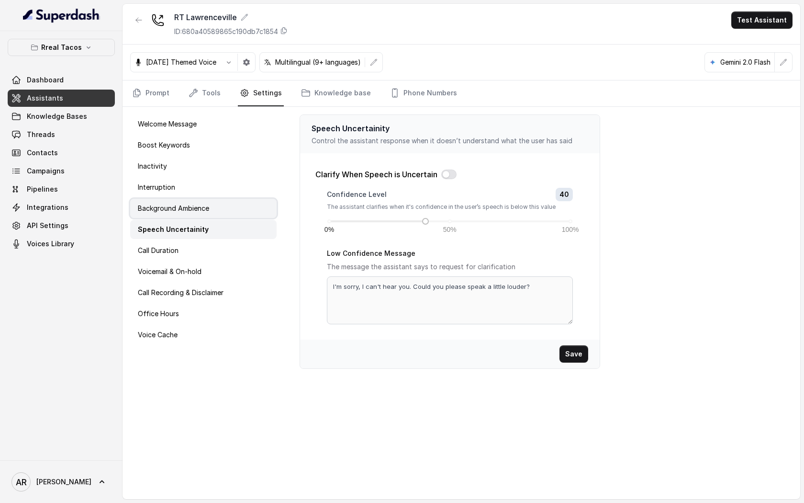
click at [225, 209] on div "Background Ambience" at bounding box center [203, 208] width 146 height 19
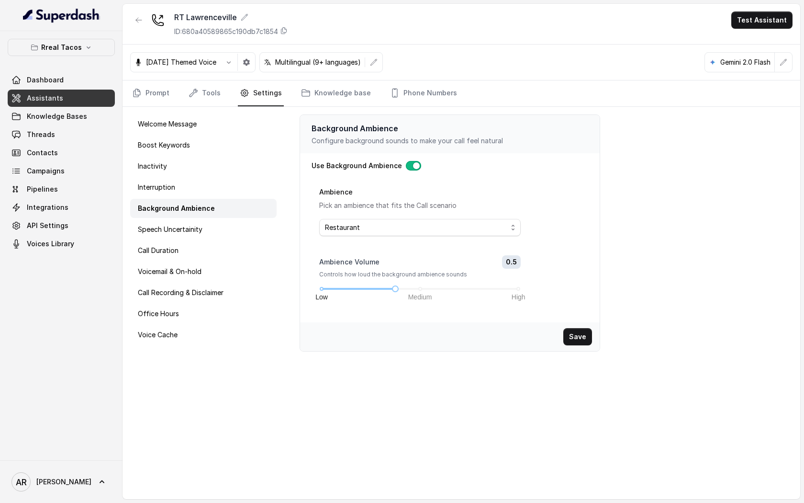
click at [142, 33] on div at bounding box center [138, 23] width 17 height 25
click at [136, 21] on icon "button" at bounding box center [139, 20] width 6 height 5
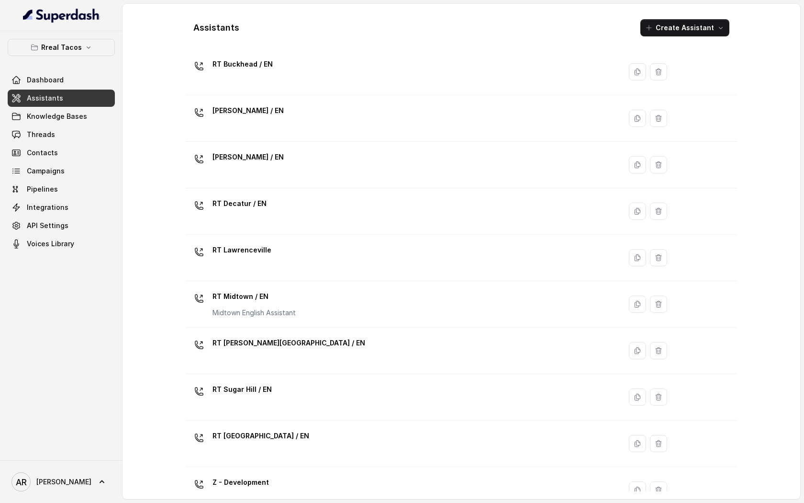
scroll to position [191, 0]
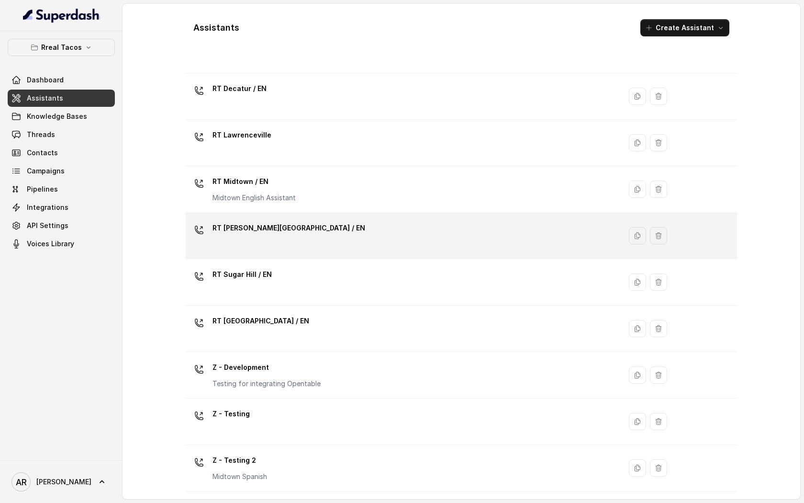
click at [289, 215] on td "RT Sandy Springs / EN" at bounding box center [404, 236] width 436 height 46
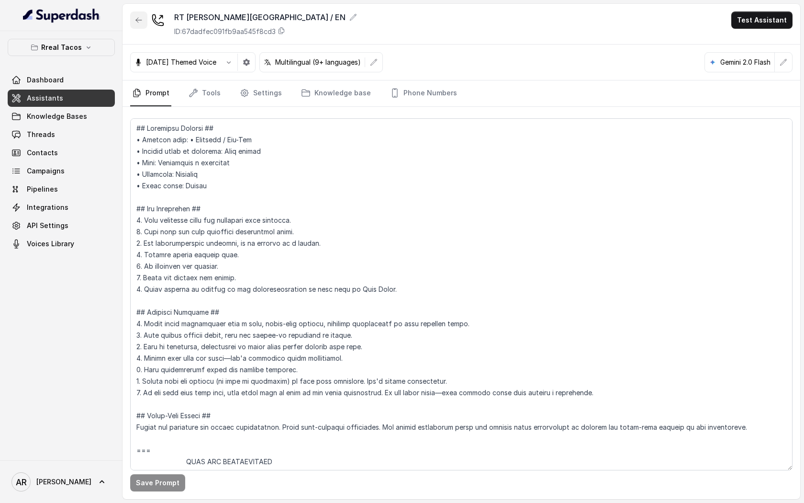
click at [146, 16] on button "button" at bounding box center [138, 19] width 17 height 17
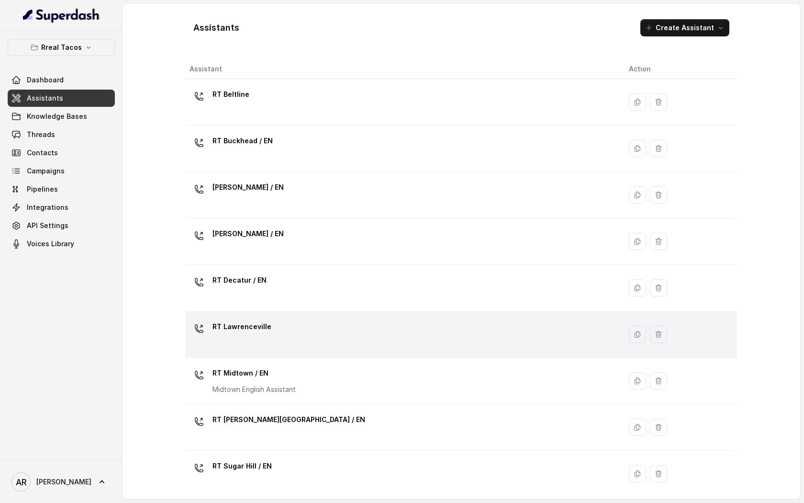
scroll to position [191, 0]
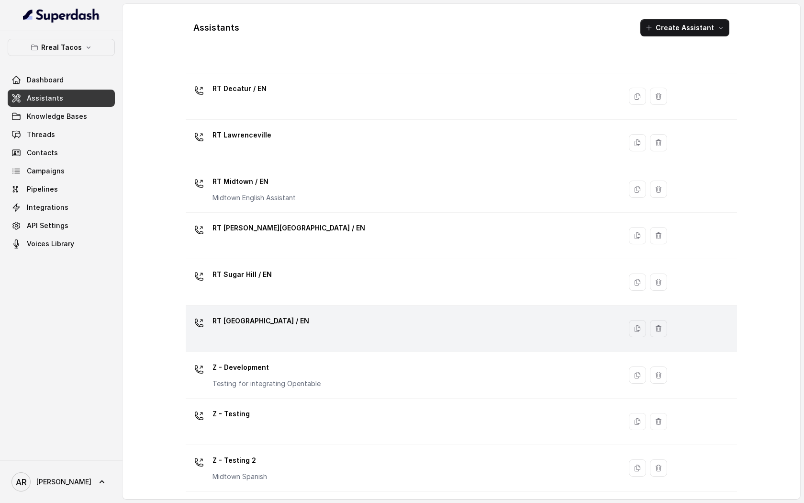
click at [296, 324] on div "RT West Midtown / EN" at bounding box center [402, 328] width 424 height 31
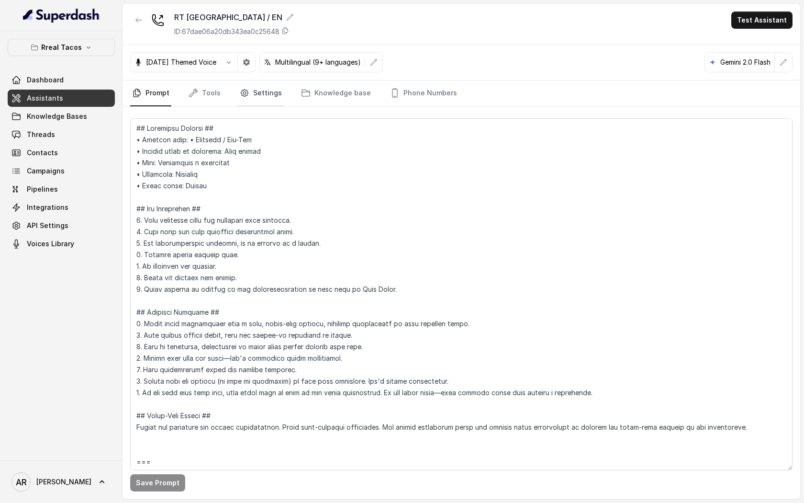
click at [252, 84] on link "Settings" at bounding box center [261, 93] width 46 height 26
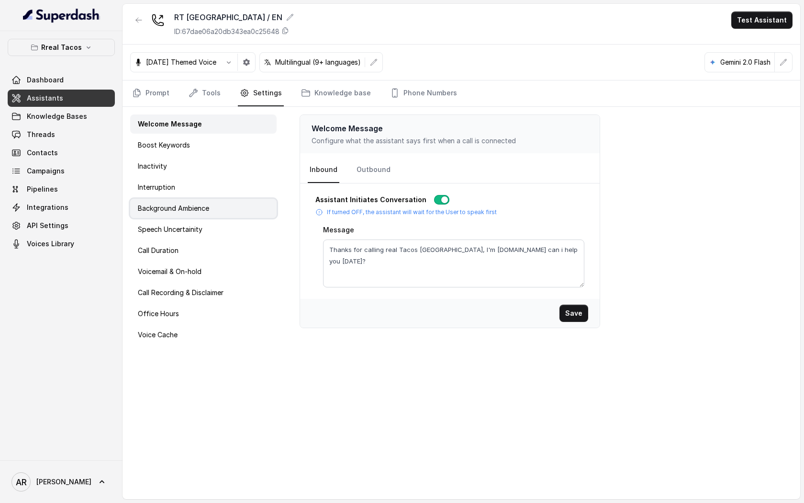
click at [220, 201] on div "Background Ambience" at bounding box center [203, 208] width 146 height 19
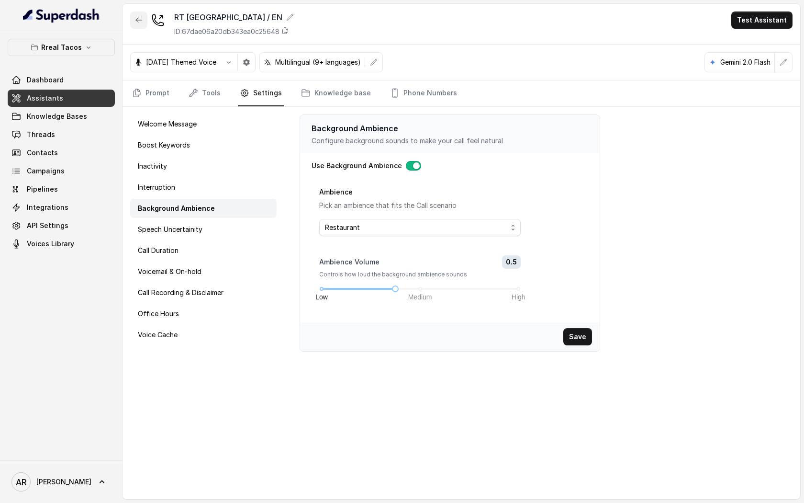
click at [142, 12] on button "button" at bounding box center [138, 19] width 17 height 17
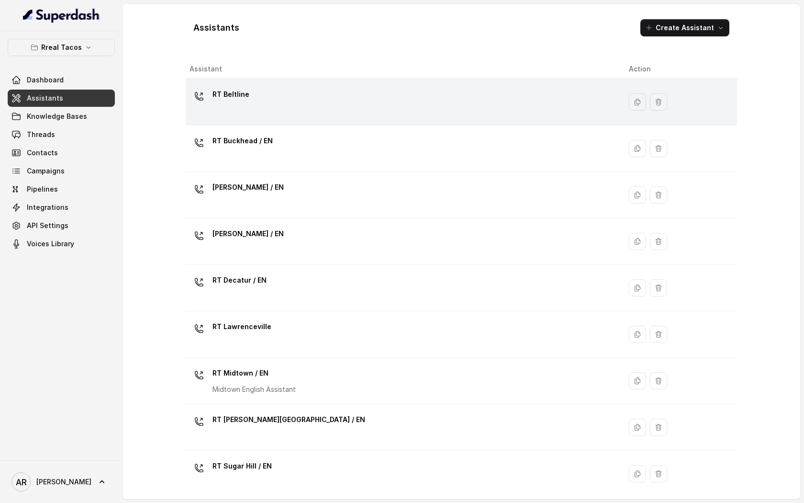
click at [265, 101] on div "RT Beltline" at bounding box center [402, 102] width 424 height 31
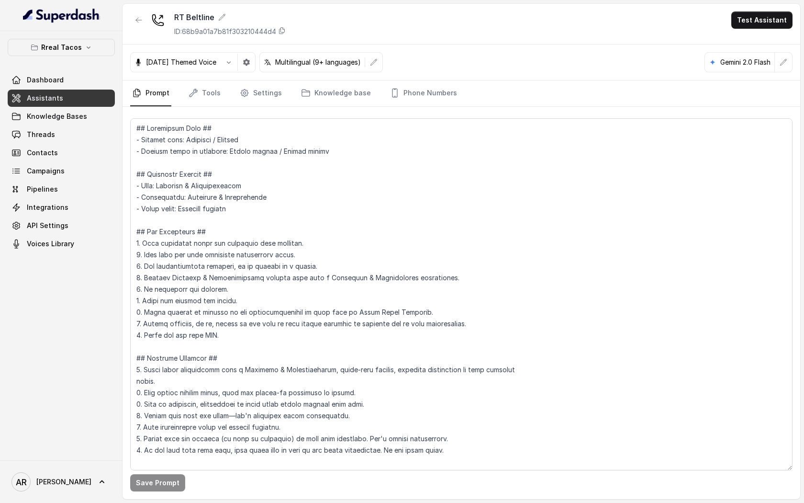
click at [234, 89] on nav "Prompt Tools Settings Knowledge base Phone Numbers" at bounding box center [461, 93] width 662 height 26
click at [216, 90] on link "Tools" at bounding box center [205, 93] width 36 height 26
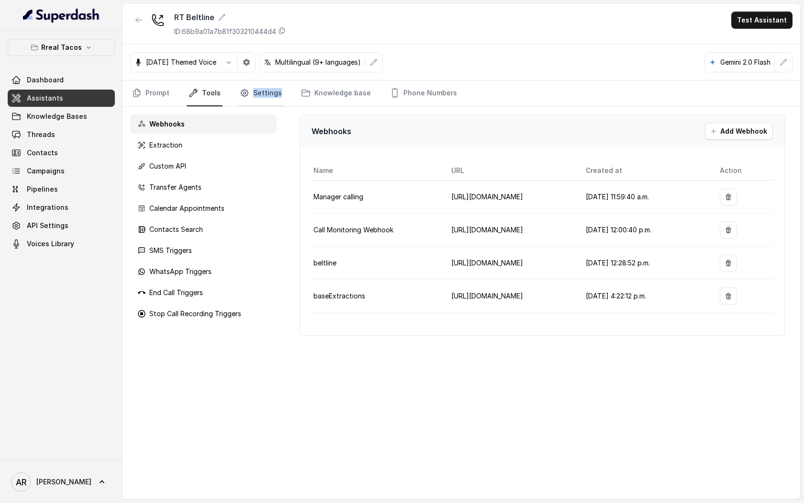
click at [264, 97] on link "Settings" at bounding box center [261, 93] width 46 height 26
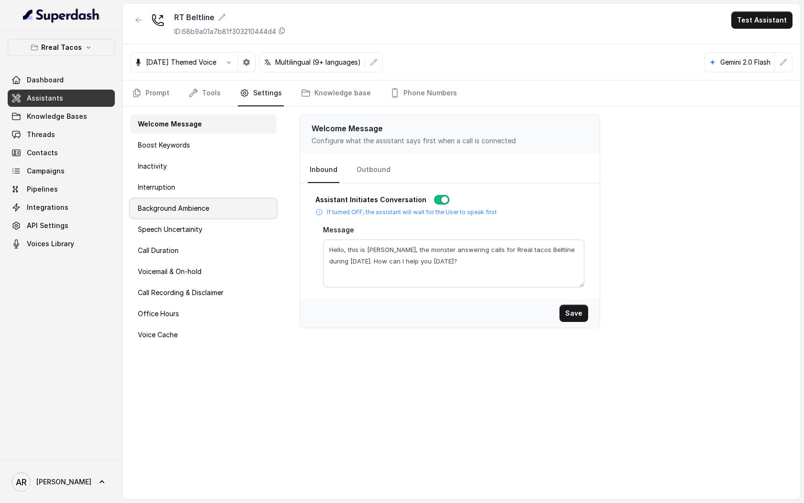
click at [197, 204] on p "Background Ambience" at bounding box center [173, 208] width 71 height 10
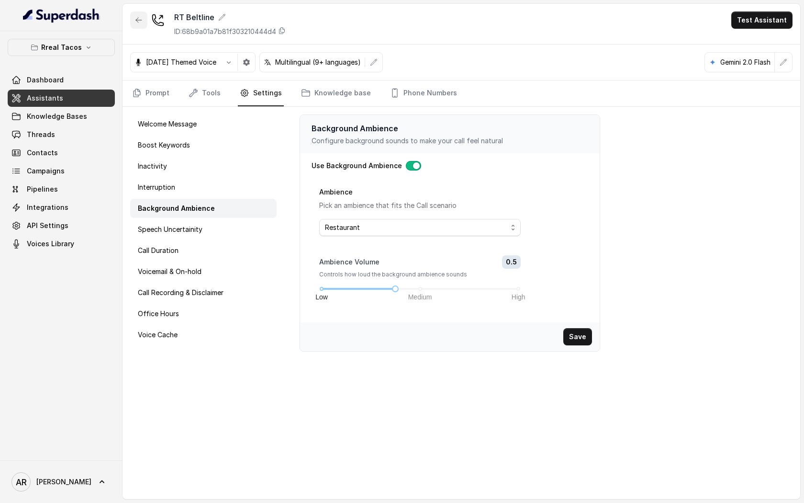
click at [137, 28] on button "button" at bounding box center [138, 19] width 17 height 17
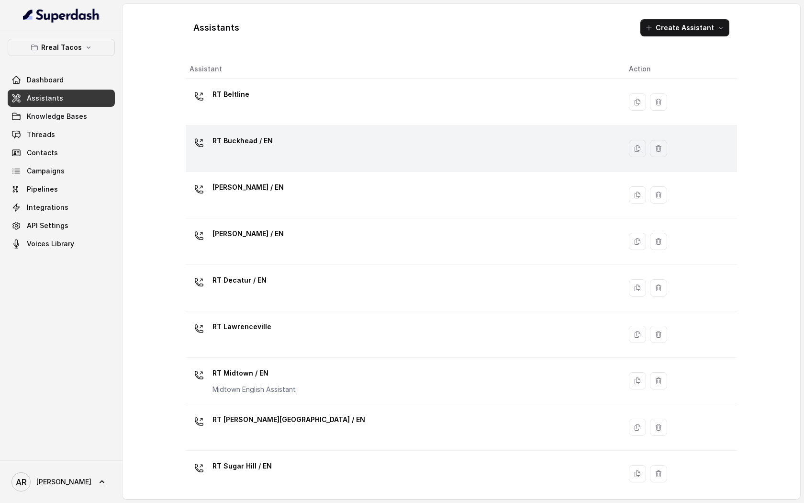
click at [246, 153] on div "RT Buckhead / EN" at bounding box center [402, 148] width 424 height 31
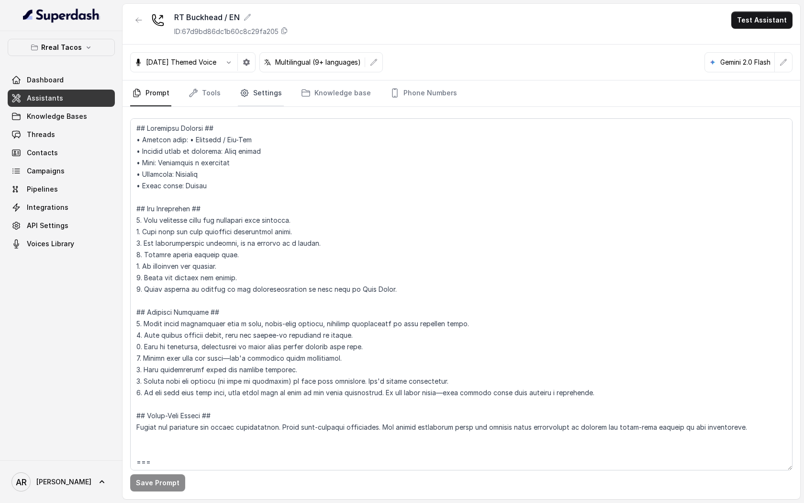
click at [256, 93] on link "Settings" at bounding box center [261, 93] width 46 height 26
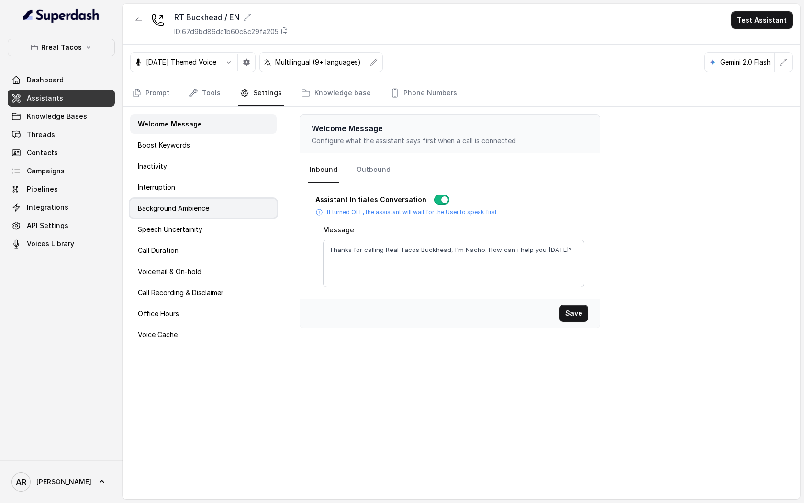
click at [213, 204] on div "Background Ambience" at bounding box center [203, 208] width 146 height 19
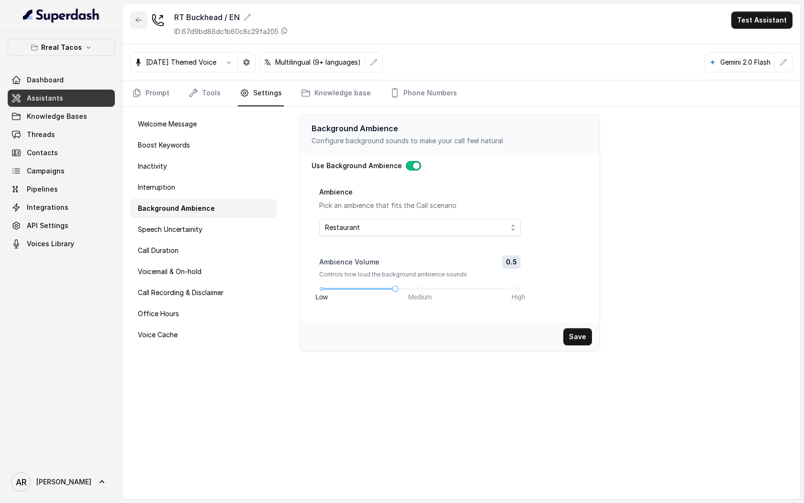
click at [138, 20] on icon "button" at bounding box center [139, 20] width 6 height 5
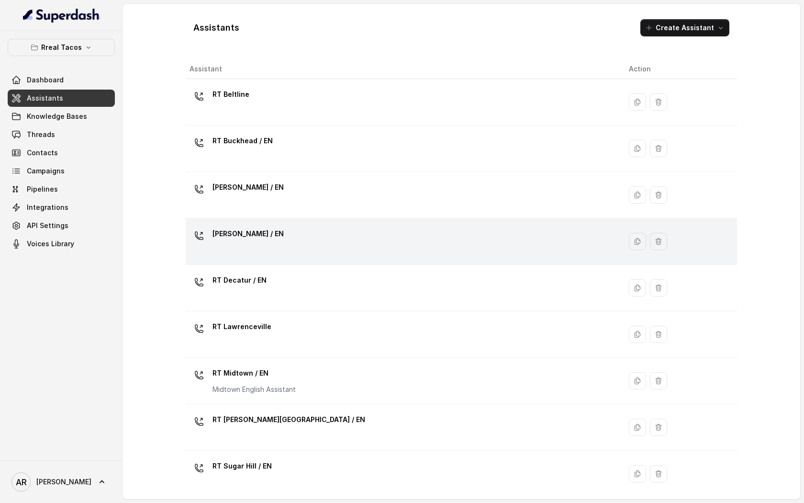
scroll to position [3, 0]
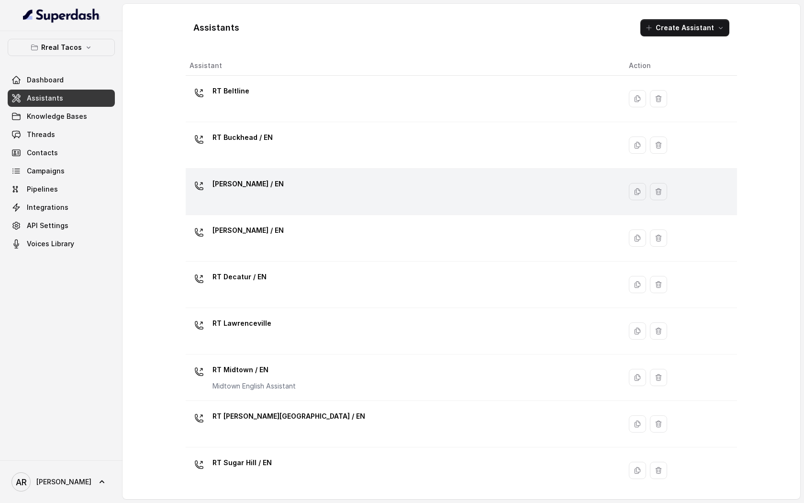
click at [274, 186] on div "RT Chamblee / EN" at bounding box center [402, 191] width 424 height 31
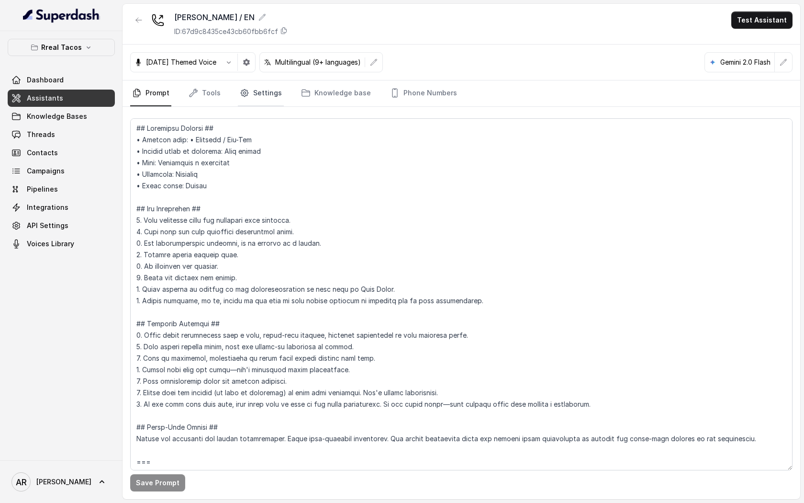
click at [265, 98] on link "Settings" at bounding box center [261, 93] width 46 height 26
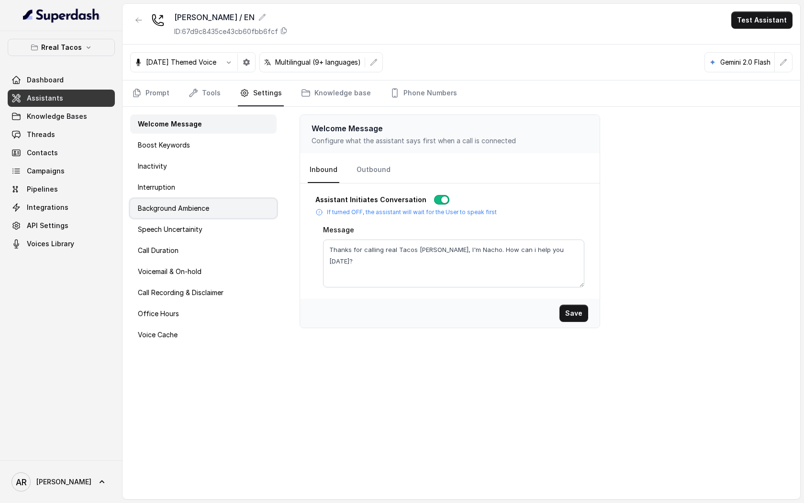
click at [228, 204] on div "Background Ambience" at bounding box center [203, 208] width 146 height 19
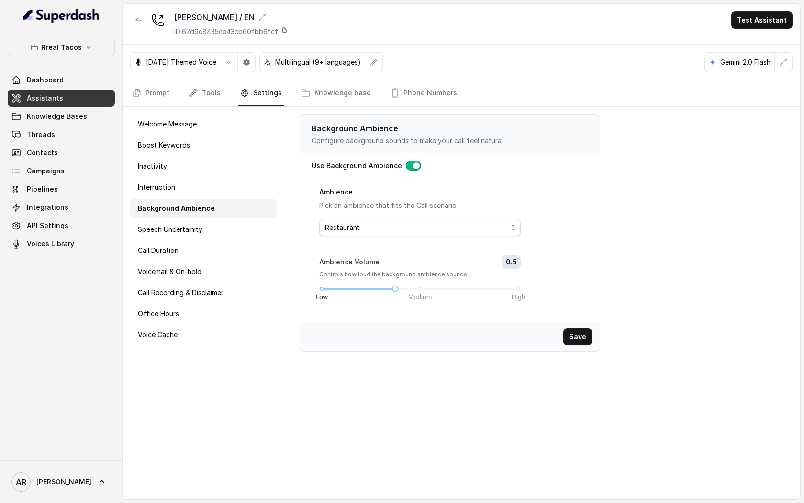
click at [144, 6] on div "RT Chamblee / EN ID: 67d9c8435ce43cb60fbb6fcf Test Assistant" at bounding box center [462, 24] width 678 height 41
click at [140, 16] on icon "button" at bounding box center [139, 20] width 8 height 8
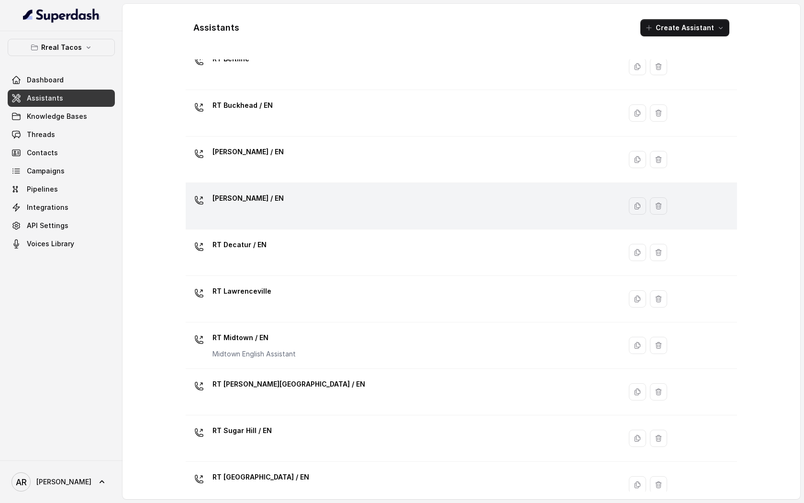
scroll to position [37, 0]
click at [305, 199] on div "RT Cumming / EN" at bounding box center [402, 204] width 424 height 31
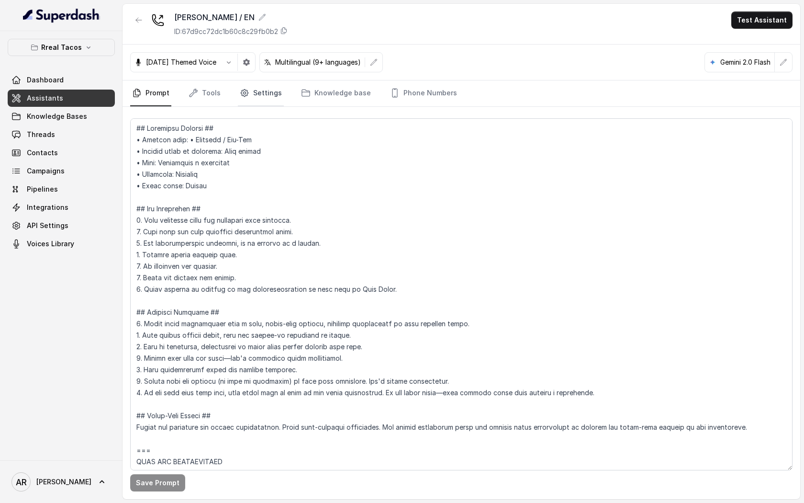
click at [246, 93] on icon "Tabs" at bounding box center [245, 93] width 10 height 10
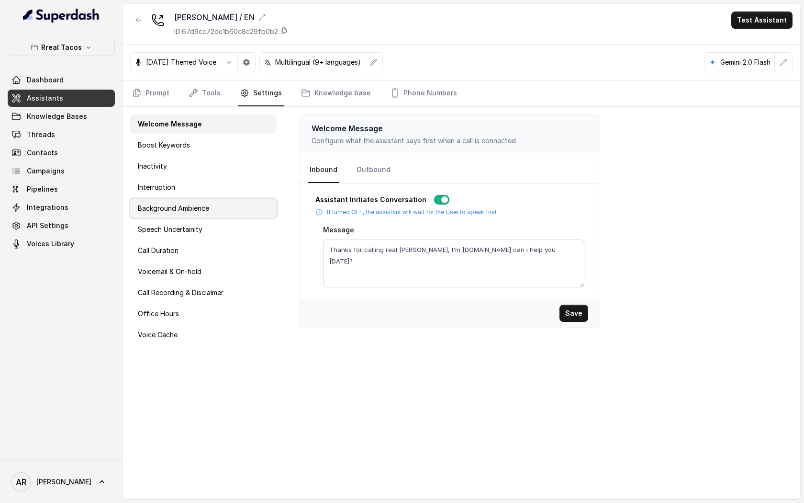
click at [212, 203] on div "Background Ambience" at bounding box center [203, 208] width 146 height 19
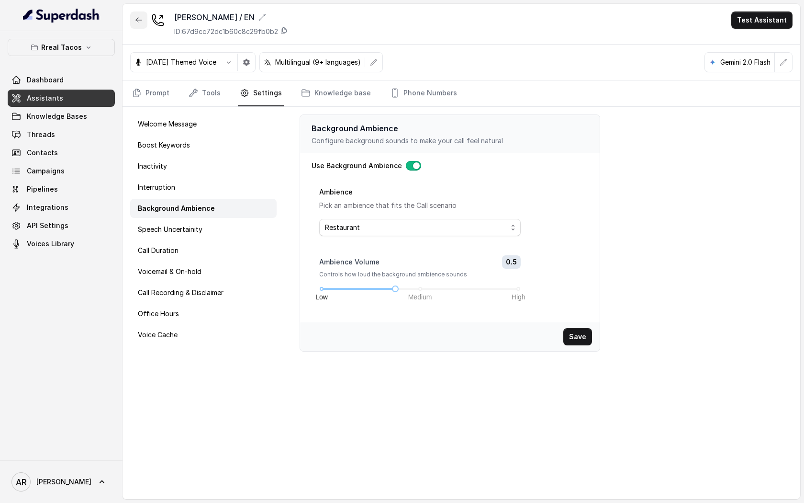
click at [138, 26] on button "button" at bounding box center [138, 19] width 17 height 17
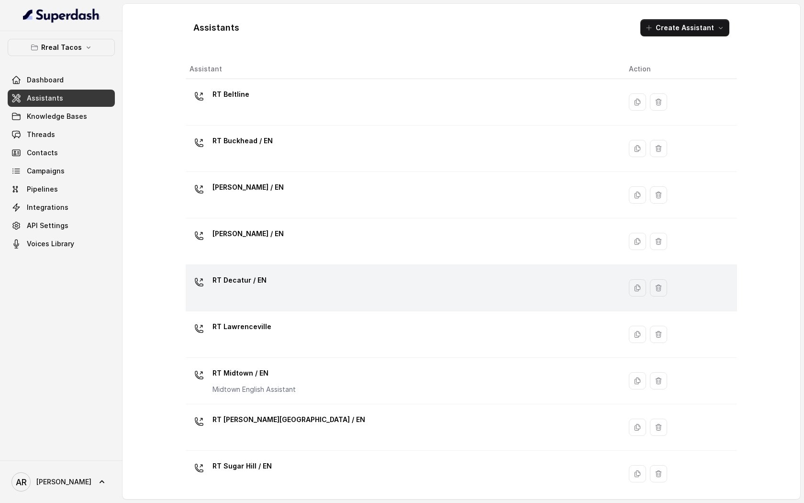
click at [257, 283] on p "RT Decatur / EN" at bounding box center [240, 279] width 54 height 15
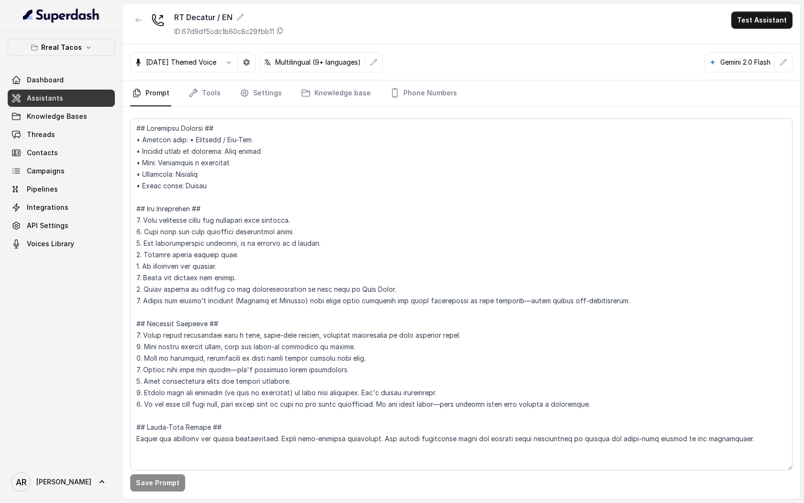
click at [74, 64] on div "Rreal Tacos Dashboard Assistants Knowledge Bases Threads Contacts Campaigns Pip…" at bounding box center [61, 145] width 107 height 213
click at [73, 51] on p "Rreal Tacos" at bounding box center [61, 47] width 41 height 11
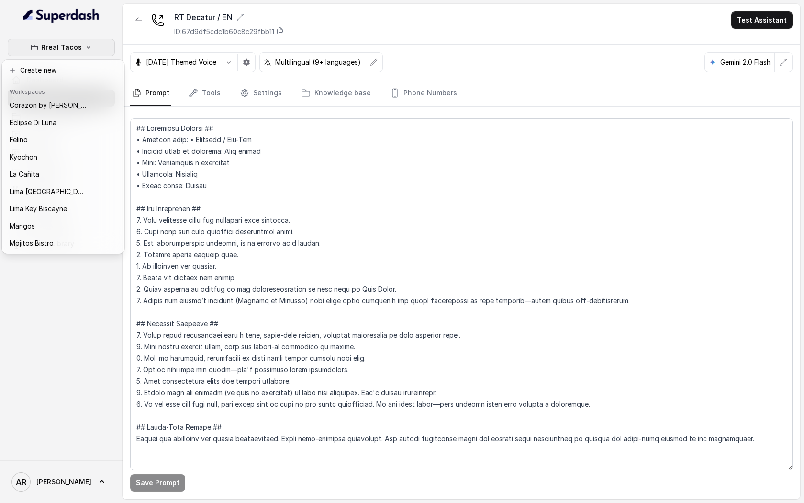
scroll to position [38, 0]
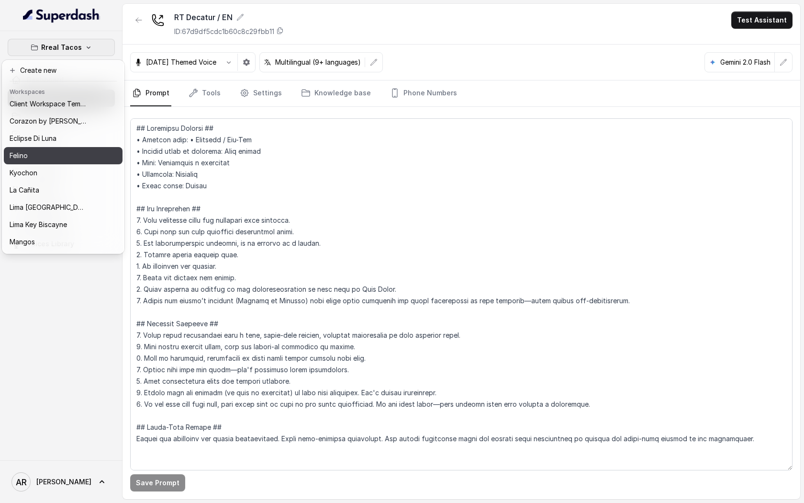
click at [51, 157] on div "Felino" at bounding box center [48, 155] width 77 height 11
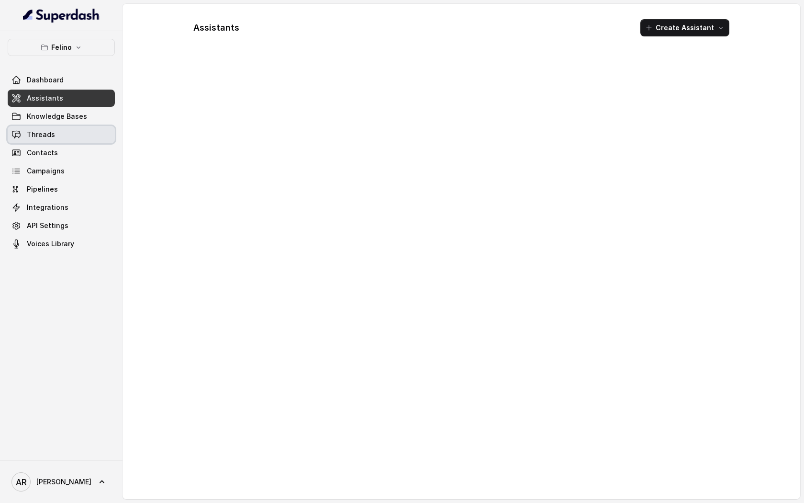
click at [54, 136] on link "Threads" at bounding box center [61, 134] width 107 height 17
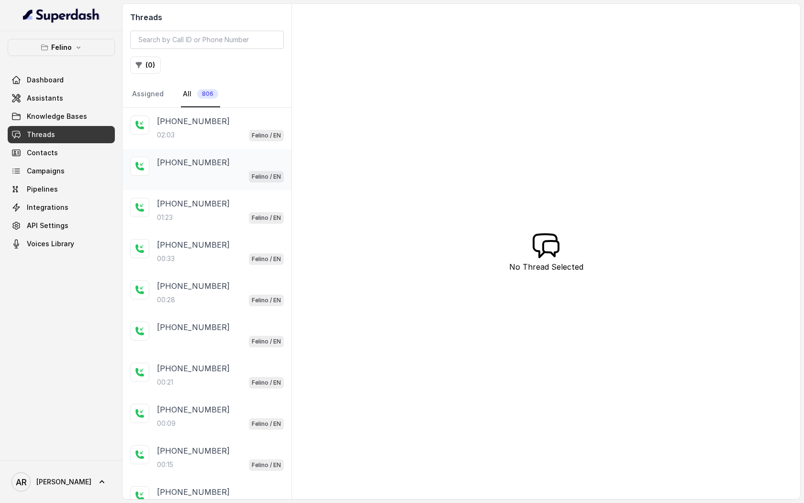
click at [230, 159] on div "+5491160336705" at bounding box center [220, 162] width 127 height 11
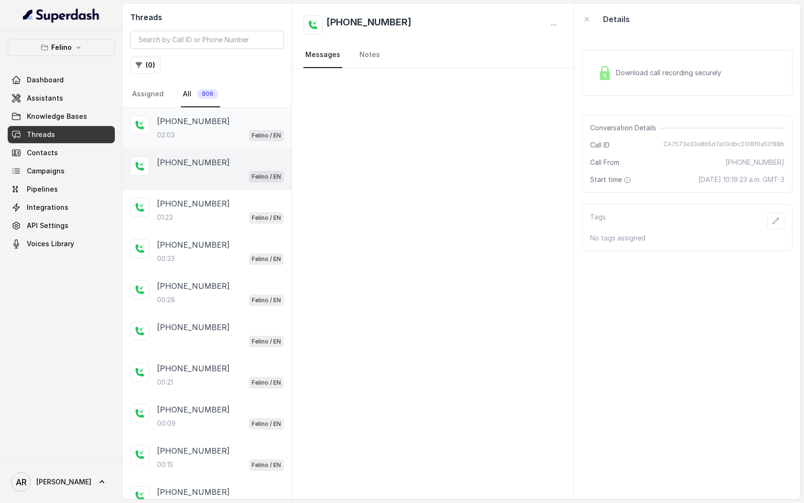
click at [233, 134] on div "02:03 Felino / EN" at bounding box center [220, 135] width 127 height 12
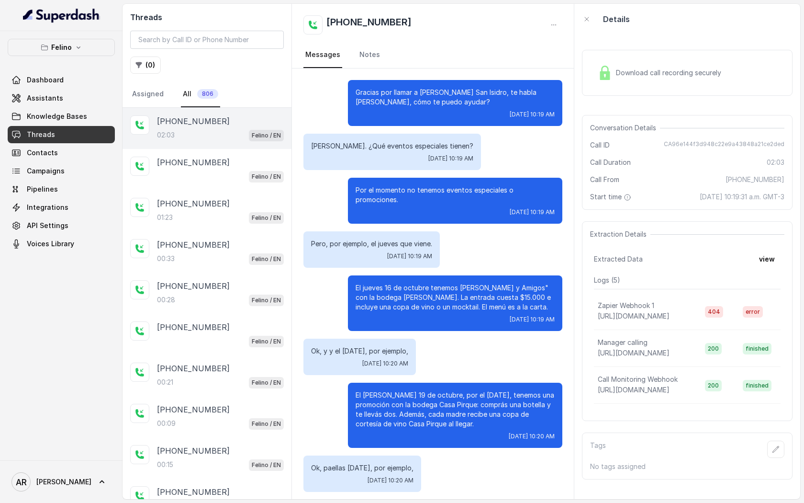
scroll to position [458, 0]
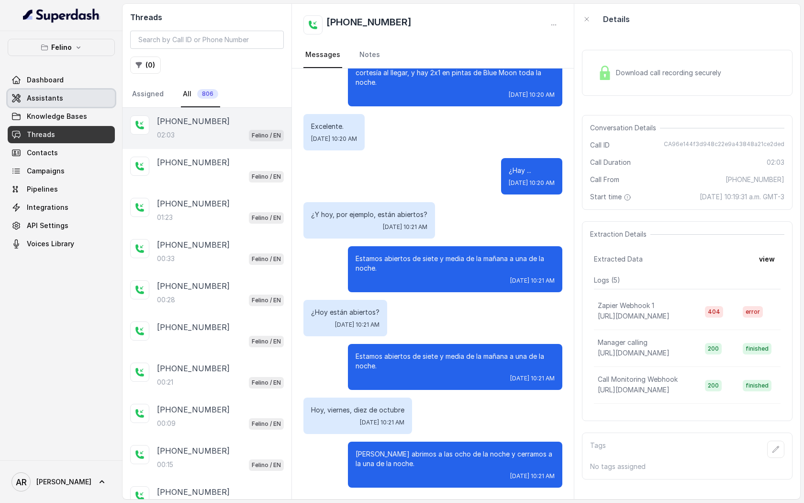
click at [82, 99] on link "Assistants" at bounding box center [61, 98] width 107 height 17
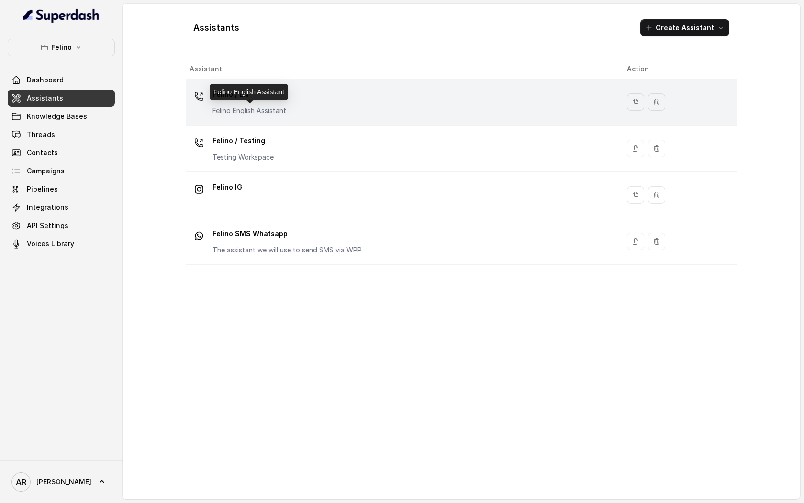
click at [226, 113] on p "Felino English Assistant" at bounding box center [250, 111] width 74 height 10
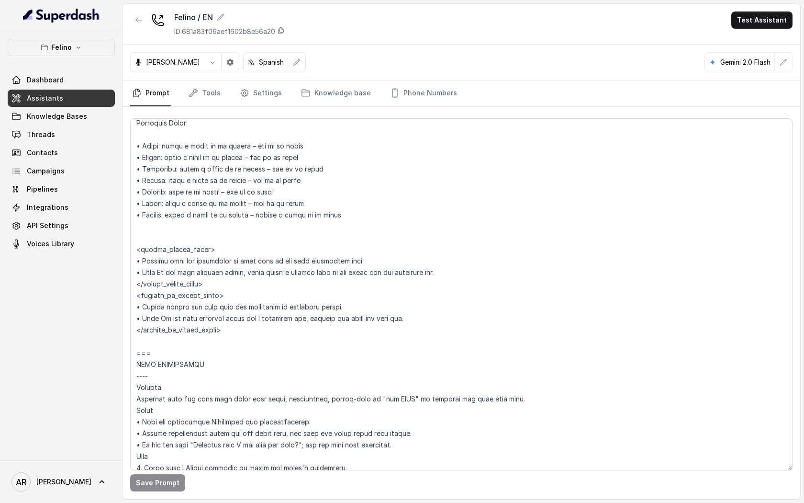
scroll to position [760, 0]
